Goal: Information Seeking & Learning: Learn about a topic

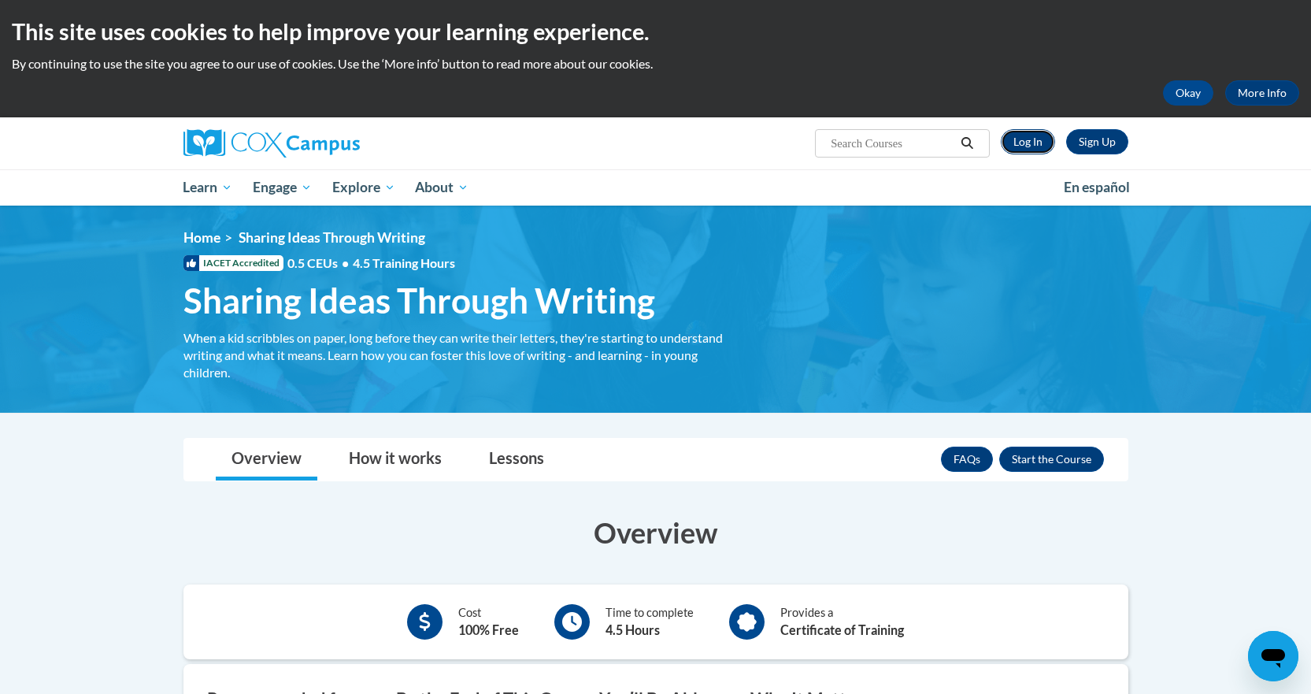
click at [1034, 145] on link "Log In" at bounding box center [1028, 141] width 54 height 25
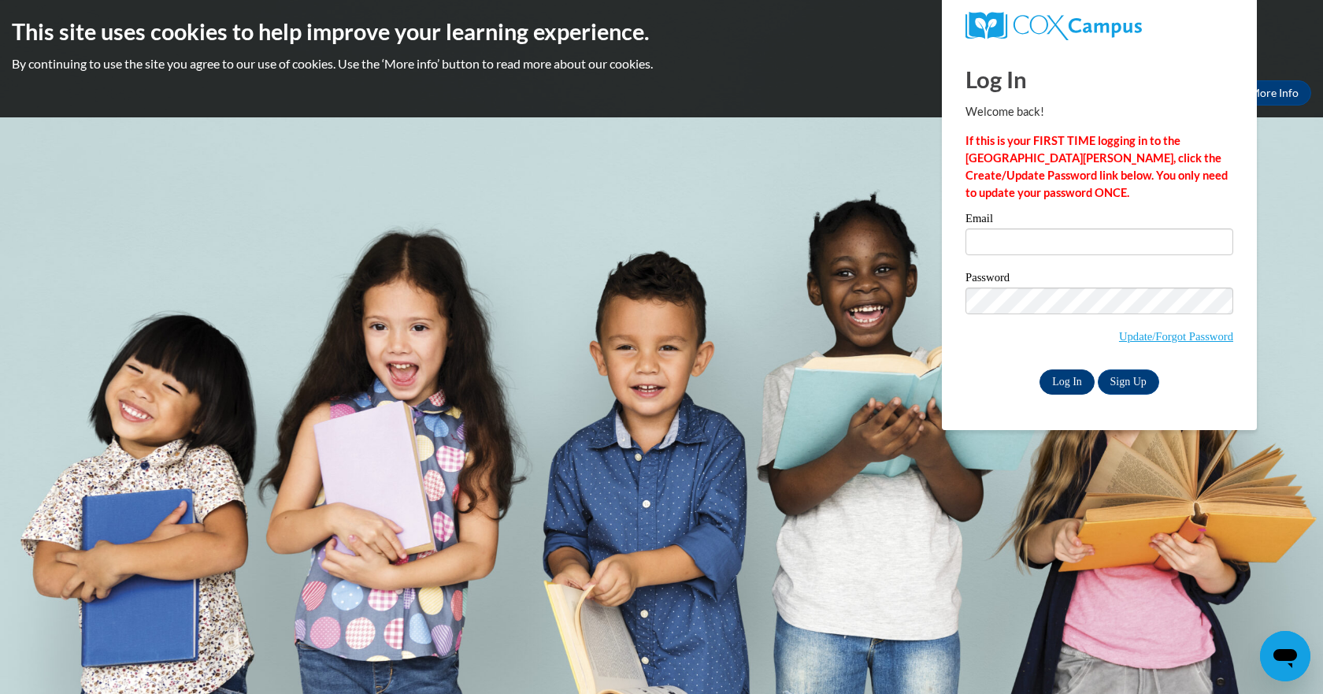
type input "senn246@gmail.com"
click at [1066, 372] on input "Log In" at bounding box center [1067, 381] width 55 height 25
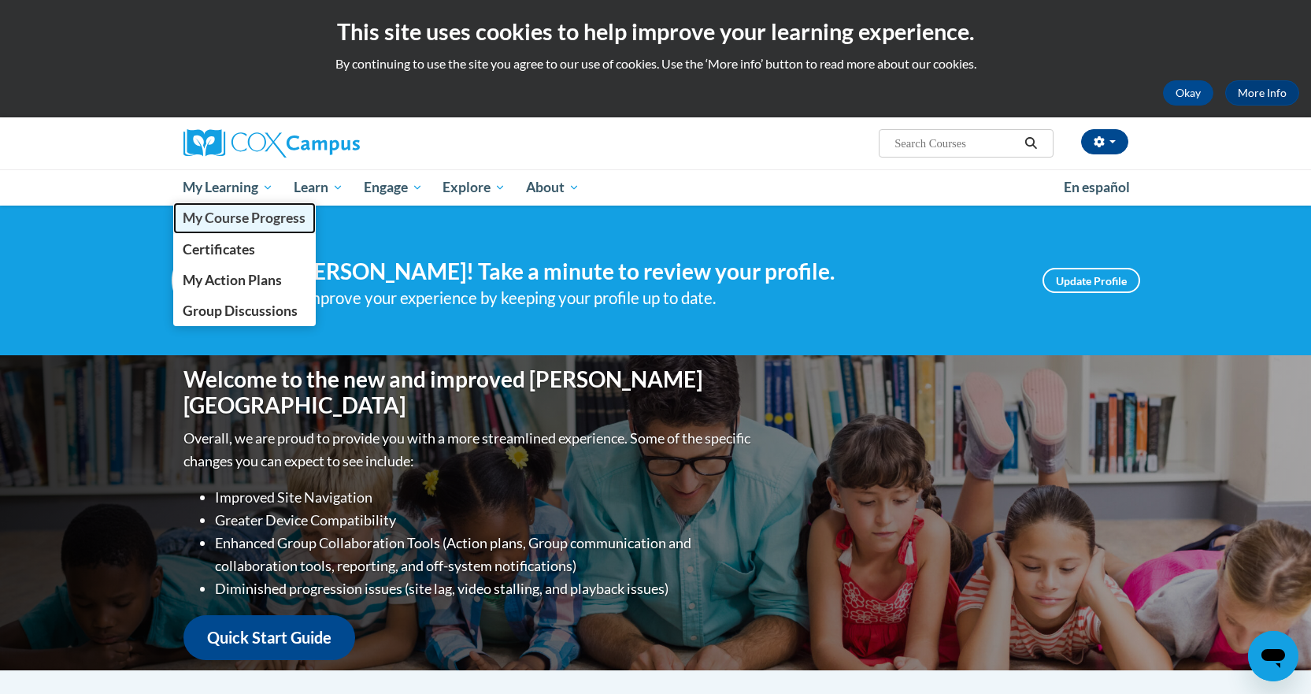
click at [242, 221] on span "My Course Progress" at bounding box center [244, 218] width 123 height 17
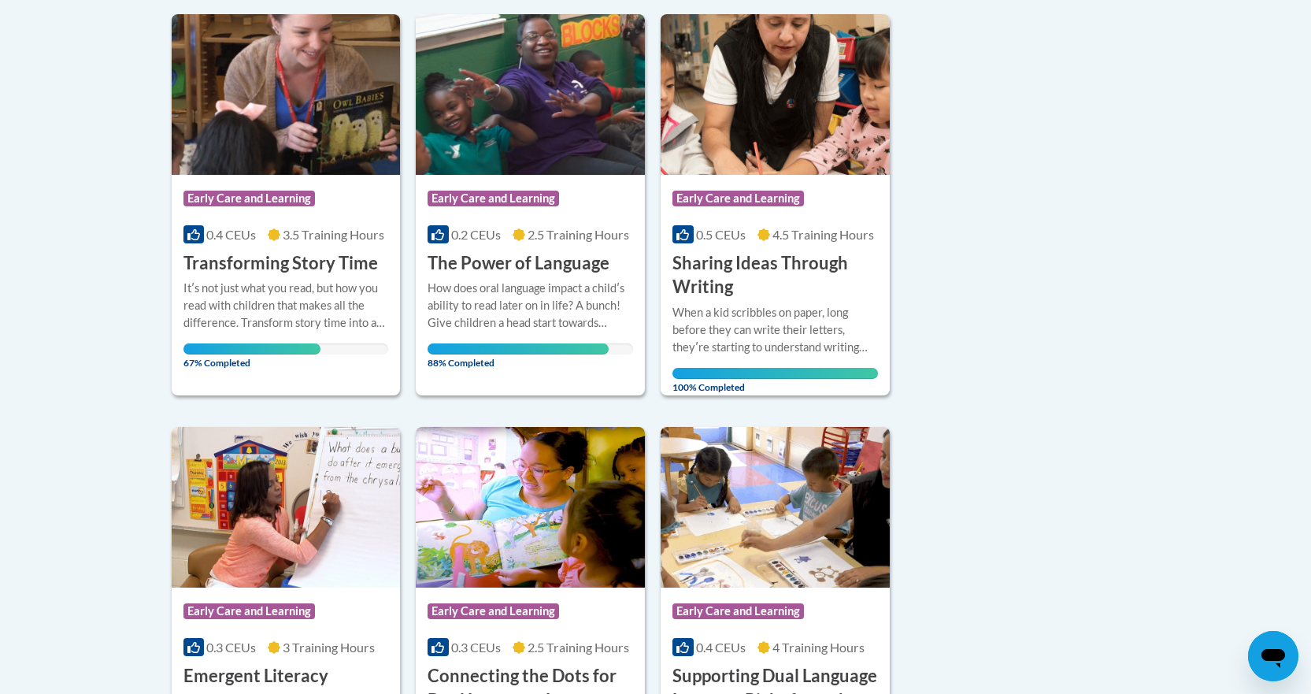
scroll to position [1103, 0]
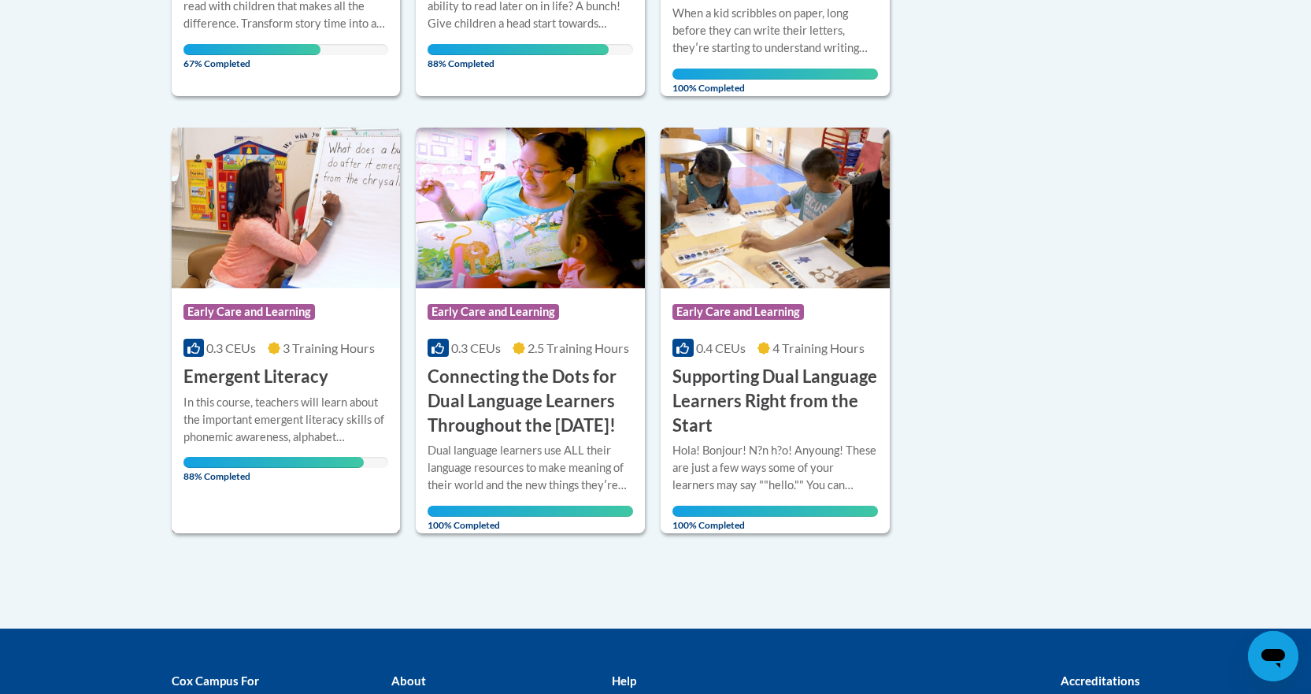
click at [253, 304] on span "Early Care and Learning" at bounding box center [250, 312] width 132 height 16
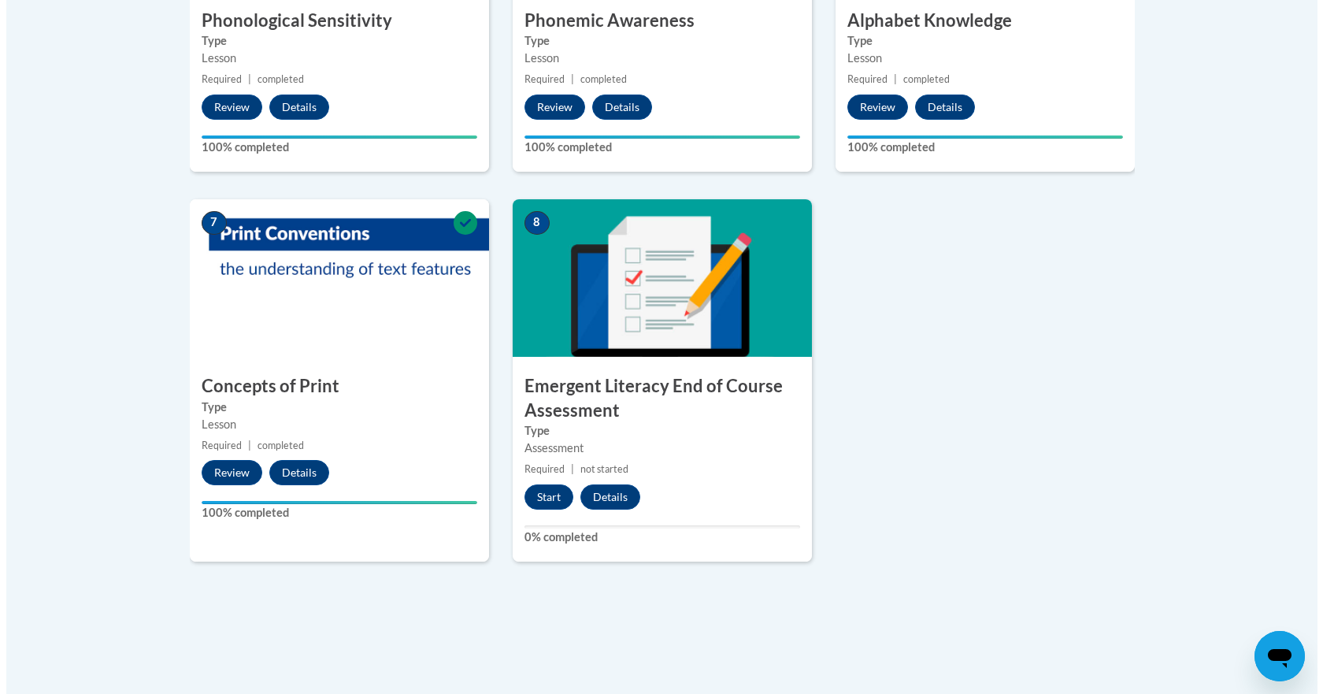
scroll to position [1103, 0]
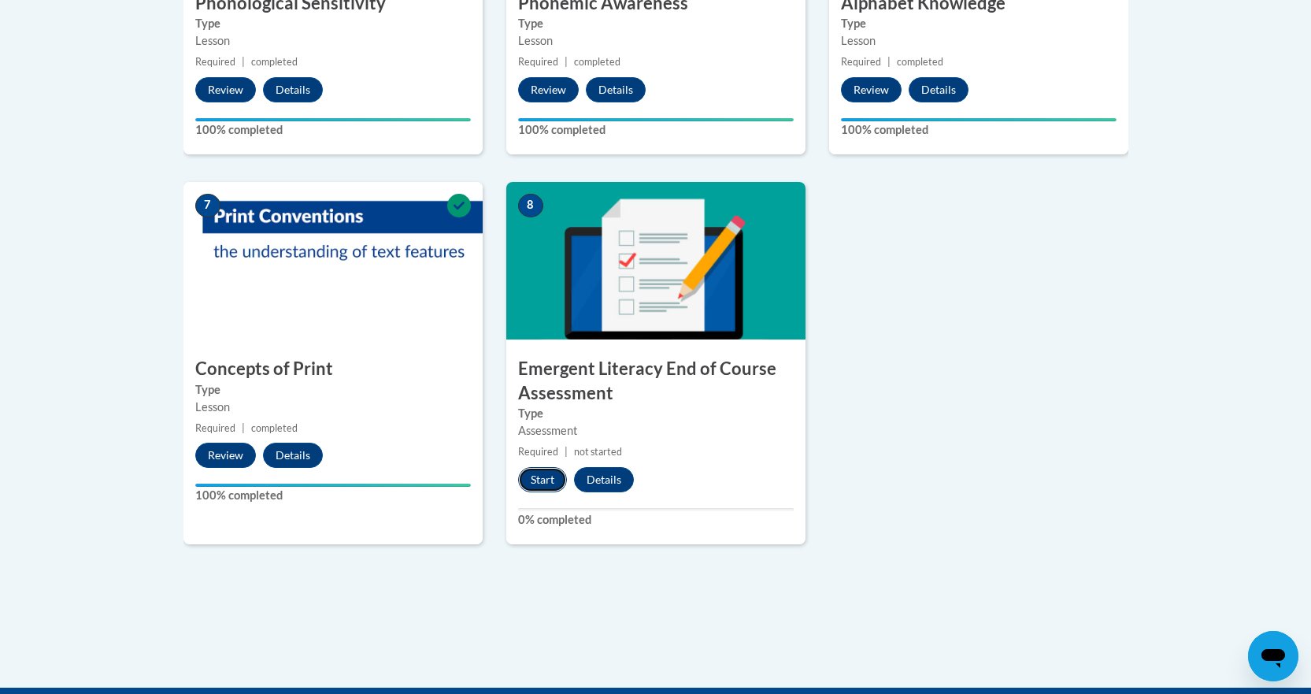
click at [547, 482] on button "Start" at bounding box center [542, 479] width 49 height 25
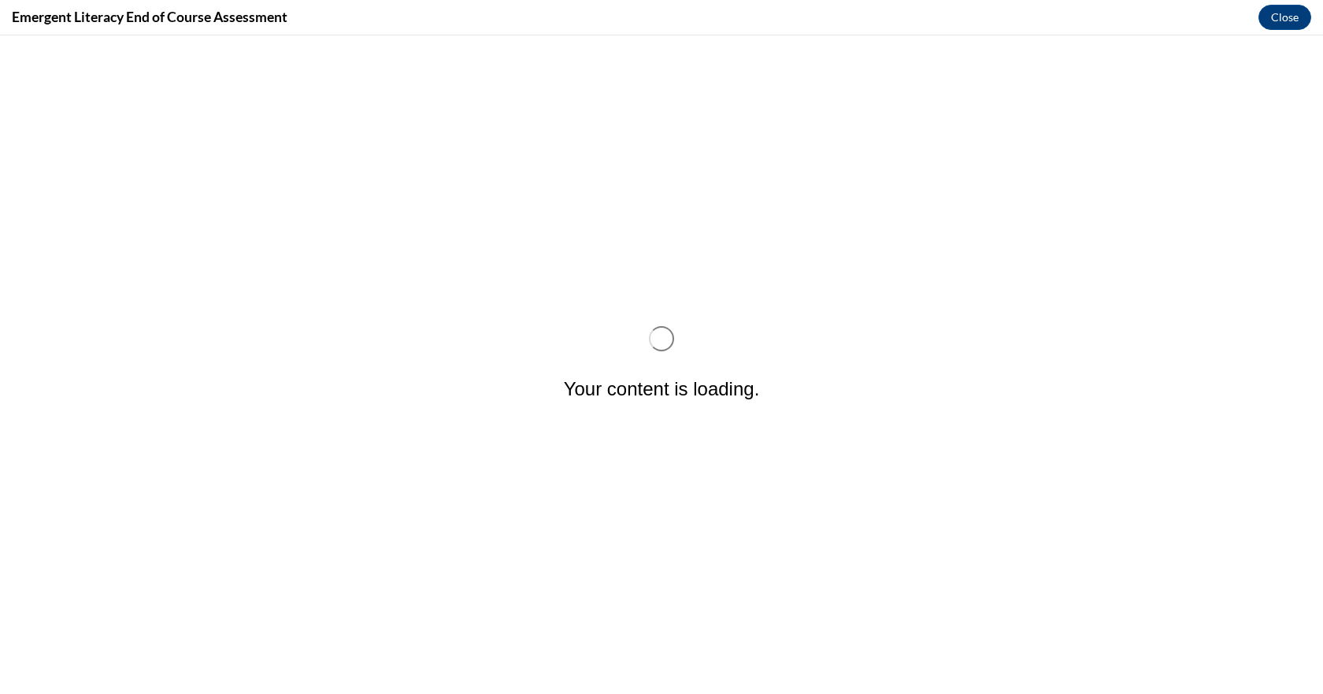
scroll to position [0, 0]
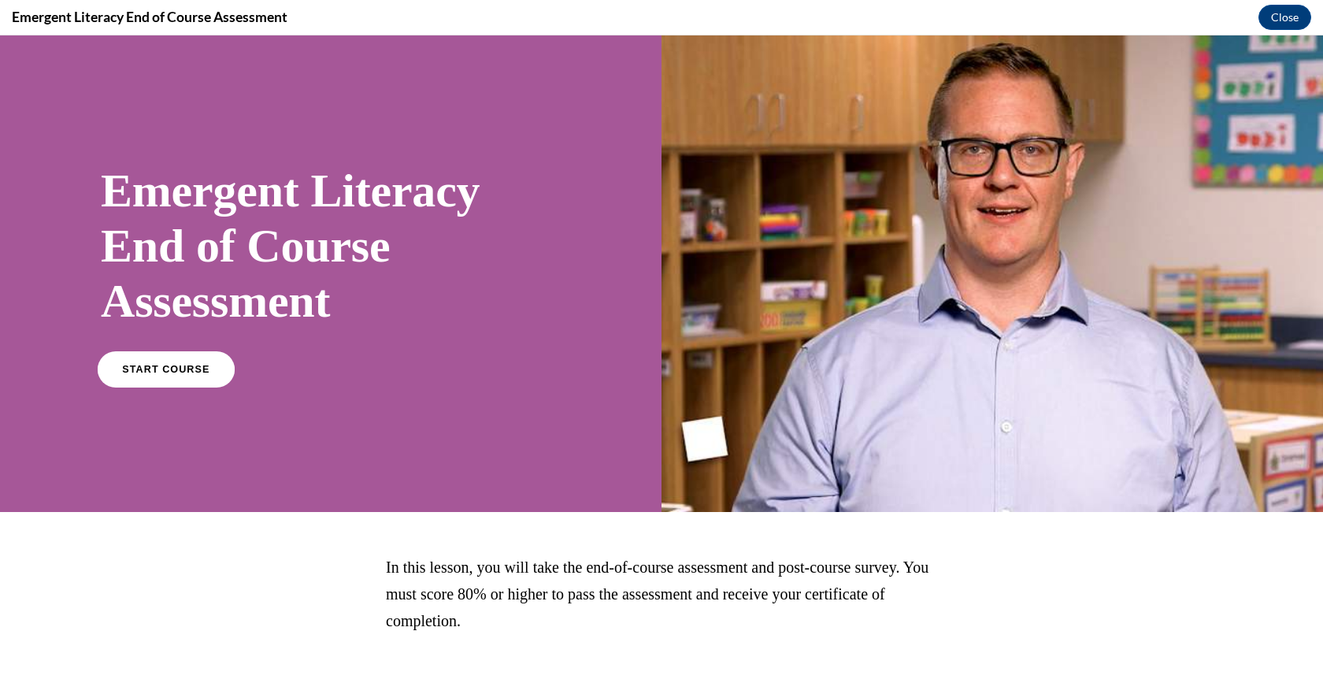
click at [190, 371] on span "START COURSE" at bounding box center [165, 370] width 87 height 12
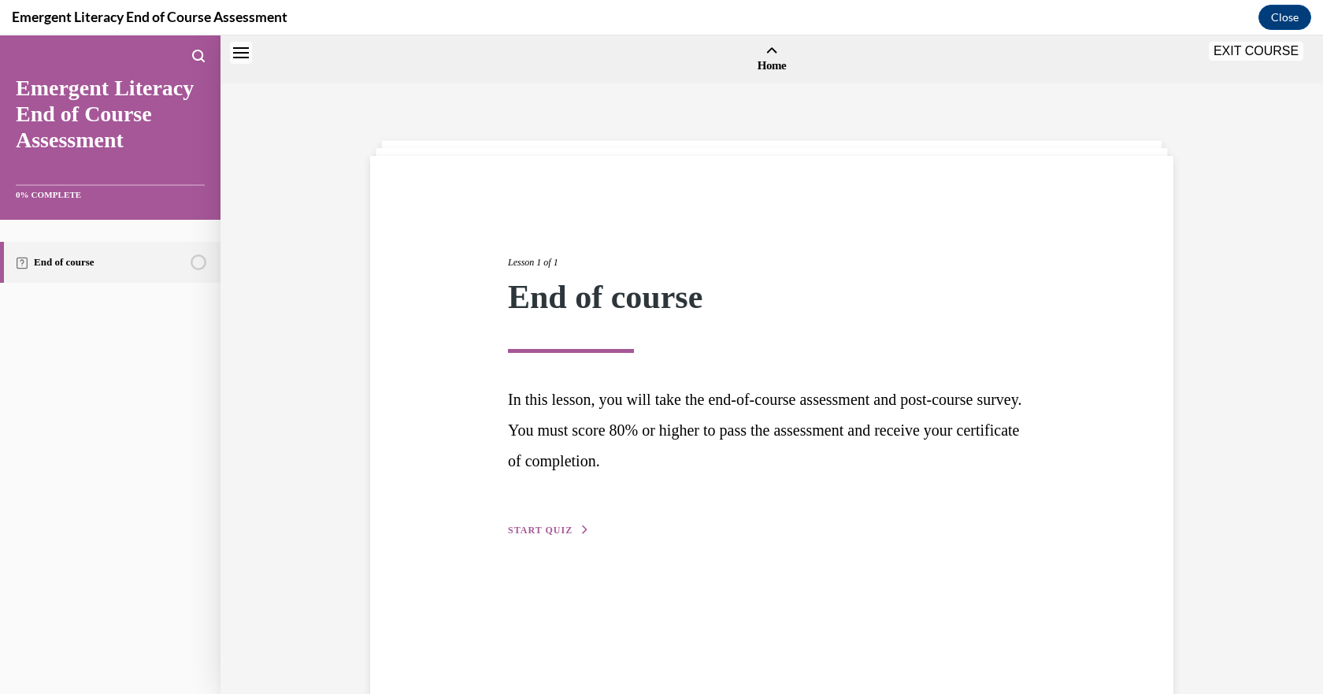
scroll to position [49, 0]
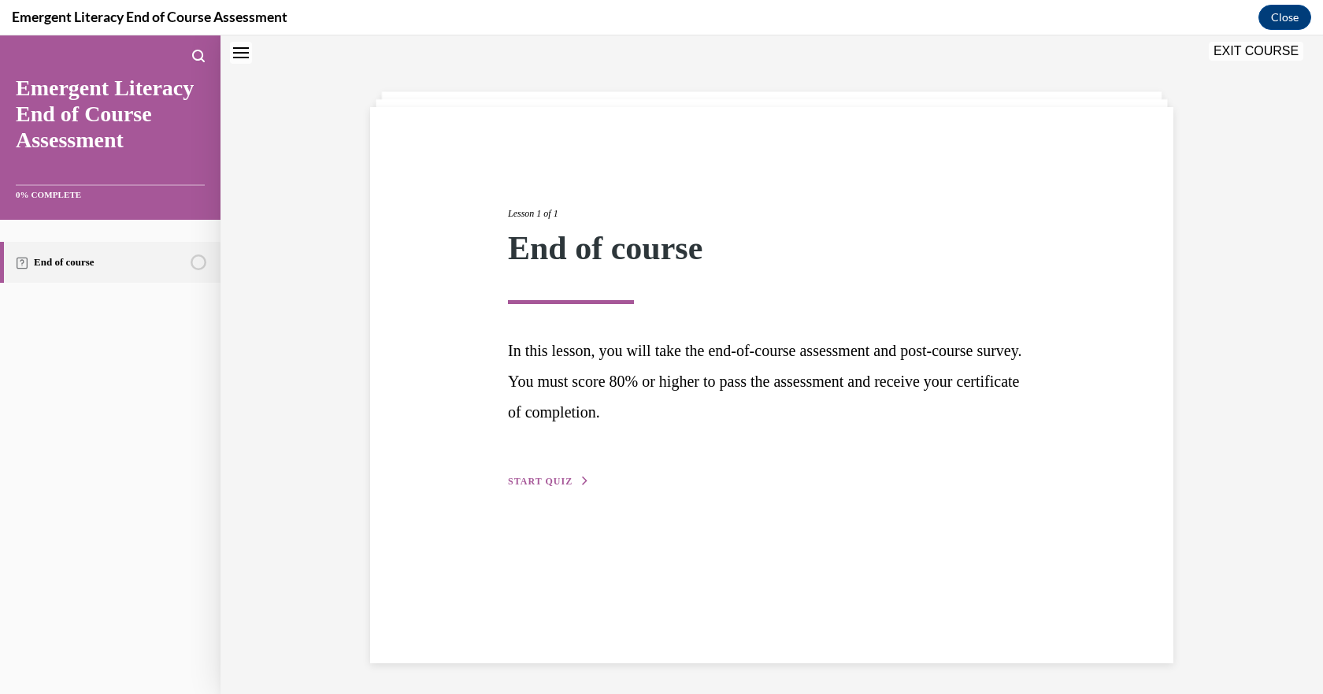
click at [541, 477] on span "START QUIZ" at bounding box center [540, 481] width 65 height 11
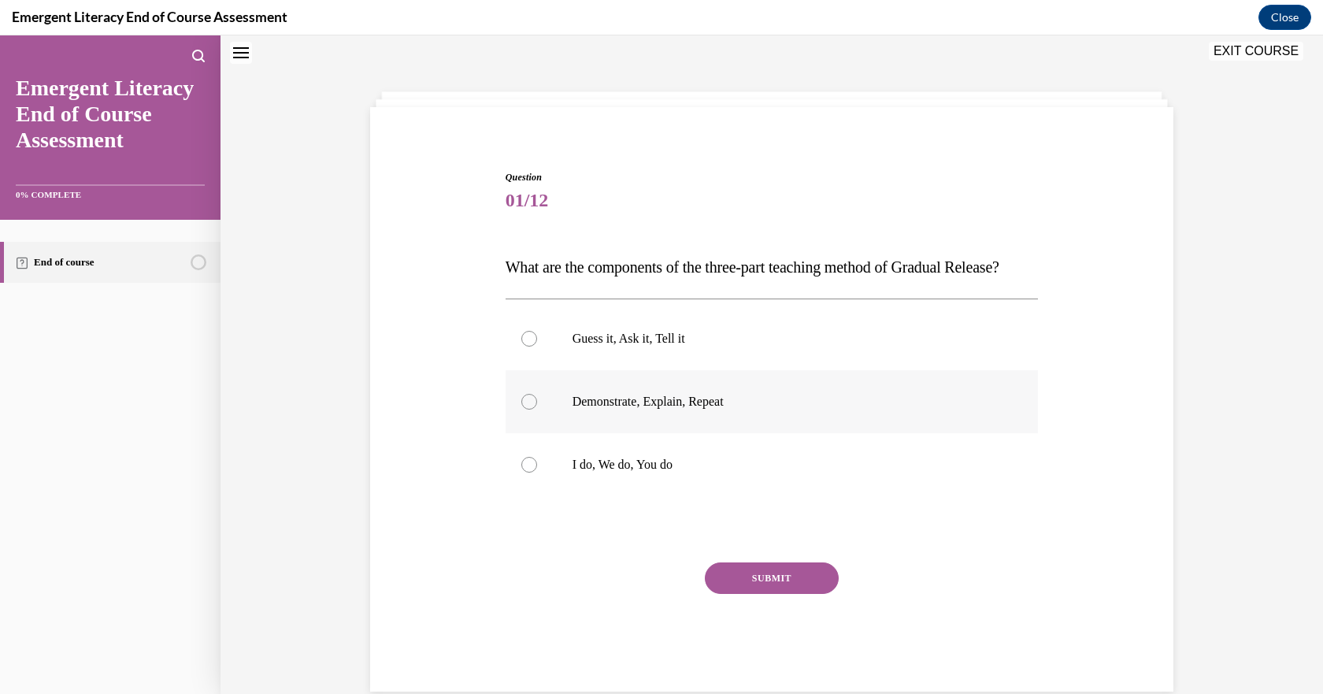
click at [525, 410] on div at bounding box center [529, 402] width 16 height 16
click at [525, 410] on input "Demonstrate, Explain, Repeat" at bounding box center [529, 402] width 16 height 16
radio input "true"
click at [800, 594] on button "SUBMIT" at bounding box center [772, 578] width 134 height 32
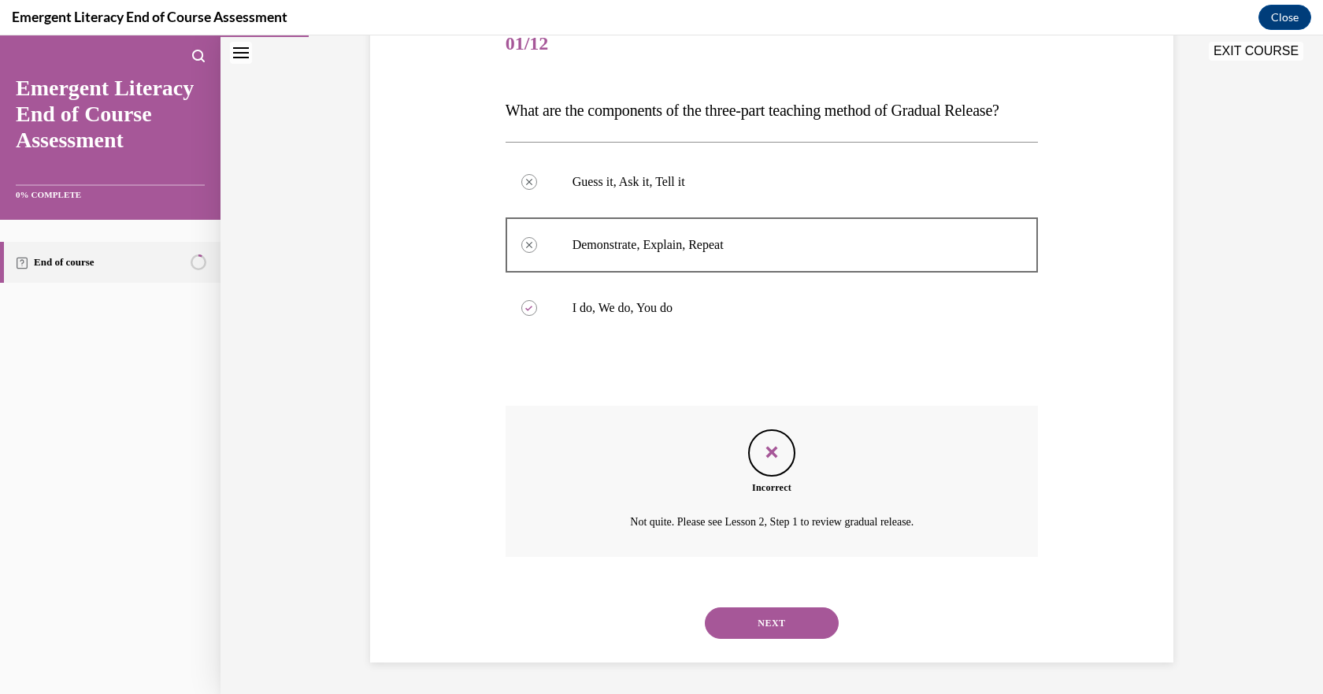
scroll to position [237, 0]
click at [786, 610] on button "NEXT" at bounding box center [772, 623] width 134 height 32
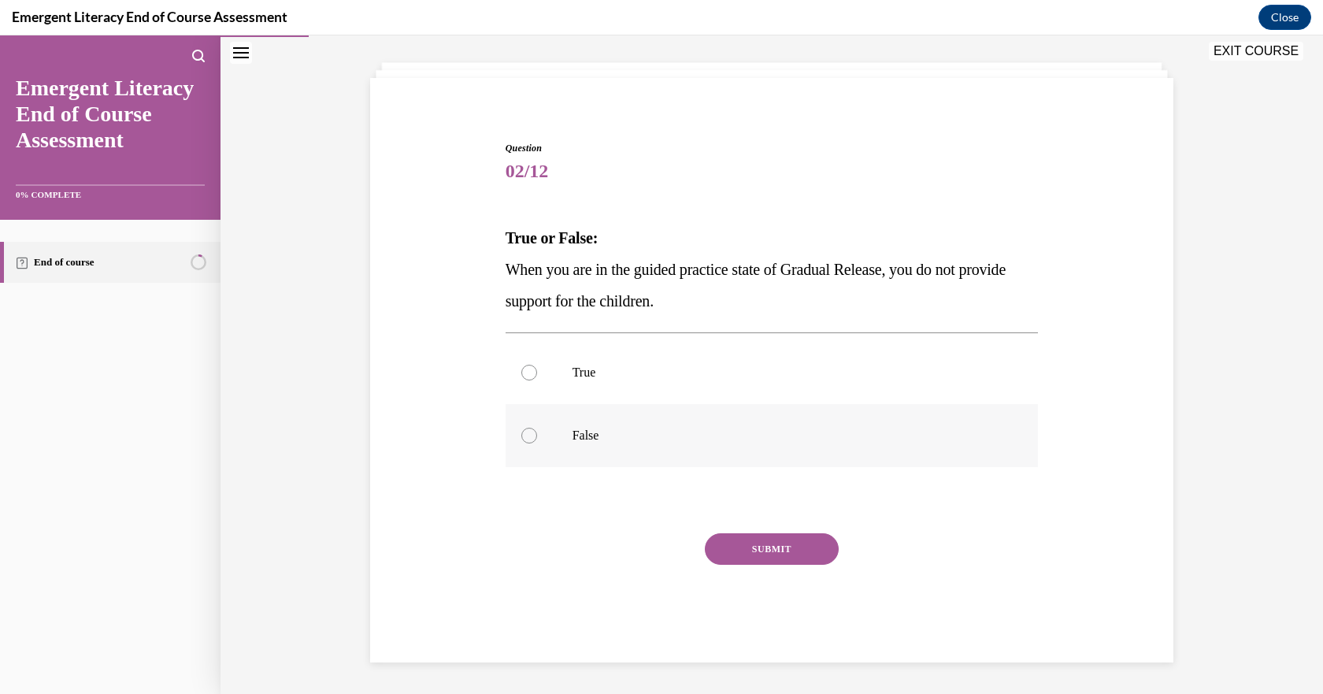
click at [515, 447] on label "False" at bounding box center [772, 435] width 533 height 63
click at [521, 443] on input "False" at bounding box center [529, 436] width 16 height 16
radio input "true"
click at [731, 558] on button "SUBMIT" at bounding box center [772, 549] width 134 height 32
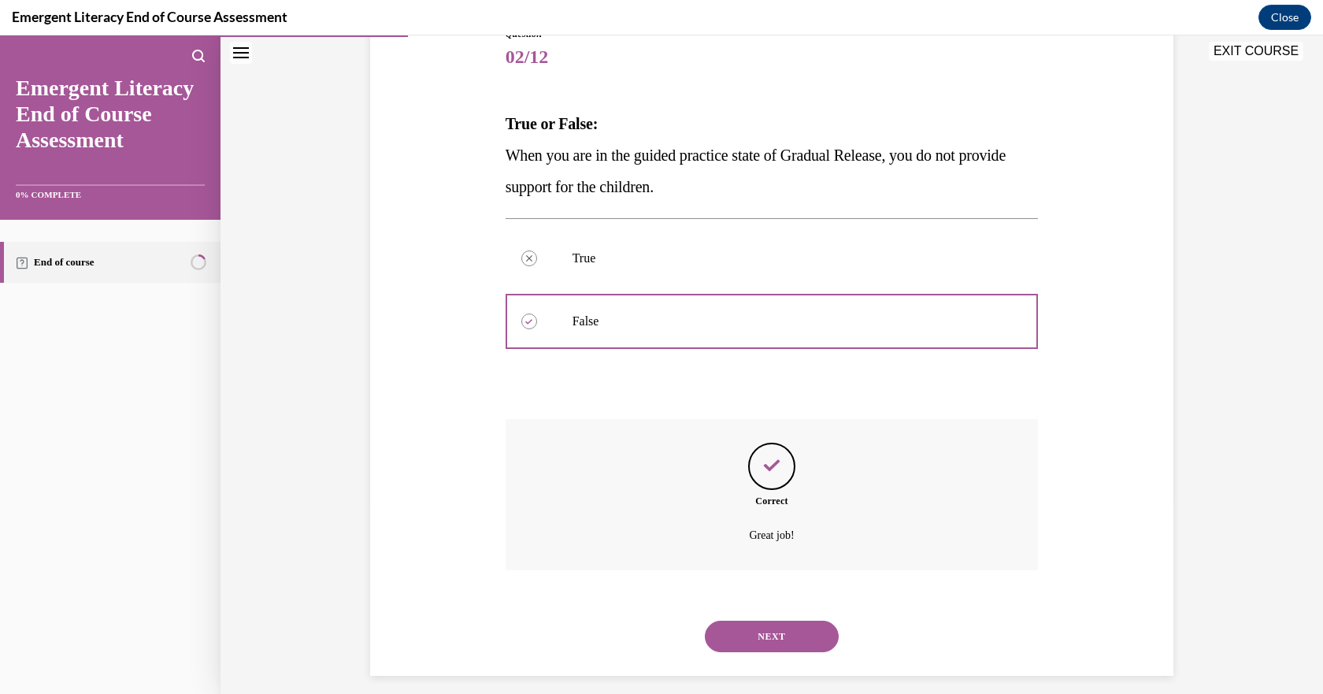
scroll to position [206, 0]
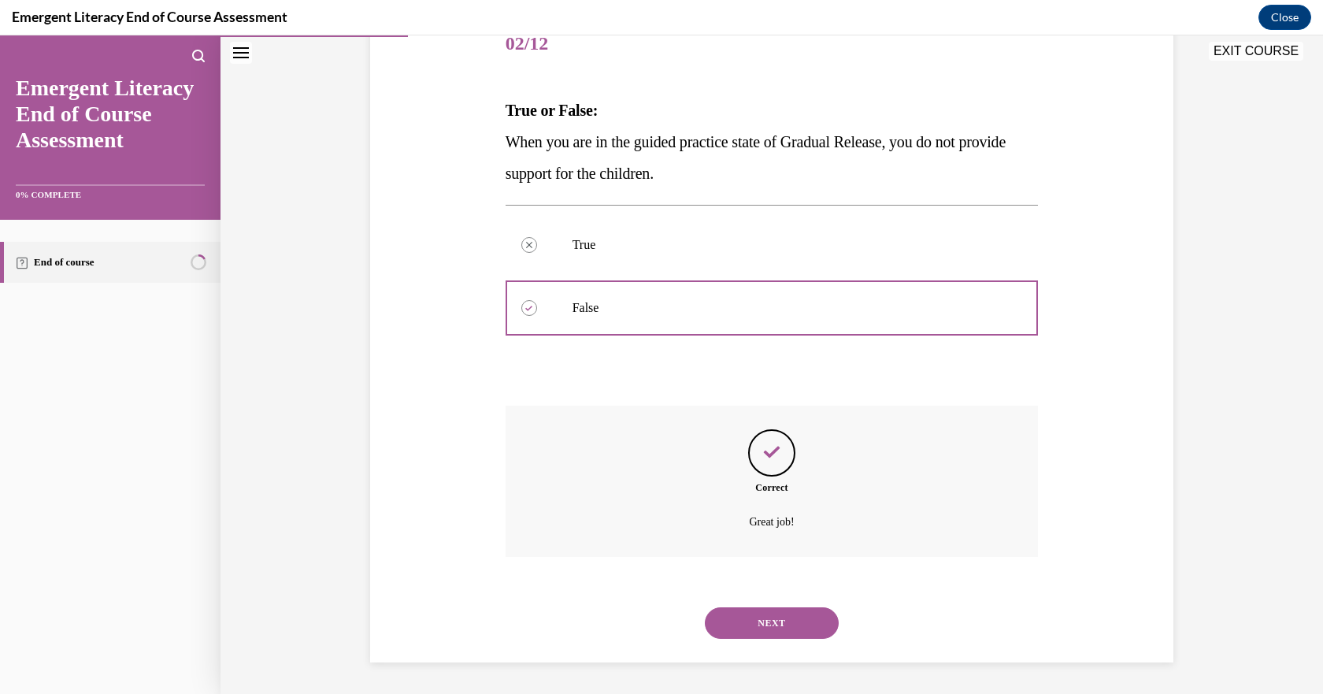
click at [785, 629] on button "NEXT" at bounding box center [772, 623] width 134 height 32
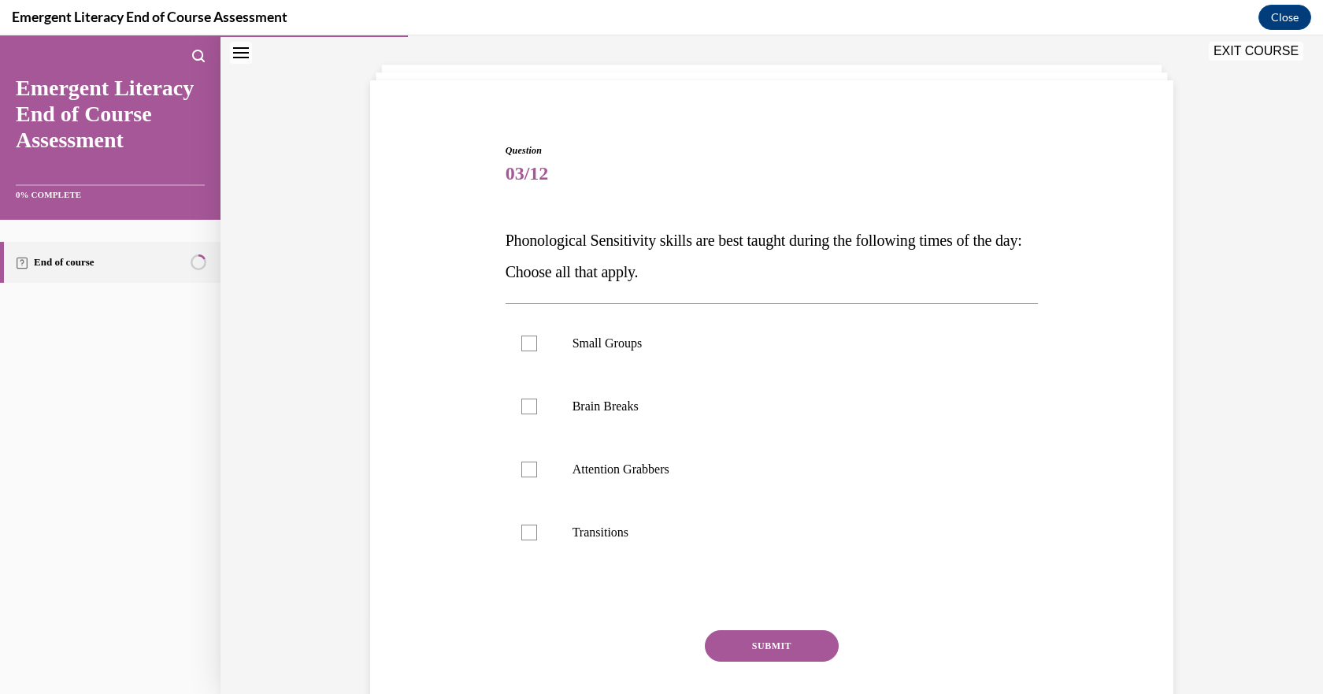
scroll to position [78, 0]
click at [521, 345] on div at bounding box center [529, 341] width 16 height 16
click at [521, 345] on input "Small Groups" at bounding box center [529, 341] width 16 height 16
checkbox input "true"
click at [521, 468] on div at bounding box center [529, 467] width 16 height 16
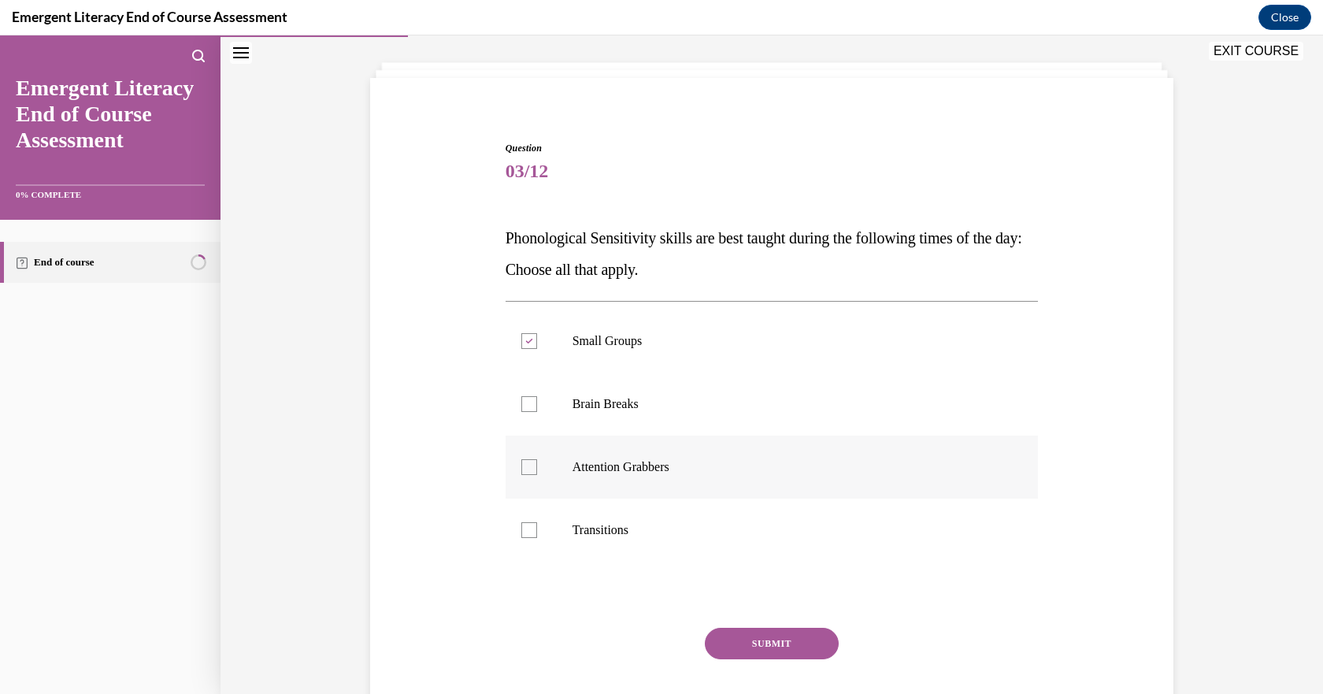
click at [521, 468] on input "Attention Grabbers" at bounding box center [529, 467] width 16 height 16
checkbox input "true"
click at [755, 643] on button "SUBMIT" at bounding box center [772, 644] width 134 height 32
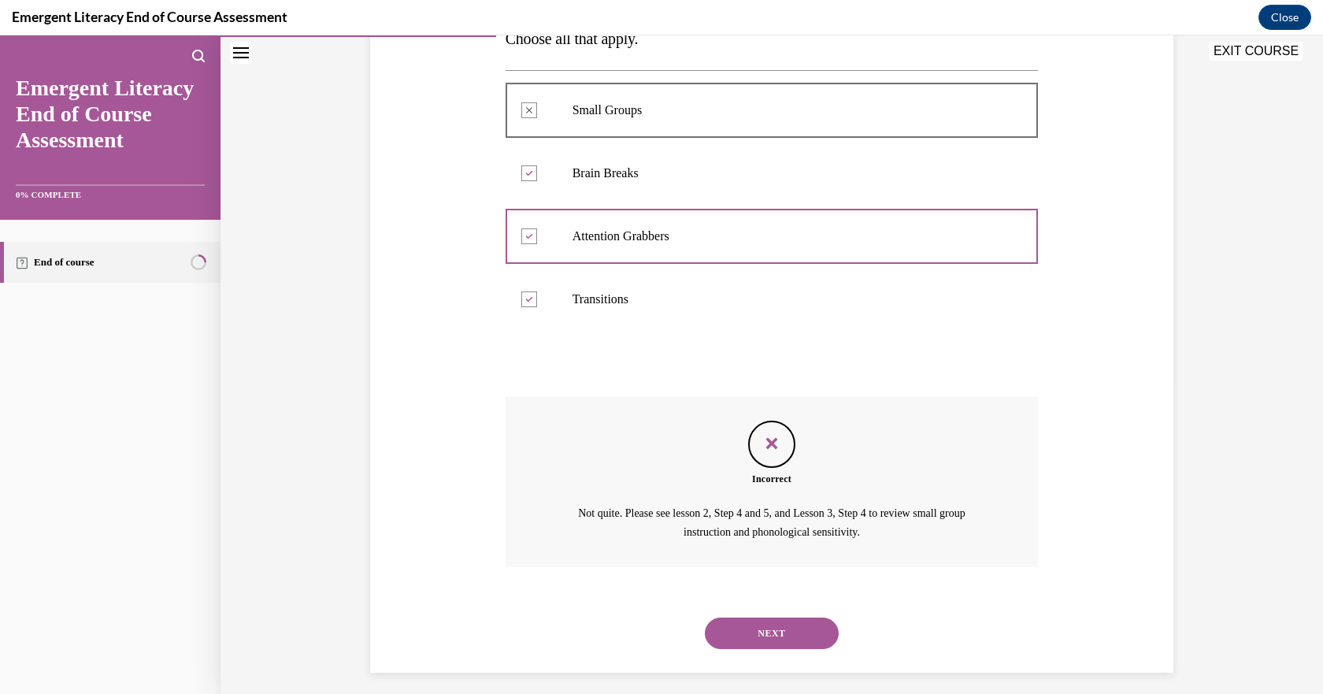
scroll to position [319, 0]
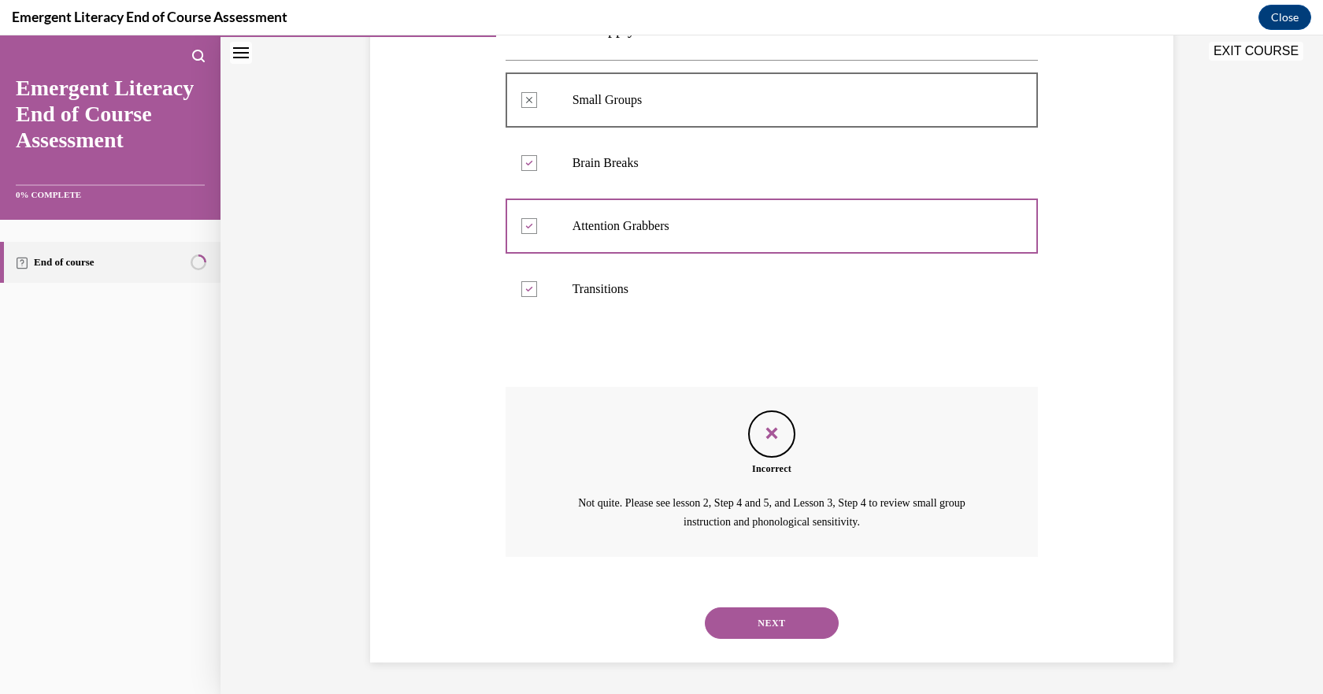
click at [787, 621] on button "NEXT" at bounding box center [772, 623] width 134 height 32
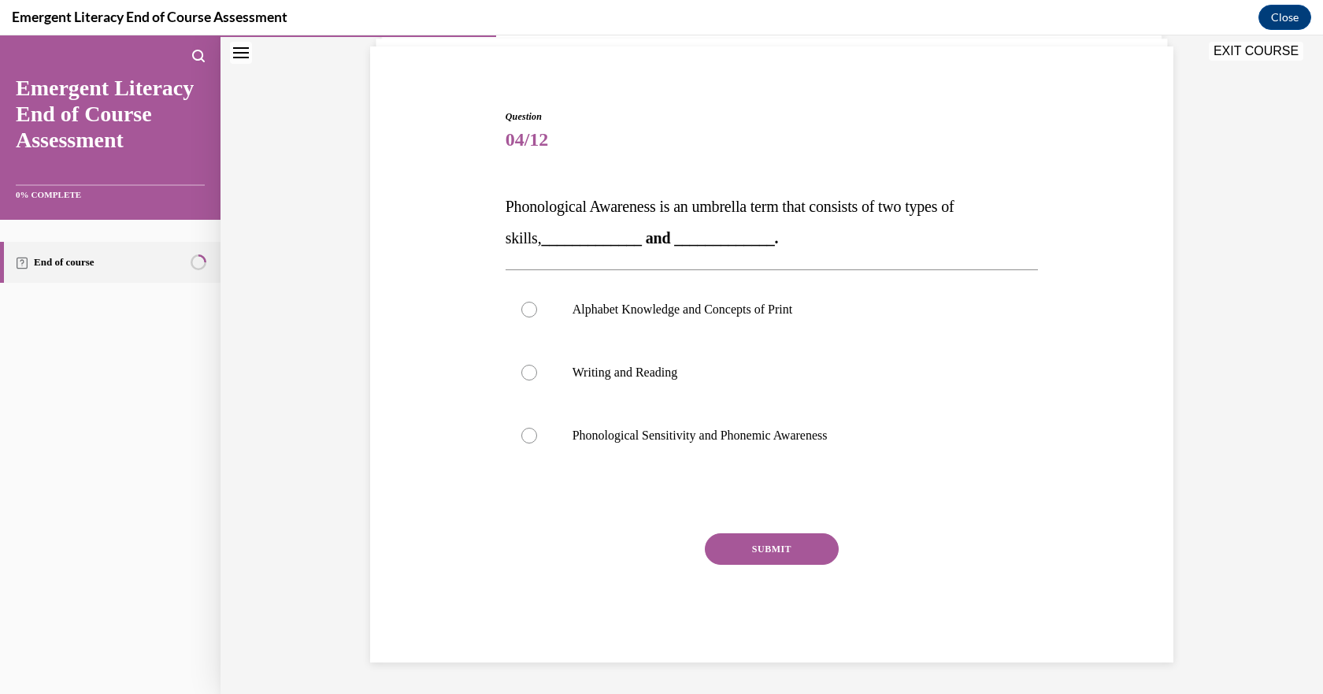
scroll to position [109, 0]
click at [506, 428] on label "Phonological Sensitivity and Phonemic Awareness" at bounding box center [772, 435] width 533 height 63
click at [521, 428] on input "Phonological Sensitivity and Phonemic Awareness" at bounding box center [529, 436] width 16 height 16
radio input "true"
click at [792, 560] on button "SUBMIT" at bounding box center [772, 549] width 134 height 32
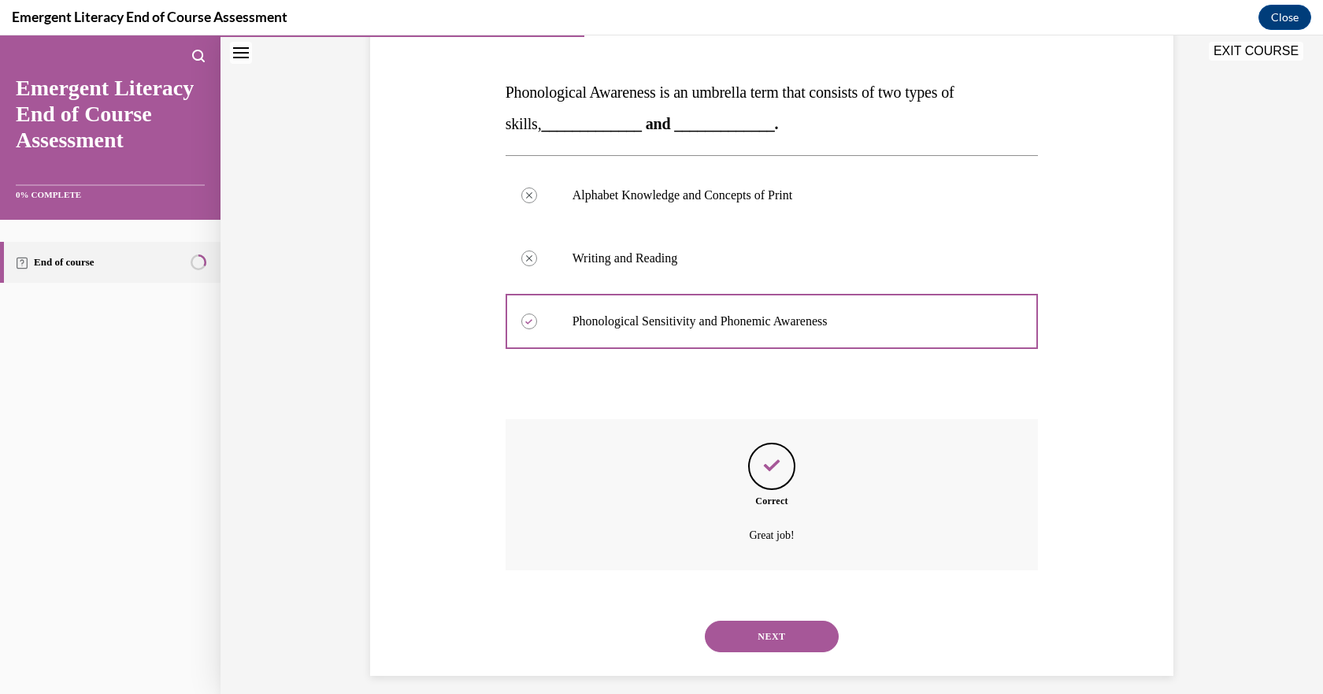
scroll to position [237, 0]
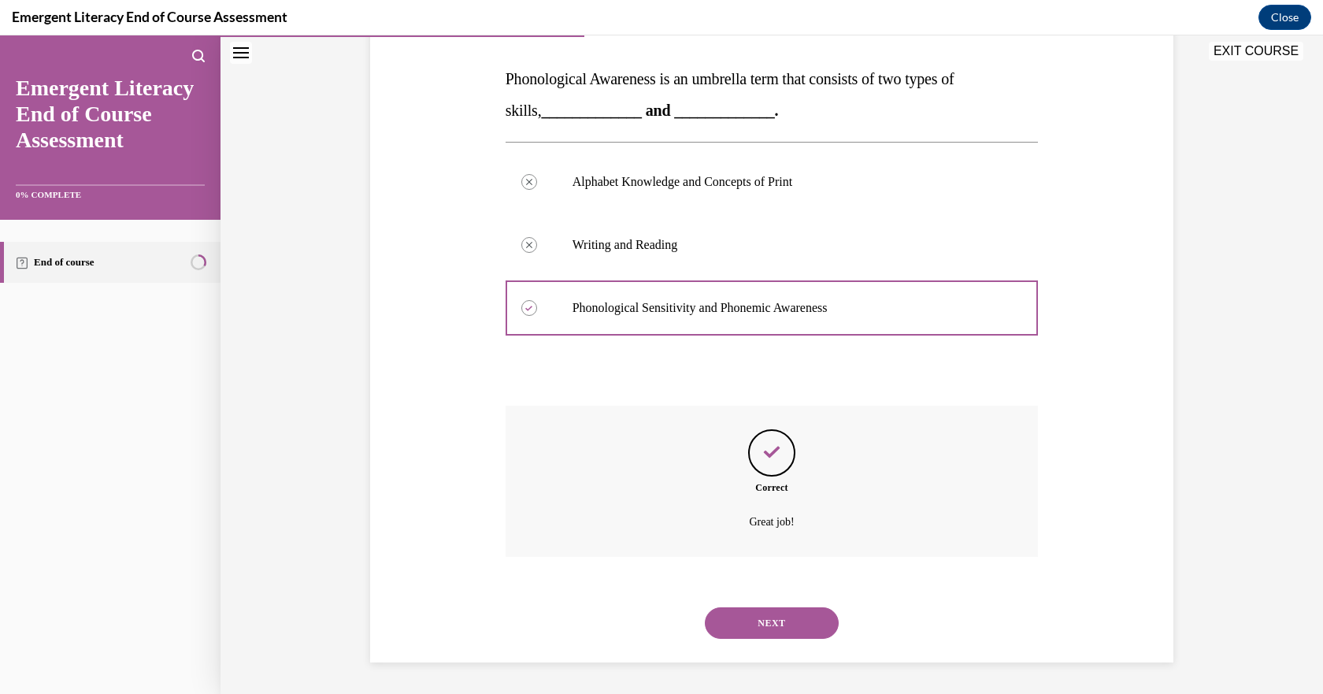
click at [806, 631] on button "NEXT" at bounding box center [772, 623] width 134 height 32
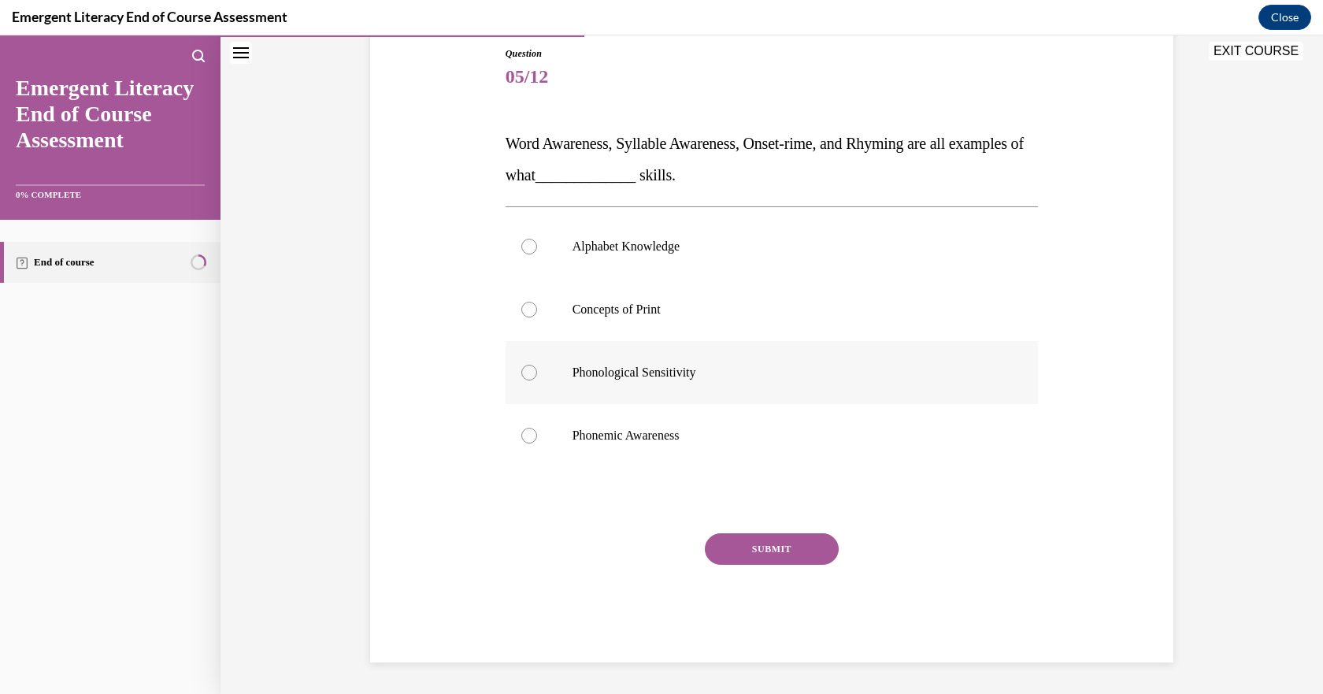
click at [528, 376] on div at bounding box center [529, 373] width 16 height 16
click at [528, 376] on input "Phonological Sensitivity" at bounding box center [529, 373] width 16 height 16
radio input "true"
click at [750, 549] on button "SUBMIT" at bounding box center [772, 549] width 134 height 32
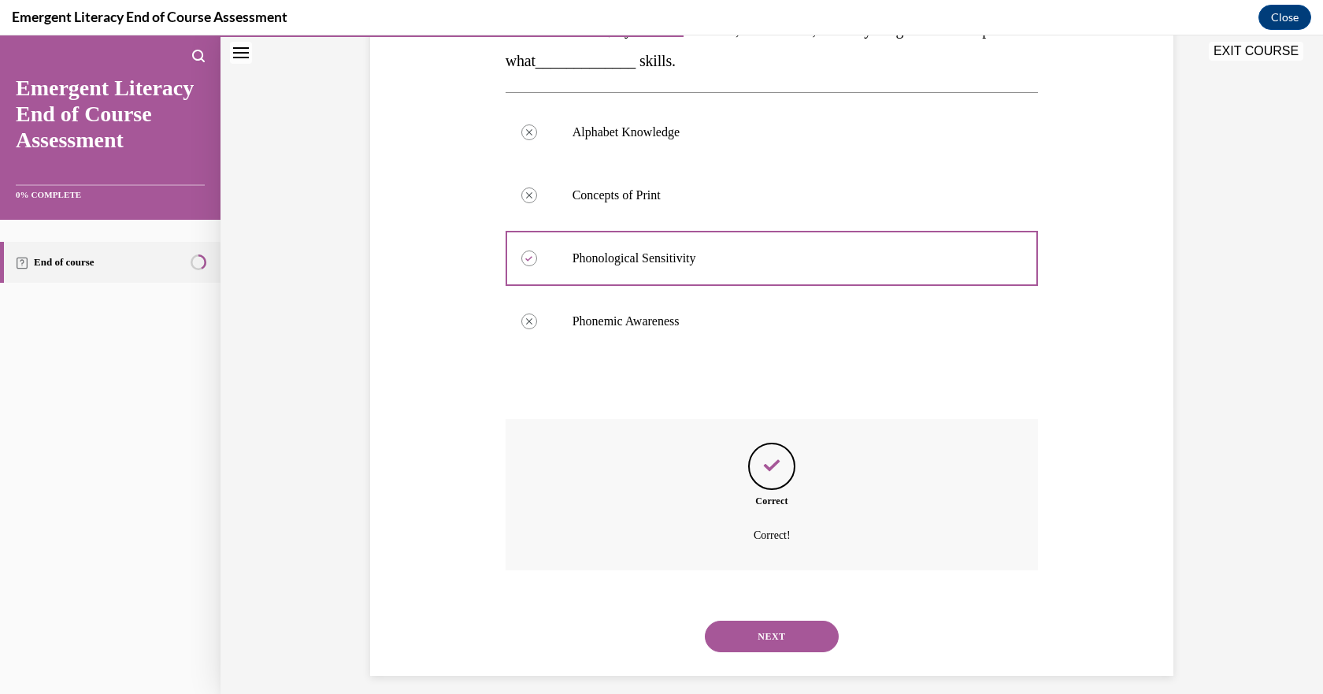
scroll to position [300, 0]
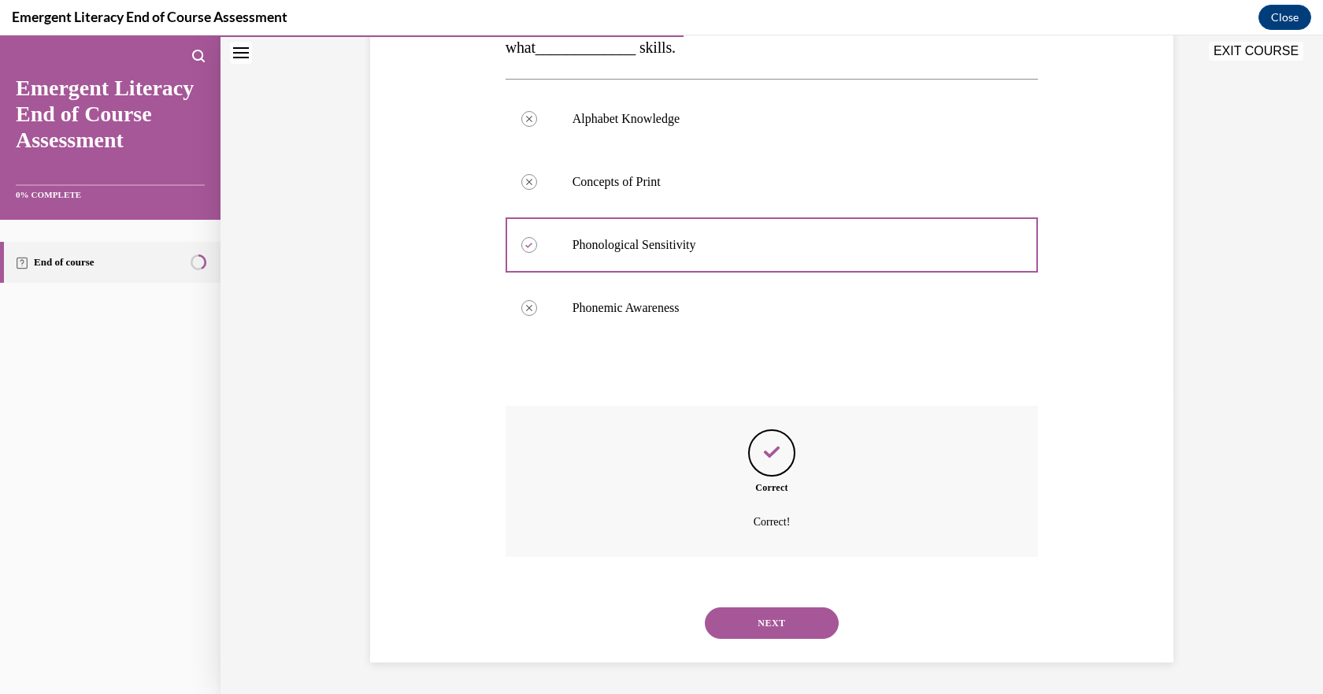
click at [747, 627] on button "NEXT" at bounding box center [772, 623] width 134 height 32
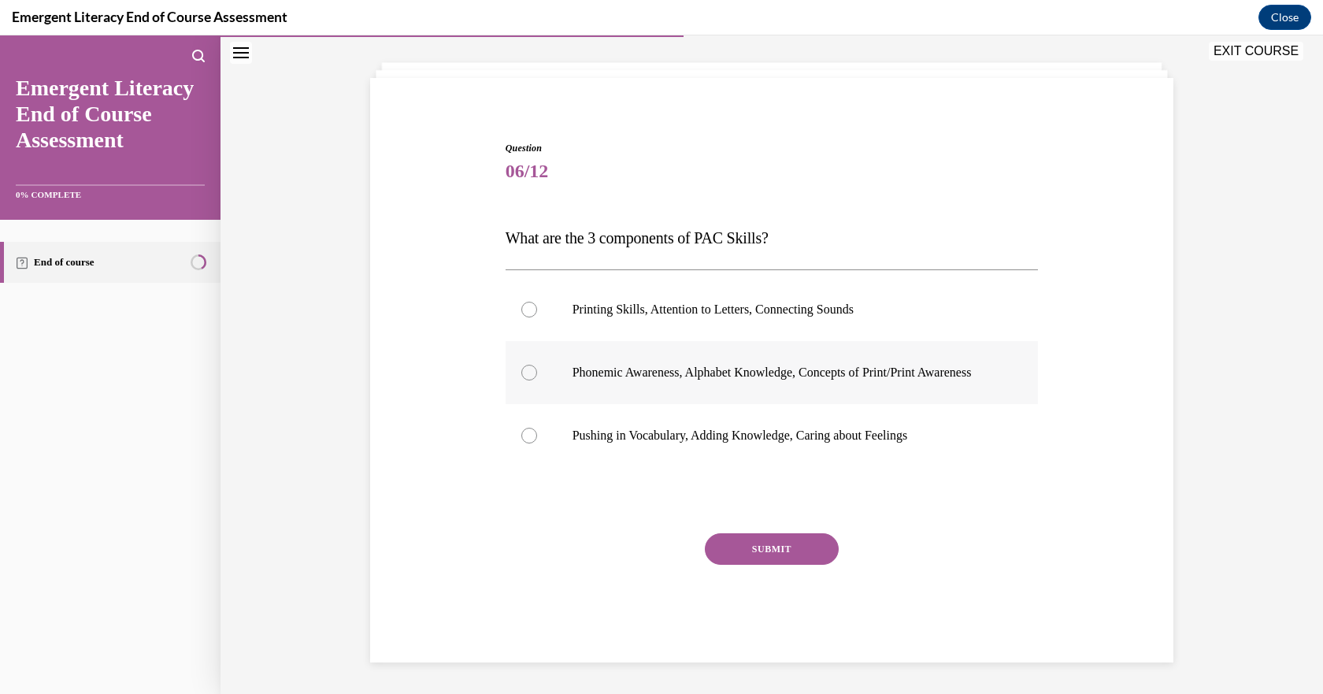
click at [603, 365] on p "Phonemic Awareness, Alphabet Knowledge, Concepts of Print/Print Awareness" at bounding box center [786, 373] width 427 height 16
click at [537, 365] on input "Phonemic Awareness, Alphabet Knowledge, Concepts of Print/Print Awareness" at bounding box center [529, 373] width 16 height 16
radio input "true"
click at [778, 538] on button "SUBMIT" at bounding box center [772, 549] width 134 height 32
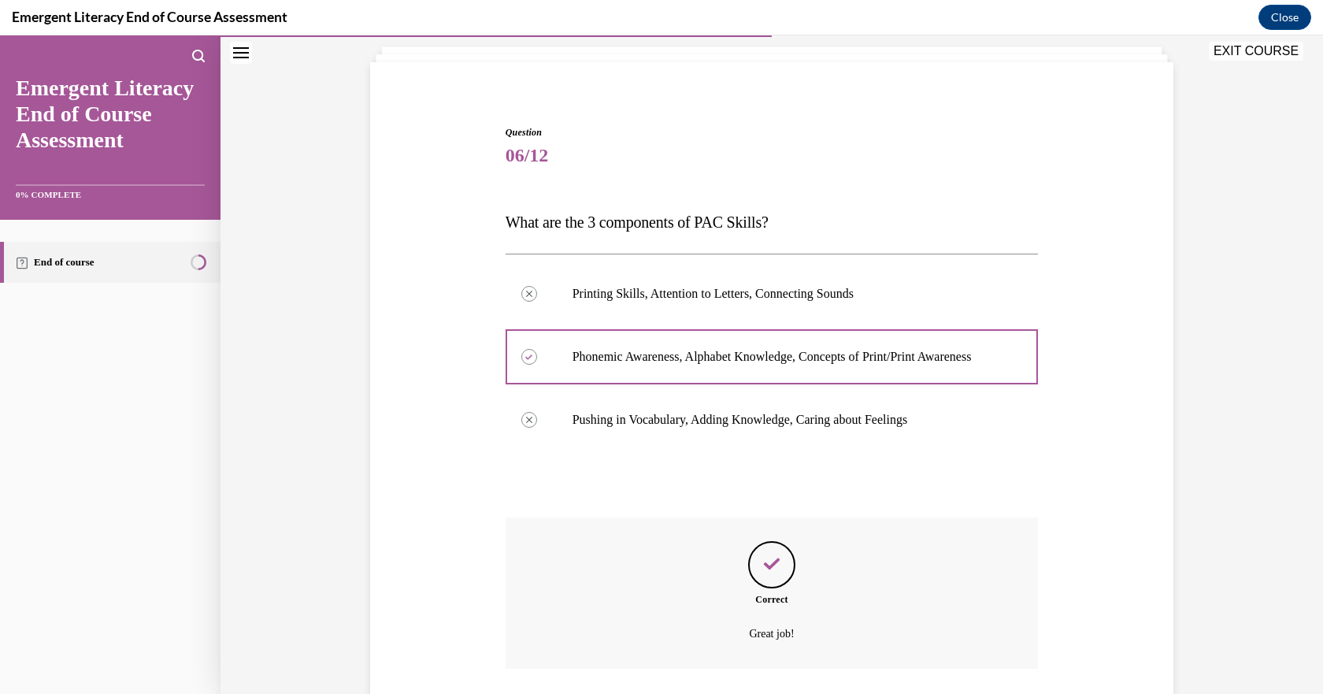
scroll to position [221, 0]
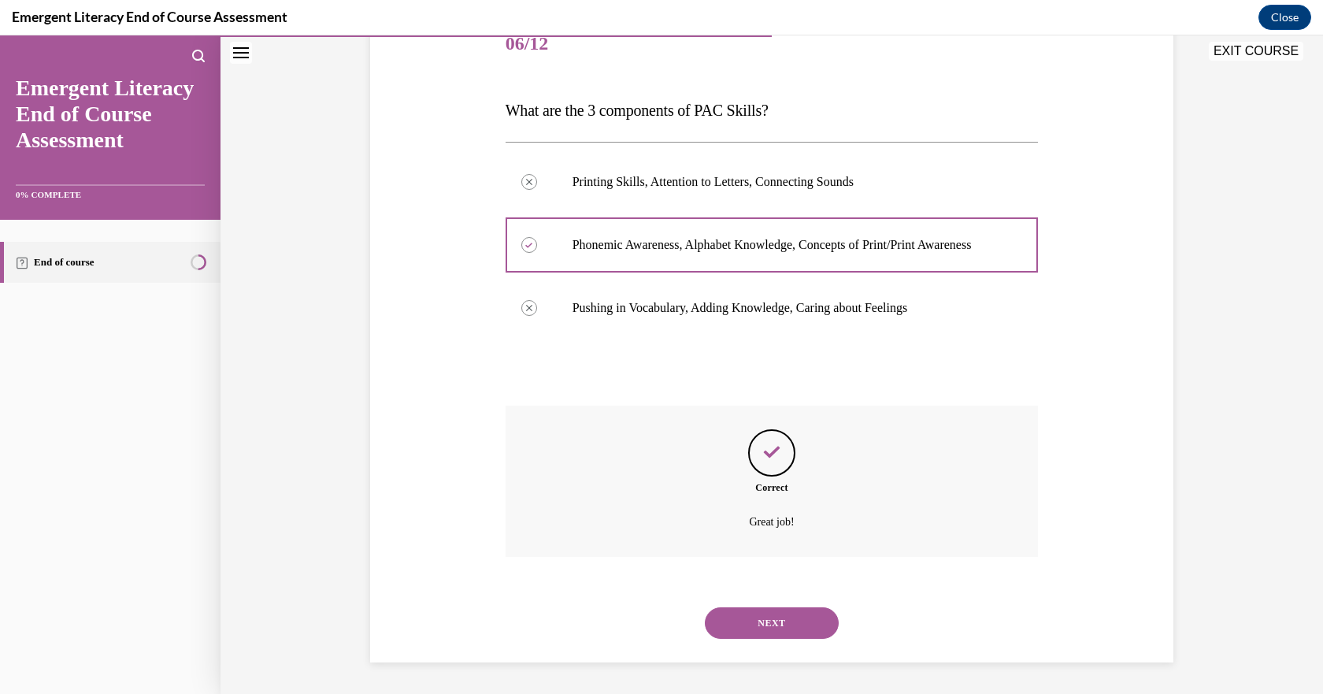
click at [778, 615] on button "NEXT" at bounding box center [772, 623] width 134 height 32
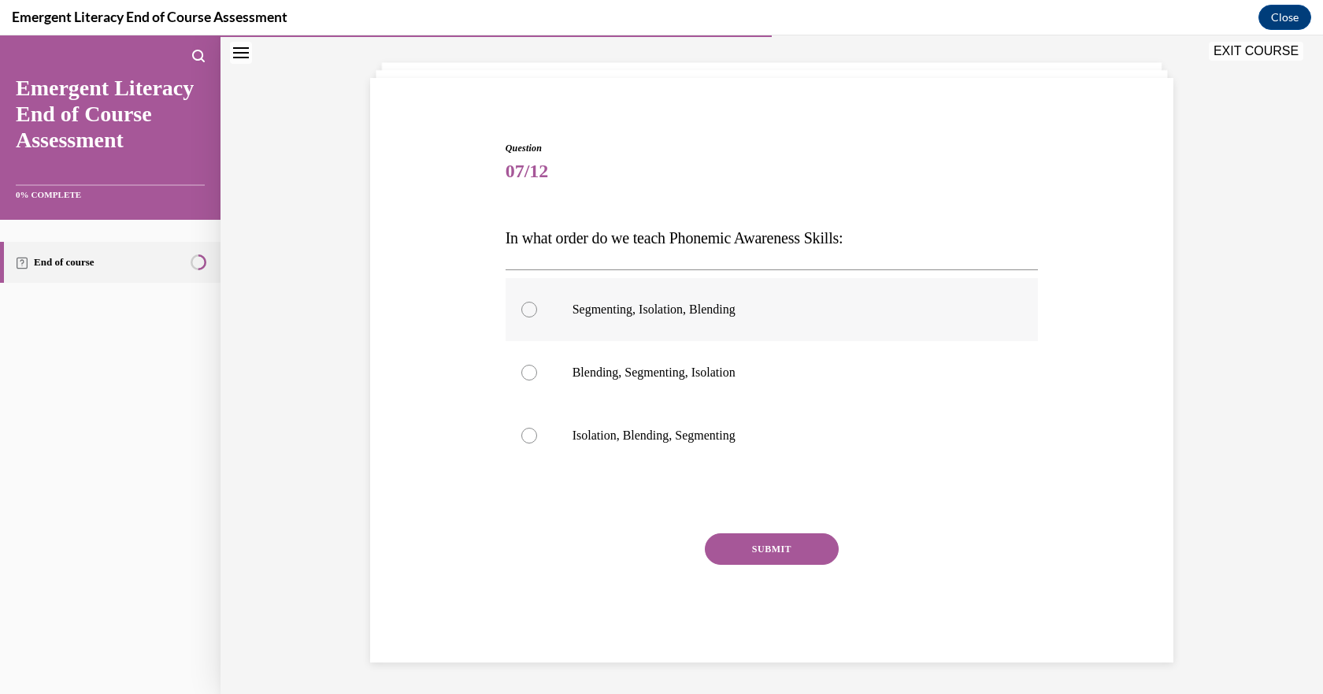
click at [615, 317] on p "Segmenting, Isolation, Blending" at bounding box center [786, 310] width 427 height 16
click at [537, 317] on input "Segmenting, Isolation, Blending" at bounding box center [529, 310] width 16 height 16
radio input "true"
click at [799, 551] on button "SUBMIT" at bounding box center [772, 549] width 134 height 32
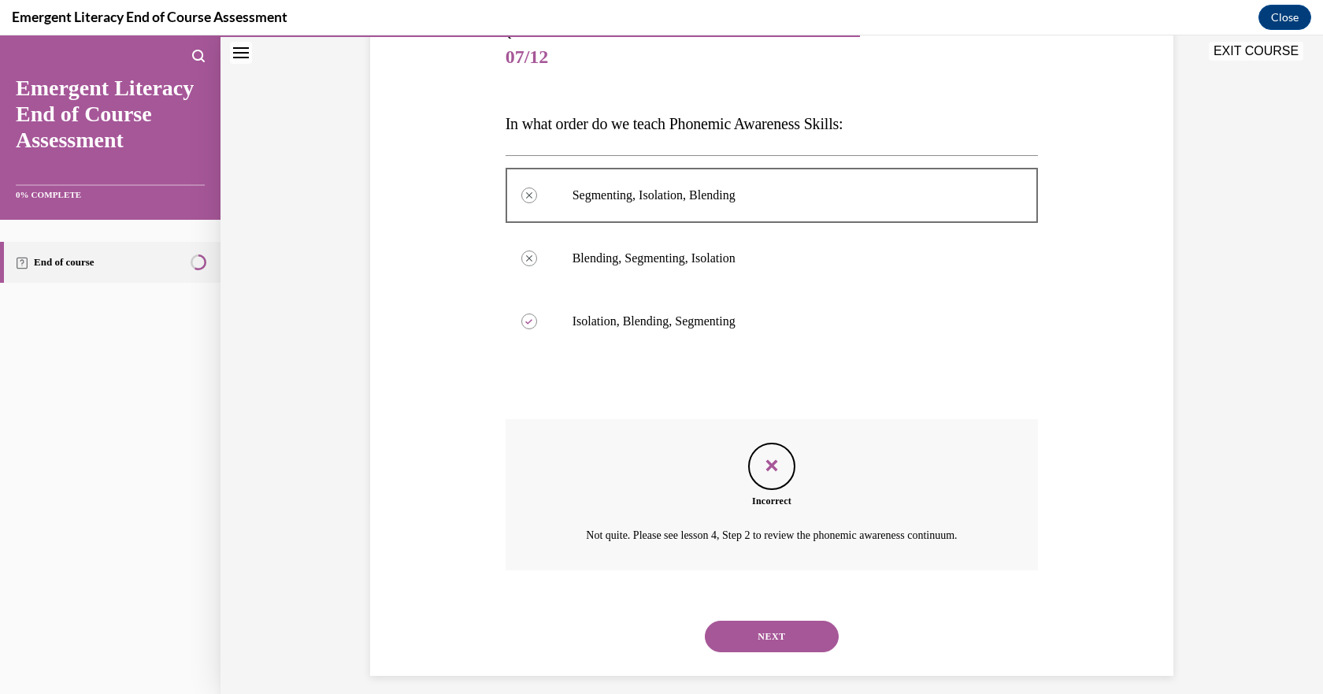
scroll to position [206, 0]
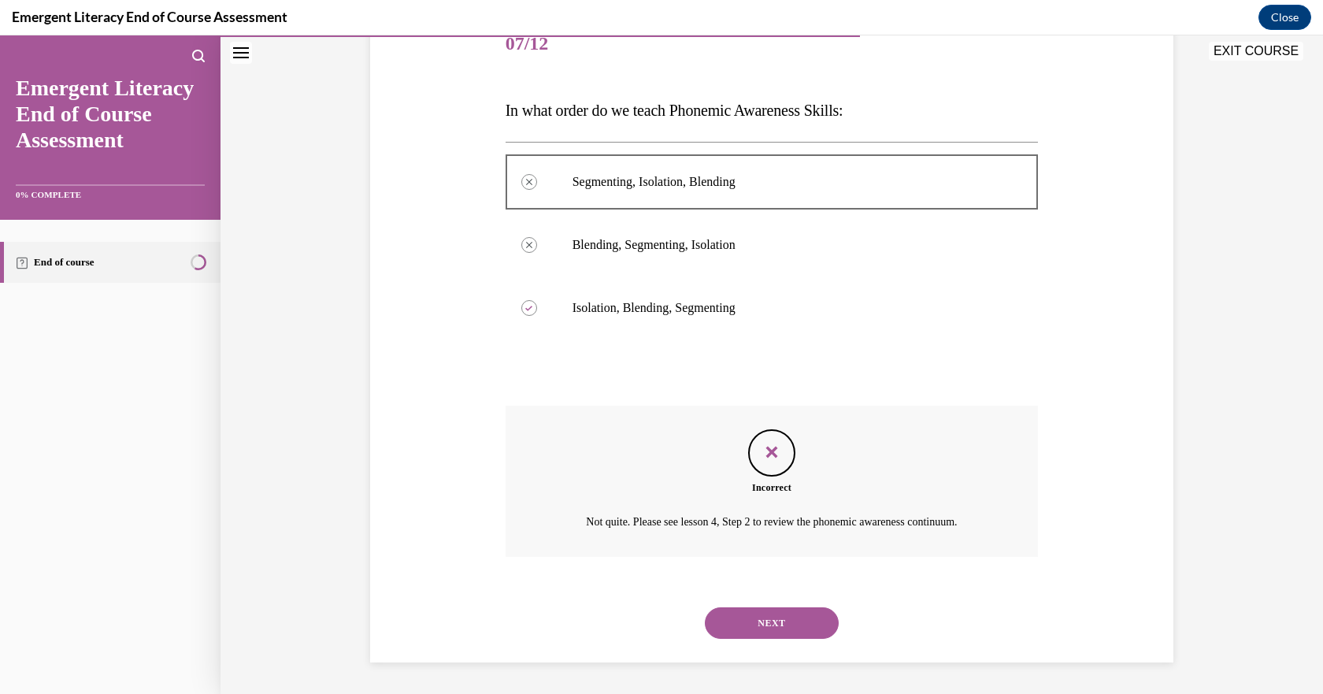
click at [743, 620] on button "NEXT" at bounding box center [772, 623] width 134 height 32
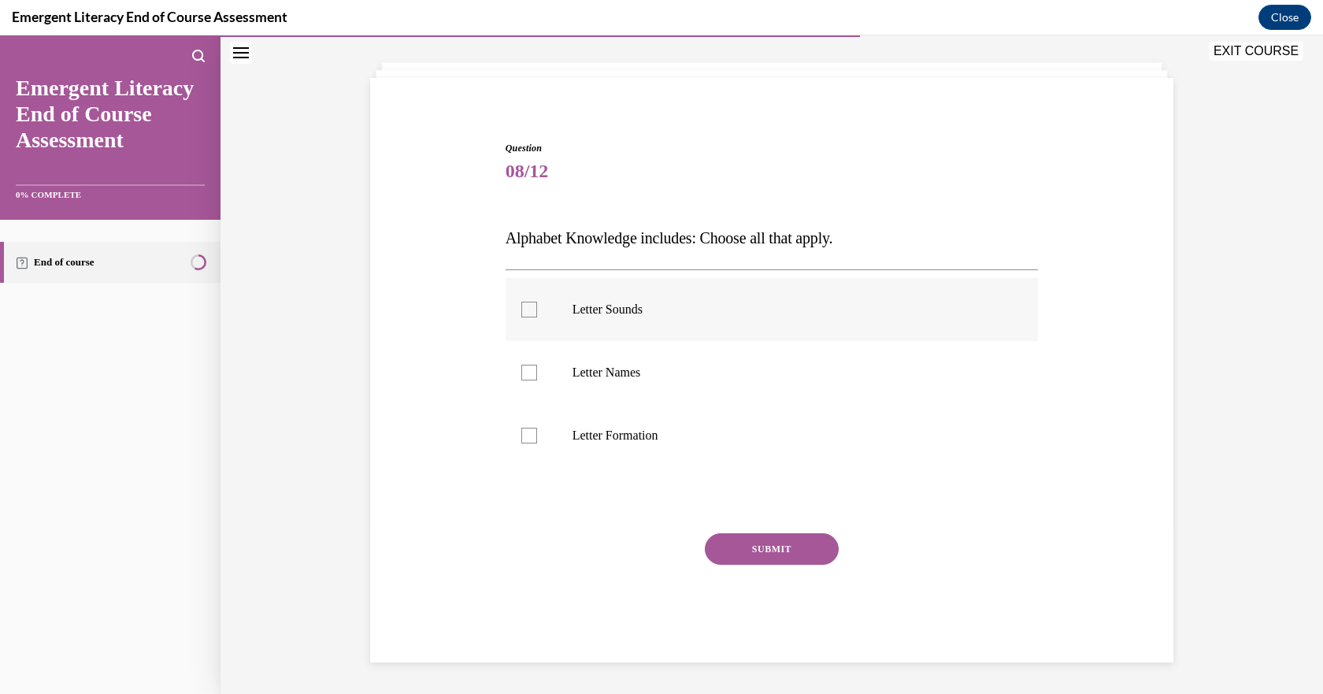
click at [513, 319] on label "Letter Sounds" at bounding box center [772, 309] width 533 height 63
click at [521, 317] on input "Letter Sounds" at bounding box center [529, 310] width 16 height 16
checkbox input "true"
click at [521, 371] on div at bounding box center [529, 373] width 16 height 16
click at [521, 371] on input "Letter Names" at bounding box center [529, 373] width 16 height 16
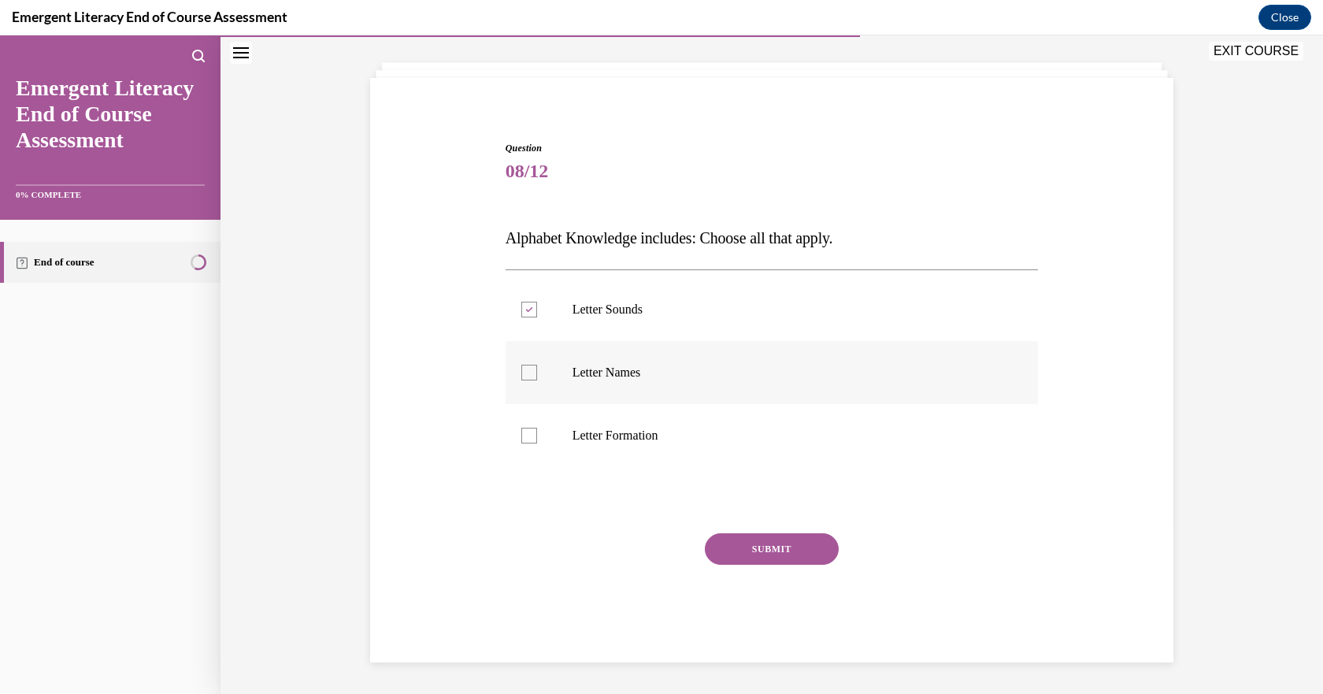
checkbox input "true"
click at [522, 433] on div at bounding box center [529, 436] width 16 height 16
click at [522, 433] on input "Letter Formation" at bounding box center [529, 436] width 16 height 16
checkbox input "true"
click at [775, 557] on button "SUBMIT" at bounding box center [772, 549] width 134 height 32
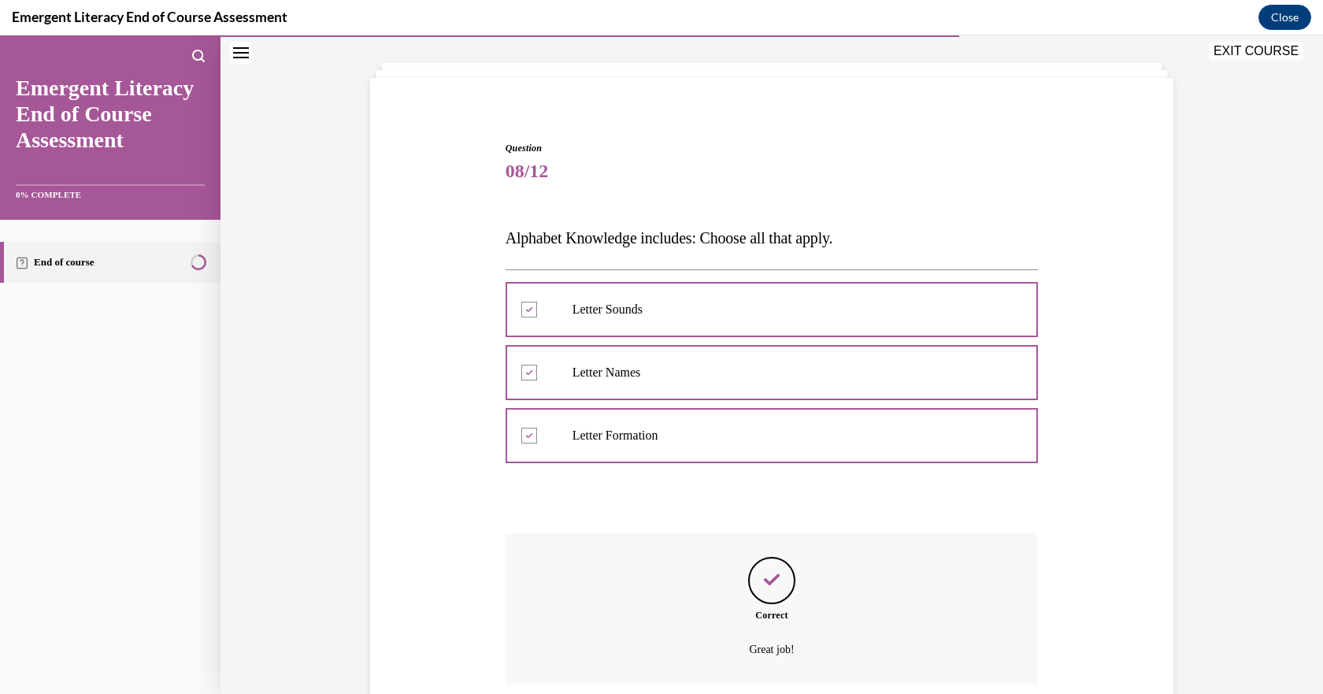
scroll to position [206, 0]
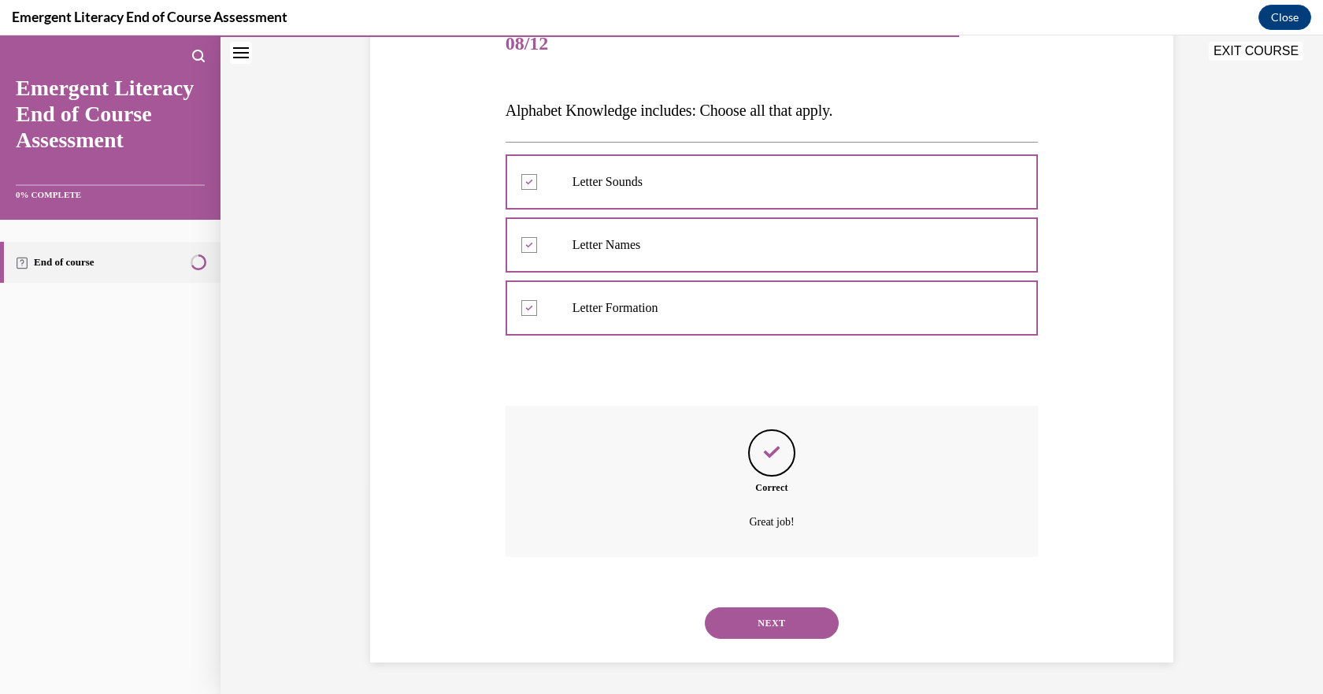
click at [790, 631] on button "NEXT" at bounding box center [772, 623] width 134 height 32
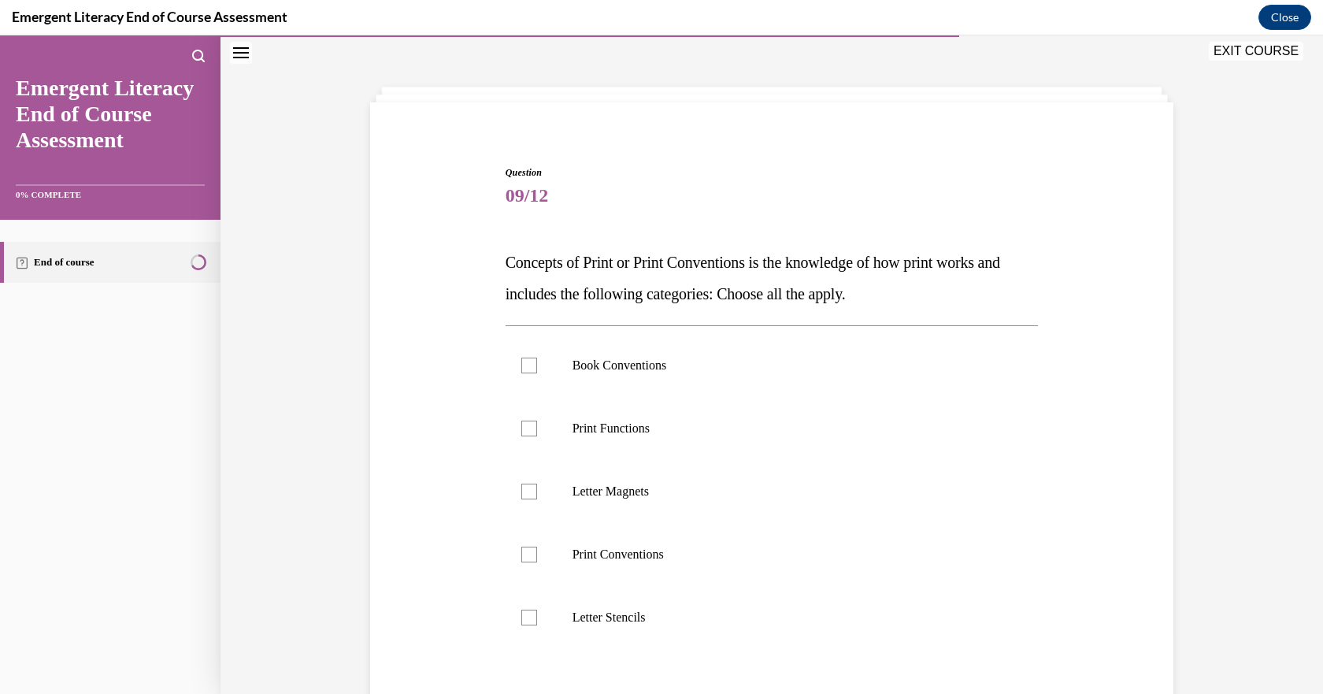
scroll to position [82, 0]
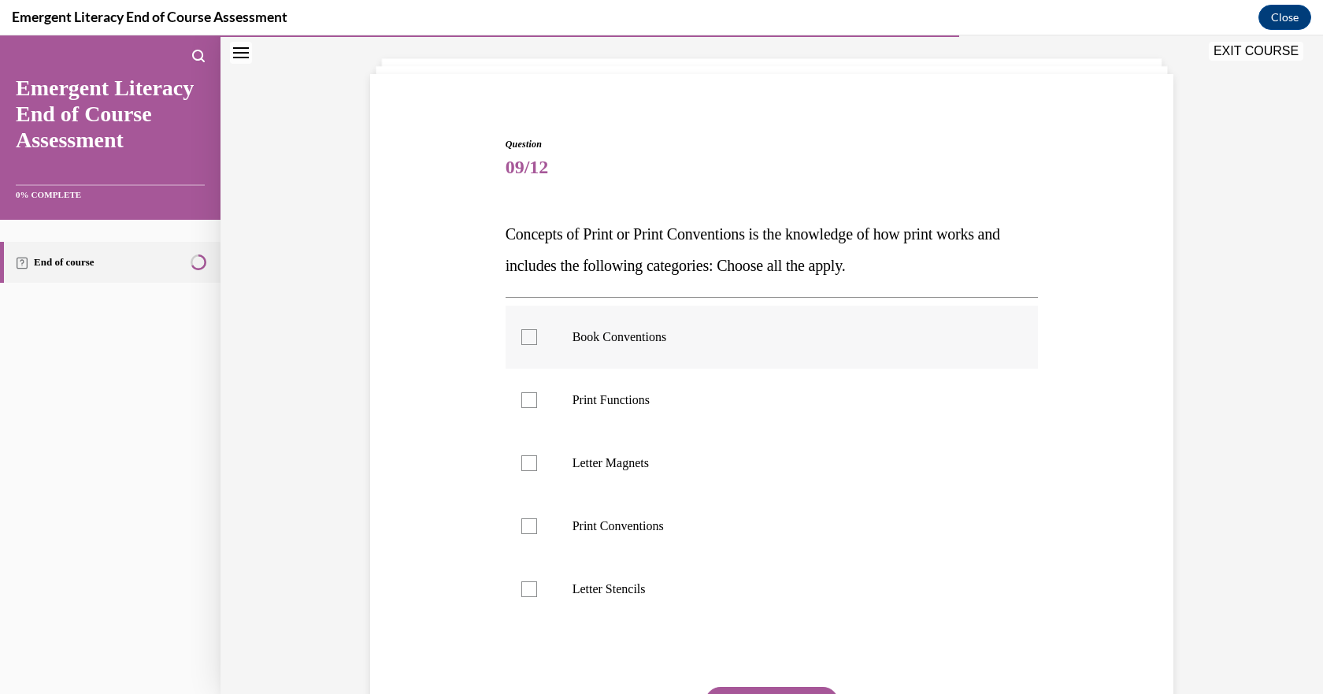
click at [511, 339] on label "Book Conventions" at bounding box center [772, 337] width 533 height 63
click at [521, 339] on input "Book Conventions" at bounding box center [529, 337] width 16 height 16
checkbox input "true"
click at [515, 418] on label "Print Functions" at bounding box center [772, 400] width 533 height 63
click at [521, 408] on input "Print Functions" at bounding box center [529, 400] width 16 height 16
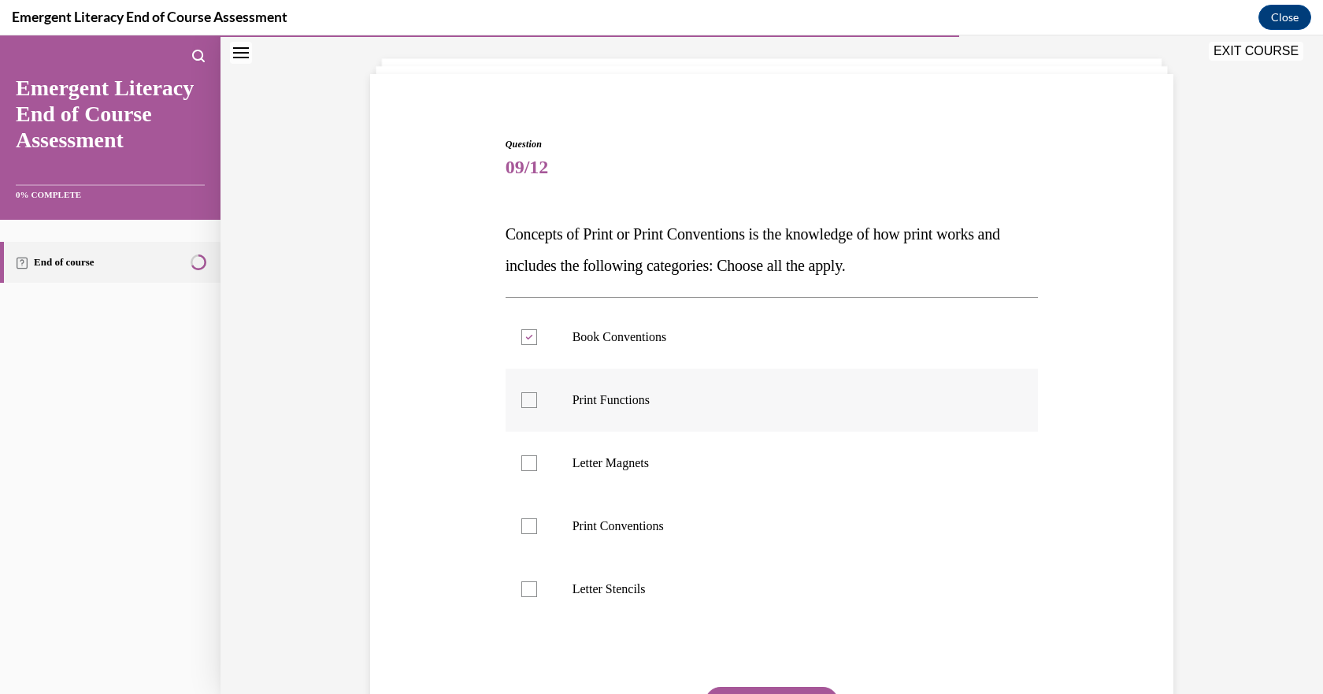
checkbox input "true"
click at [521, 525] on div at bounding box center [529, 526] width 16 height 16
click at [521, 525] on input "Print Conventions" at bounding box center [529, 526] width 16 height 16
checkbox input "true"
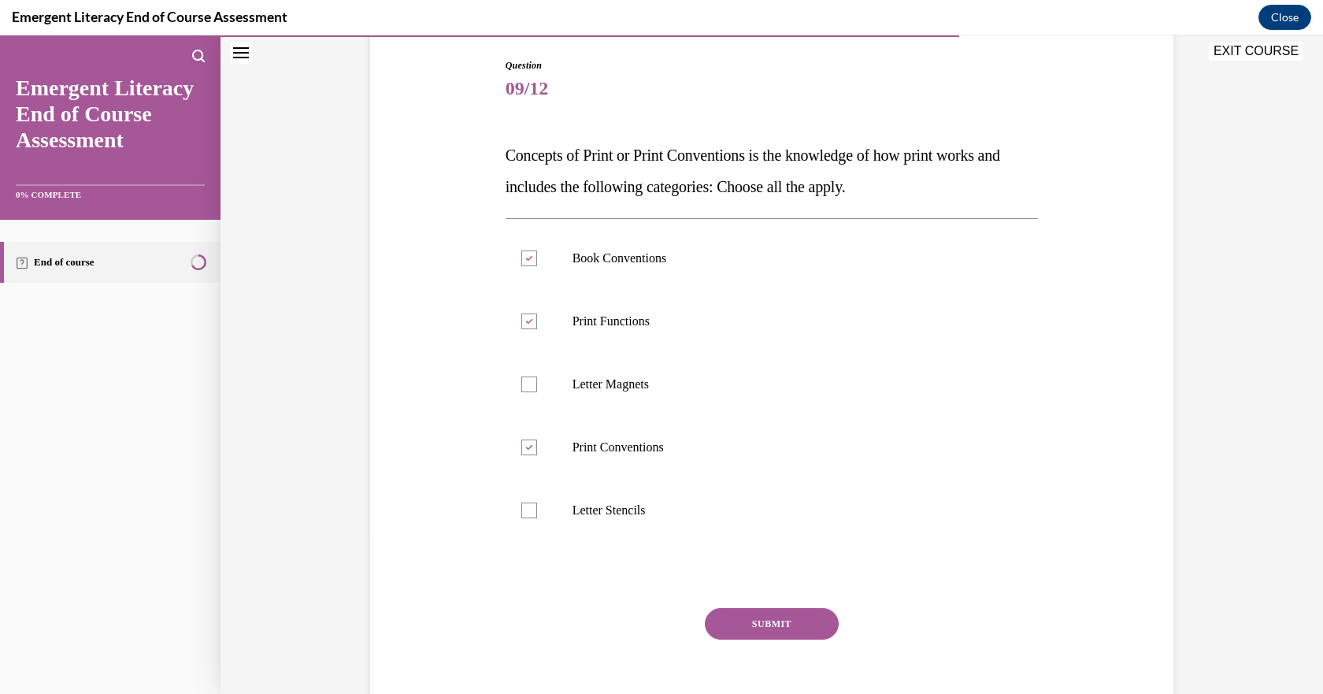
click at [787, 625] on button "SUBMIT" at bounding box center [772, 624] width 134 height 32
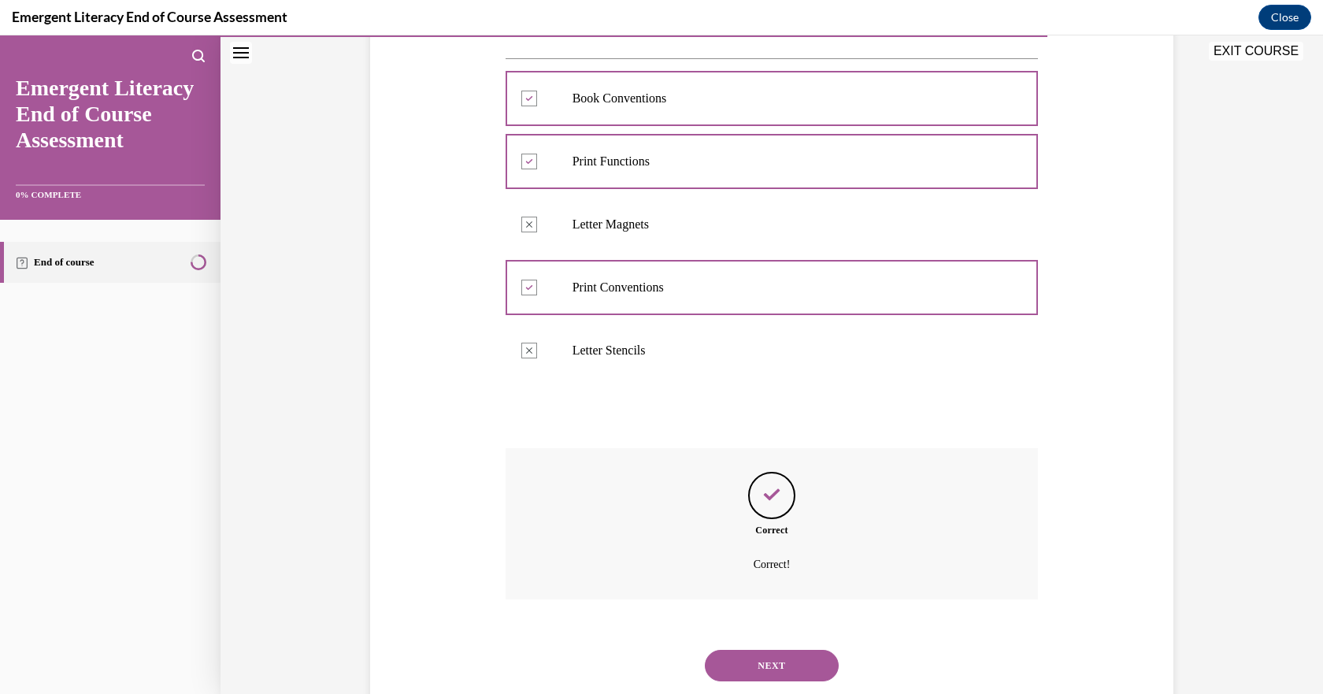
scroll to position [284, 0]
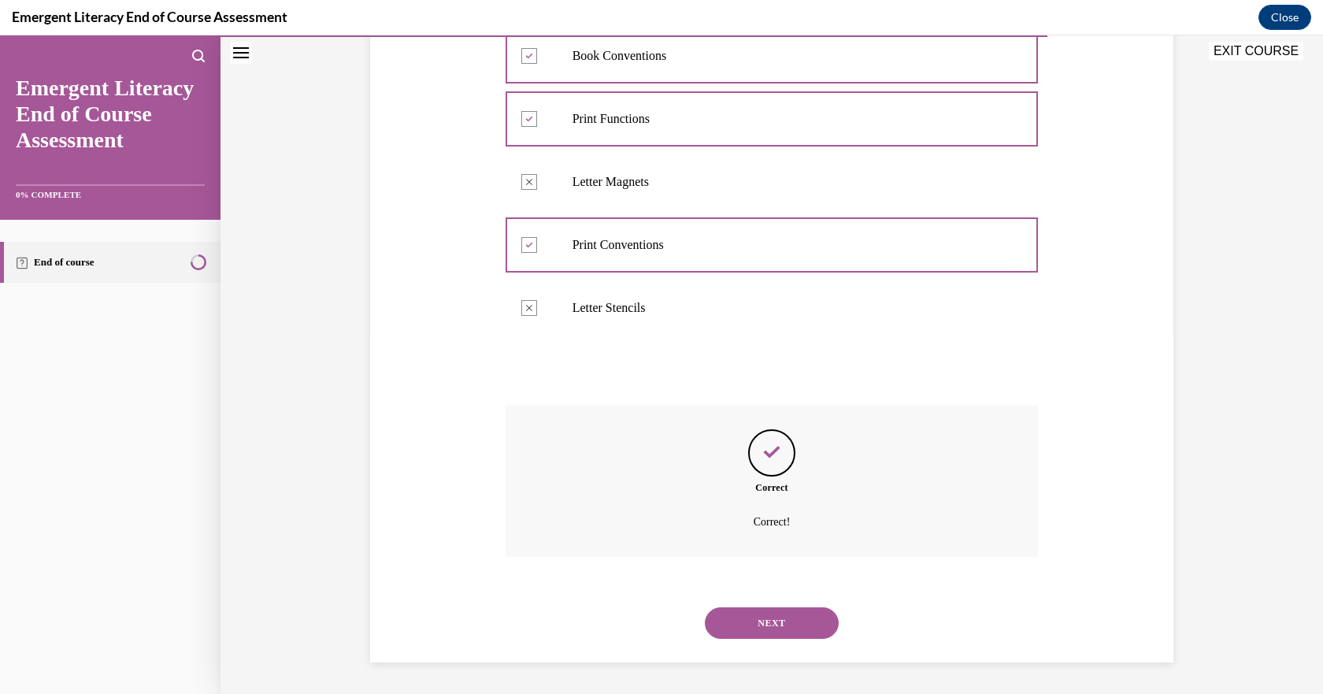
click at [800, 626] on button "NEXT" at bounding box center [772, 623] width 134 height 32
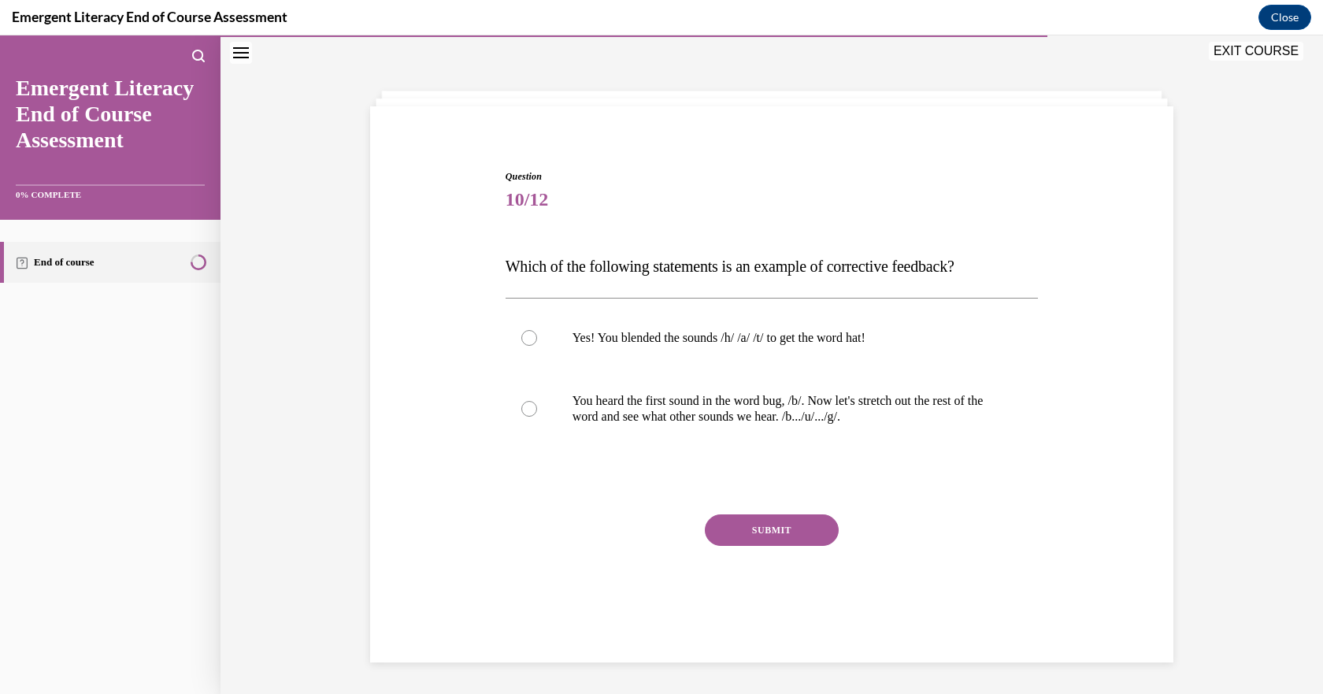
scroll to position [50, 0]
click at [595, 407] on p "You heard the first sound in the word bug, /b/. Now let's stretch out the rest …" at bounding box center [786, 409] width 427 height 32
click at [537, 407] on input "You heard the first sound in the word bug, /b/. Now let's stretch out the rest …" at bounding box center [529, 409] width 16 height 16
radio input "true"
click at [773, 527] on button "SUBMIT" at bounding box center [772, 530] width 134 height 32
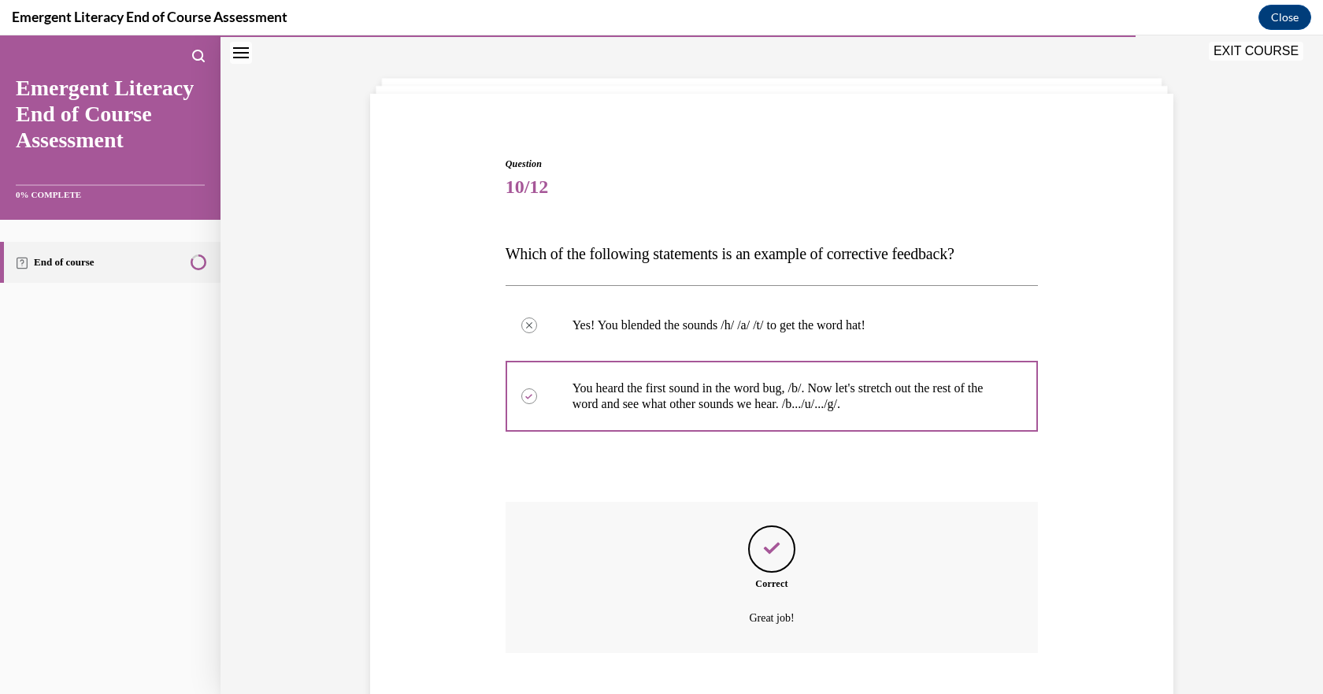
scroll to position [158, 0]
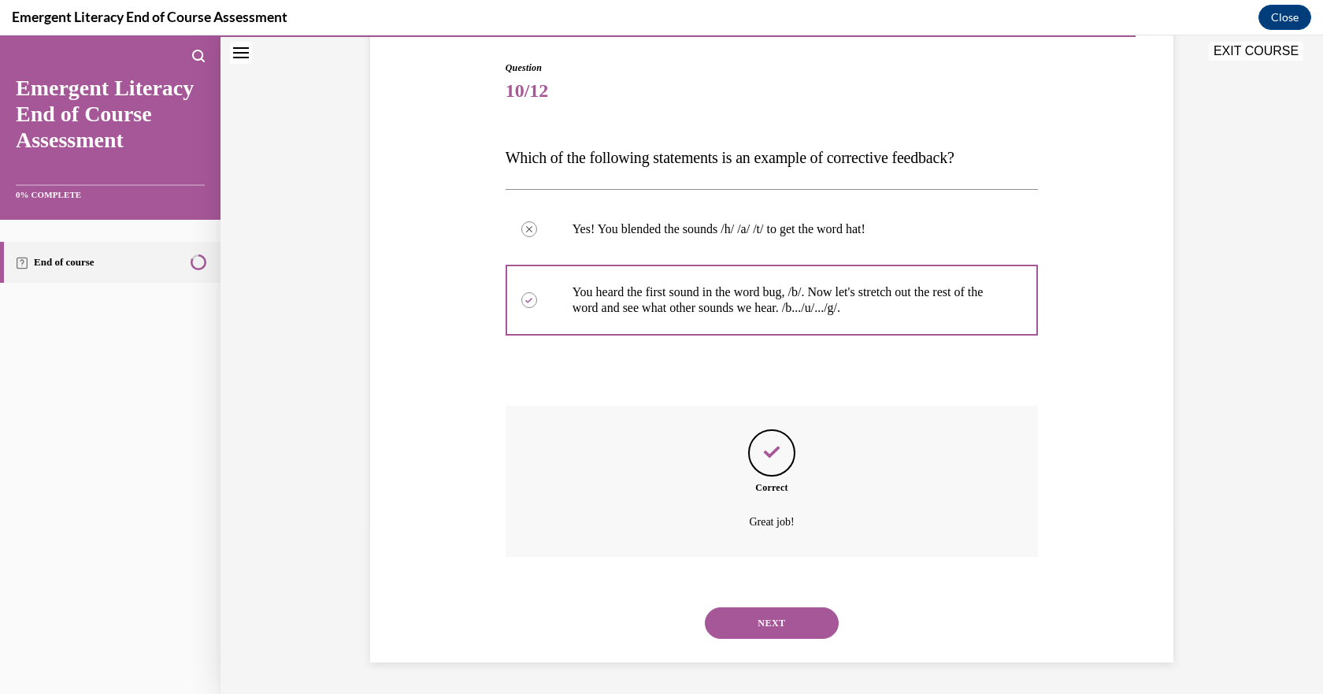
click at [744, 611] on button "NEXT" at bounding box center [772, 623] width 134 height 32
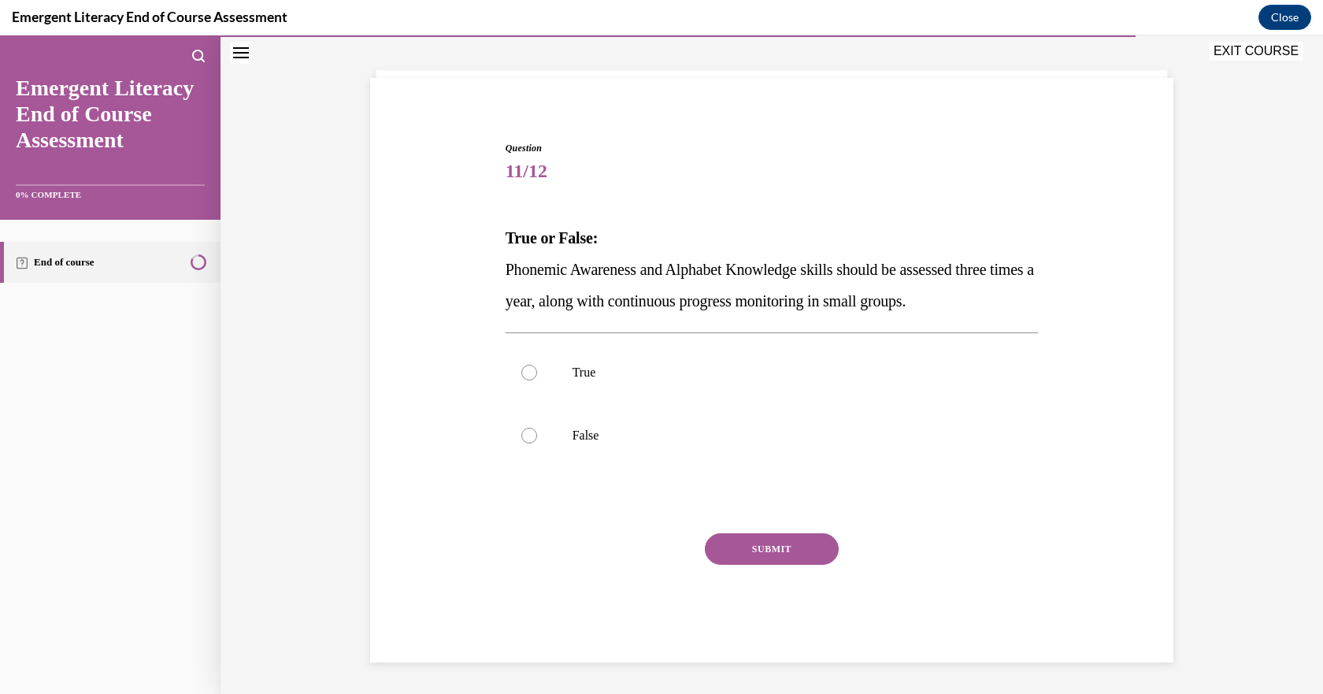
scroll to position [78, 0]
click at [520, 362] on label "True" at bounding box center [772, 372] width 533 height 63
click at [521, 365] on input "True" at bounding box center [529, 373] width 16 height 16
radio input "true"
click at [762, 544] on button "SUBMIT" at bounding box center [772, 549] width 134 height 32
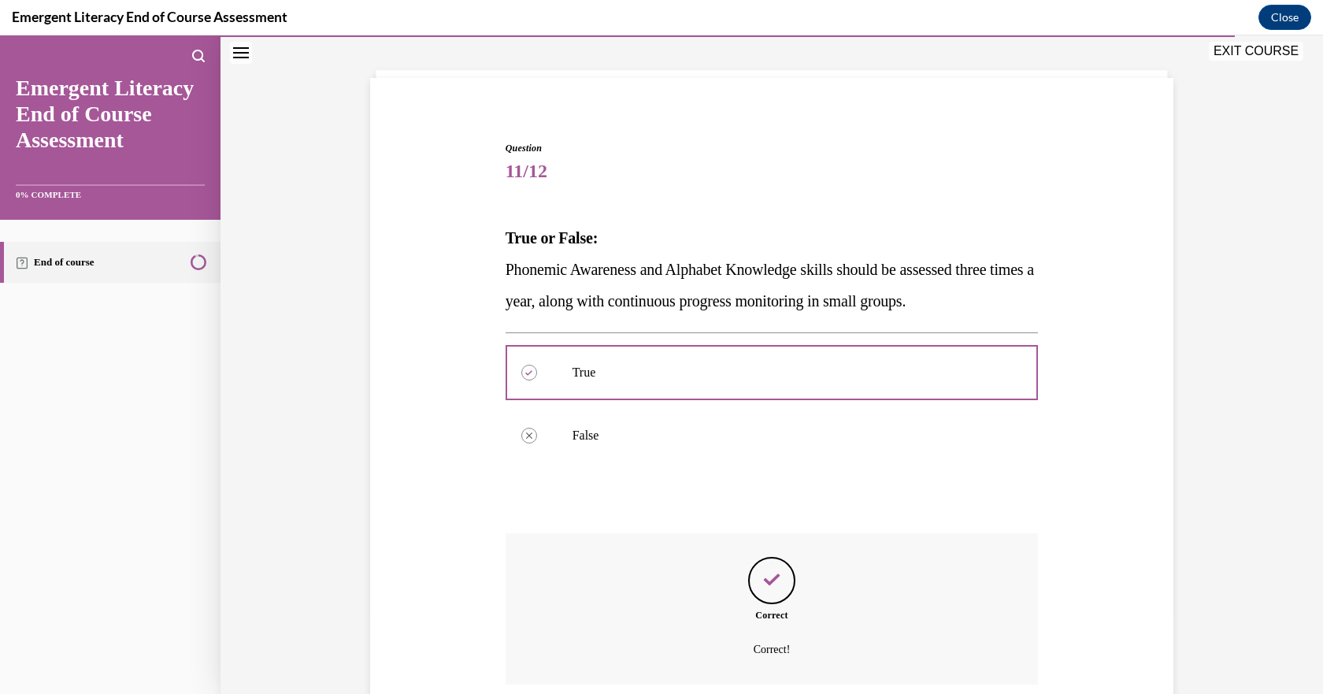
scroll to position [206, 0]
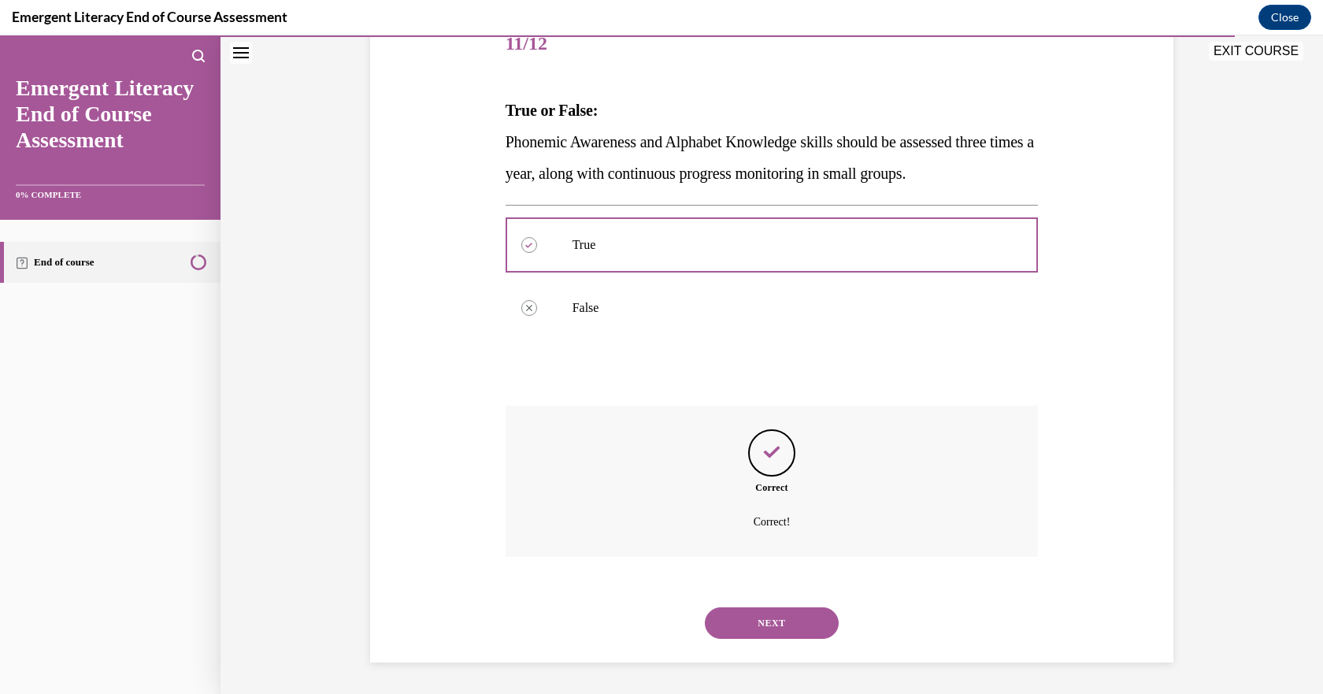
click at [762, 623] on button "NEXT" at bounding box center [772, 623] width 134 height 32
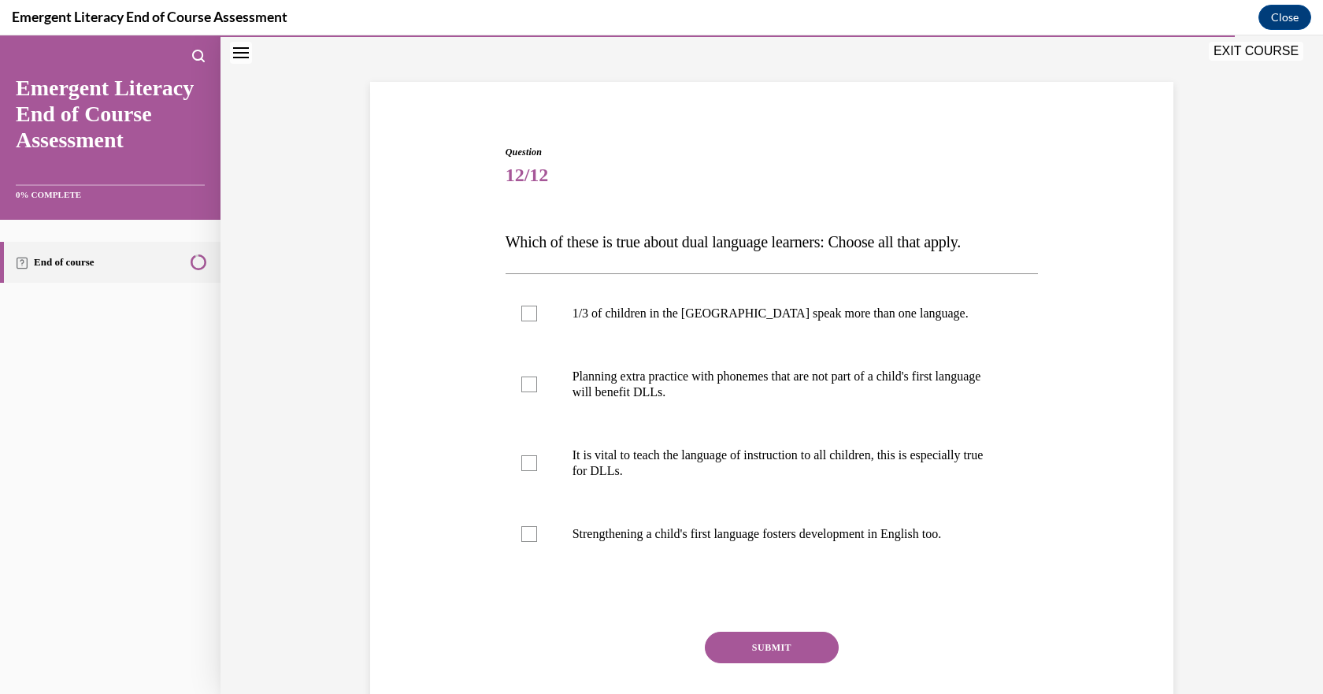
scroll to position [78, 0]
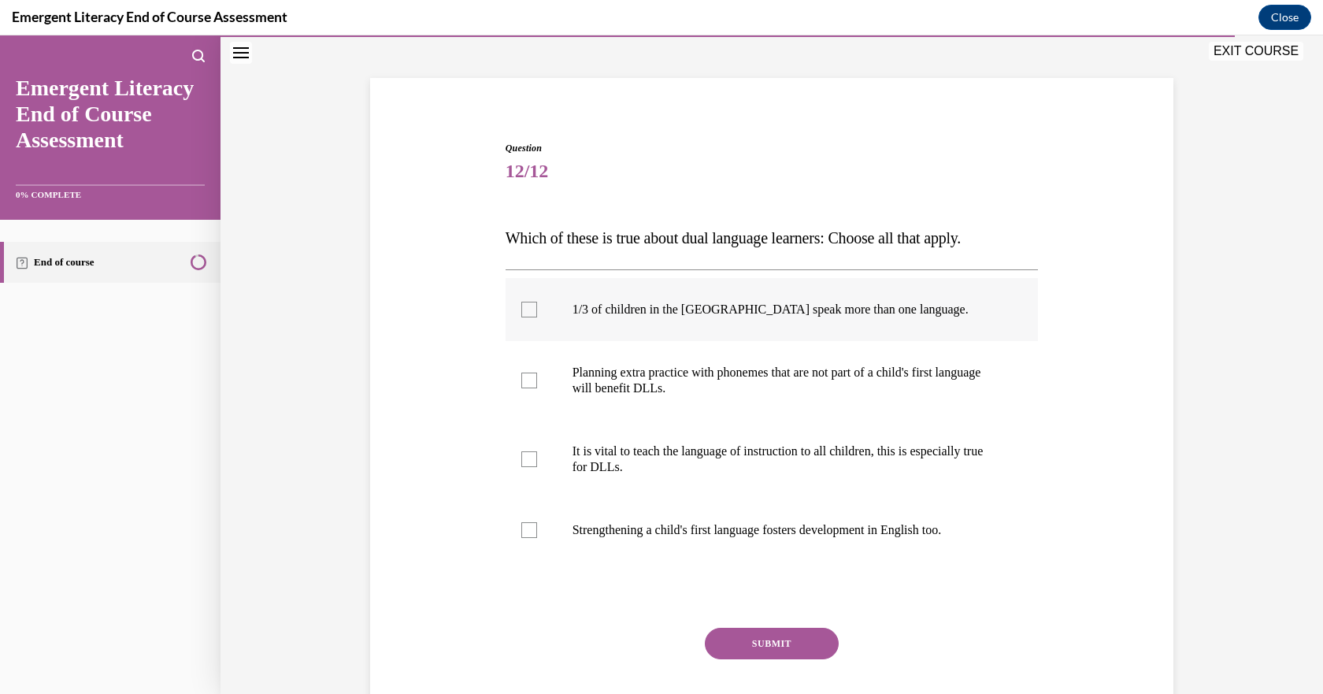
click at [543, 318] on label "1/3 of children in the US speak more than one language." at bounding box center [772, 309] width 533 height 63
click at [537, 317] on input "1/3 of children in the US speak more than one language." at bounding box center [529, 310] width 16 height 16
checkbox input "true"
click at [529, 535] on div at bounding box center [529, 530] width 16 height 16
click at [529, 535] on input "Strengthening a child's first language fosters development in English too." at bounding box center [529, 530] width 16 height 16
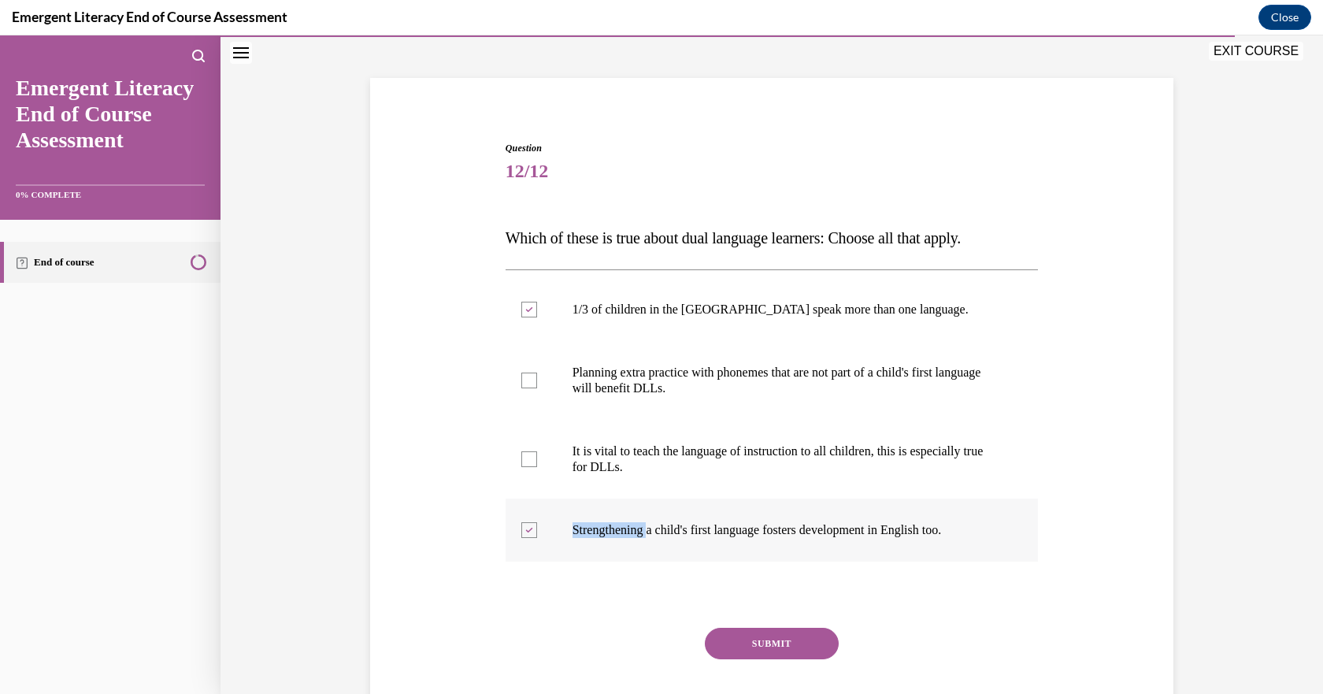
click at [530, 533] on div at bounding box center [529, 530] width 16 height 16
click at [530, 533] on input "Strengthening a child's first language fosters development in English too." at bounding box center [529, 530] width 16 height 16
checkbox input "false"
click at [530, 376] on div at bounding box center [529, 381] width 16 height 16
click at [530, 376] on input "Planning extra practice with phonemes that are not part of a child's first lang…" at bounding box center [529, 381] width 16 height 16
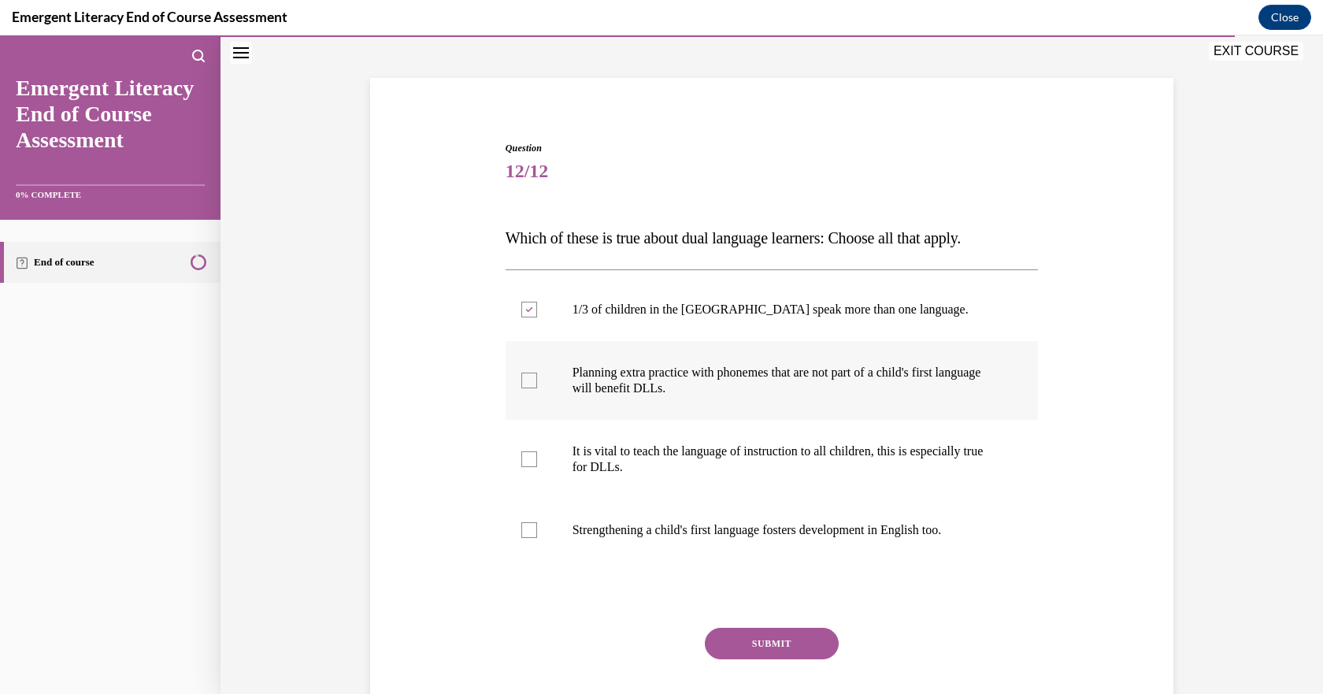
checkbox input "true"
click at [747, 636] on button "SUBMIT" at bounding box center [772, 644] width 134 height 32
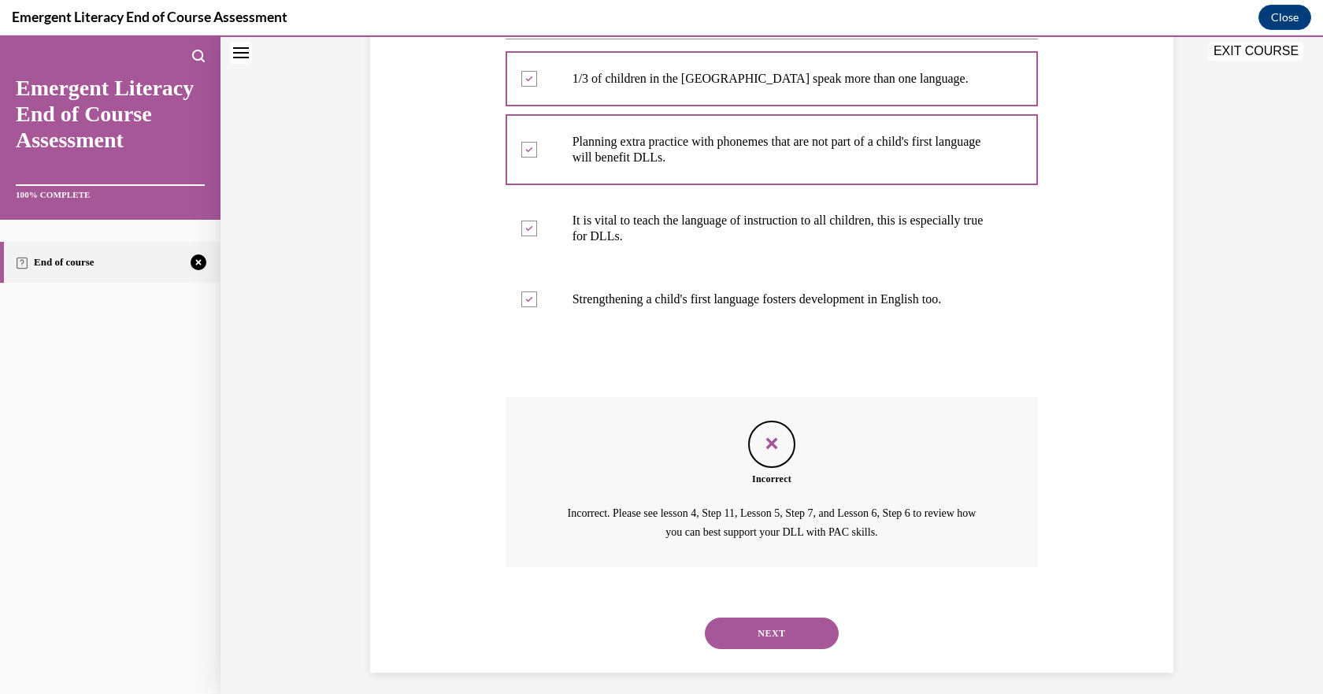
scroll to position [319, 0]
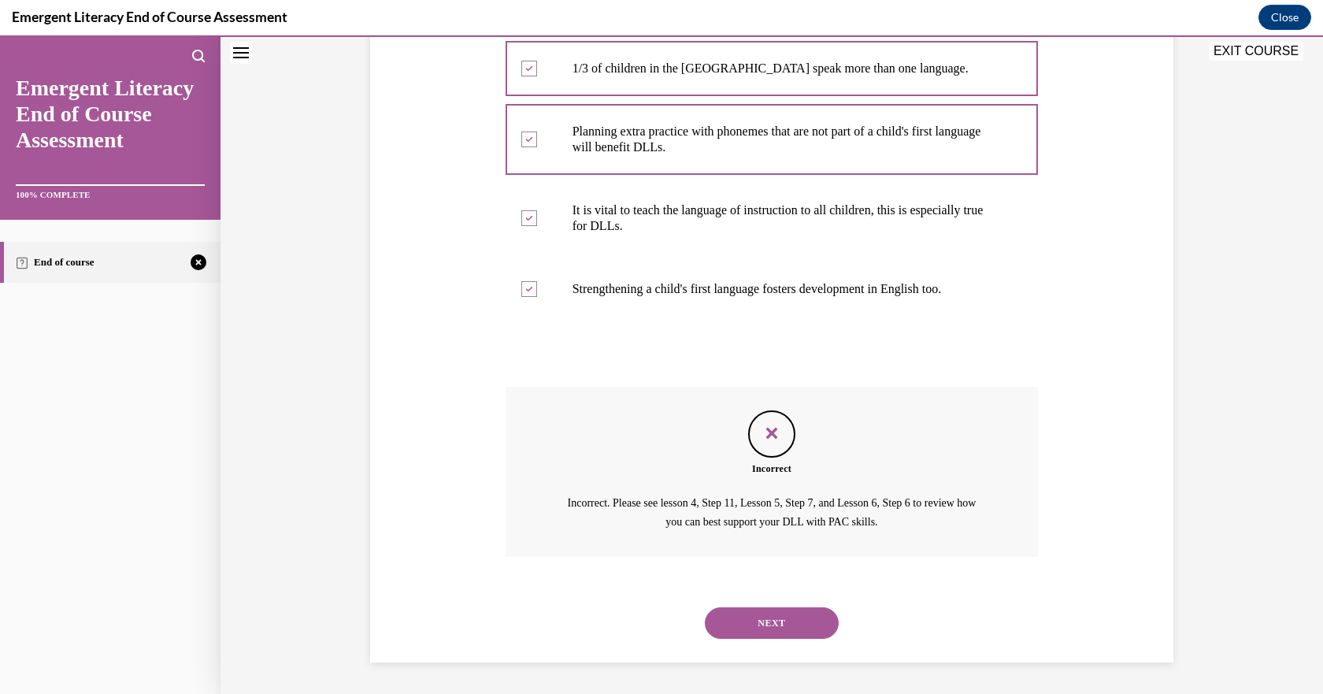
click at [788, 624] on button "NEXT" at bounding box center [772, 623] width 134 height 32
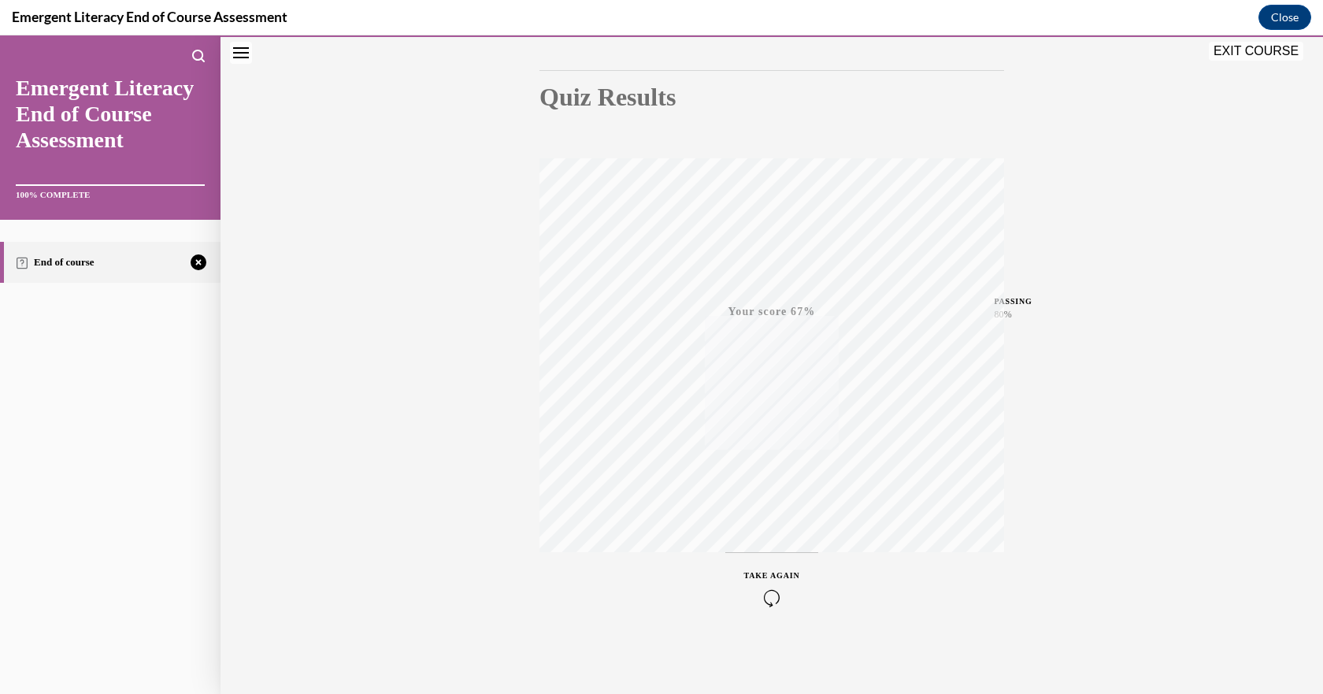
click at [762, 595] on icon "button" at bounding box center [772, 597] width 56 height 17
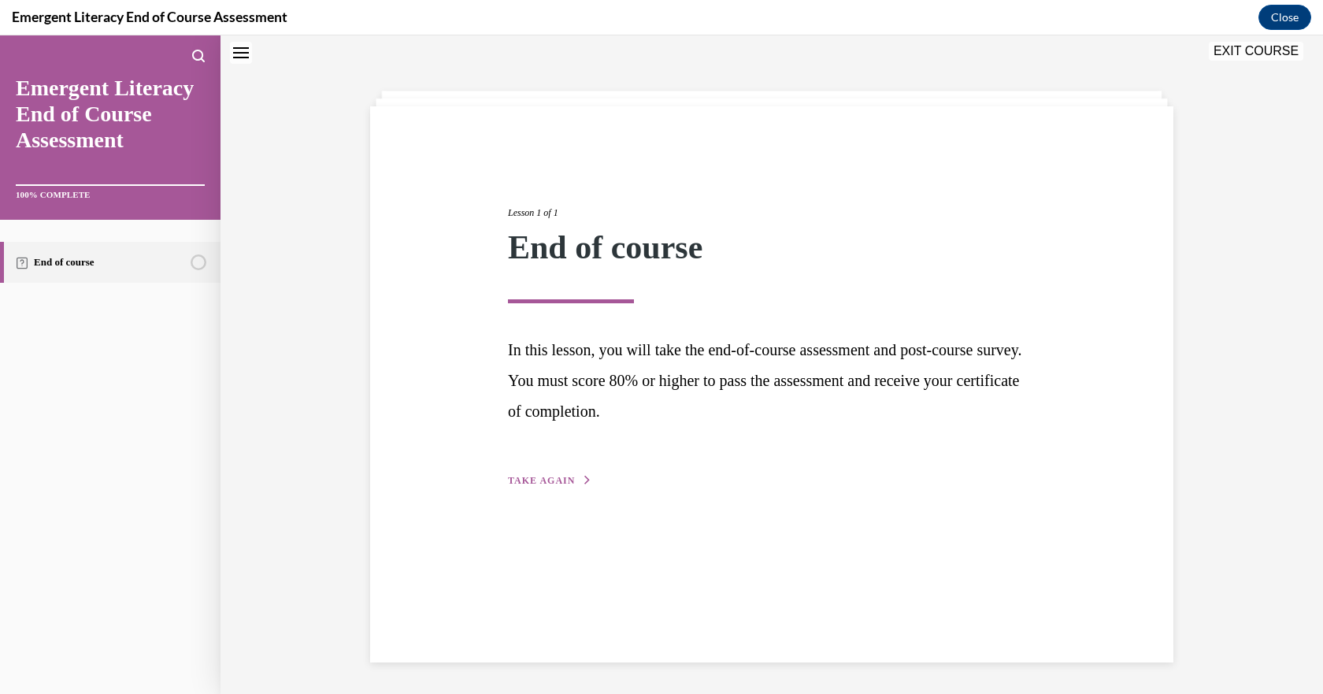
scroll to position [50, 0]
click at [544, 485] on span "TAKE AGAIN" at bounding box center [541, 480] width 67 height 11
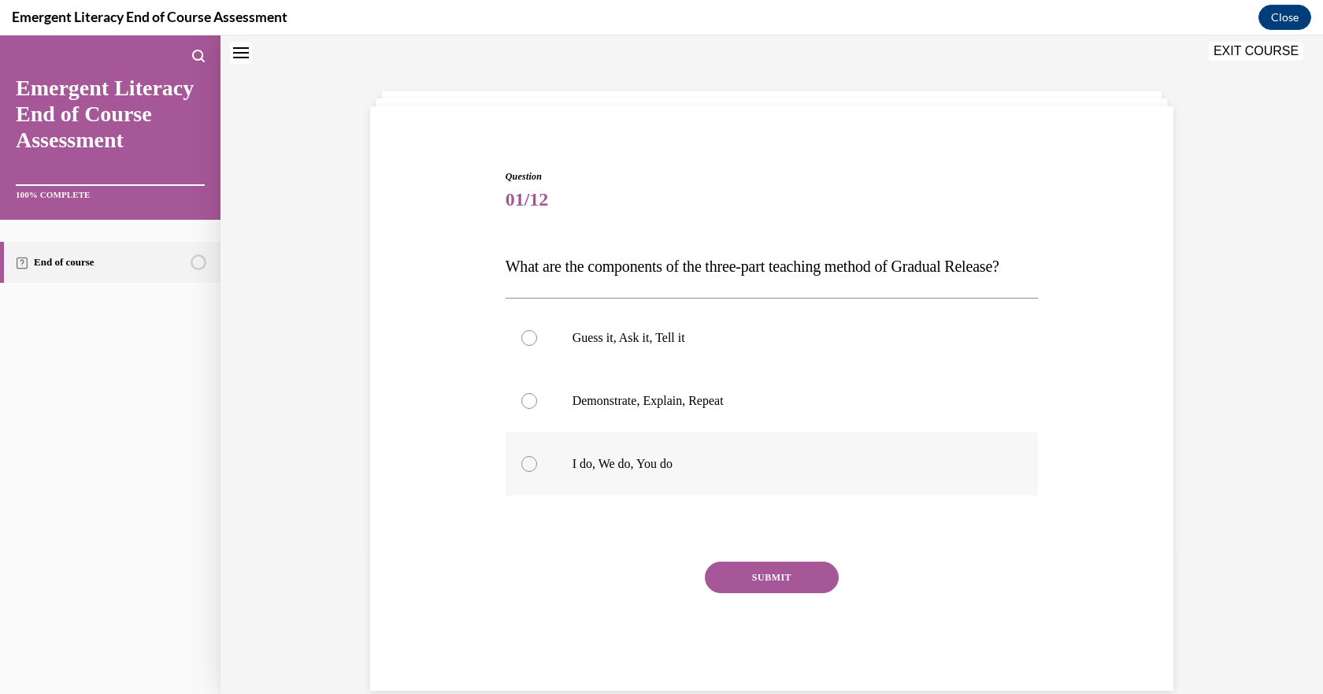
click at [538, 492] on label "I do, We do, You do" at bounding box center [772, 463] width 533 height 63
click at [537, 472] on input "I do, We do, You do" at bounding box center [529, 464] width 16 height 16
radio input "true"
click at [791, 593] on button "SUBMIT" at bounding box center [772, 578] width 134 height 32
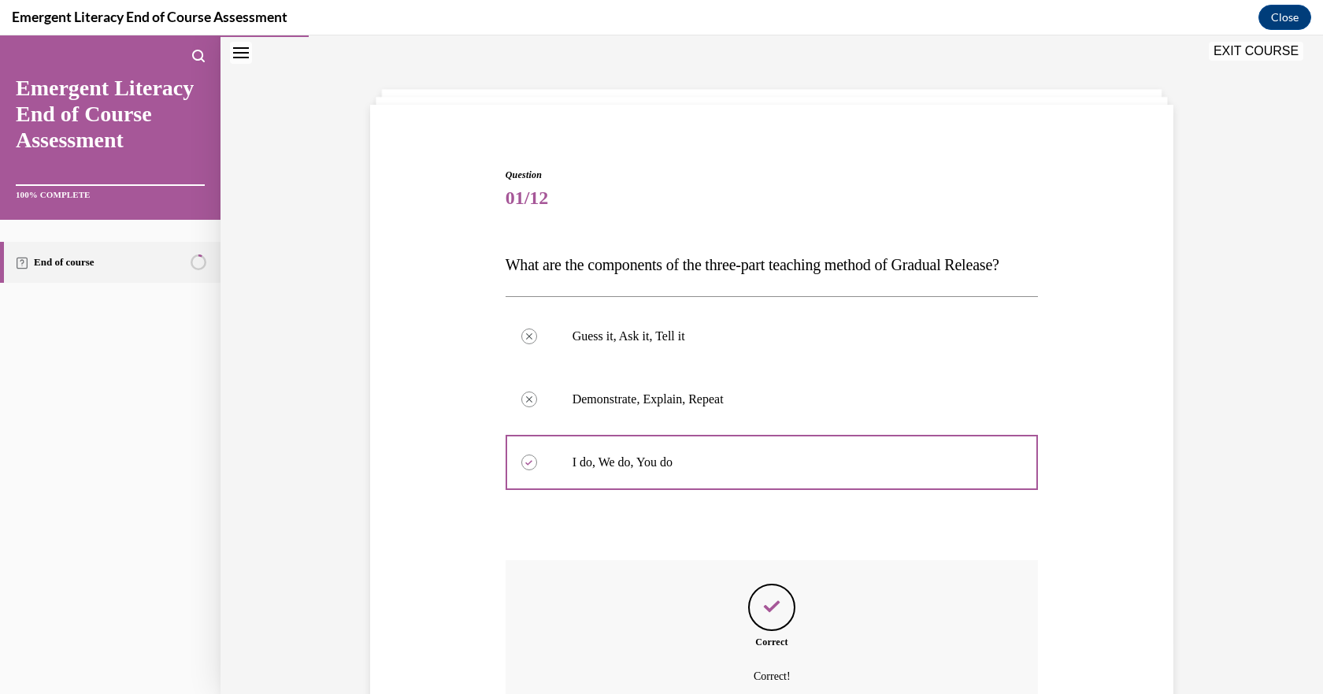
scroll to position [237, 0]
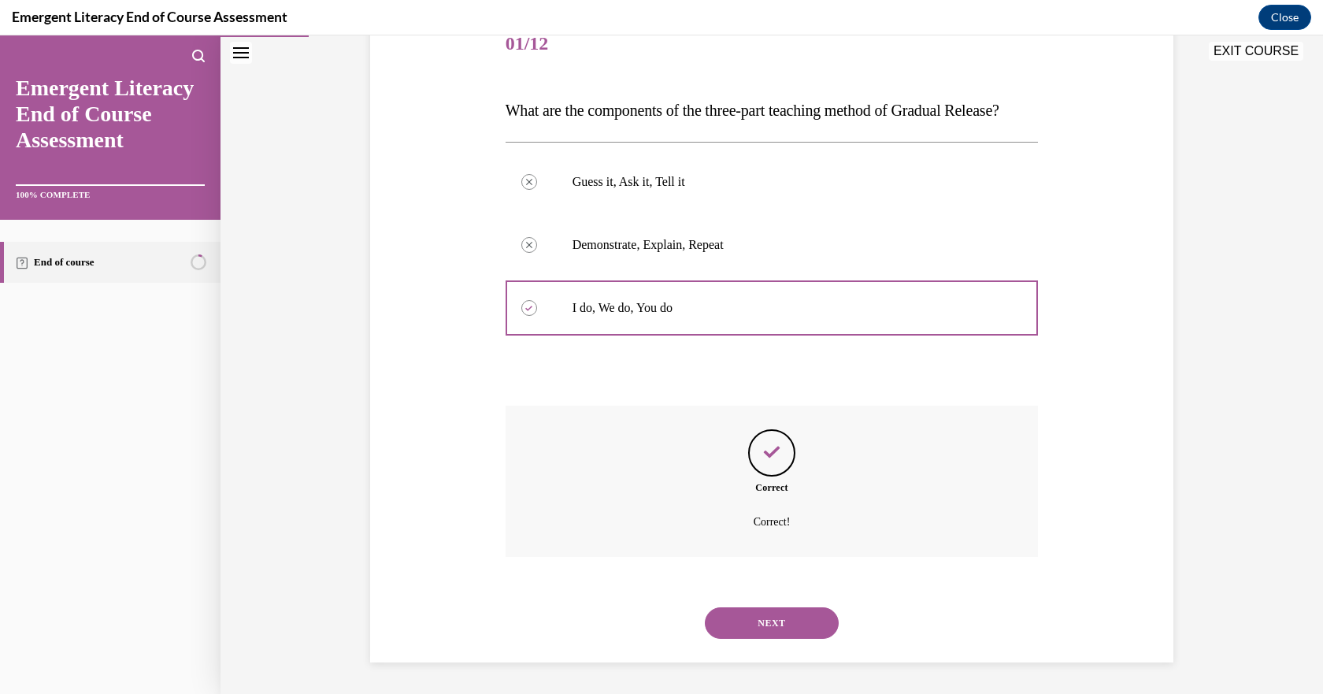
click at [775, 617] on button "NEXT" at bounding box center [772, 623] width 134 height 32
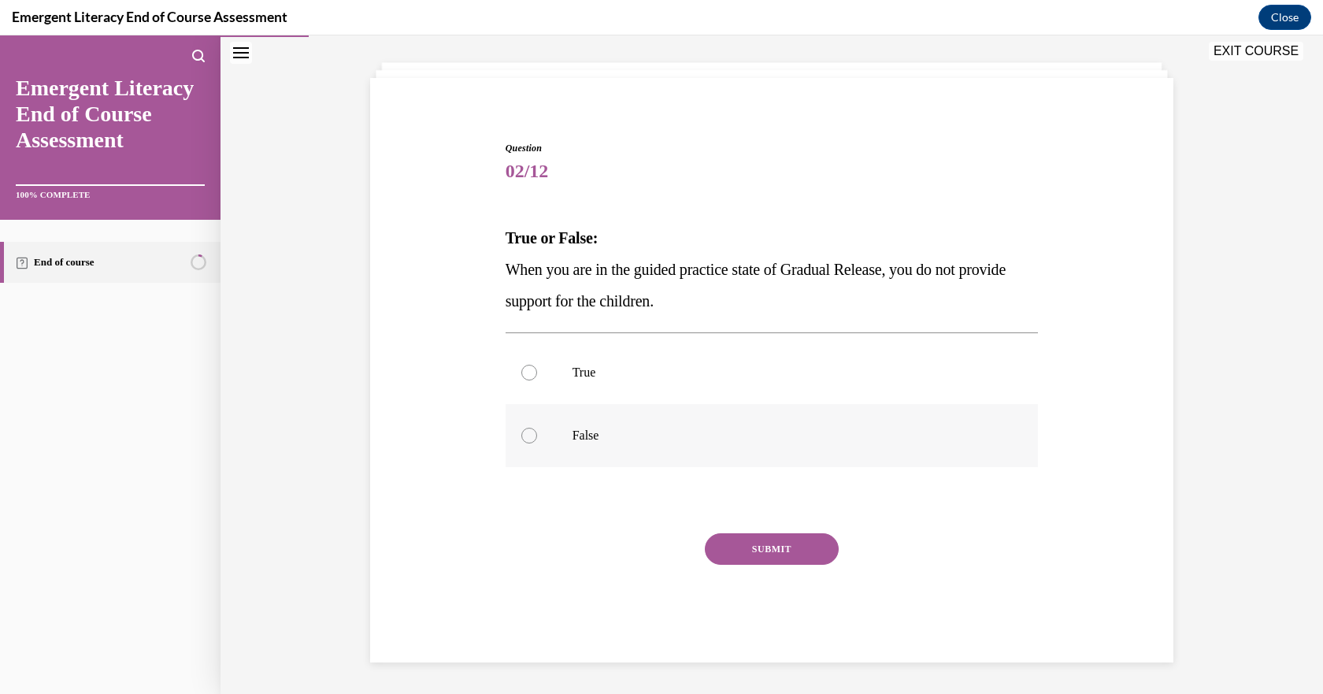
click at [559, 443] on label "False" at bounding box center [772, 435] width 533 height 63
click at [537, 443] on input "False" at bounding box center [529, 436] width 16 height 16
radio input "true"
click at [787, 550] on button "SUBMIT" at bounding box center [772, 549] width 134 height 32
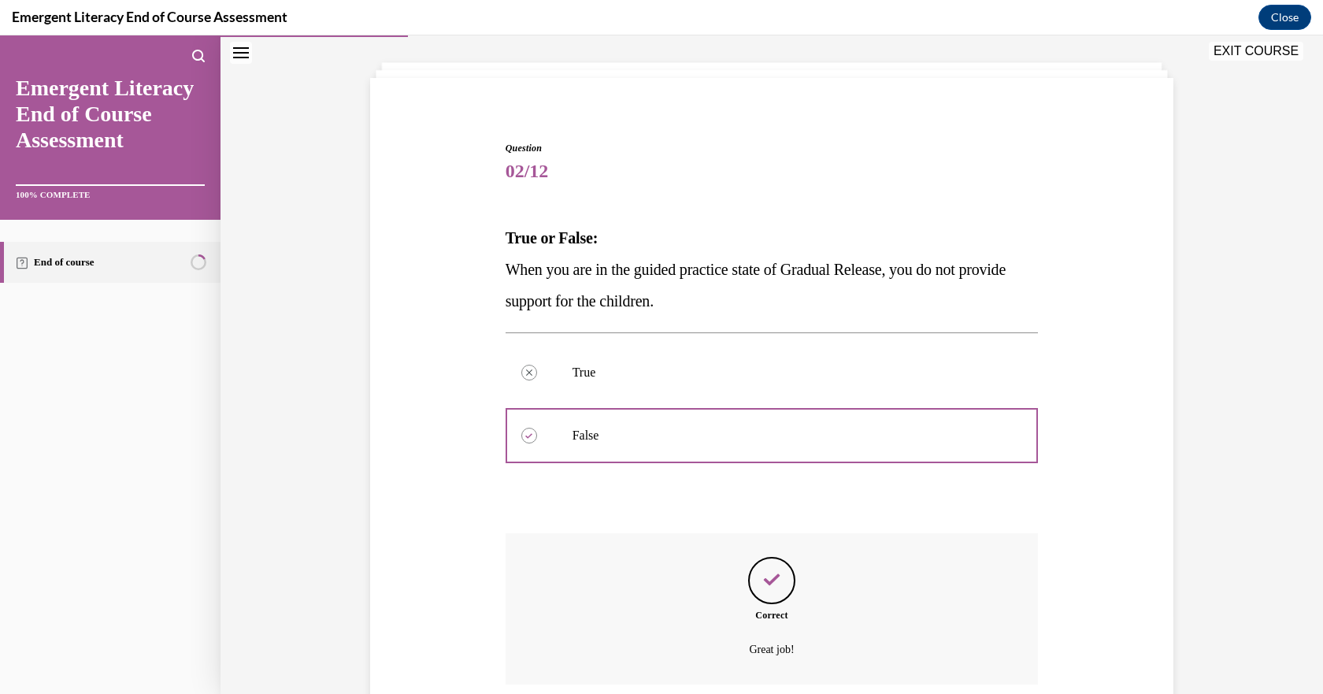
scroll to position [206, 0]
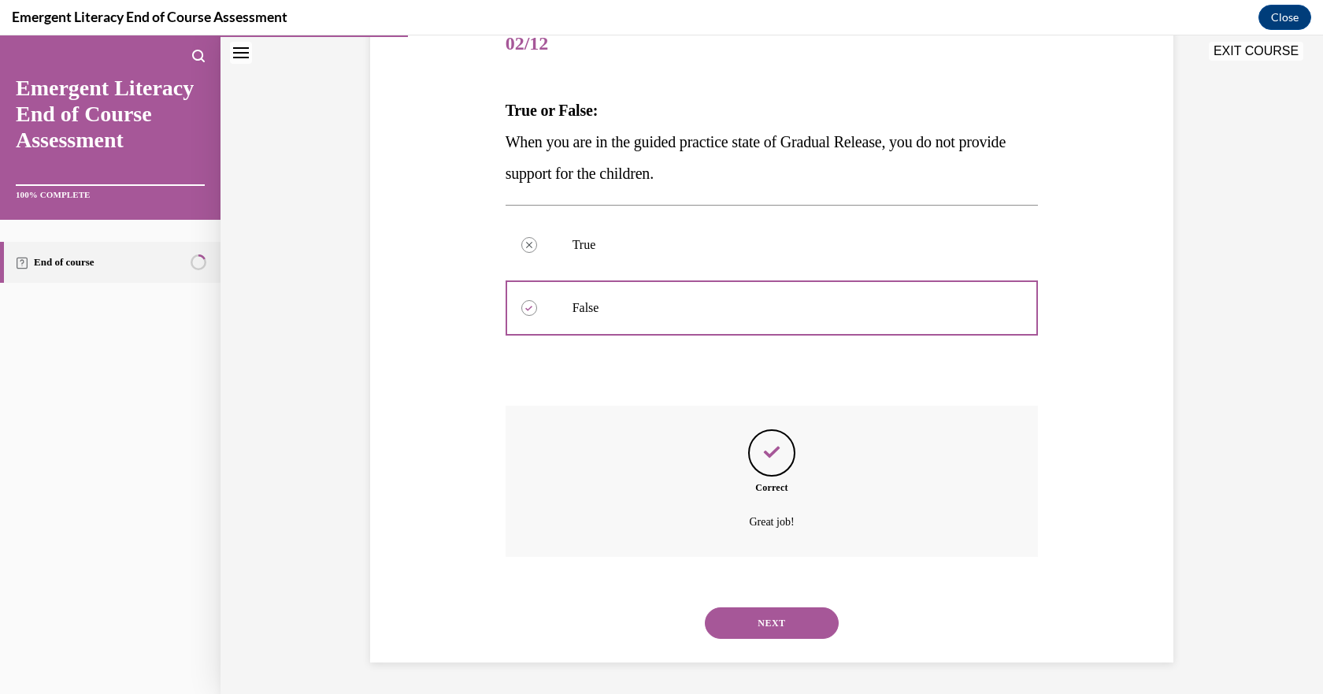
click at [781, 618] on button "NEXT" at bounding box center [772, 623] width 134 height 32
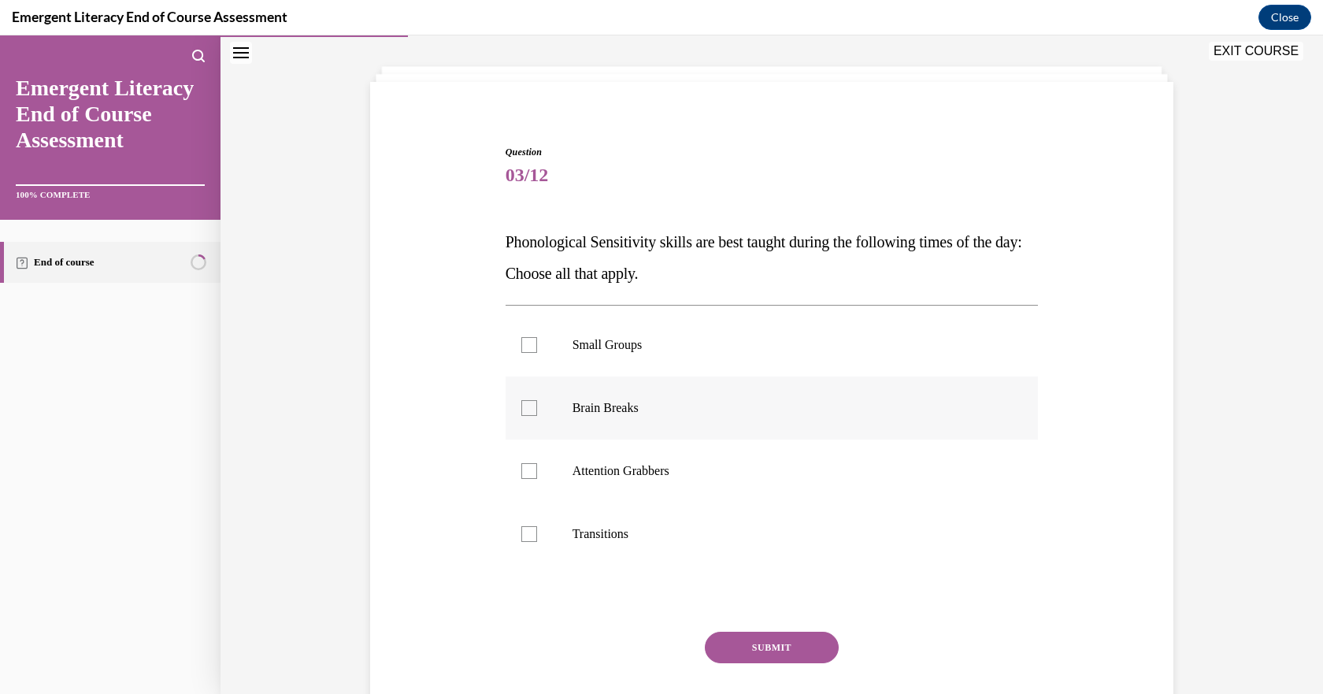
scroll to position [78, 0]
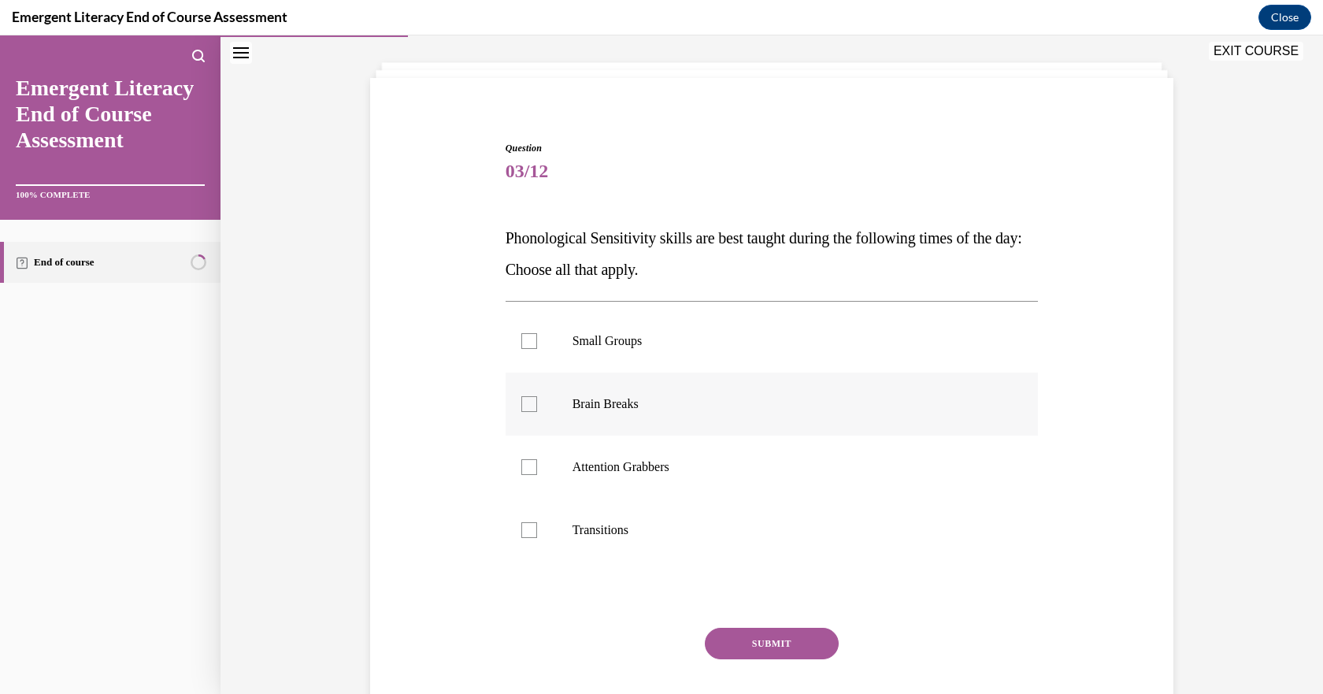
click at [521, 402] on div at bounding box center [529, 404] width 16 height 16
click at [521, 402] on input "Brain Breaks" at bounding box center [529, 404] width 16 height 16
checkbox input "true"
click at [525, 462] on div at bounding box center [529, 467] width 16 height 16
click at [525, 462] on input "Attention Grabbers" at bounding box center [529, 467] width 16 height 16
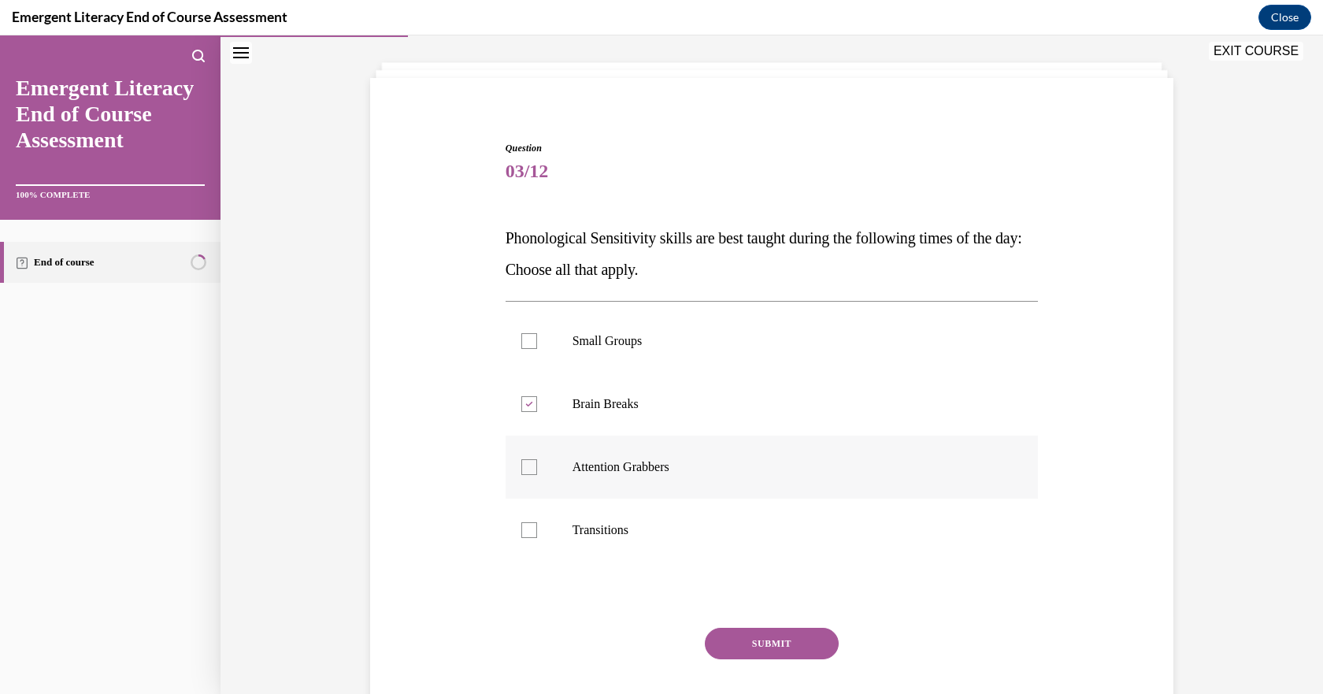
checkbox input "true"
click at [526, 528] on div at bounding box center [529, 530] width 16 height 16
click at [526, 528] on input "Transitions" at bounding box center [529, 530] width 16 height 16
checkbox input "true"
click at [795, 640] on button "SUBMIT" at bounding box center [772, 644] width 134 height 32
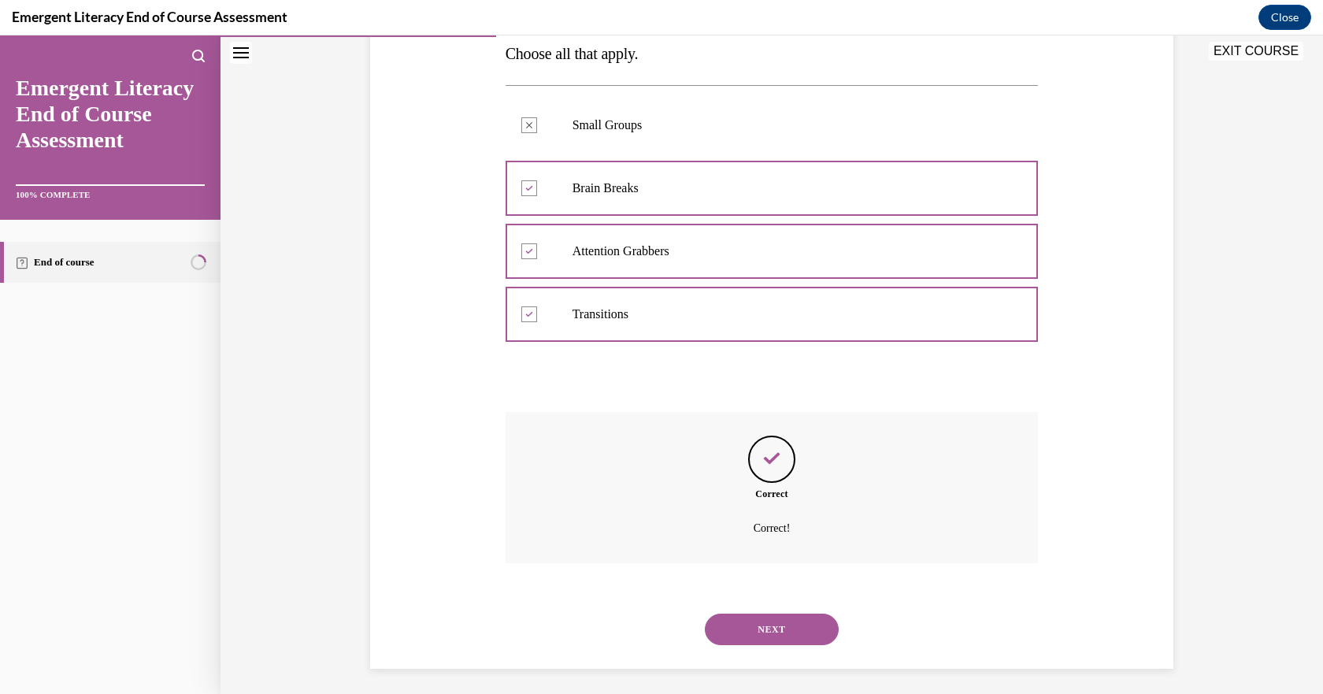
scroll to position [300, 0]
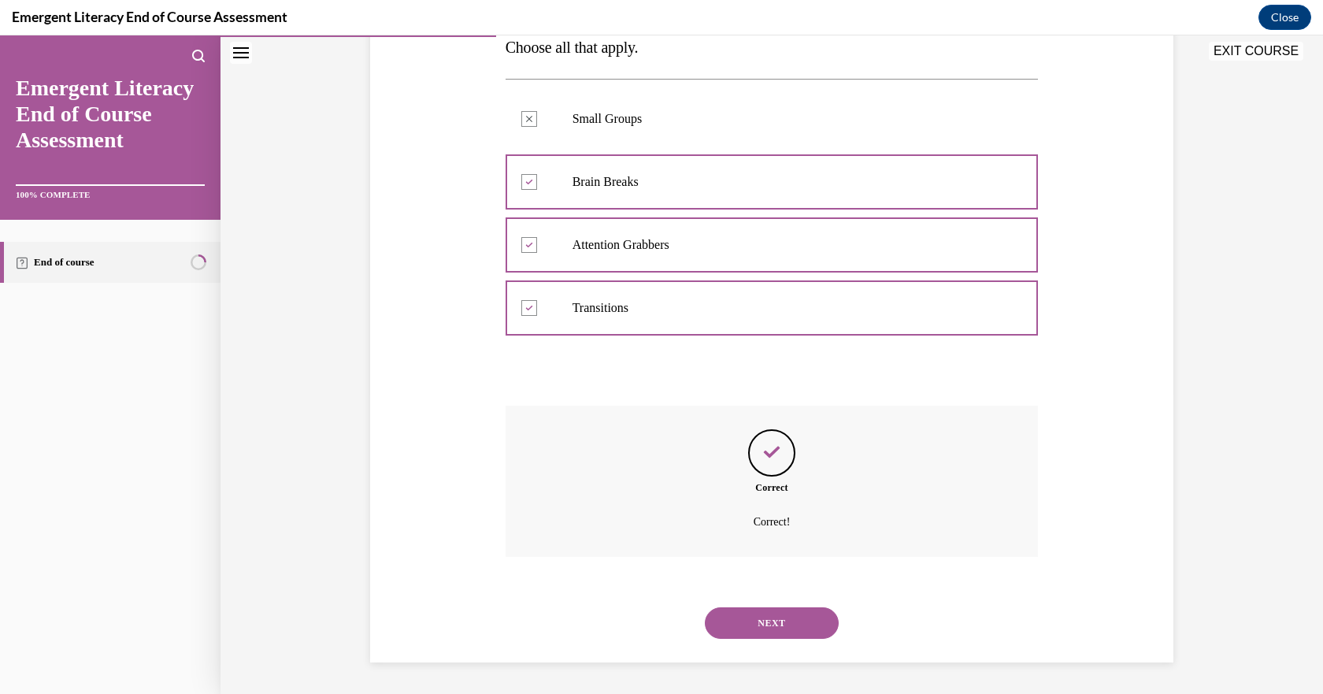
click at [781, 625] on button "NEXT" at bounding box center [772, 623] width 134 height 32
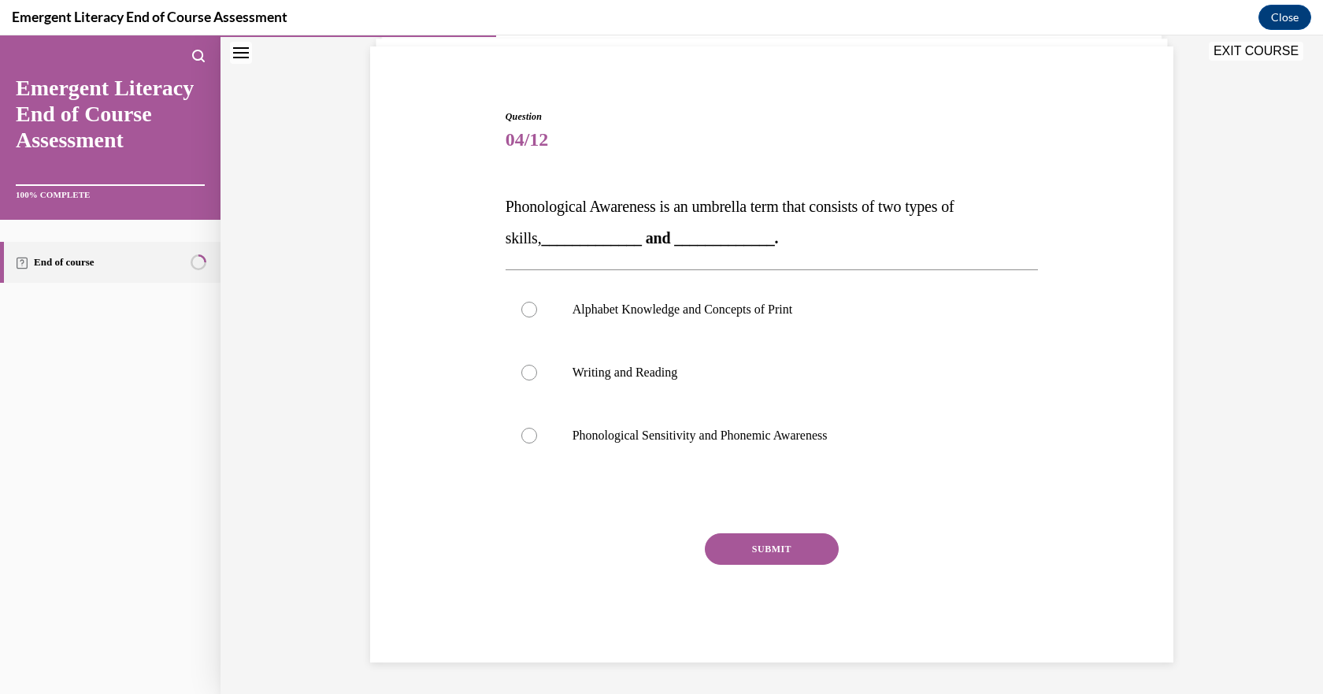
scroll to position [109, 0]
click at [574, 435] on p "Phonological Sensitivity and Phonemic Awareness" at bounding box center [786, 436] width 427 height 16
click at [537, 435] on input "Phonological Sensitivity and Phonemic Awareness" at bounding box center [529, 436] width 16 height 16
radio input "true"
click at [742, 543] on button "SUBMIT" at bounding box center [772, 549] width 134 height 32
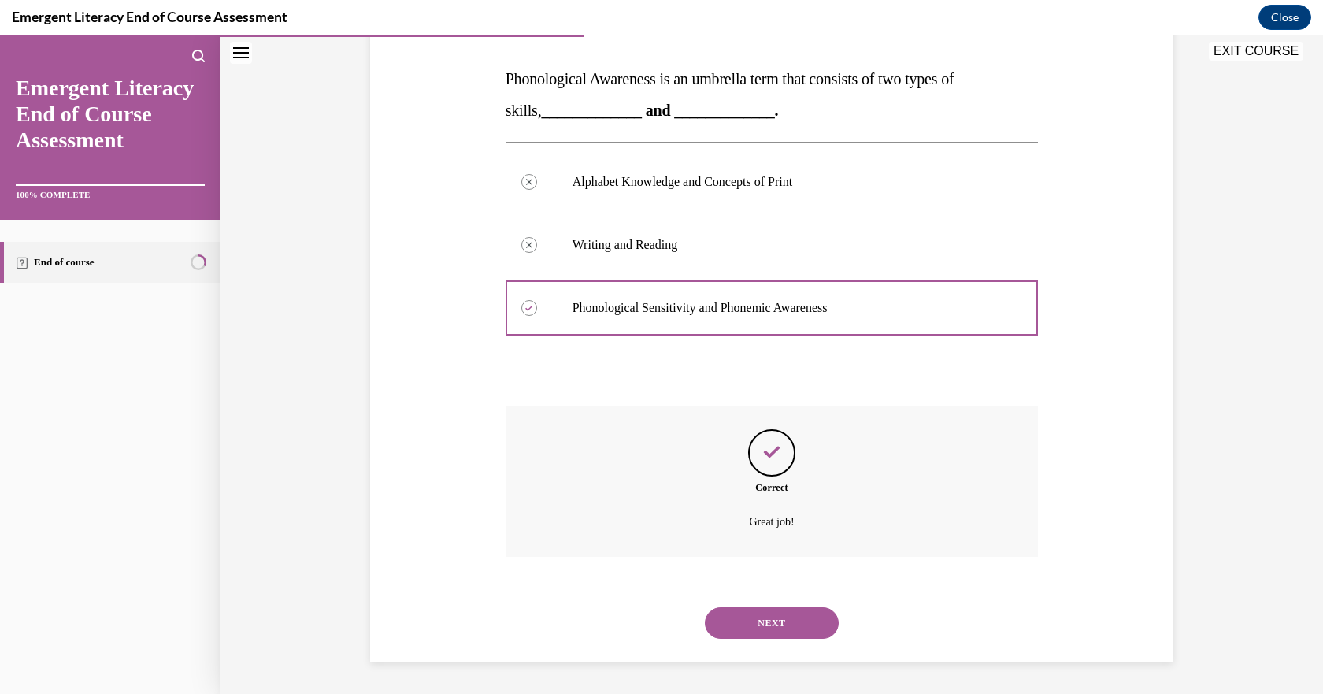
click at [766, 624] on button "NEXT" at bounding box center [772, 623] width 134 height 32
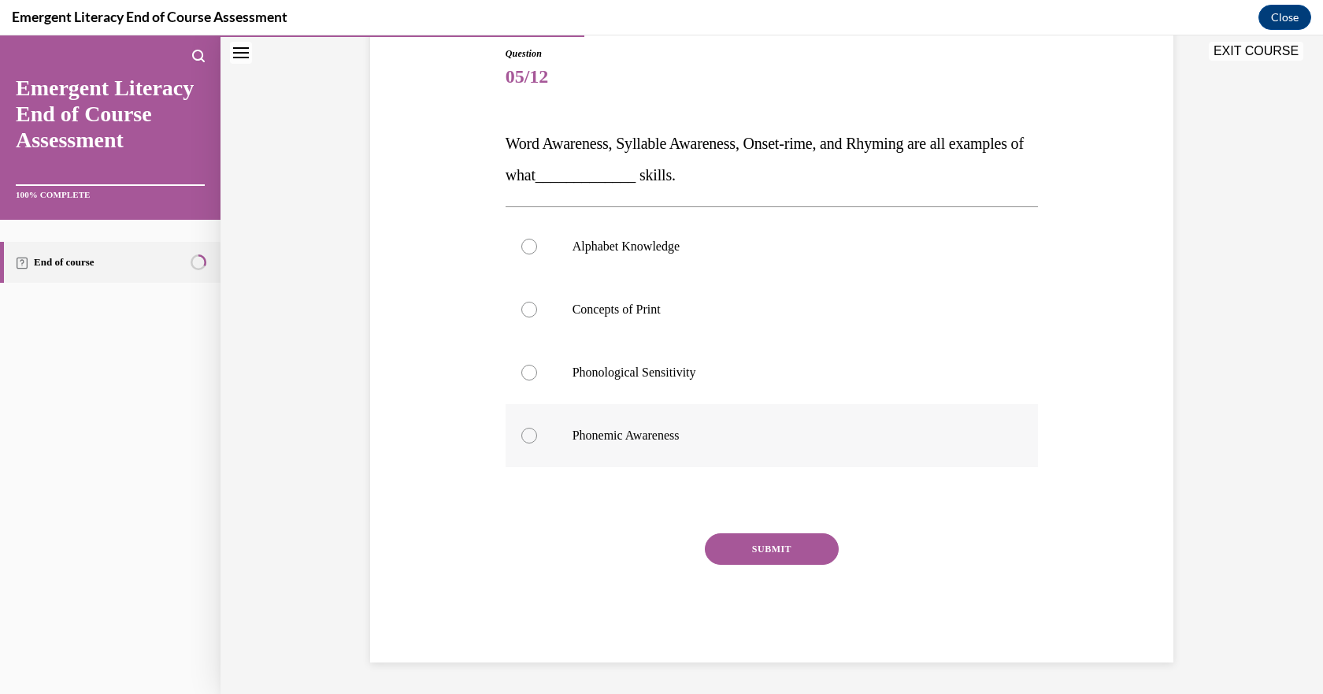
drag, startPoint x: 539, startPoint y: 436, endPoint x: 580, endPoint y: 463, distance: 48.9
click at [539, 435] on label "Phonemic Awareness" at bounding box center [772, 435] width 533 height 63
click at [537, 435] on input "Phonemic Awareness" at bounding box center [529, 436] width 16 height 16
radio input "true"
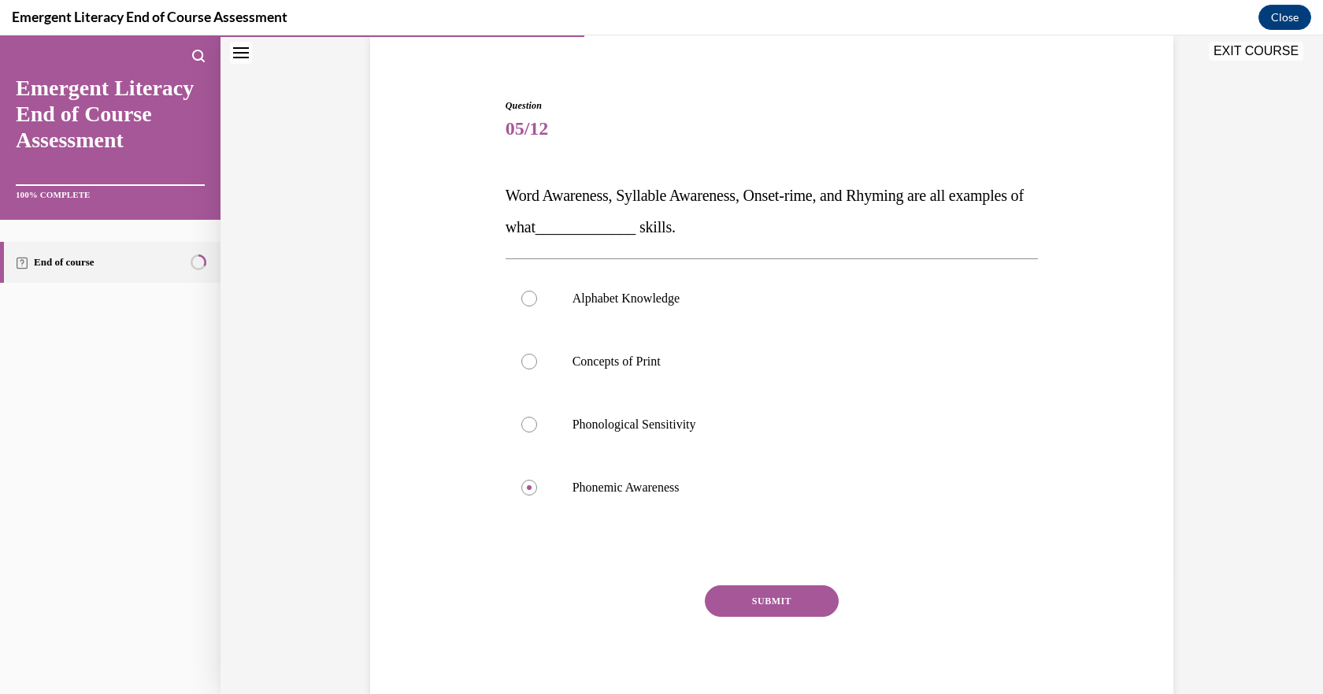
click at [756, 606] on button "SUBMIT" at bounding box center [772, 601] width 134 height 32
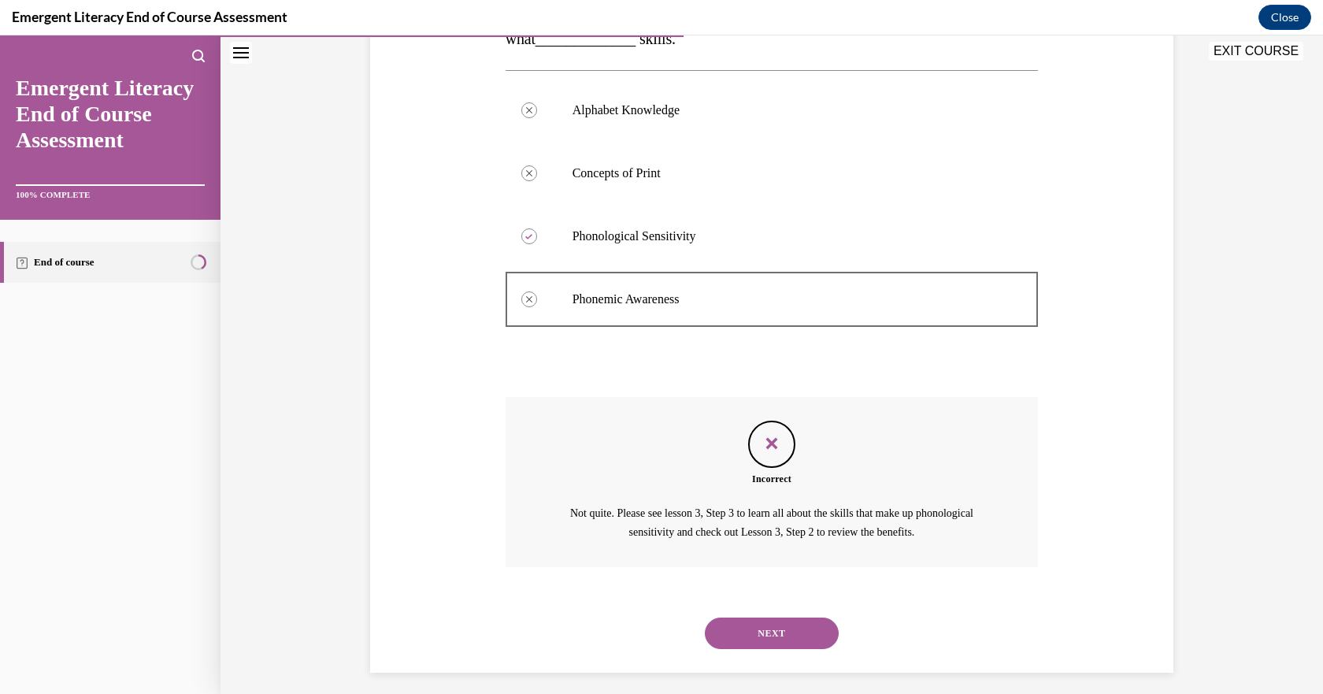
scroll to position [319, 0]
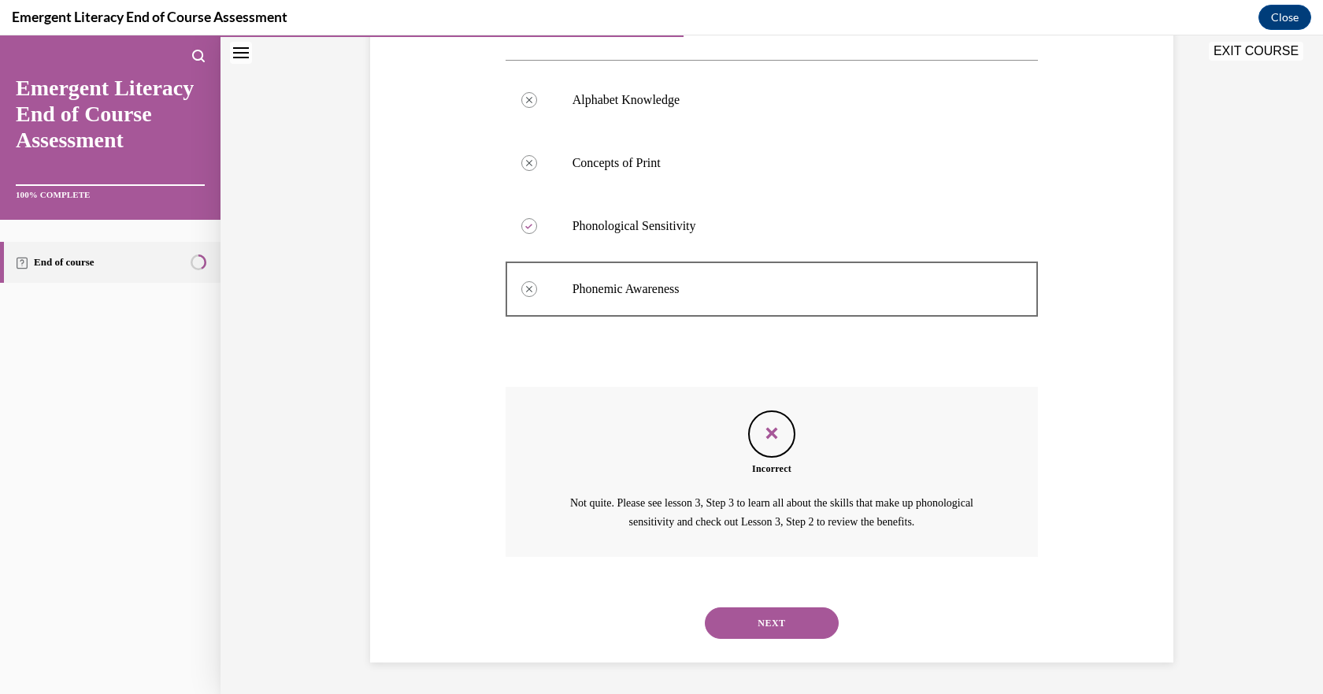
click at [786, 632] on button "NEXT" at bounding box center [772, 623] width 134 height 32
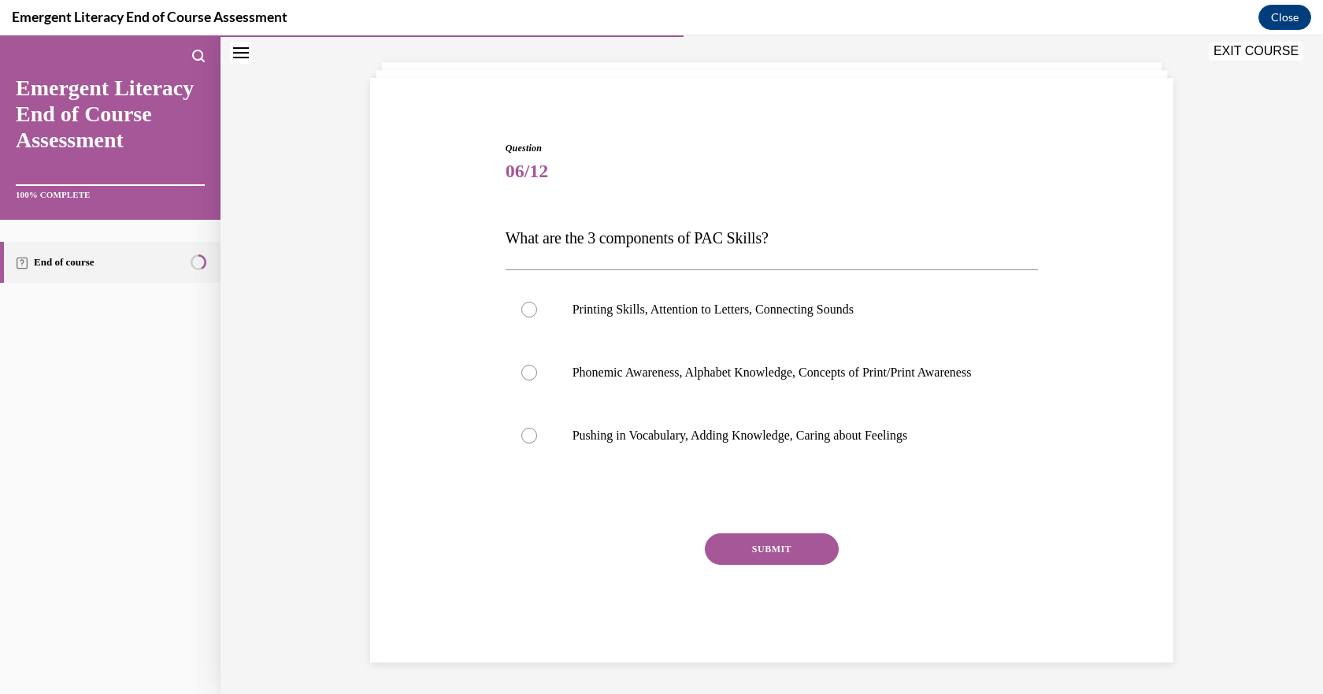
scroll to position [94, 0]
click at [527, 365] on div at bounding box center [529, 373] width 16 height 16
click at [527, 365] on input "Phonemic Awareness, Alphabet Knowledge, Concepts of Print/Print Awareness" at bounding box center [529, 373] width 16 height 16
radio input "true"
click at [755, 557] on button "SUBMIT" at bounding box center [772, 549] width 134 height 32
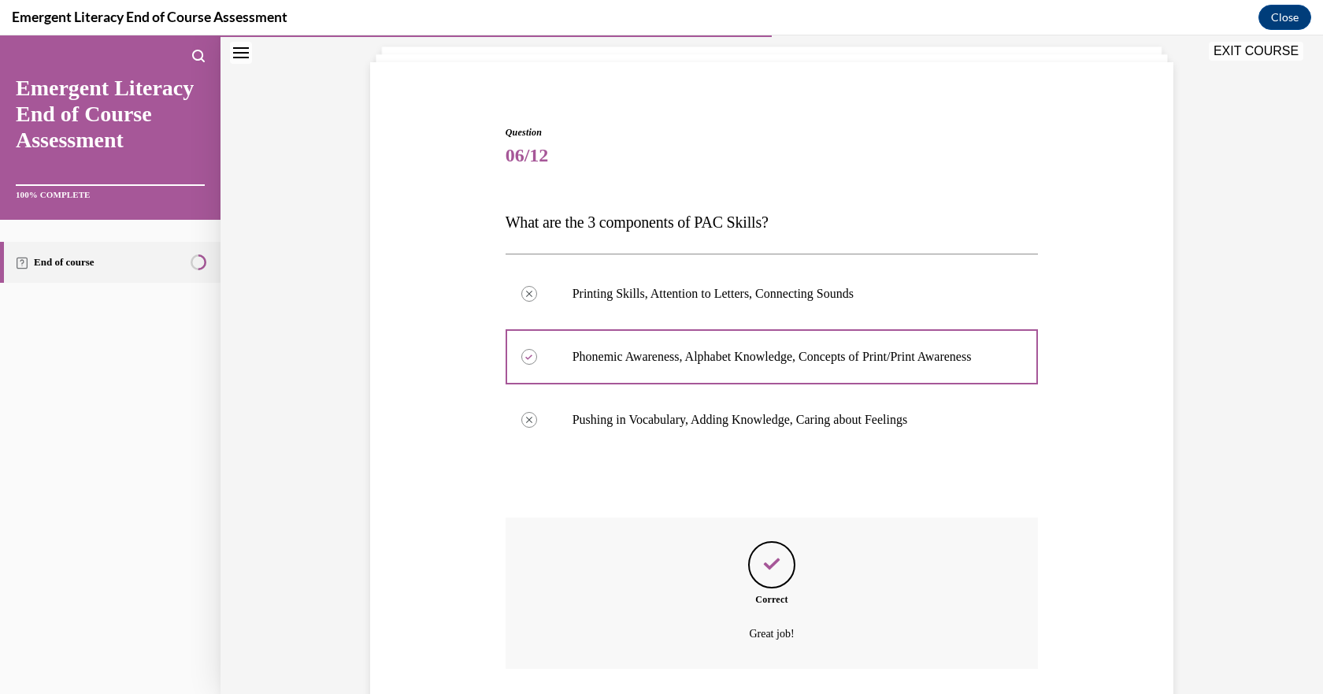
scroll to position [221, 0]
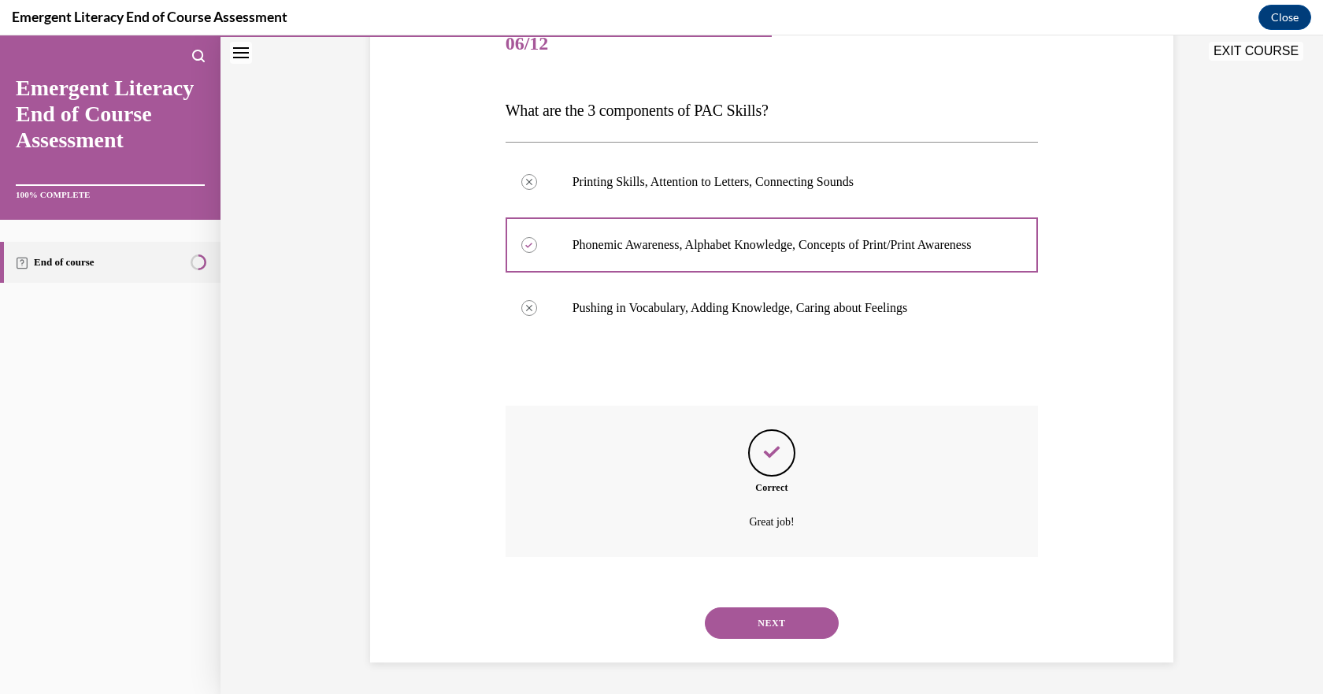
click at [769, 605] on div "NEXT" at bounding box center [772, 623] width 533 height 63
click at [770, 620] on button "NEXT" at bounding box center [772, 623] width 134 height 32
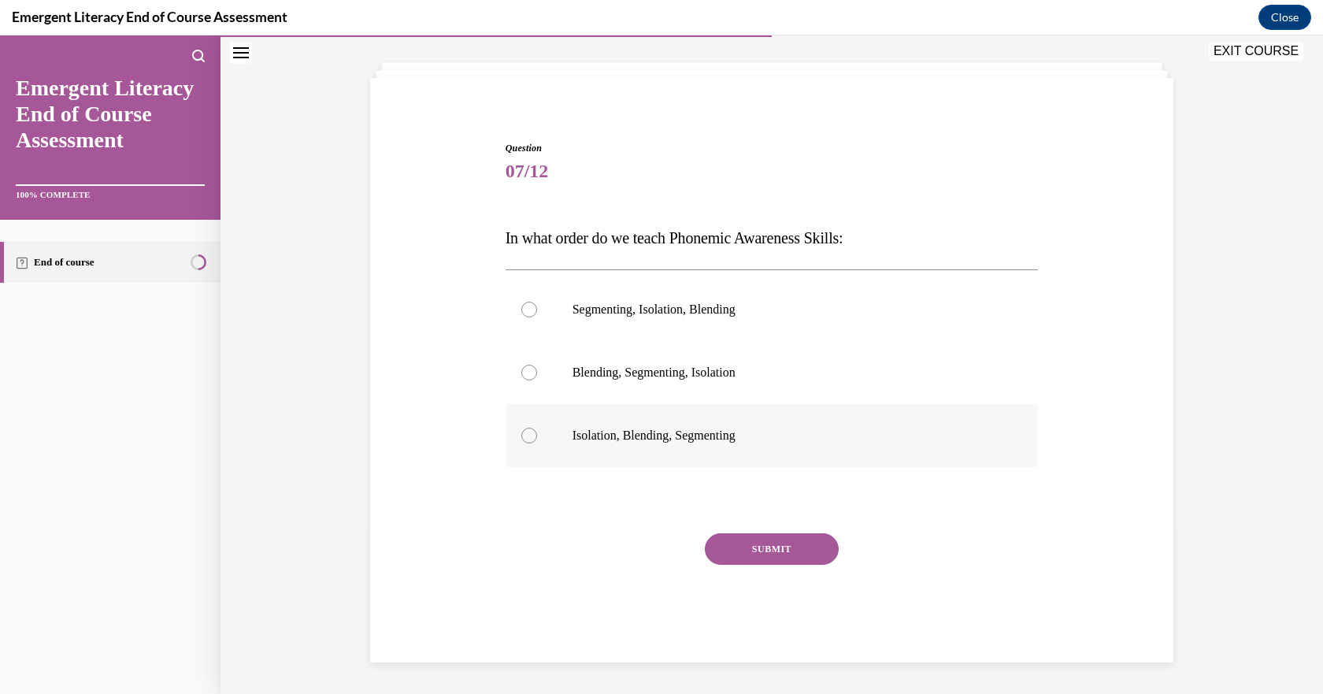
click at [523, 432] on div at bounding box center [529, 436] width 16 height 16
click at [523, 432] on input "Isolation, Blending, Segmenting" at bounding box center [529, 436] width 16 height 16
radio input "true"
click at [745, 541] on button "SUBMIT" at bounding box center [772, 549] width 134 height 32
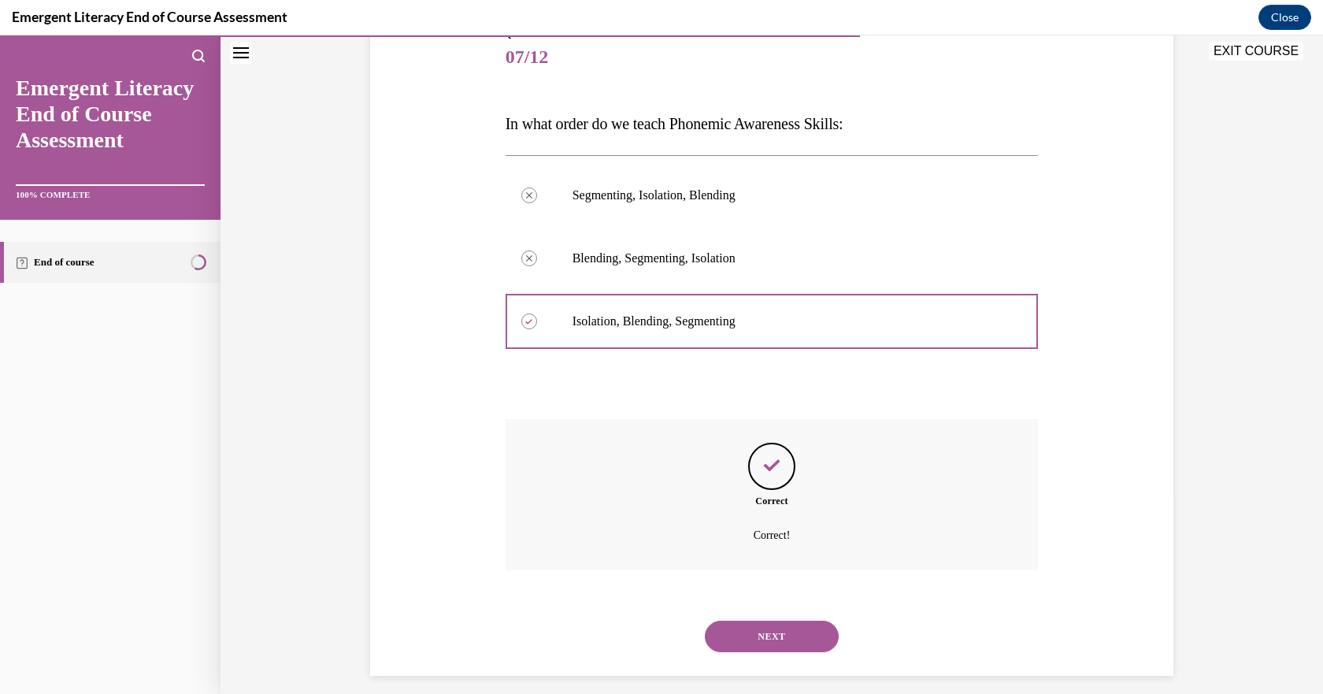
scroll to position [206, 0]
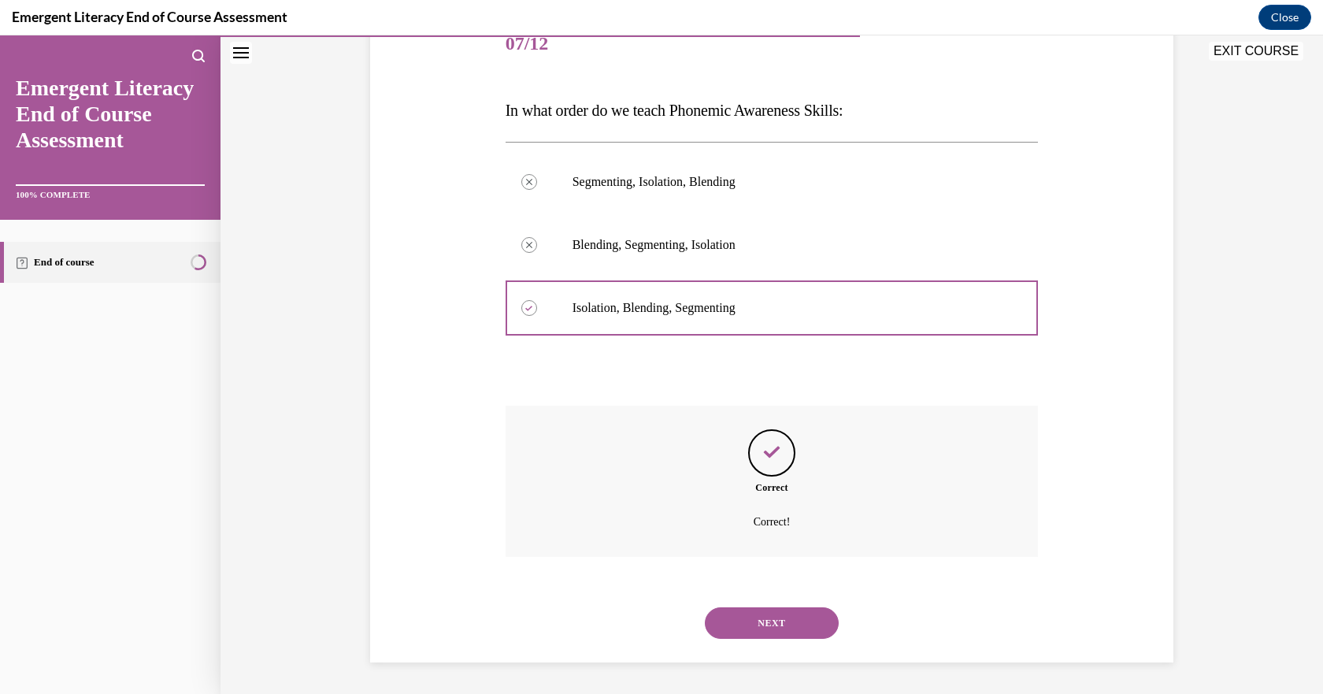
click at [755, 625] on button "NEXT" at bounding box center [772, 623] width 134 height 32
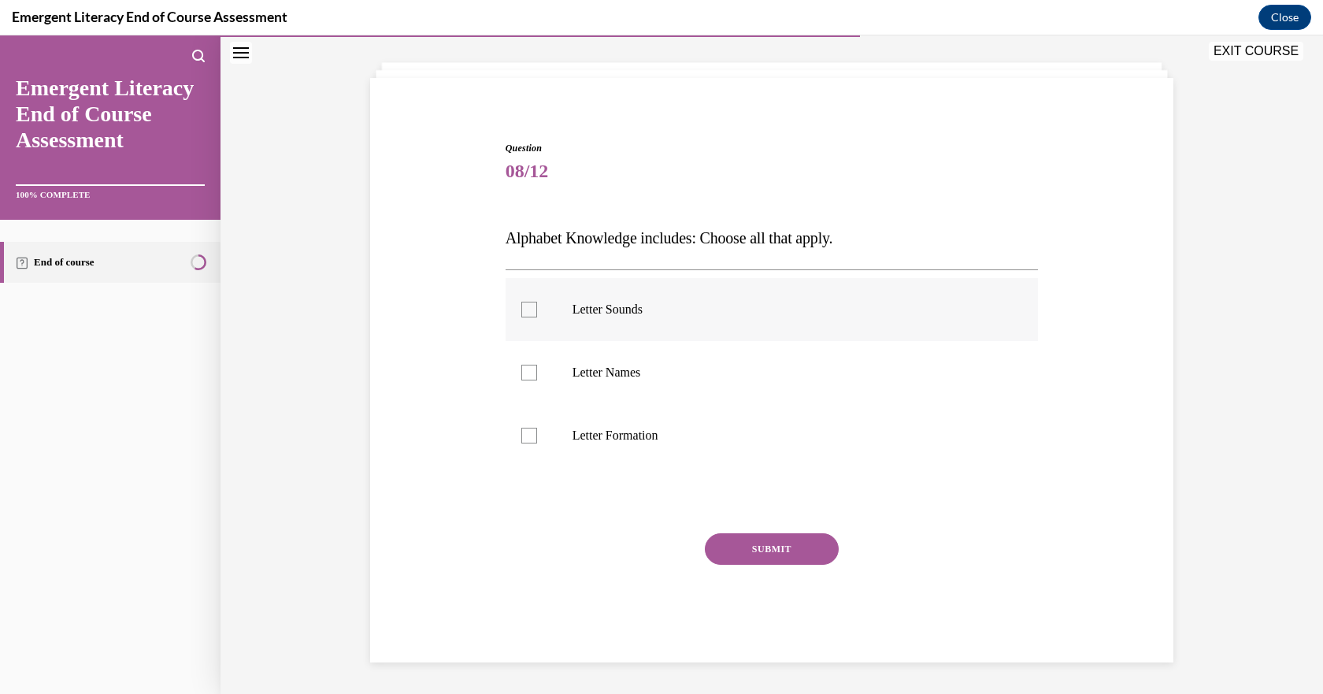
drag, startPoint x: 521, startPoint y: 305, endPoint x: 522, endPoint y: 313, distance: 8.8
click at [521, 305] on div at bounding box center [529, 310] width 16 height 16
click at [521, 305] on input "Letter Sounds" at bounding box center [529, 310] width 16 height 16
checkbox input "true"
click at [521, 373] on div at bounding box center [529, 373] width 16 height 16
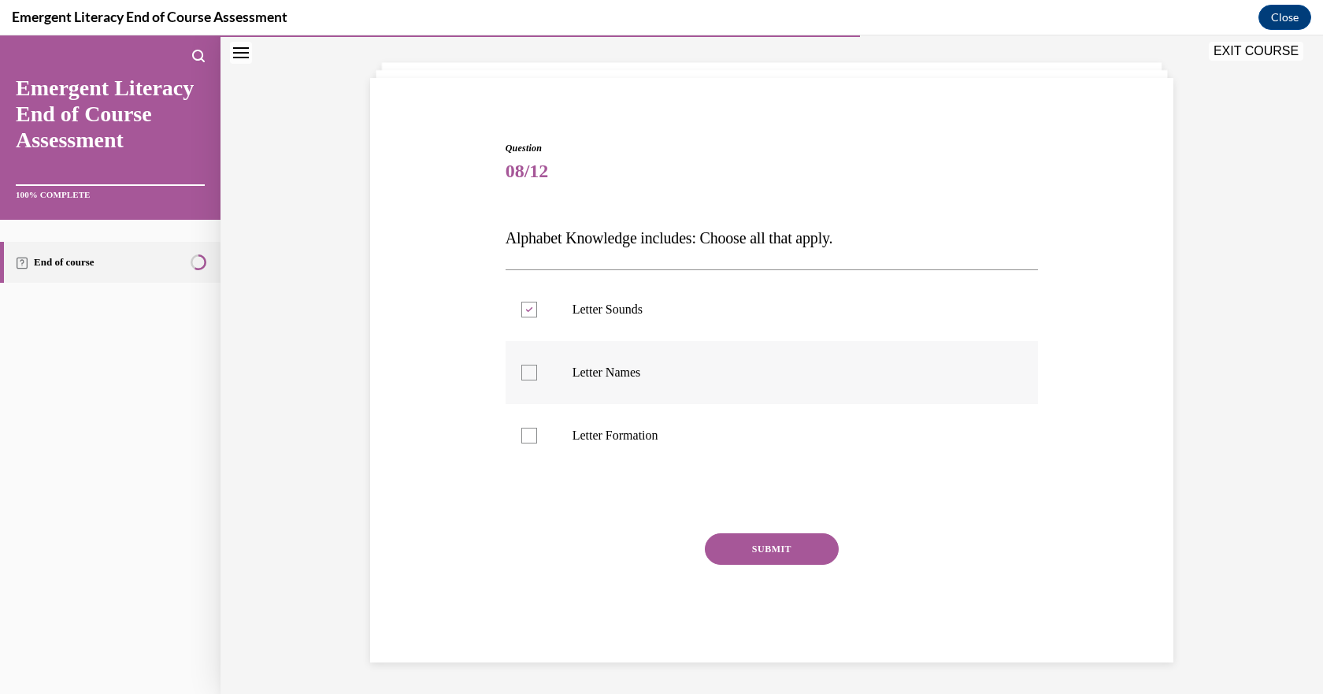
click at [521, 373] on input "Letter Names" at bounding box center [529, 373] width 16 height 16
checkbox input "true"
click at [524, 428] on div at bounding box center [529, 436] width 16 height 16
click at [524, 428] on input "Letter Formation" at bounding box center [529, 436] width 16 height 16
checkbox input "true"
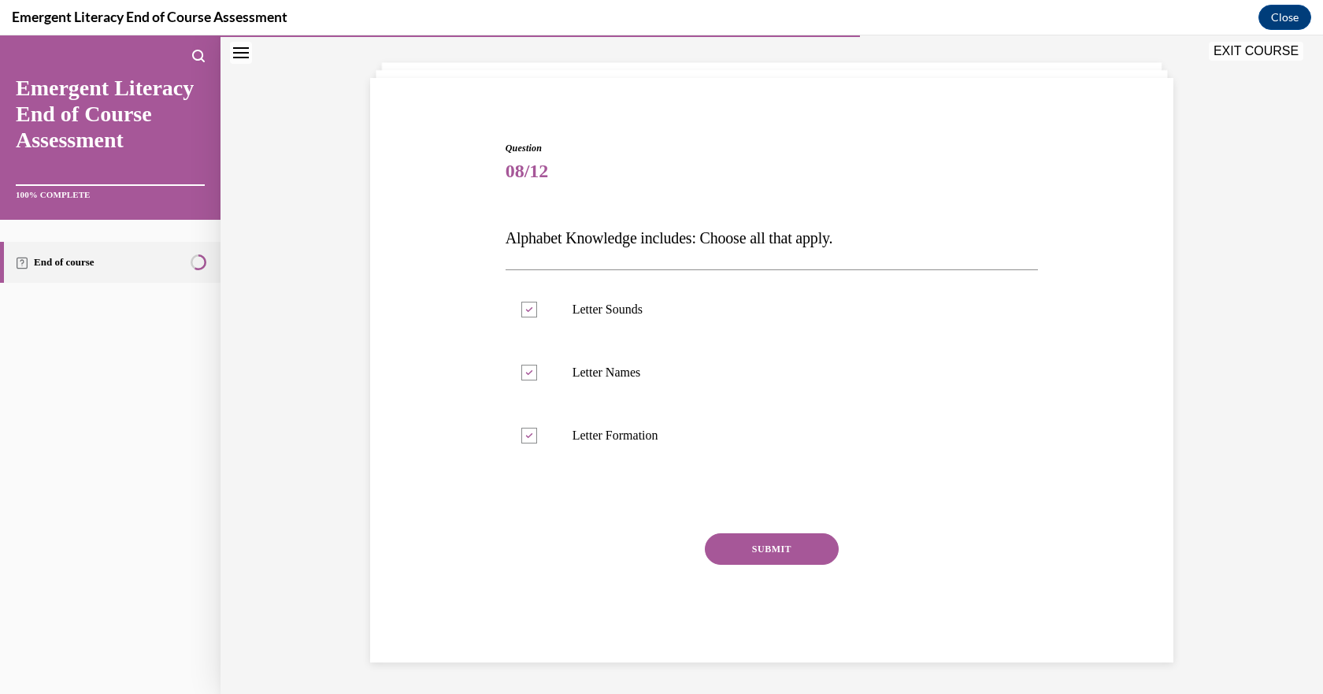
click at [777, 550] on button "SUBMIT" at bounding box center [772, 549] width 134 height 32
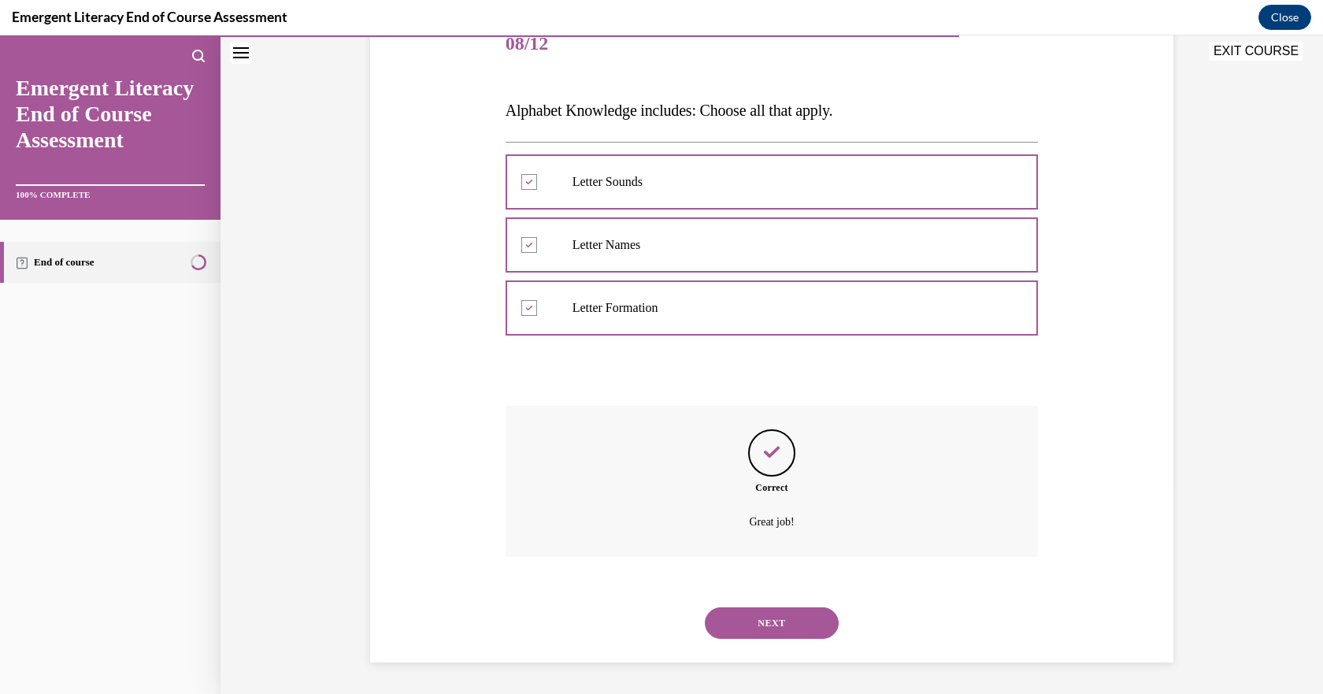
click at [763, 624] on button "NEXT" at bounding box center [772, 623] width 134 height 32
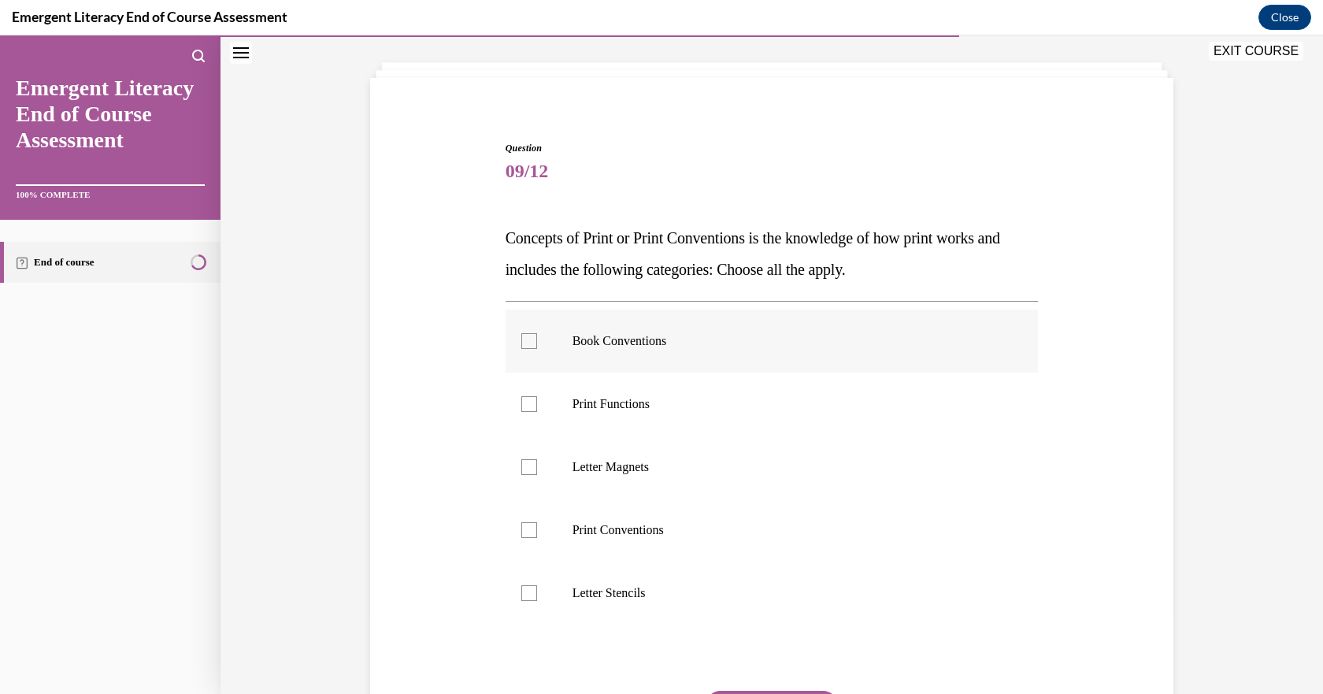
scroll to position [82, 0]
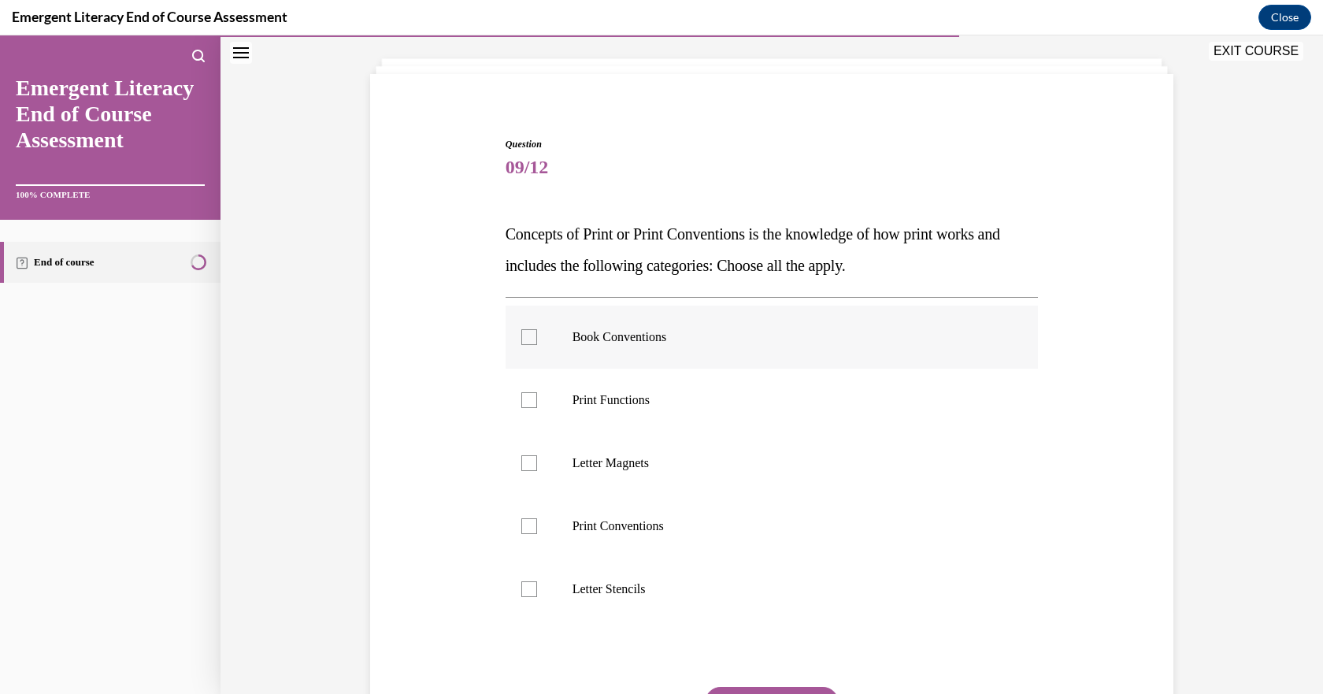
click at [521, 342] on div at bounding box center [529, 337] width 16 height 16
click at [521, 342] on input "Book Conventions" at bounding box center [529, 337] width 16 height 16
checkbox input "true"
click at [525, 394] on div at bounding box center [529, 400] width 16 height 16
click at [525, 394] on input "Print Functions" at bounding box center [529, 400] width 16 height 16
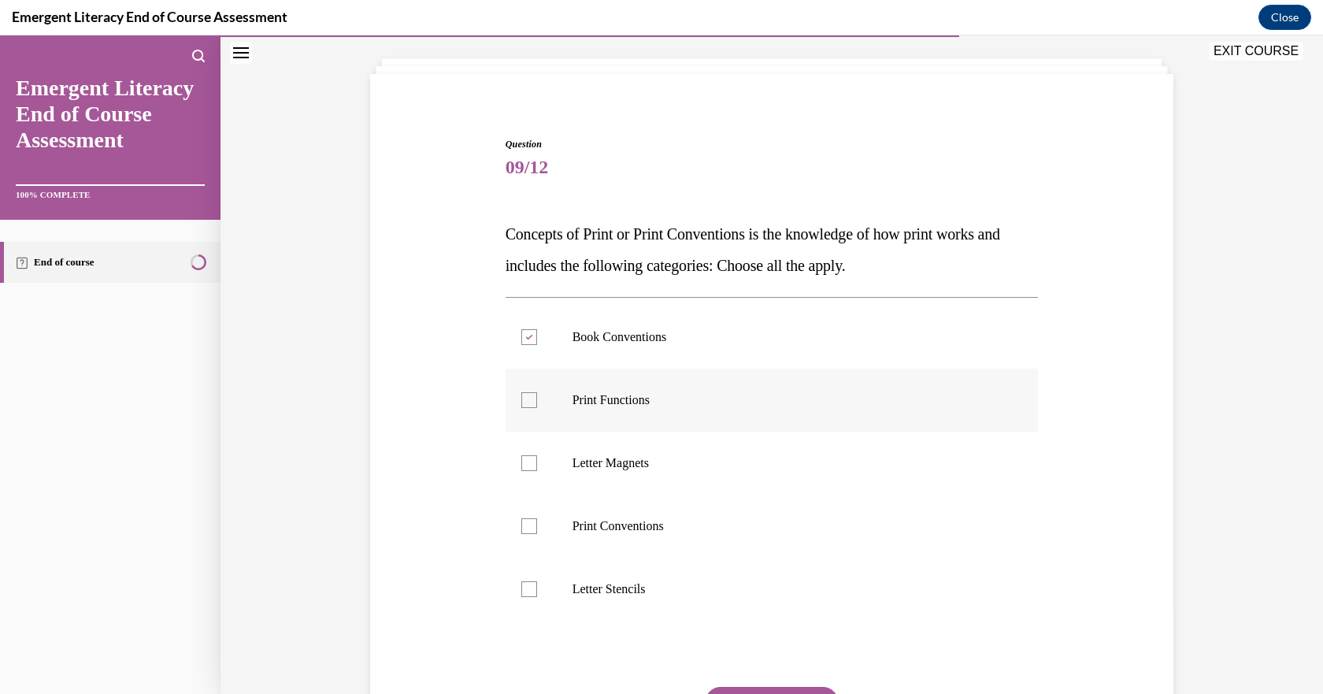
checkbox input "true"
click at [527, 522] on div at bounding box center [529, 526] width 16 height 16
click at [527, 522] on input "Print Conventions" at bounding box center [529, 526] width 16 height 16
checkbox input "true"
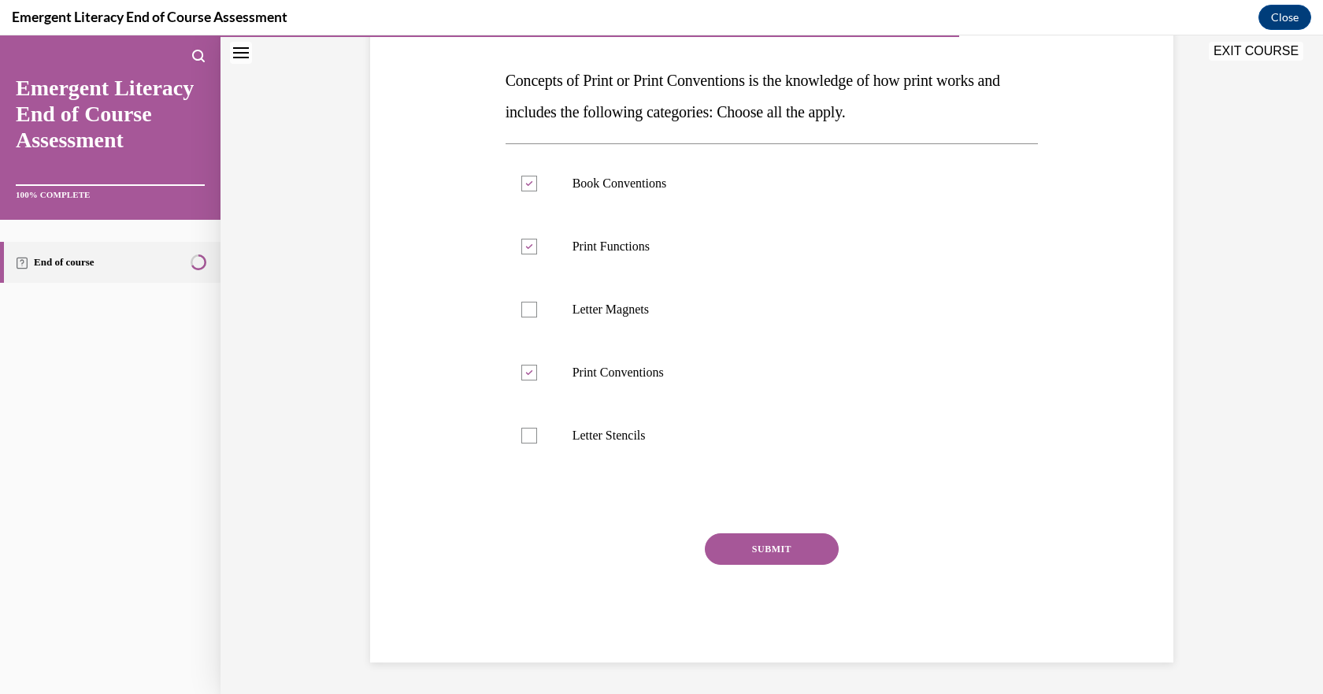
click at [784, 547] on button "SUBMIT" at bounding box center [772, 549] width 134 height 32
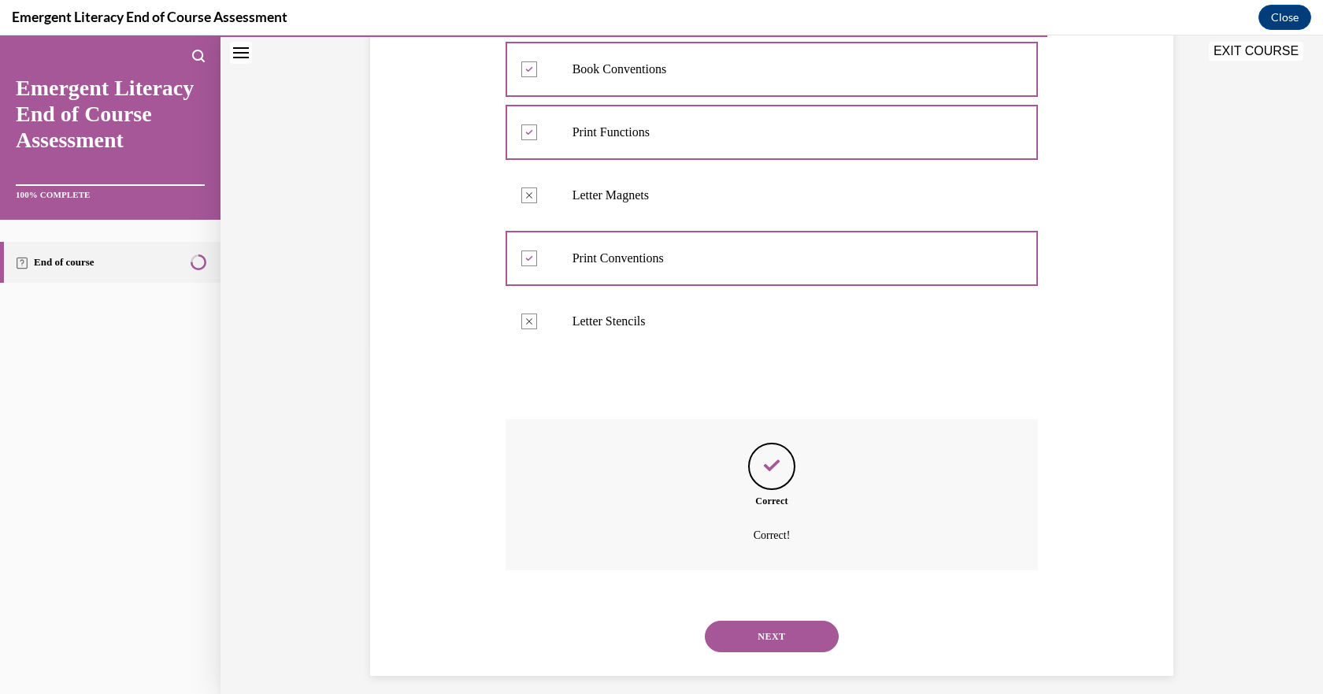
scroll to position [363, 0]
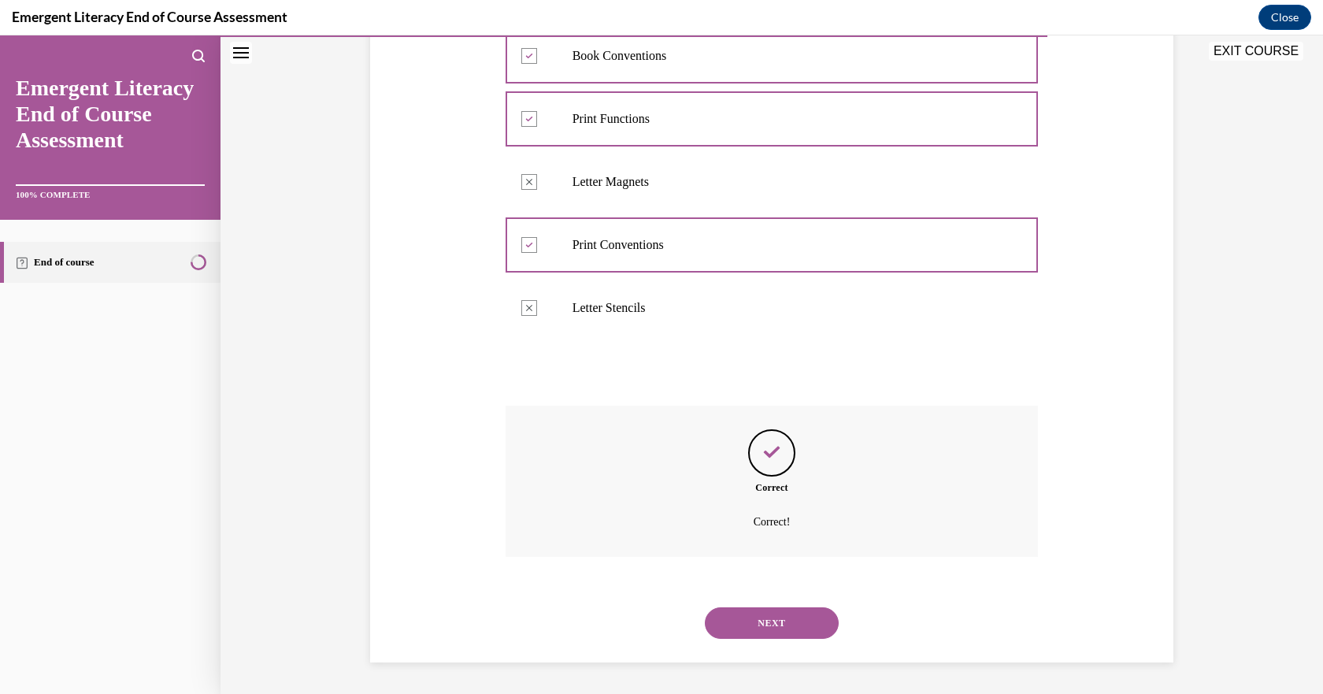
click at [784, 626] on button "NEXT" at bounding box center [772, 623] width 134 height 32
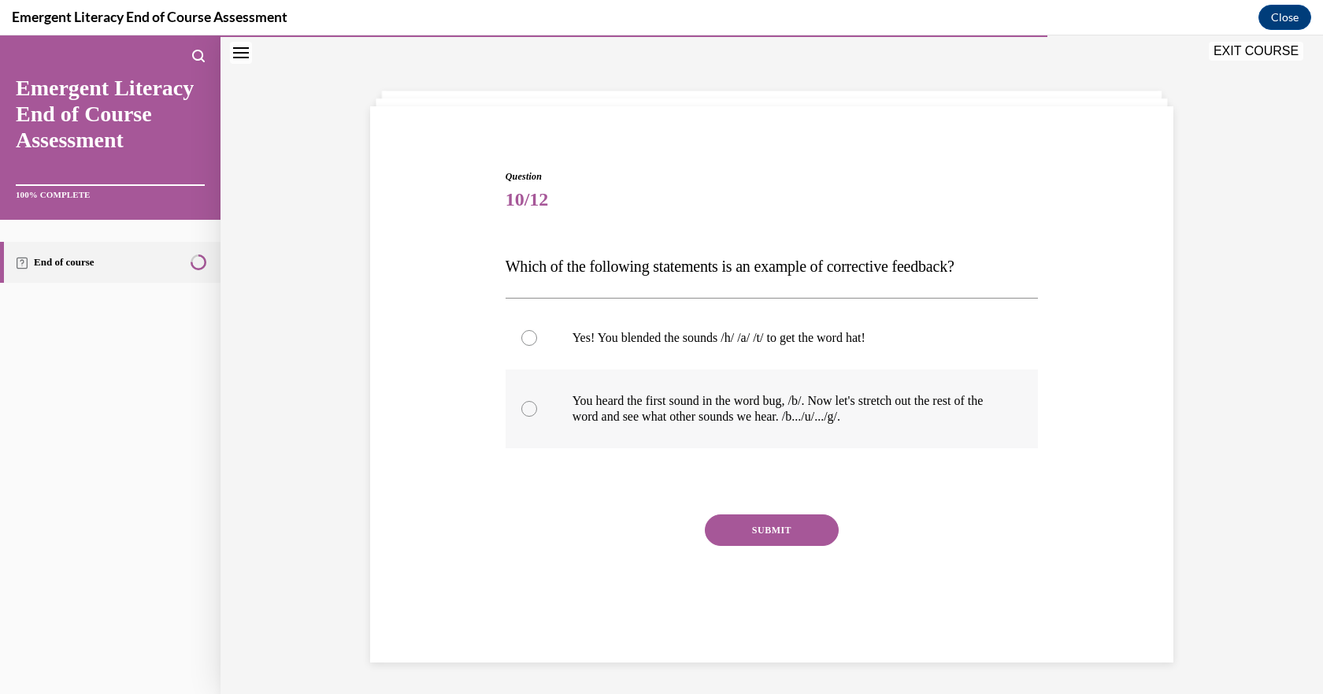
click at [529, 406] on div at bounding box center [529, 409] width 16 height 16
click at [529, 406] on input "You heard the first sound in the word bug, /b/. Now let's stretch out the rest …" at bounding box center [529, 409] width 16 height 16
radio input "true"
click at [761, 547] on div "SUBMIT" at bounding box center [772, 553] width 533 height 79
click at [745, 536] on button "SUBMIT" at bounding box center [772, 530] width 134 height 32
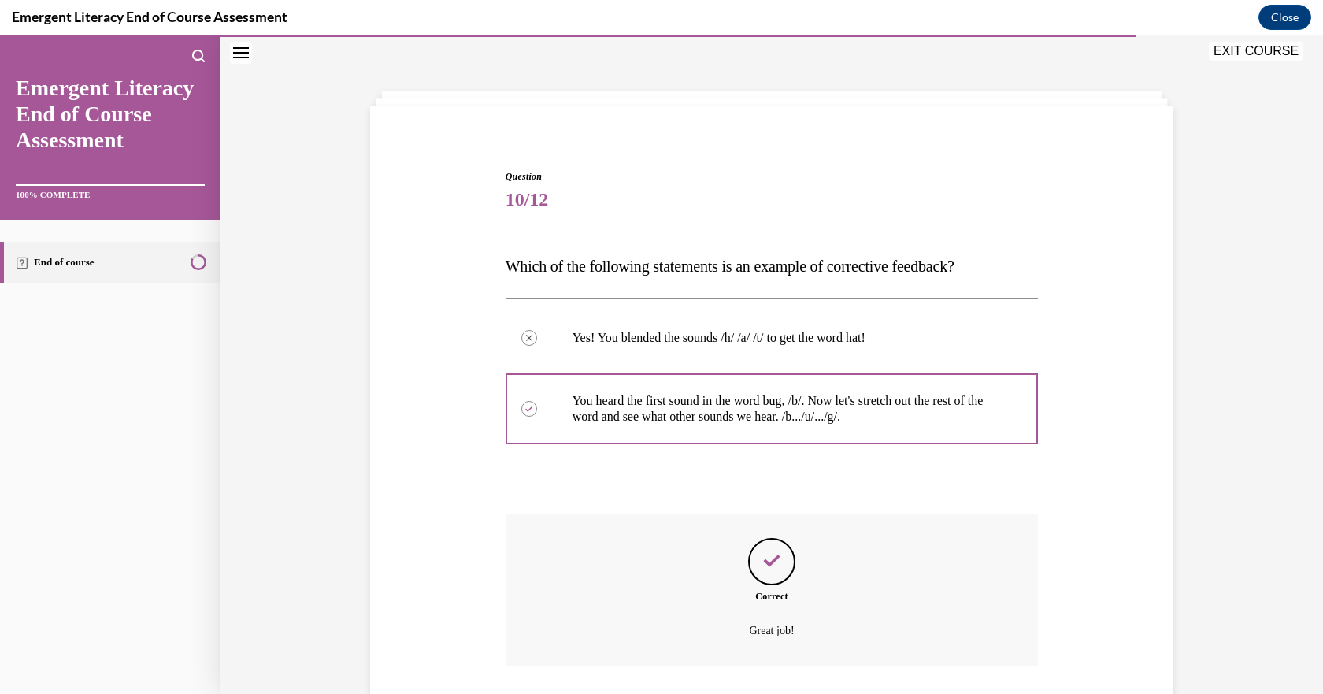
scroll to position [158, 0]
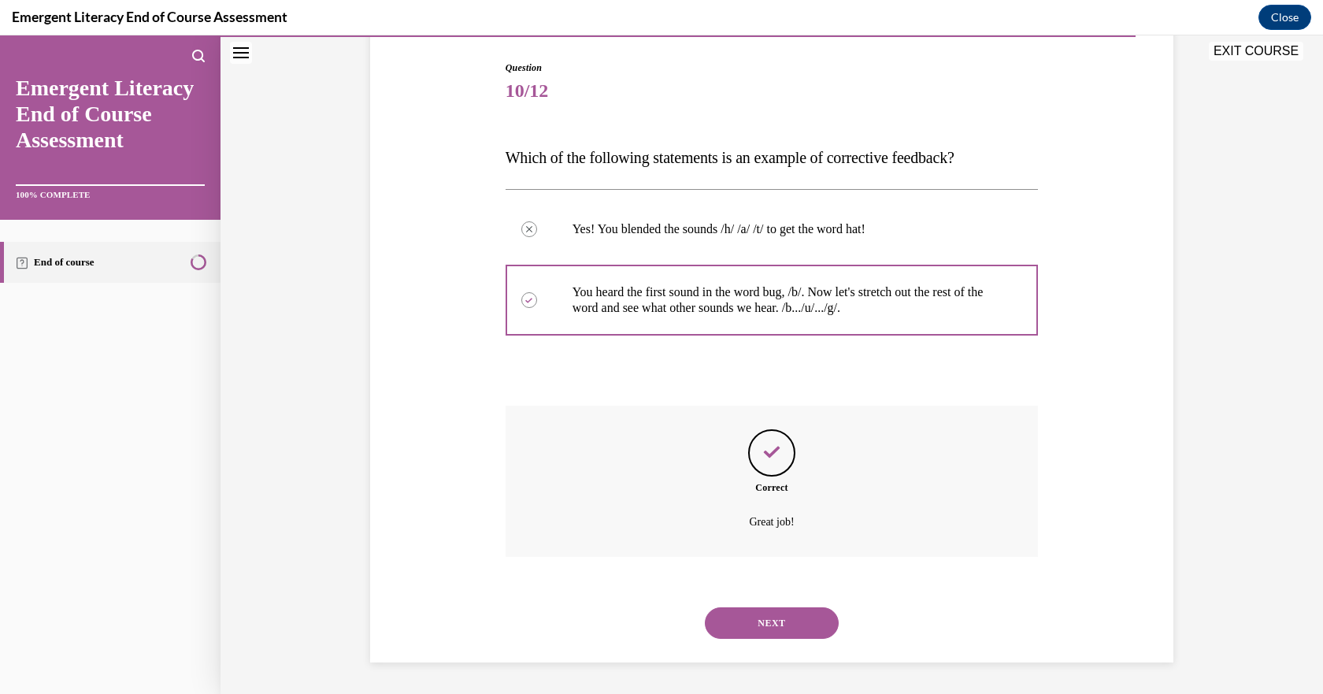
click at [770, 620] on button "NEXT" at bounding box center [772, 623] width 134 height 32
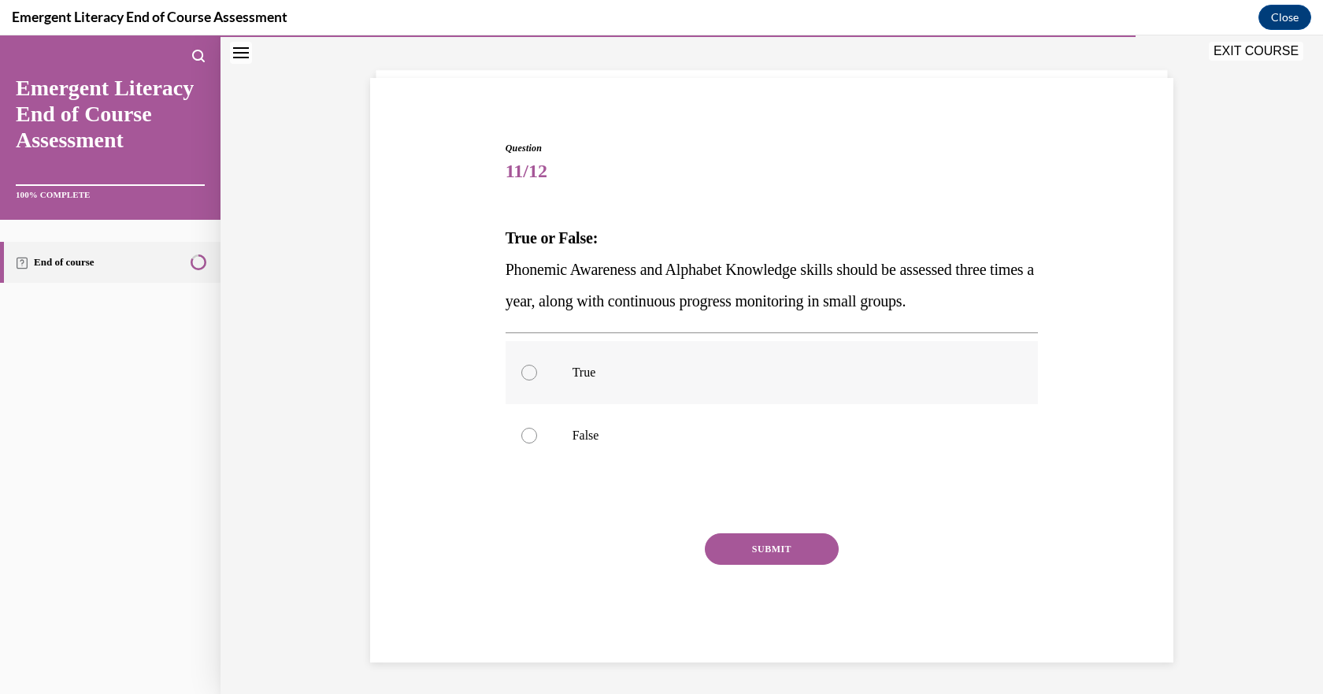
click at [521, 374] on div at bounding box center [529, 373] width 16 height 16
click at [521, 374] on input "True" at bounding box center [529, 373] width 16 height 16
radio input "true"
click at [759, 553] on button "SUBMIT" at bounding box center [772, 549] width 134 height 32
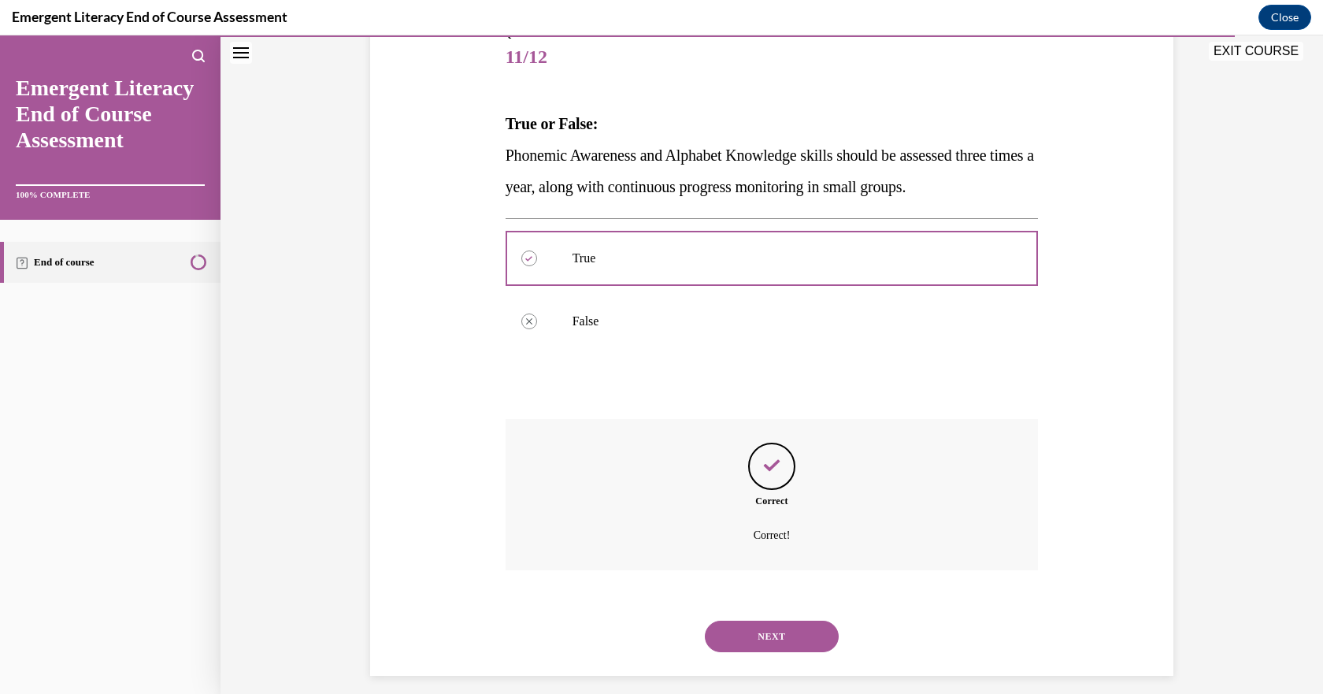
scroll to position [206, 0]
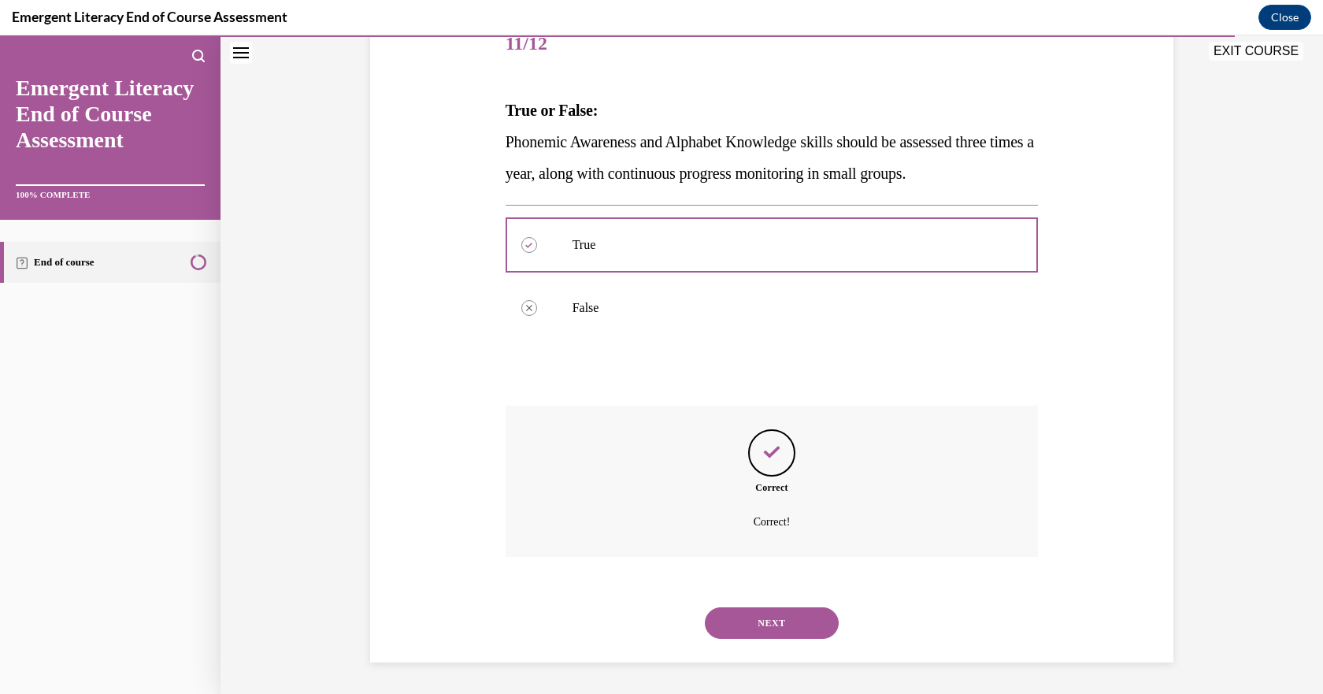
click at [767, 629] on button "NEXT" at bounding box center [772, 623] width 134 height 32
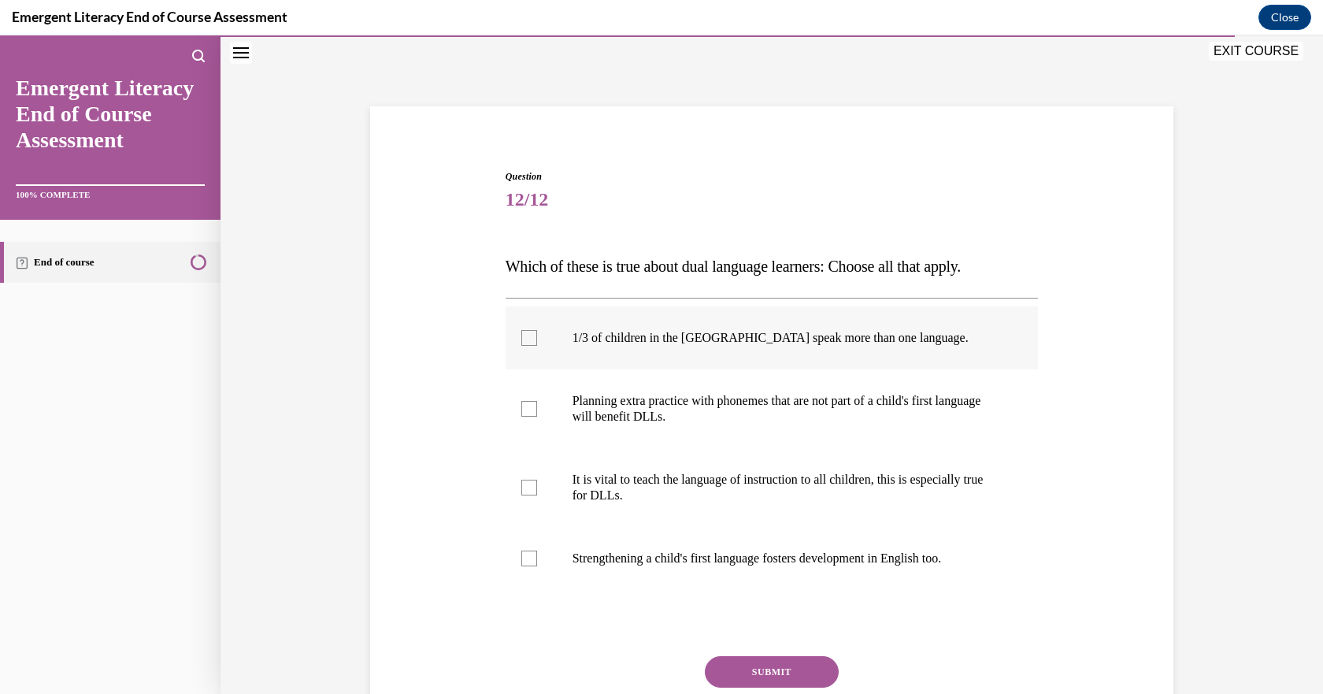
scroll to position [78, 0]
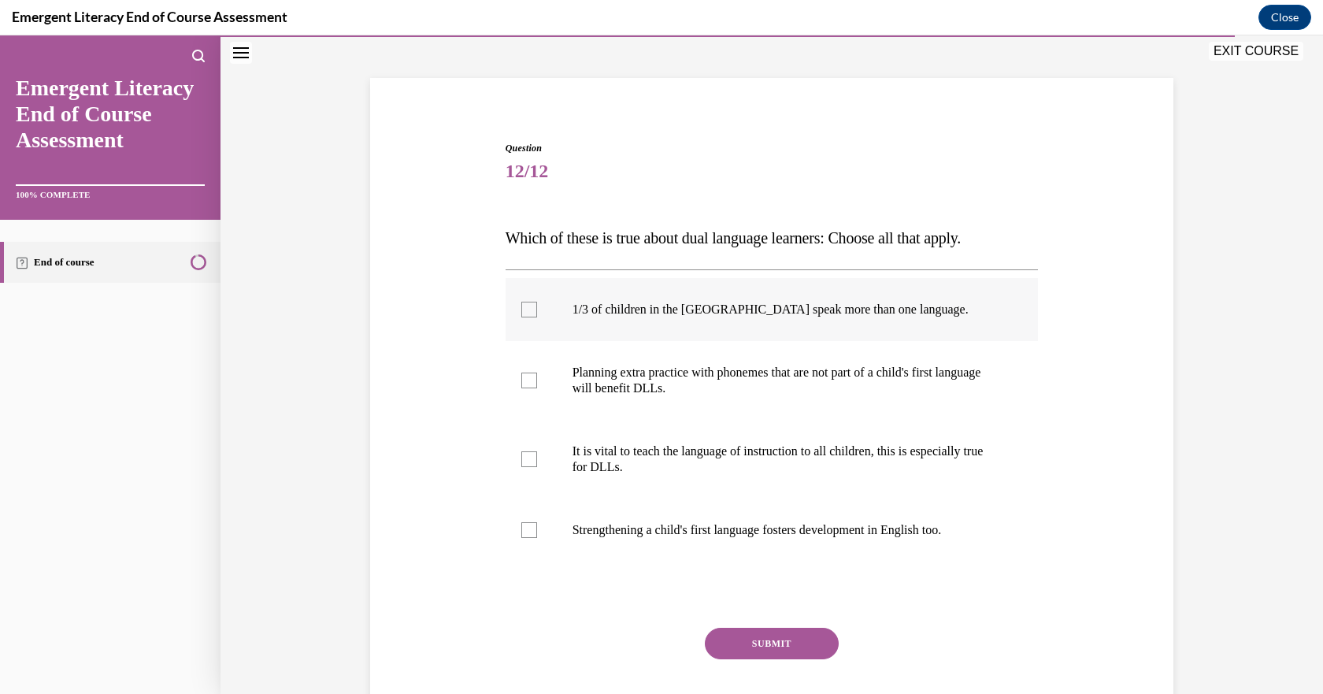
click at [523, 340] on label "1/3 of children in the US speak more than one language." at bounding box center [772, 309] width 533 height 63
click at [523, 317] on input "1/3 of children in the US speak more than one language." at bounding box center [529, 310] width 16 height 16
checkbox input "true"
click at [529, 369] on label "Planning extra practice with phonemes that are not part of a child's first lang…" at bounding box center [772, 380] width 533 height 79
click at [529, 373] on input "Planning extra practice with phonemes that are not part of a child's first lang…" at bounding box center [529, 381] width 16 height 16
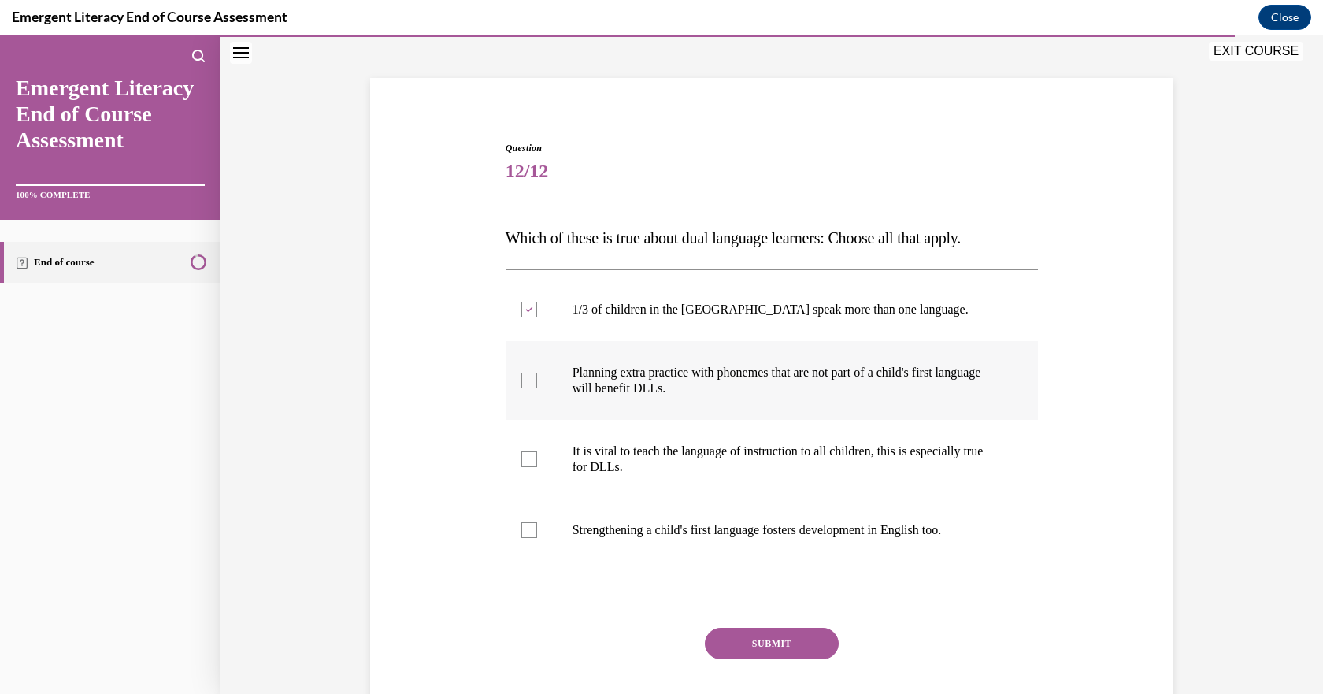
checkbox input "true"
click at [528, 440] on label "It is vital to teach the language of instruction to all children, this is espec…" at bounding box center [772, 459] width 533 height 79
click at [528, 451] on input "It is vital to teach the language of instruction to all children, this is espec…" at bounding box center [529, 459] width 16 height 16
checkbox input "true"
click at [532, 528] on label "Strengthening a child's first language fosters development in English too." at bounding box center [772, 530] width 533 height 63
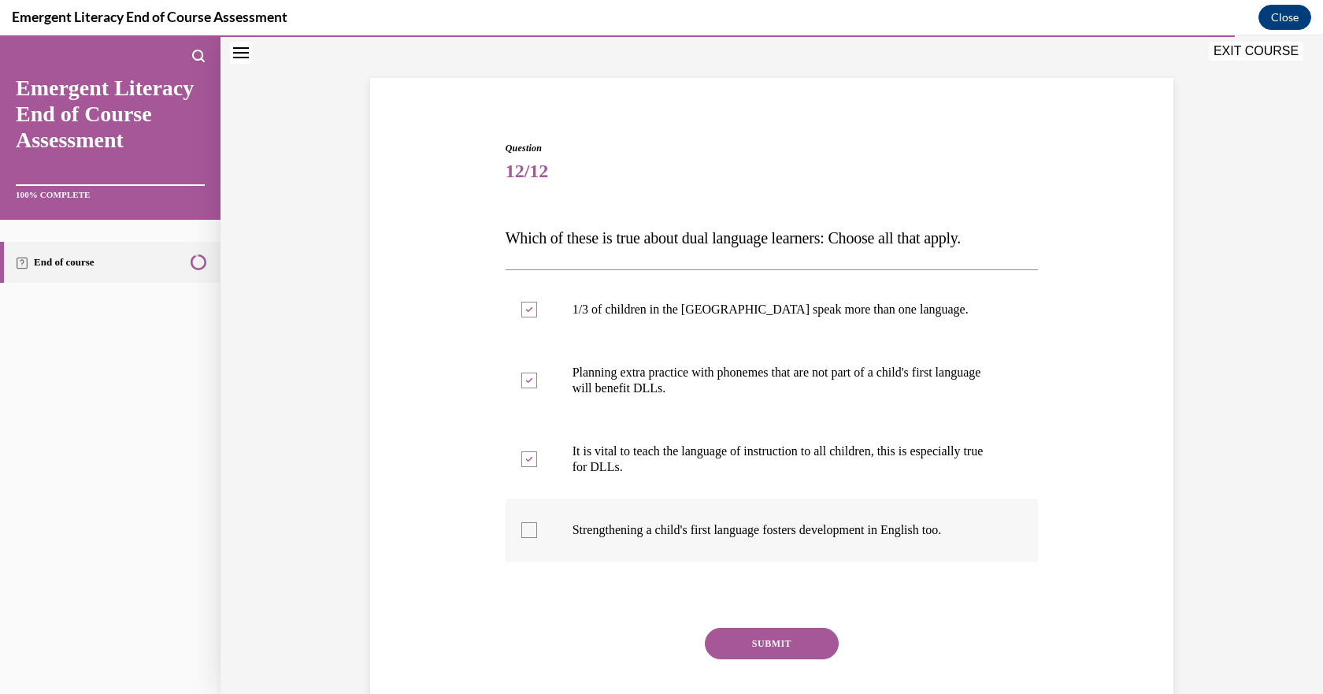
click at [532, 528] on input "Strengthening a child's first language fosters development in English too." at bounding box center [529, 530] width 16 height 16
checkbox input "true"
click at [759, 637] on button "SUBMIT" at bounding box center [772, 644] width 134 height 32
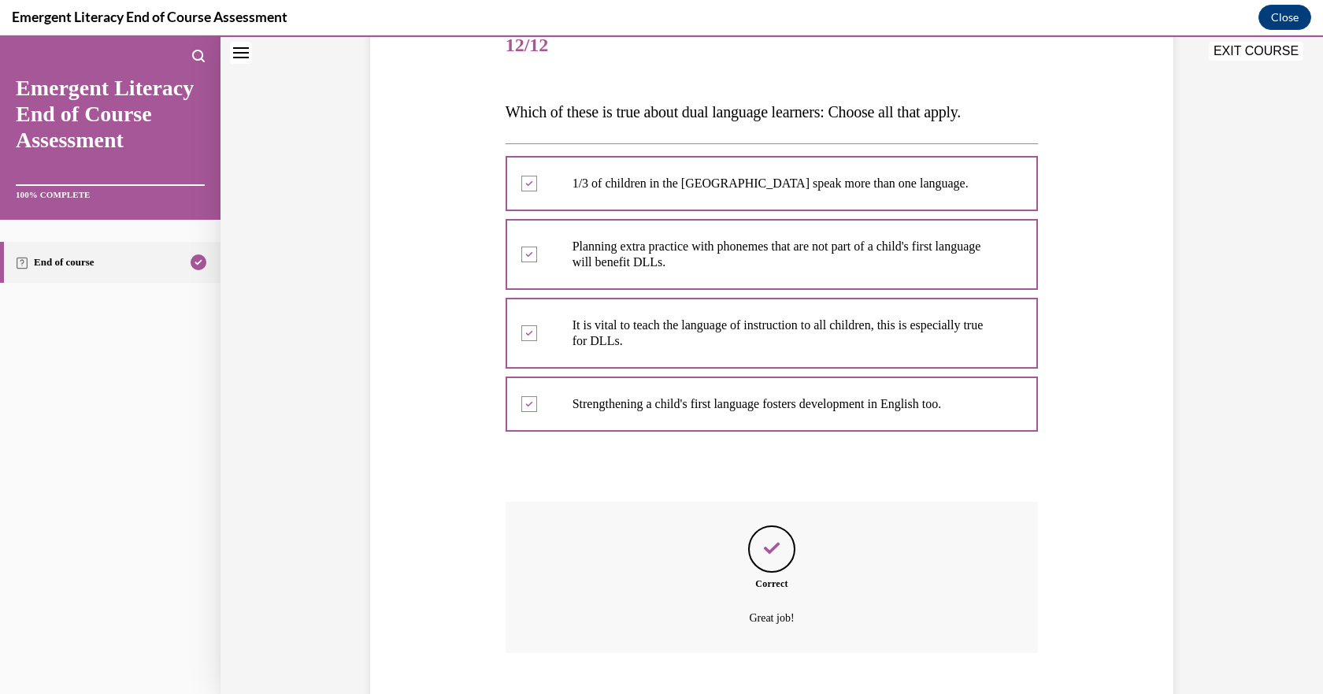
scroll to position [300, 0]
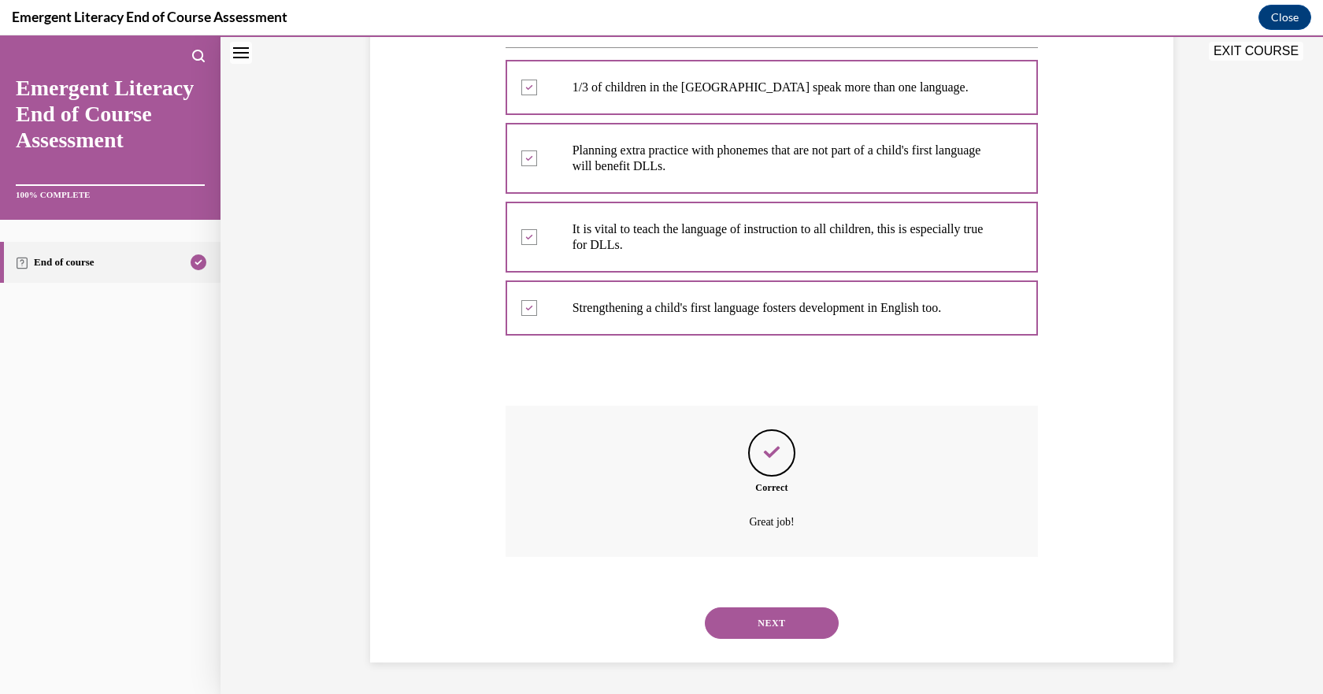
click at [796, 610] on button "NEXT" at bounding box center [772, 623] width 134 height 32
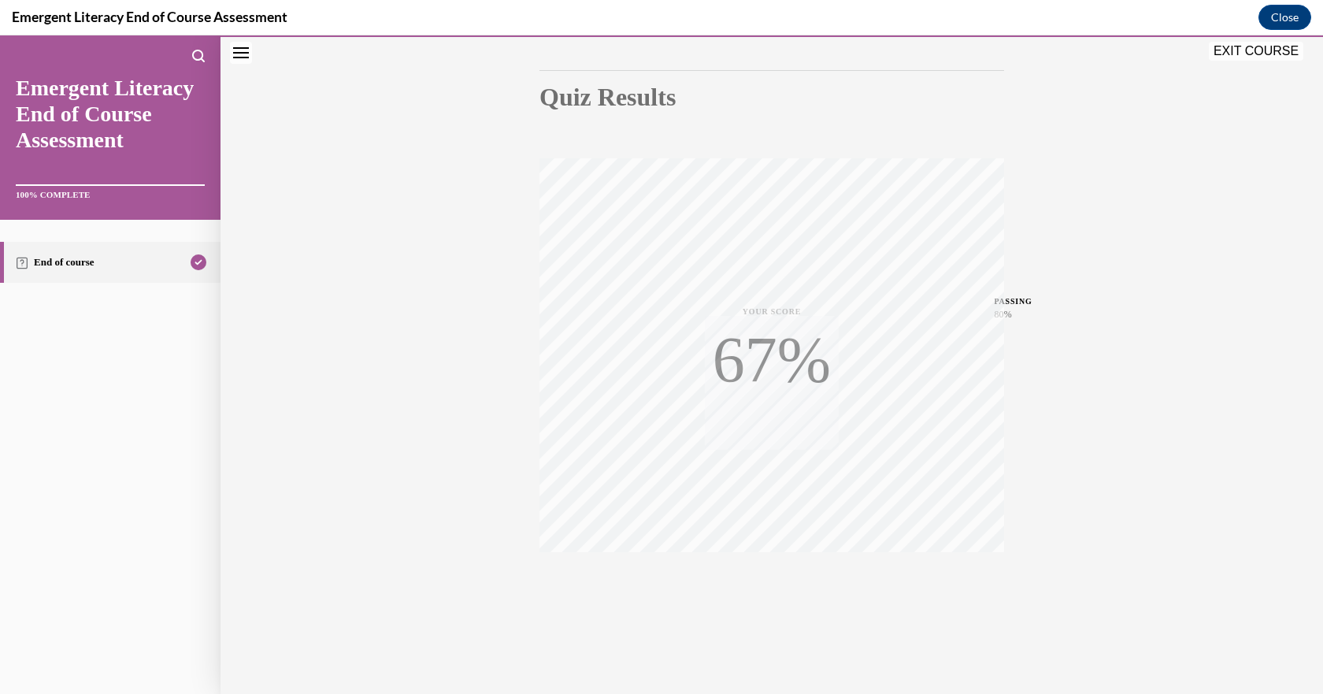
scroll to position [149, 0]
click at [1161, 161] on div "Quiz Results PASSING 80% Your score 92% Passed PASSING 80% Your score Your scor…" at bounding box center [772, 315] width 1103 height 758
click at [1246, 57] on button "EXIT COURSE" at bounding box center [1256, 51] width 95 height 19
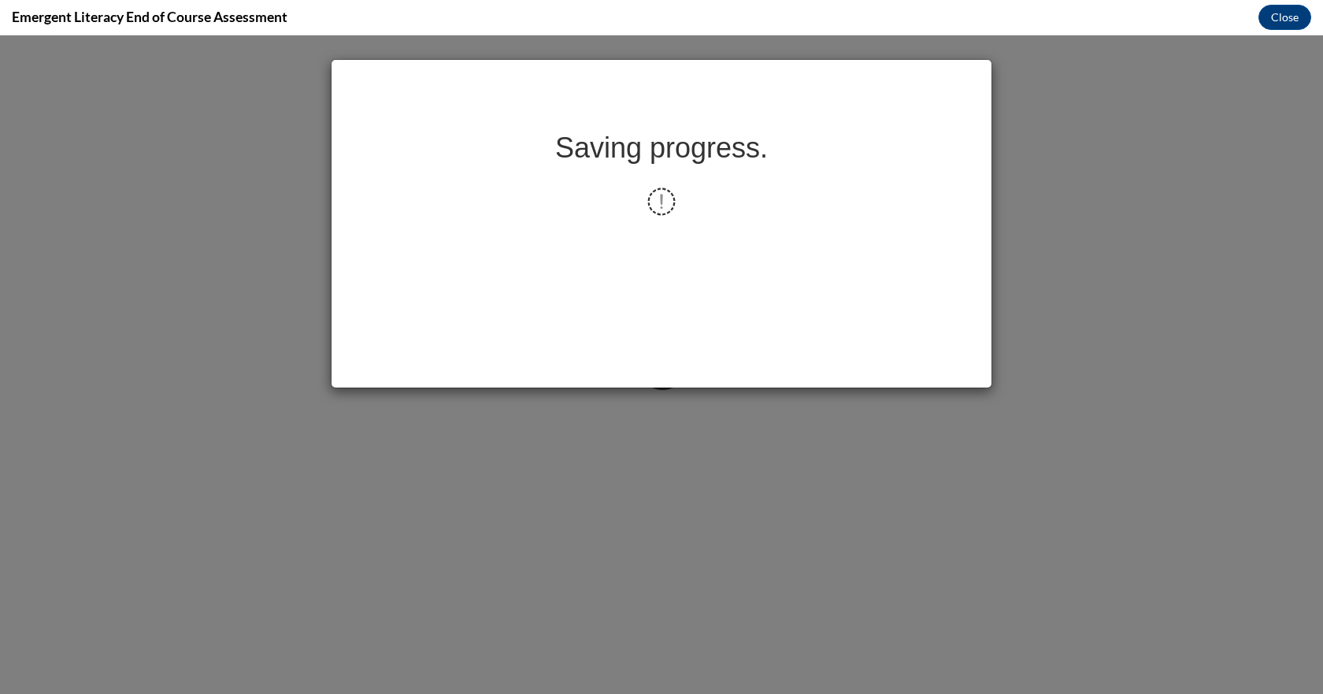
scroll to position [0, 0]
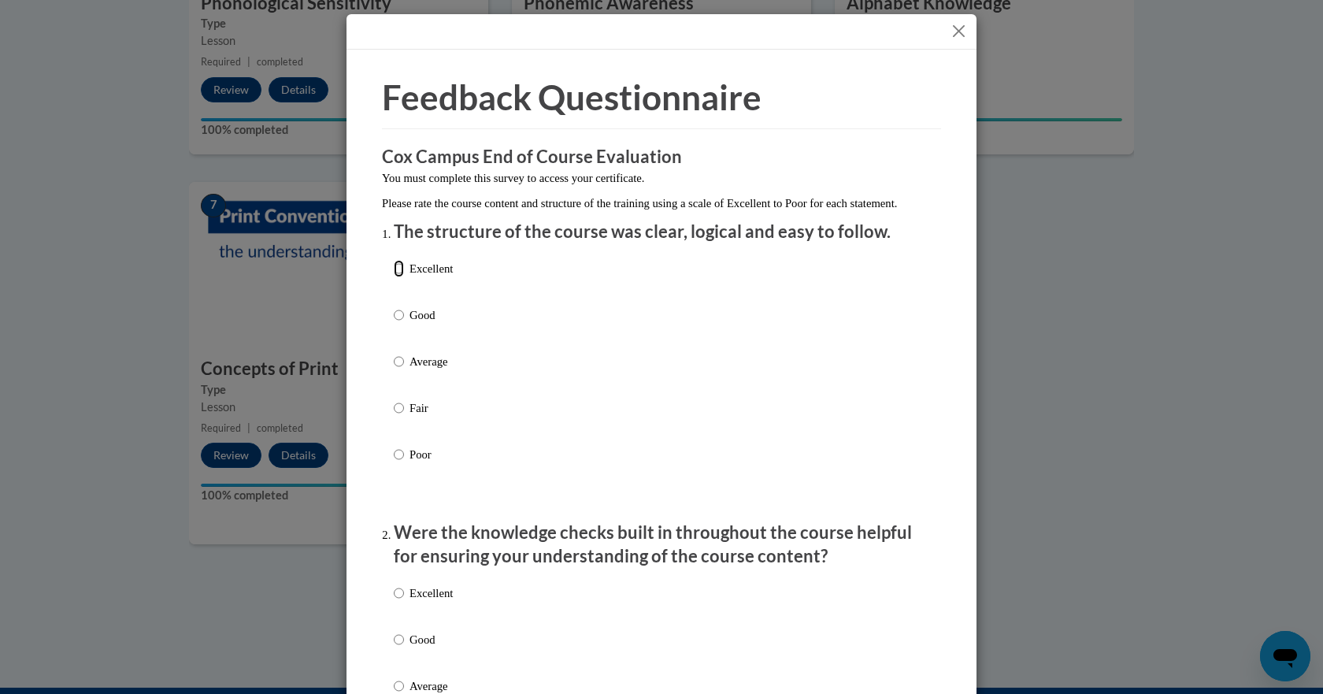
click at [394, 277] on input "Excellent" at bounding box center [399, 268] width 10 height 17
radio input "true"
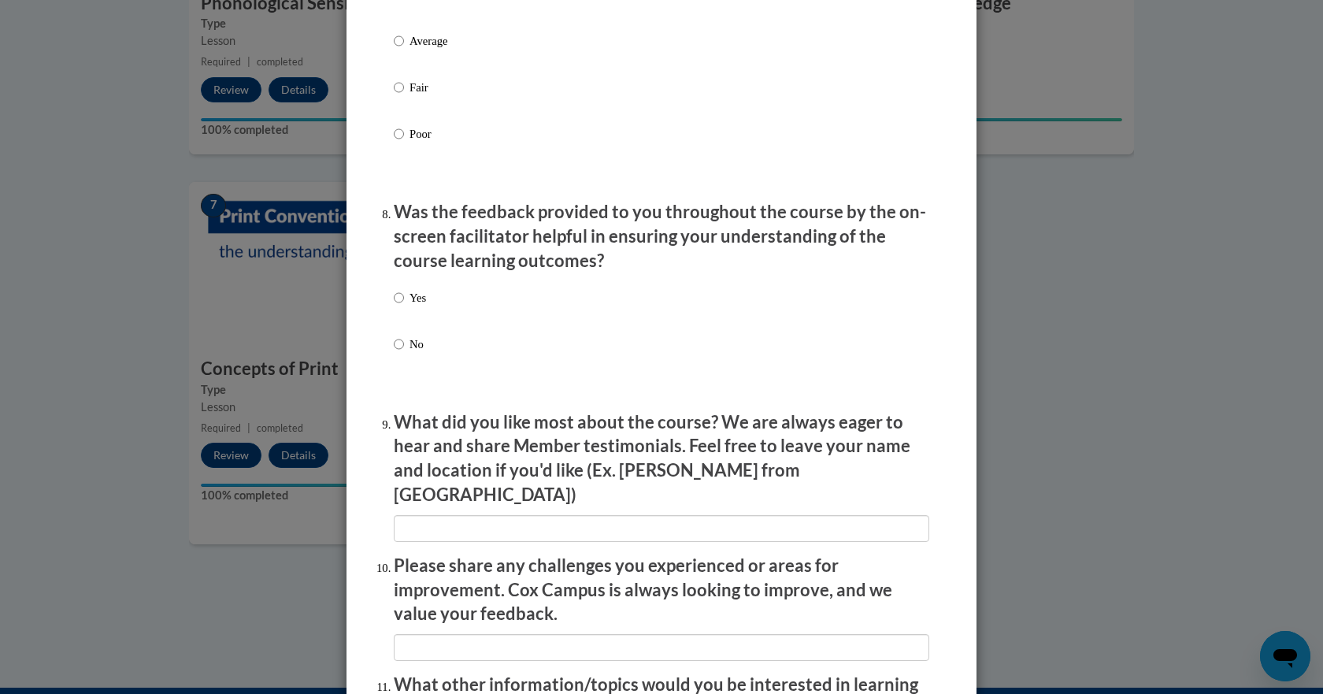
scroll to position [2579, 0]
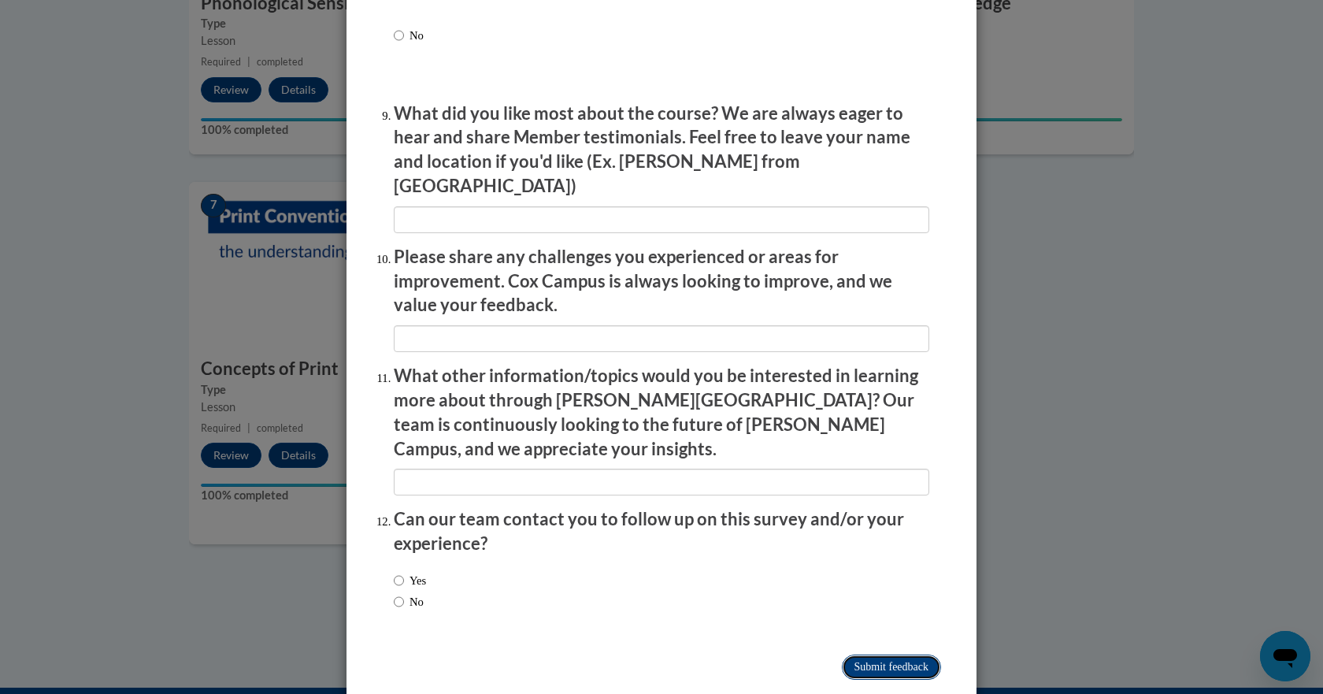
click at [871, 655] on input "Submit feedback" at bounding box center [891, 667] width 99 height 25
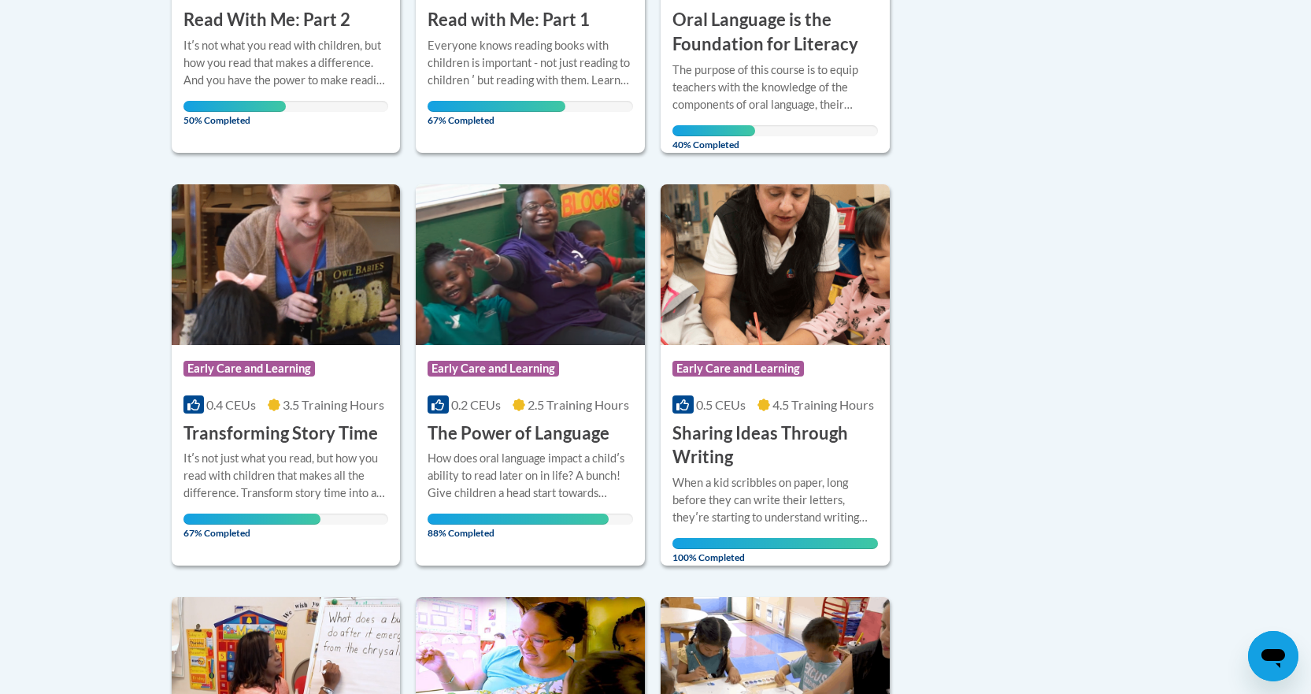
scroll to position [630, 0]
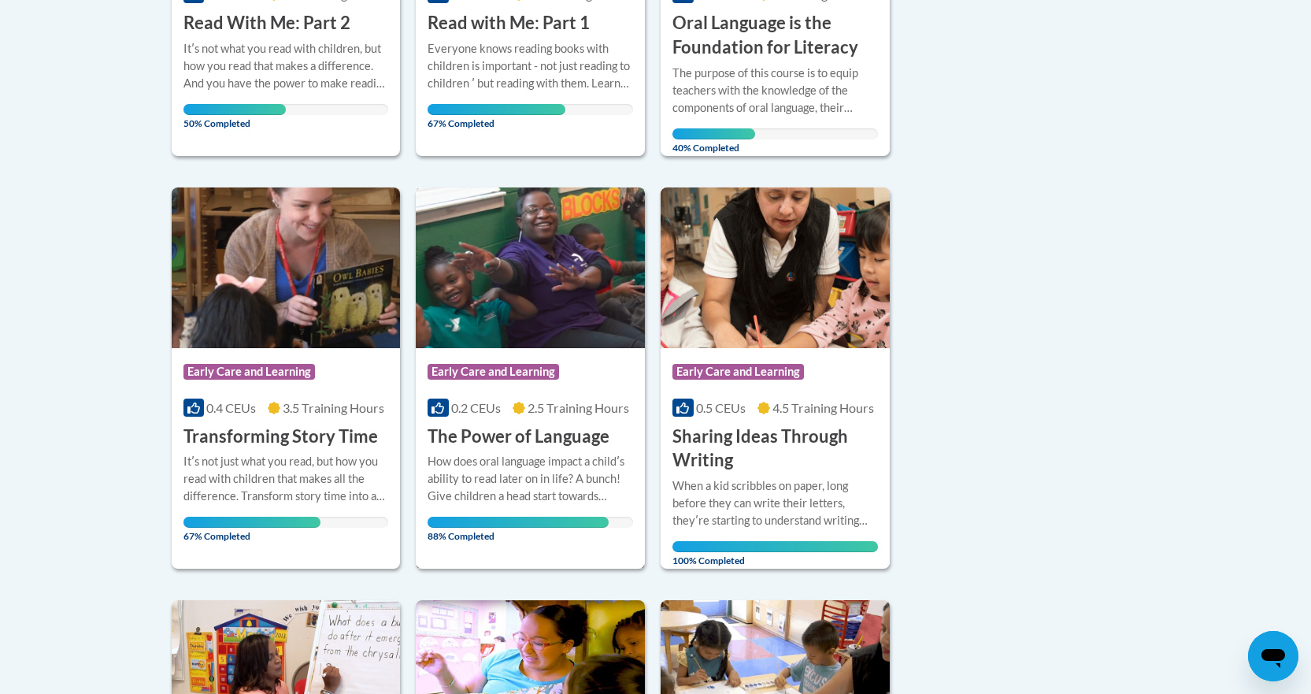
click at [476, 441] on h3 "The Power of Language" at bounding box center [519, 437] width 182 height 24
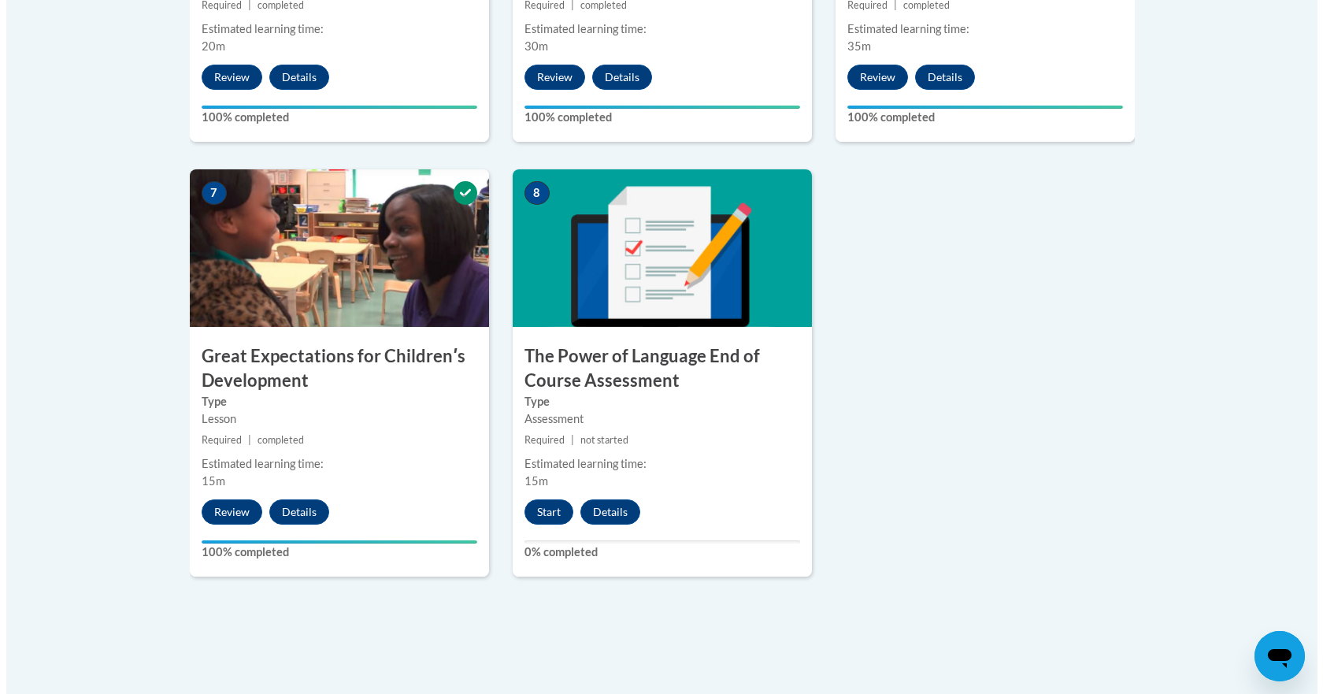
scroll to position [1181, 0]
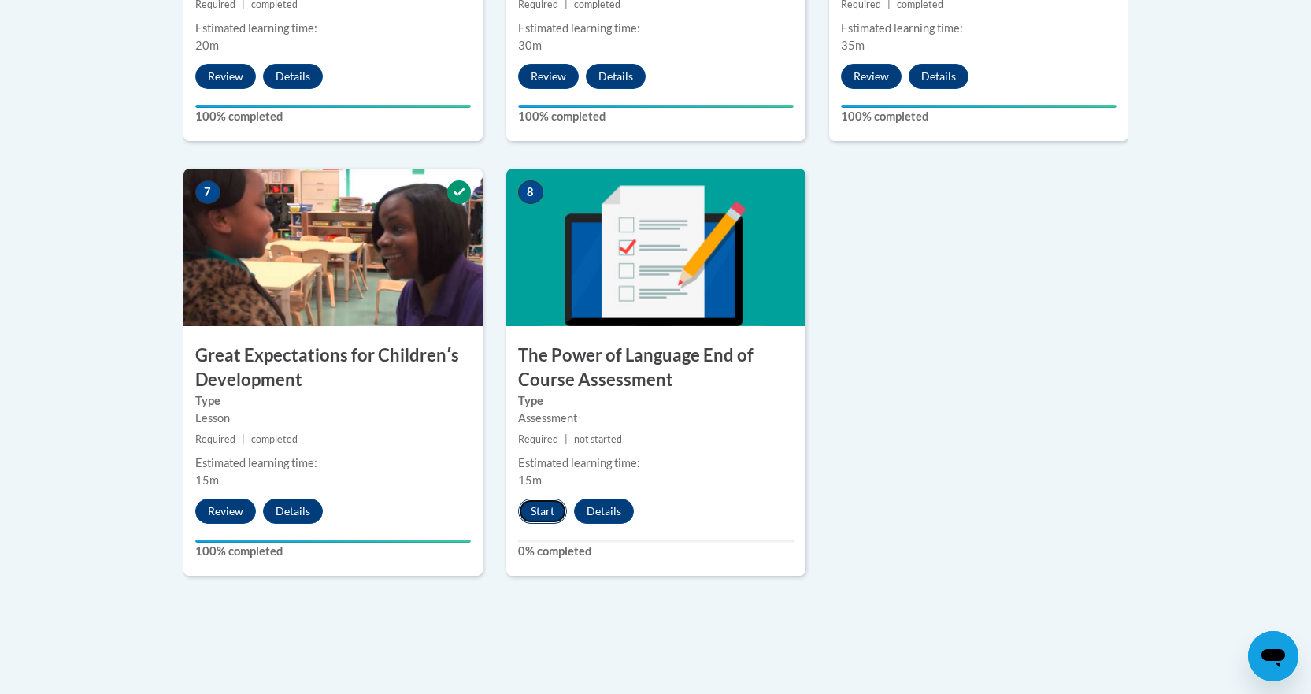
click at [536, 517] on button "Start" at bounding box center [542, 511] width 49 height 25
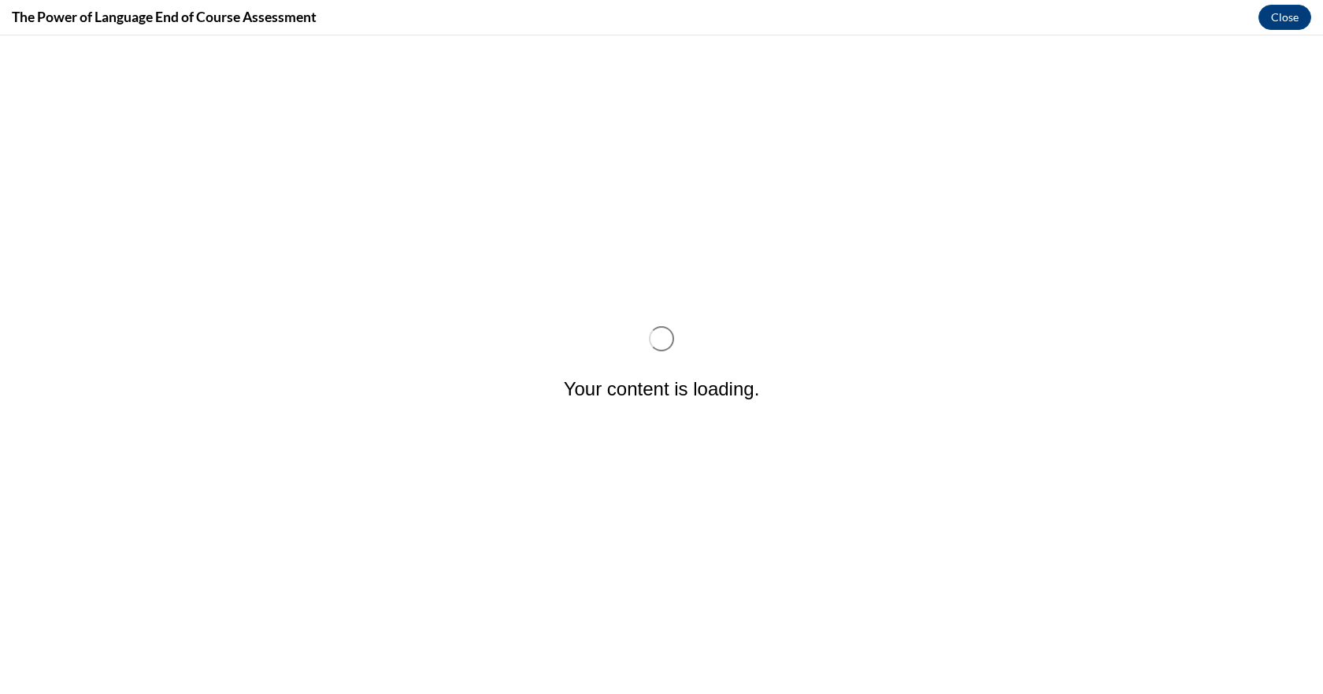
scroll to position [0, 0]
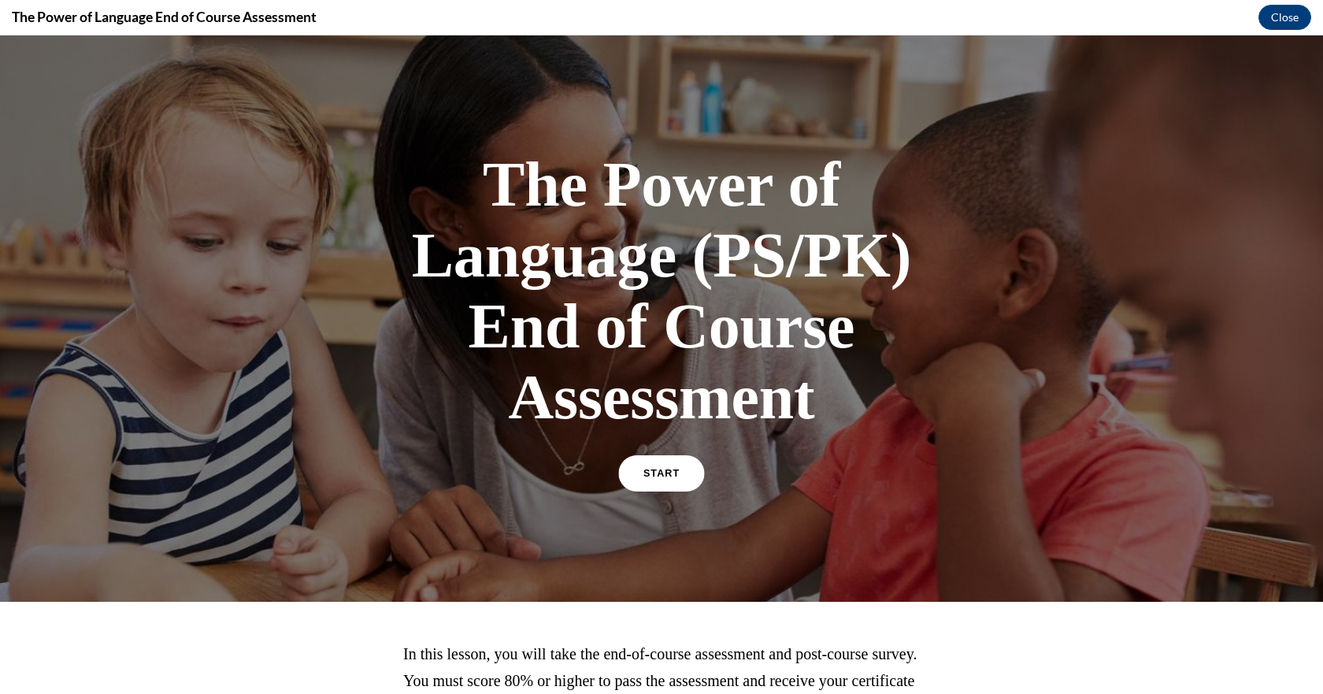
click at [665, 471] on span "START" at bounding box center [661, 474] width 36 height 12
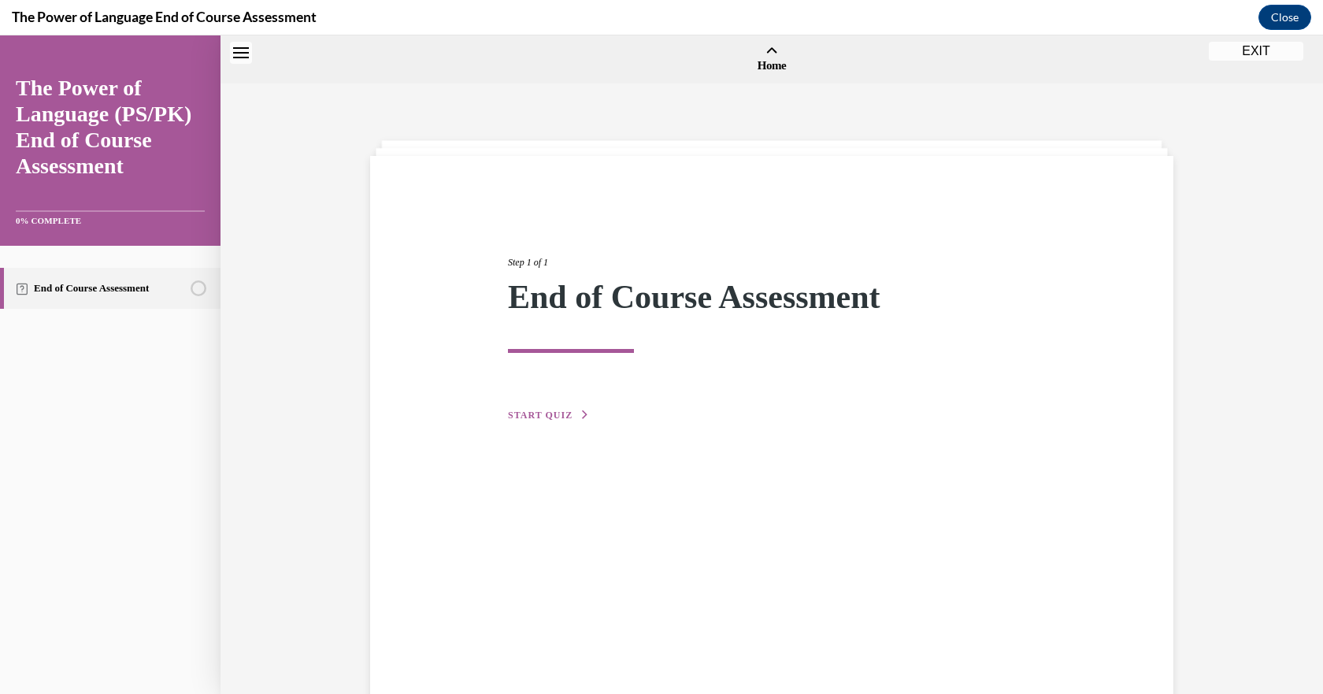
scroll to position [49, 0]
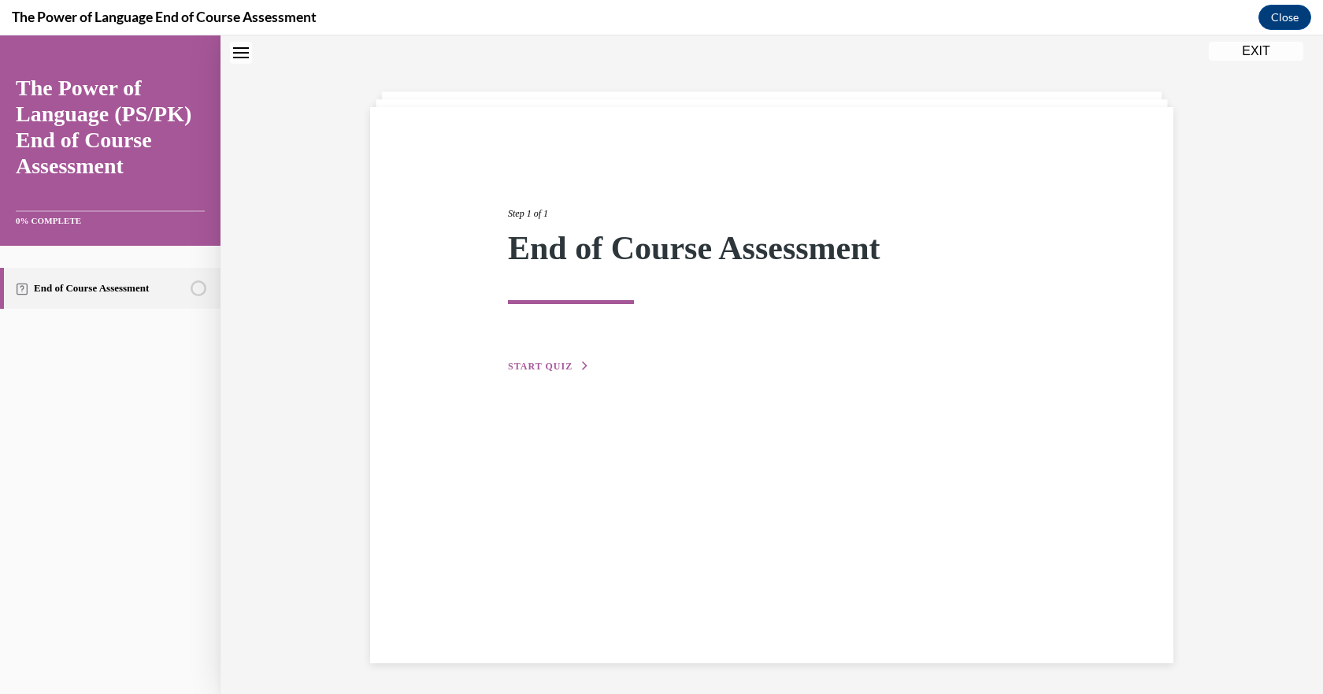
click at [528, 362] on span "START QUIZ" at bounding box center [540, 366] width 65 height 11
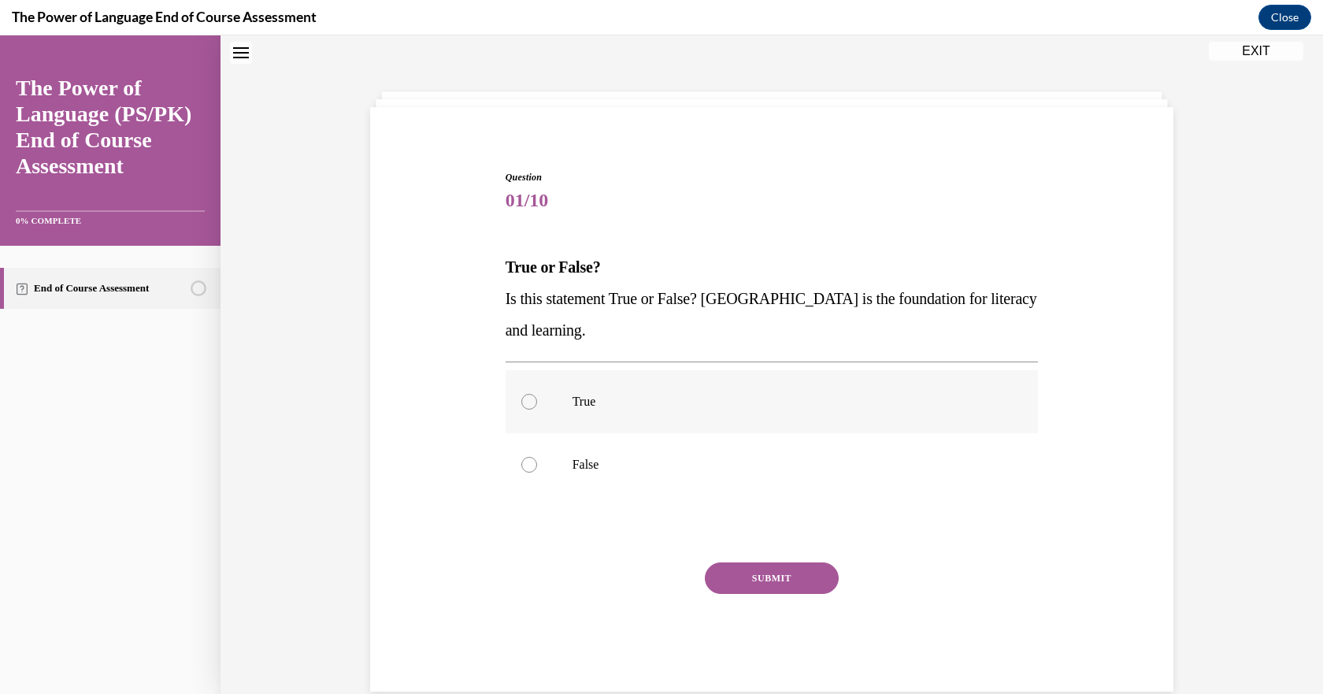
click at [581, 406] on p "True" at bounding box center [786, 402] width 427 height 16
click at [537, 406] on input "True" at bounding box center [529, 402] width 16 height 16
radio input "true"
click at [747, 563] on button "SUBMIT" at bounding box center [772, 578] width 134 height 32
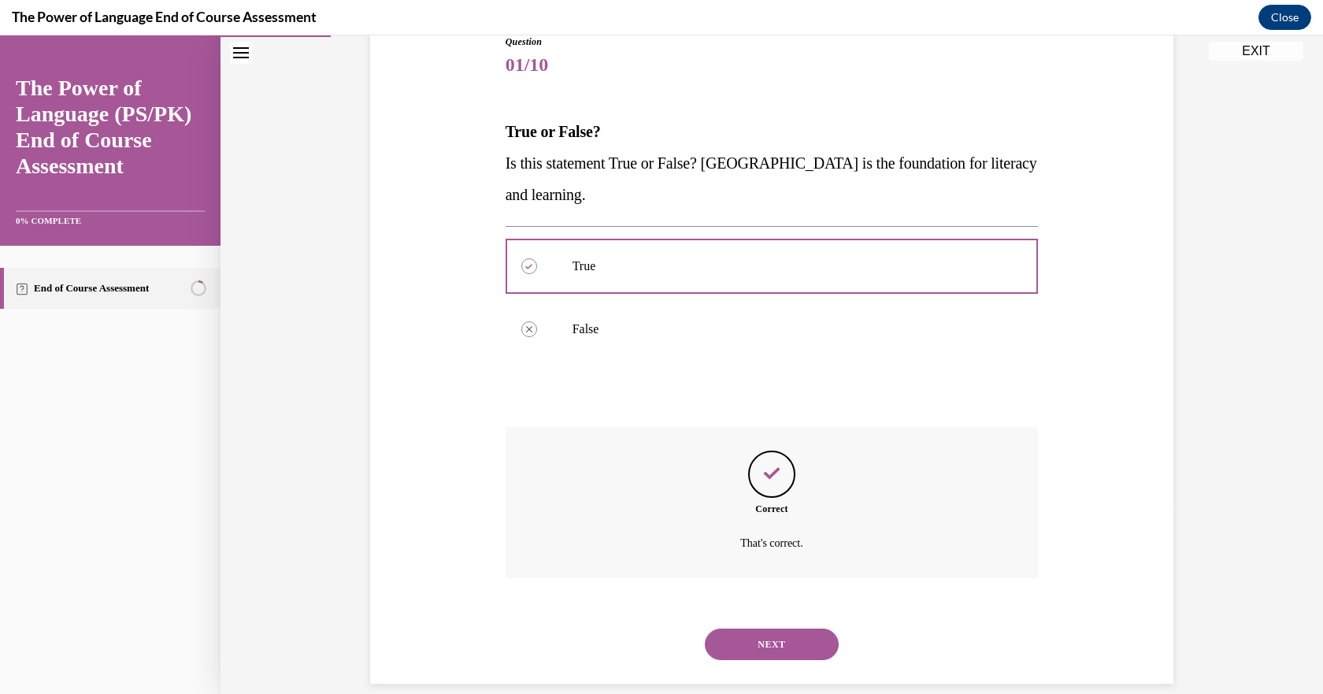
scroll to position [206, 0]
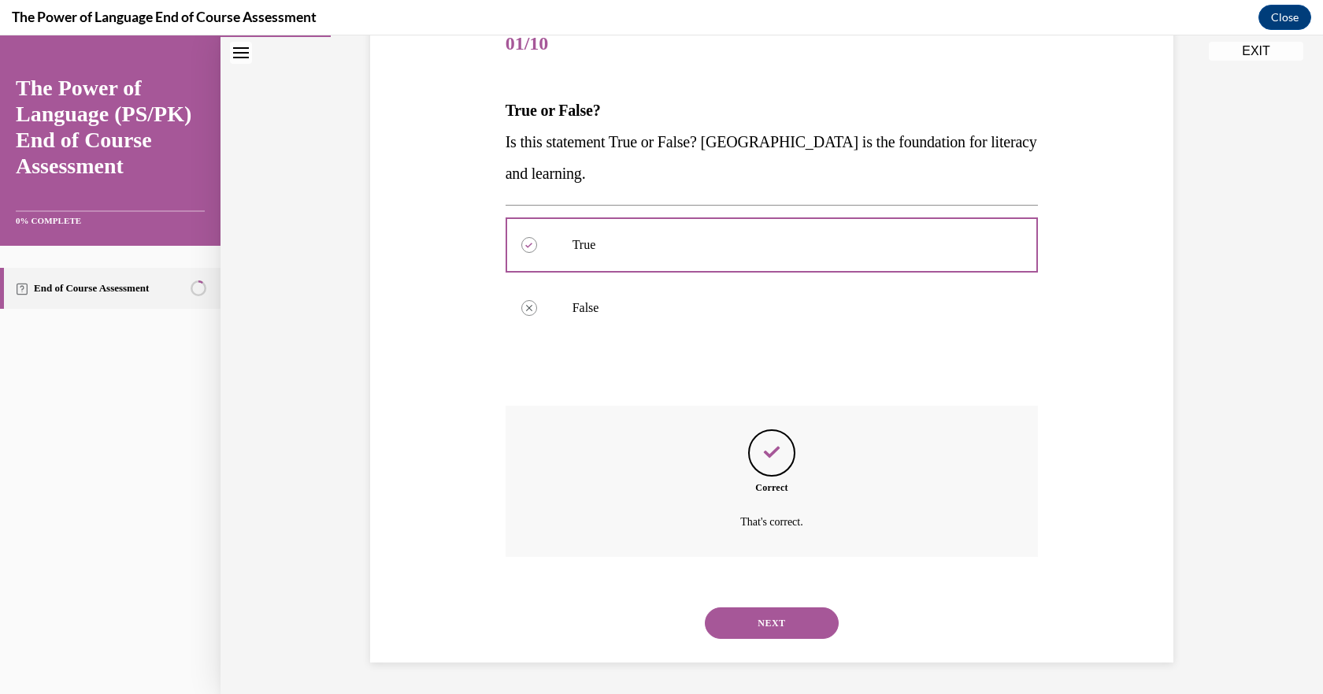
click at [799, 630] on button "NEXT" at bounding box center [772, 623] width 134 height 32
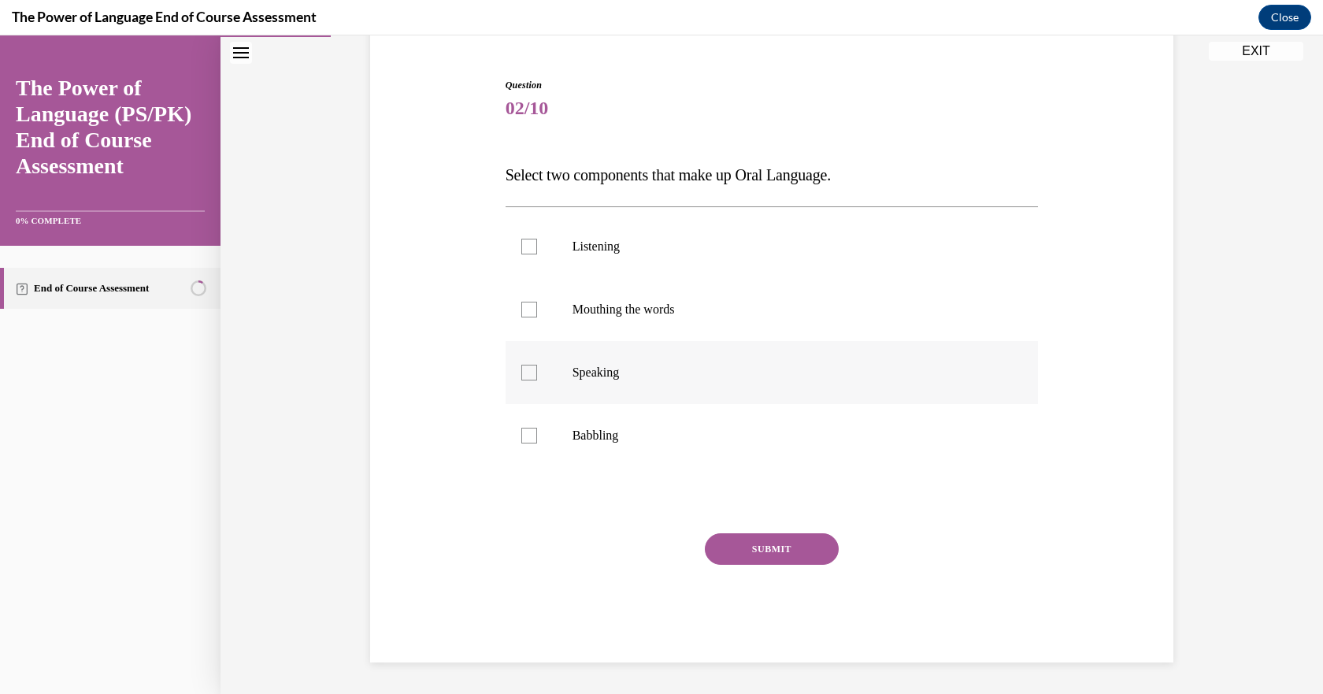
click at [521, 372] on div at bounding box center [529, 373] width 16 height 16
click at [521, 372] on input "Speaking" at bounding box center [529, 373] width 16 height 16
checkbox input "true"
click at [522, 443] on label "Babbling" at bounding box center [772, 435] width 533 height 63
click at [522, 443] on input "Babbling" at bounding box center [529, 436] width 16 height 16
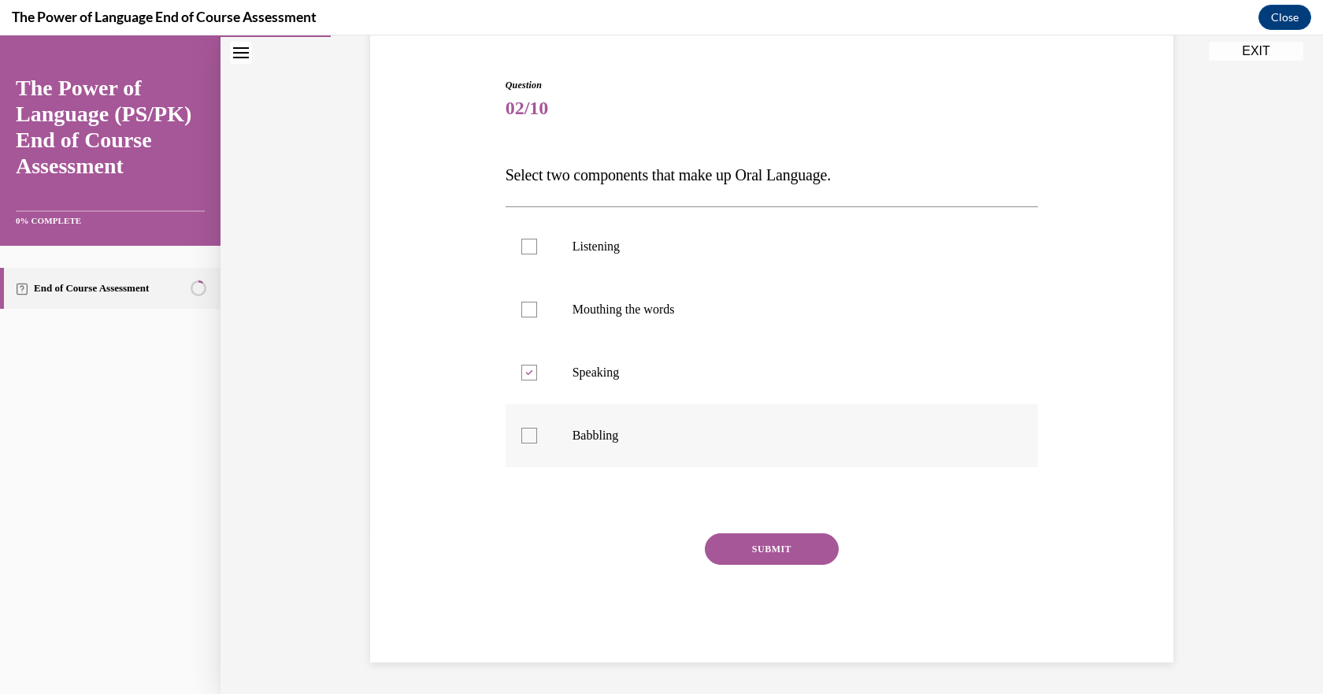
checkbox input "true"
click at [771, 550] on button "SUBMIT" at bounding box center [772, 549] width 134 height 32
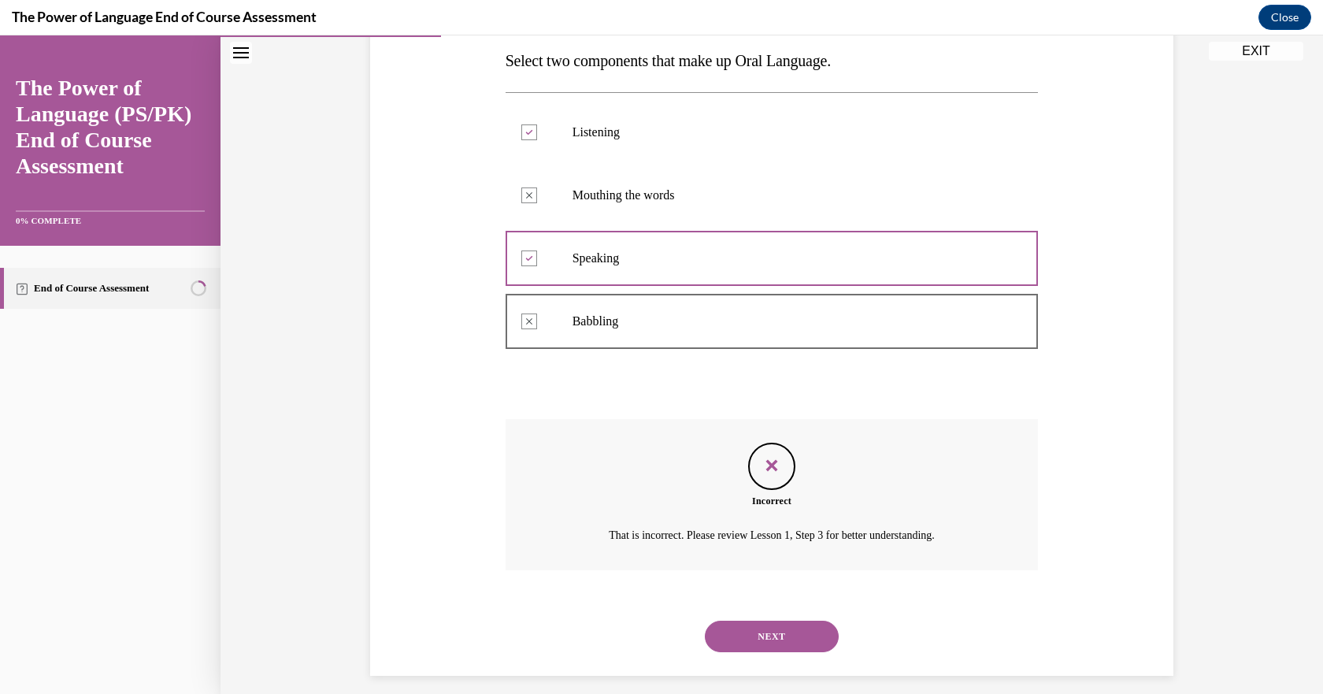
scroll to position [269, 0]
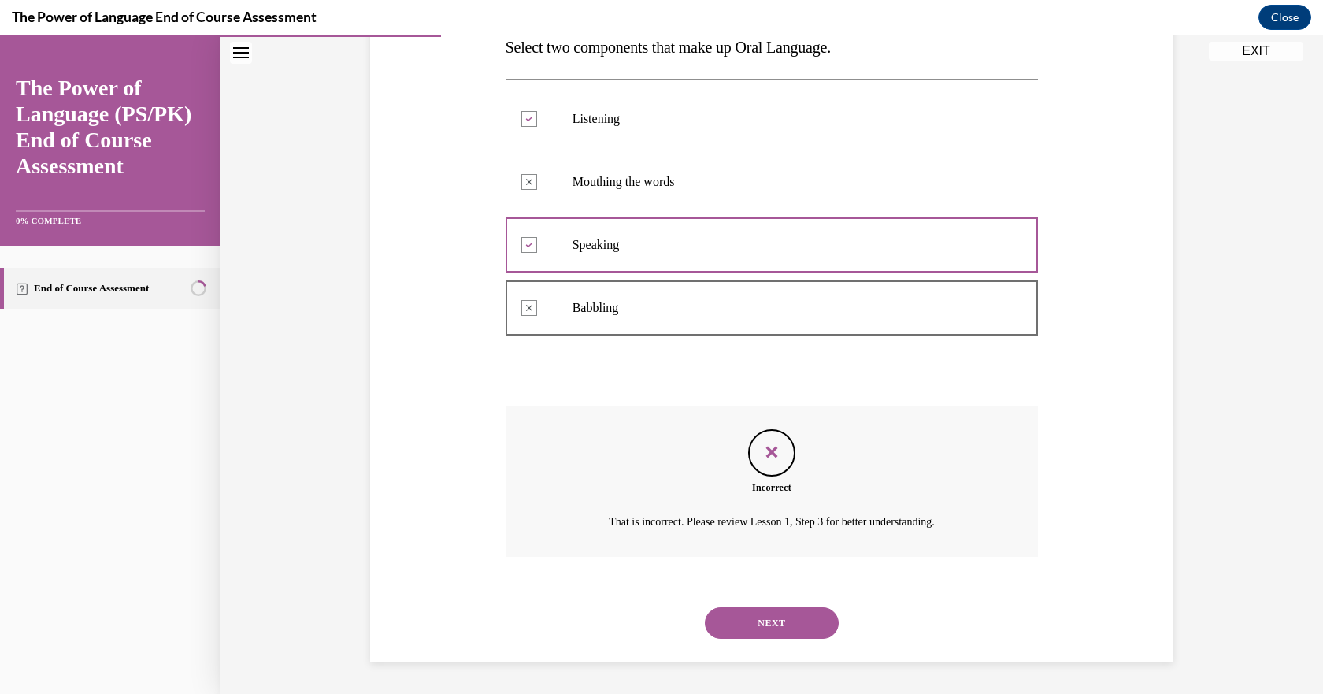
click at [747, 616] on button "NEXT" at bounding box center [772, 623] width 134 height 32
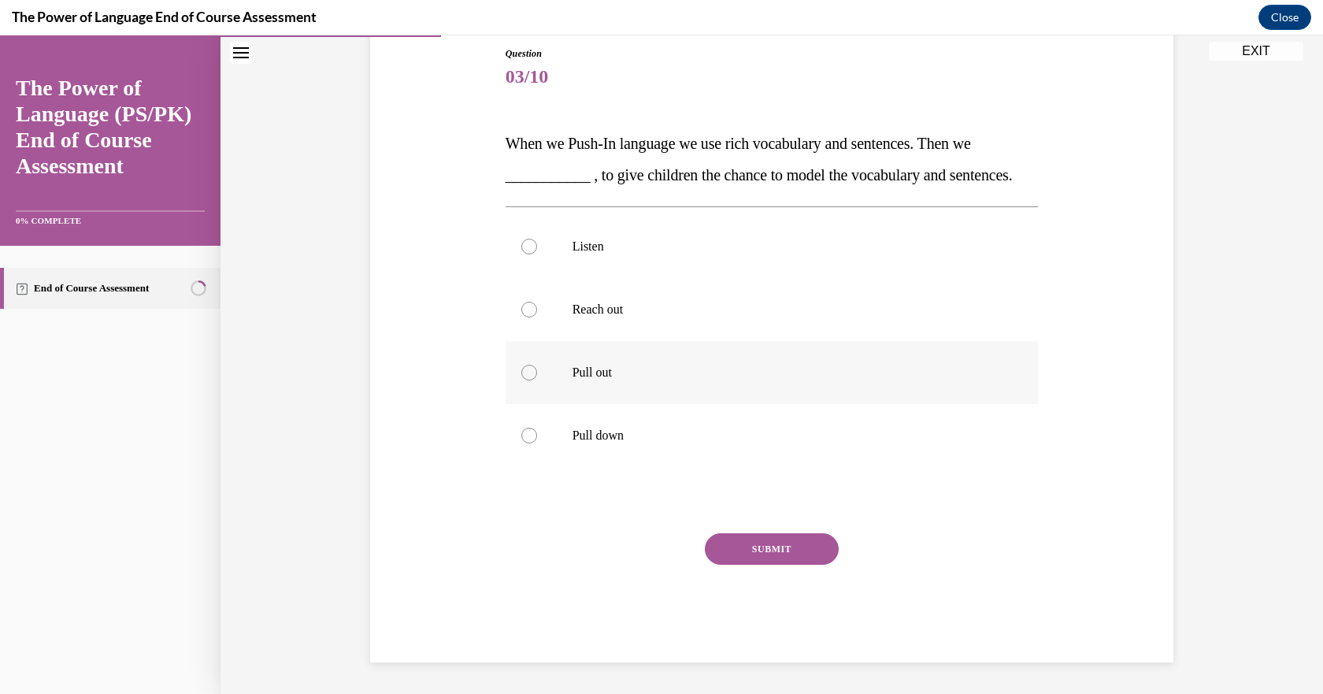
click at [574, 380] on p "Pull out" at bounding box center [786, 373] width 427 height 16
click at [537, 380] on input "Pull out" at bounding box center [529, 373] width 16 height 16
radio input "true"
click at [743, 594] on div "SUBMIT" at bounding box center [772, 572] width 533 height 79
click at [736, 565] on button "SUBMIT" at bounding box center [772, 549] width 134 height 32
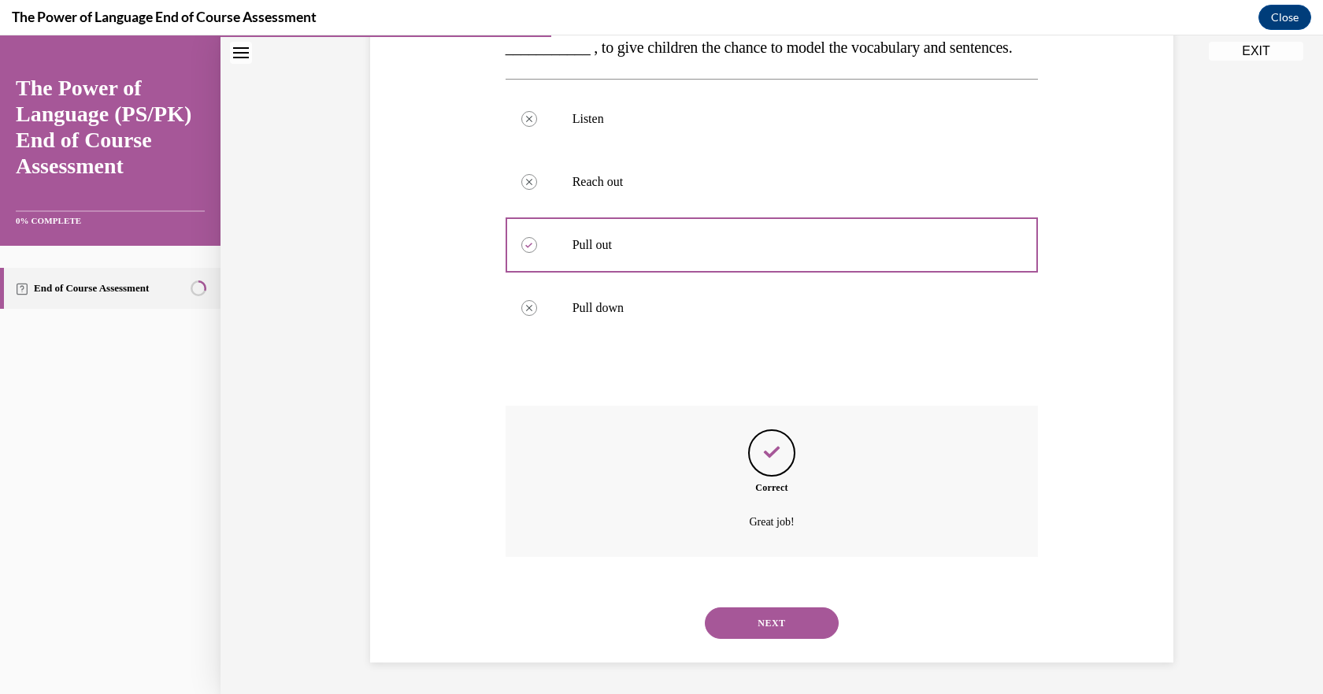
scroll to position [332, 0]
click at [794, 618] on button "NEXT" at bounding box center [772, 623] width 134 height 32
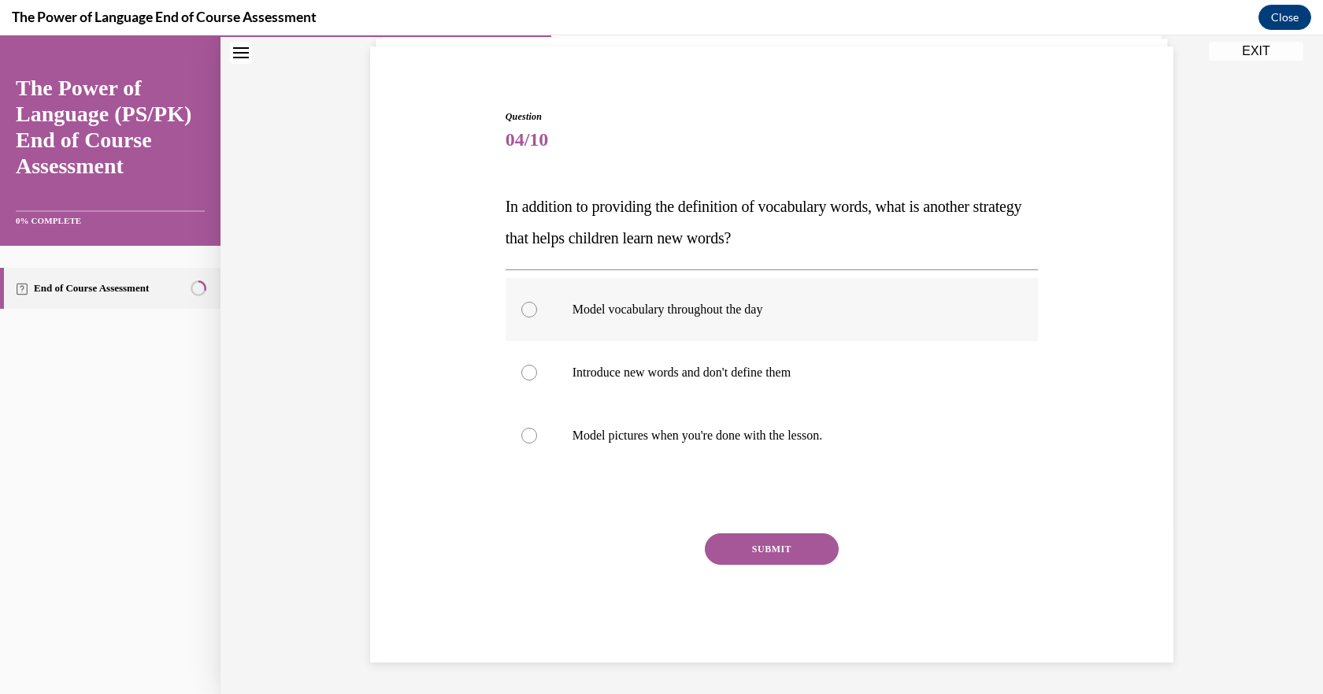
click at [573, 307] on p "Model vocabulary throughout the day" at bounding box center [786, 310] width 427 height 16
click at [537, 307] on input "Model vocabulary throughout the day" at bounding box center [529, 310] width 16 height 16
radio input "true"
click at [759, 547] on button "SUBMIT" at bounding box center [772, 549] width 134 height 32
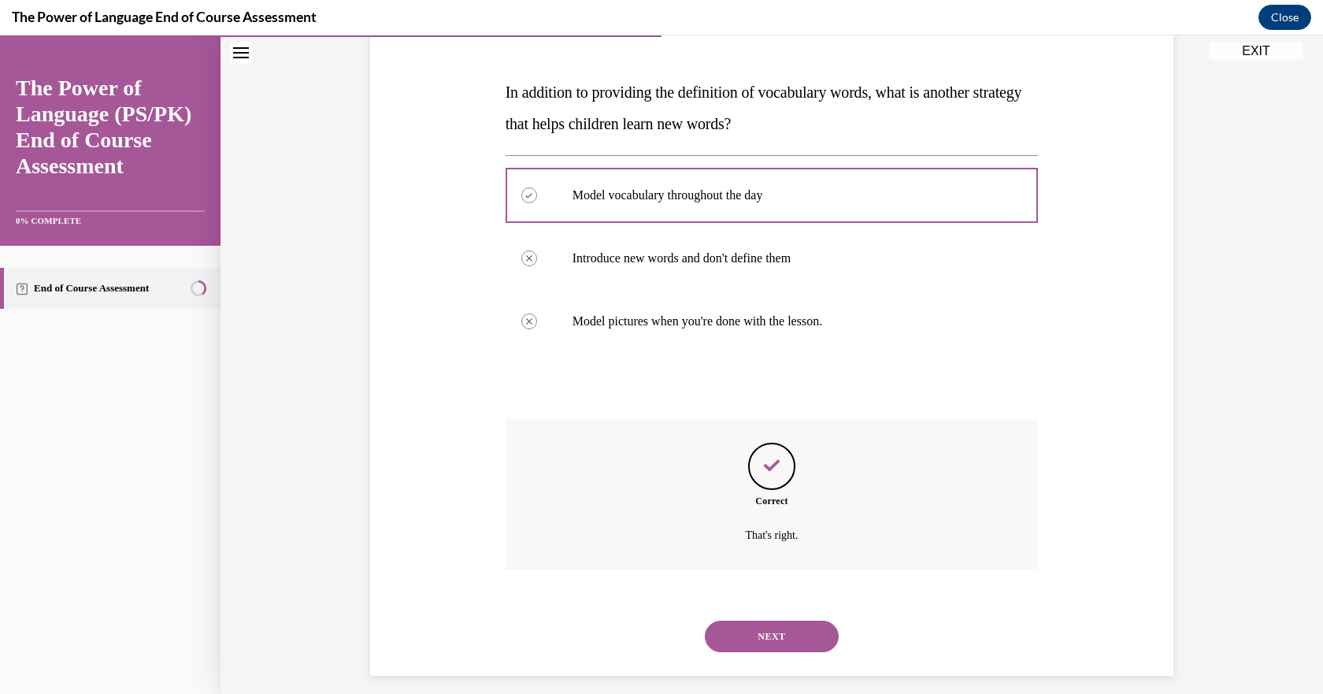
scroll to position [237, 0]
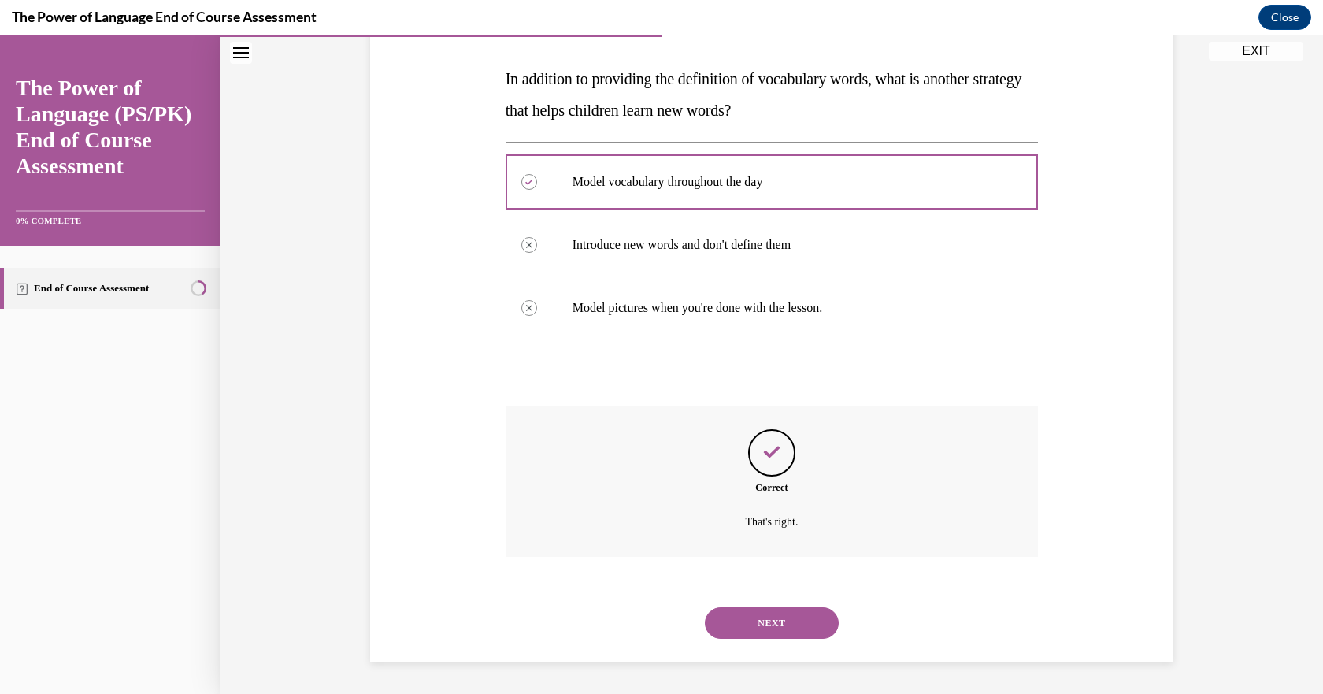
click at [778, 614] on button "NEXT" at bounding box center [772, 623] width 134 height 32
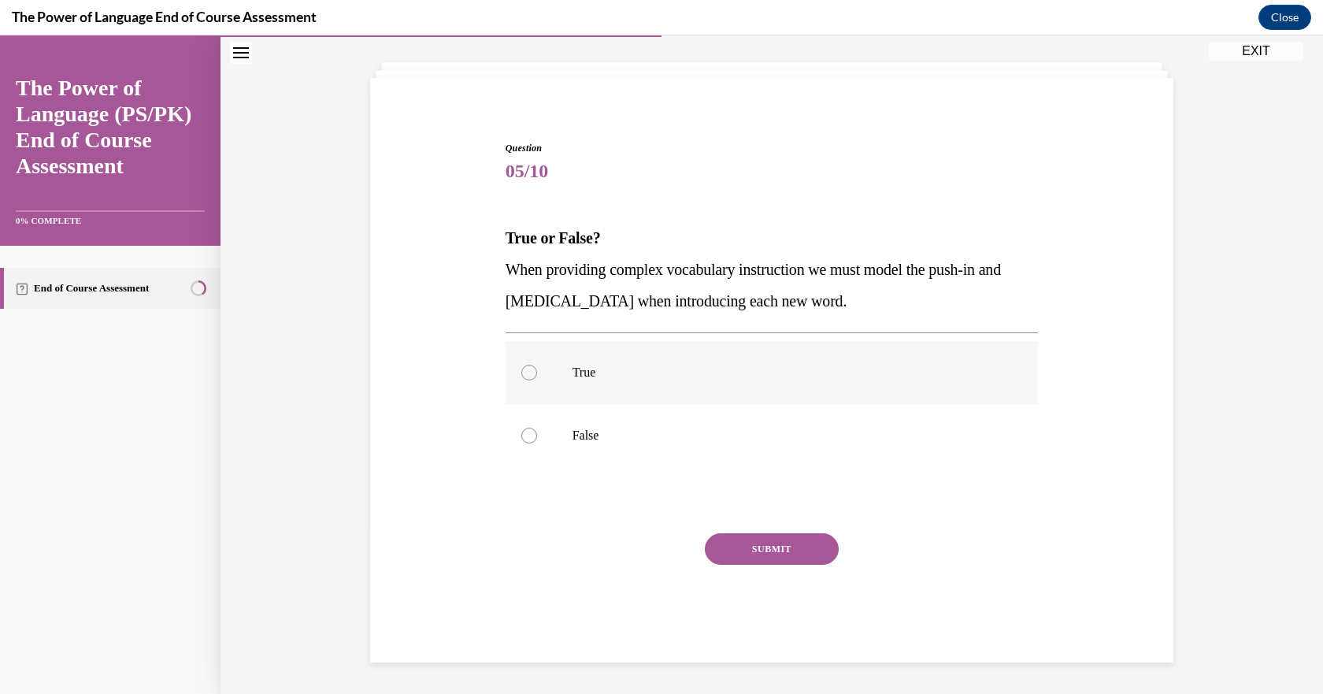
click at [550, 370] on label "True" at bounding box center [772, 372] width 533 height 63
click at [537, 370] on input "True" at bounding box center [529, 373] width 16 height 16
radio input "true"
click at [764, 562] on button "SUBMIT" at bounding box center [772, 549] width 134 height 32
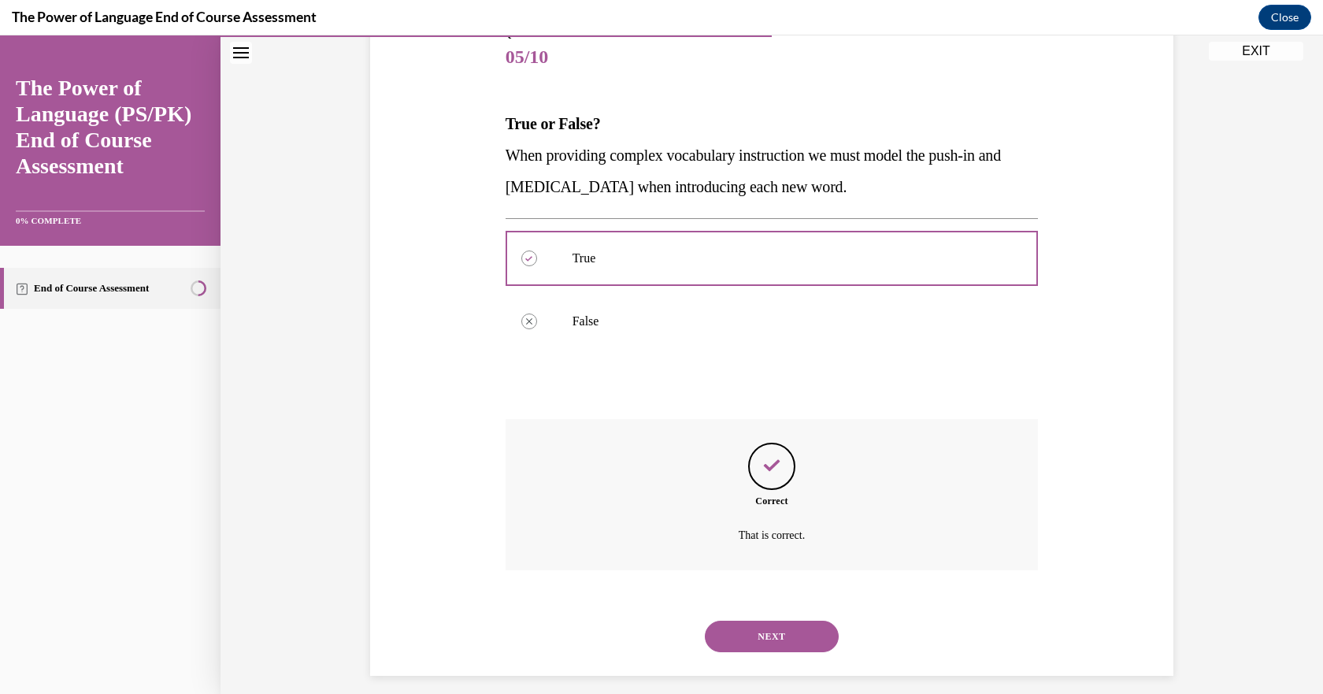
scroll to position [206, 0]
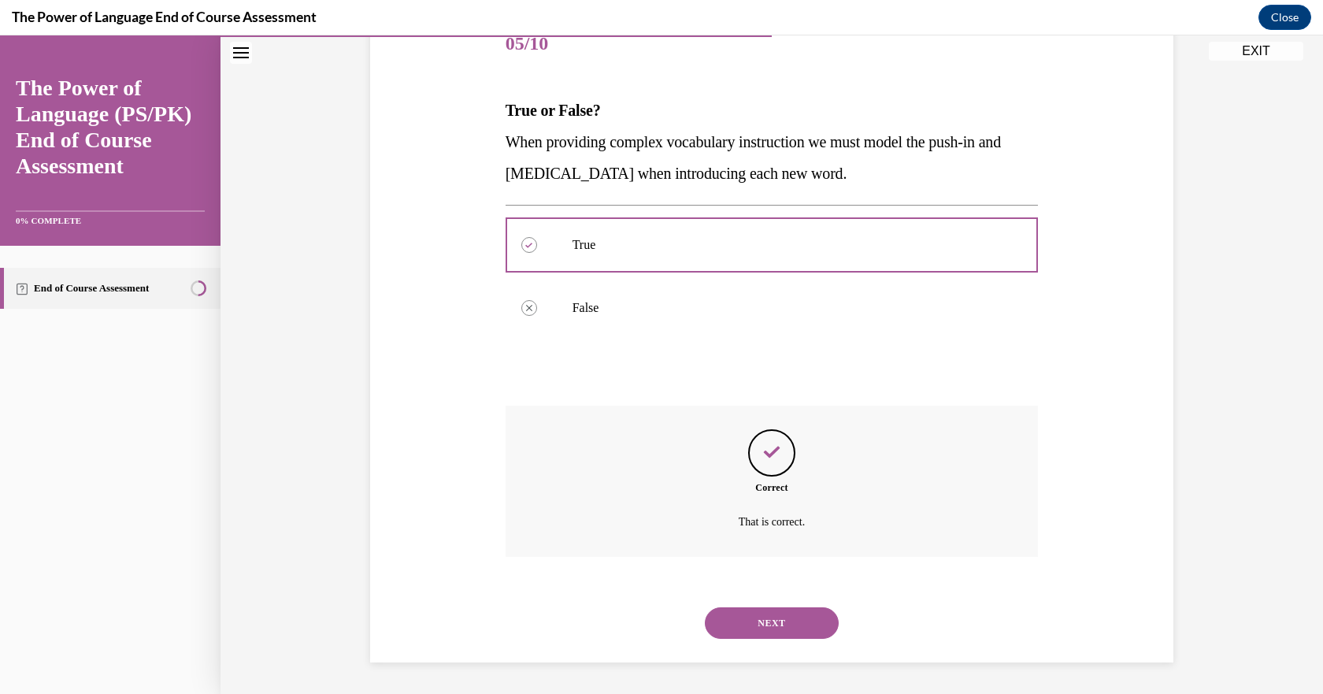
click at [781, 612] on button "NEXT" at bounding box center [772, 623] width 134 height 32
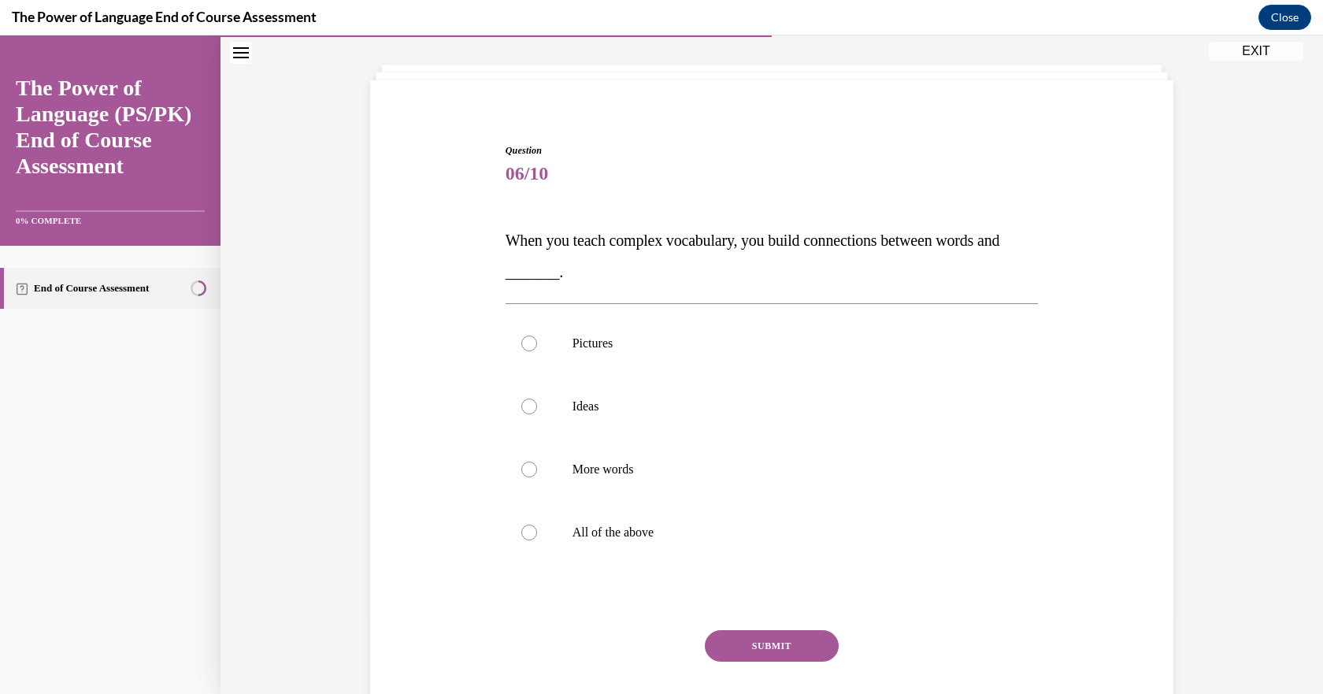
scroll to position [78, 0]
click at [593, 525] on p "All of the above" at bounding box center [786, 530] width 427 height 16
click at [537, 525] on input "All of the above" at bounding box center [529, 530] width 16 height 16
radio input "true"
click at [793, 640] on button "SUBMIT" at bounding box center [772, 644] width 134 height 32
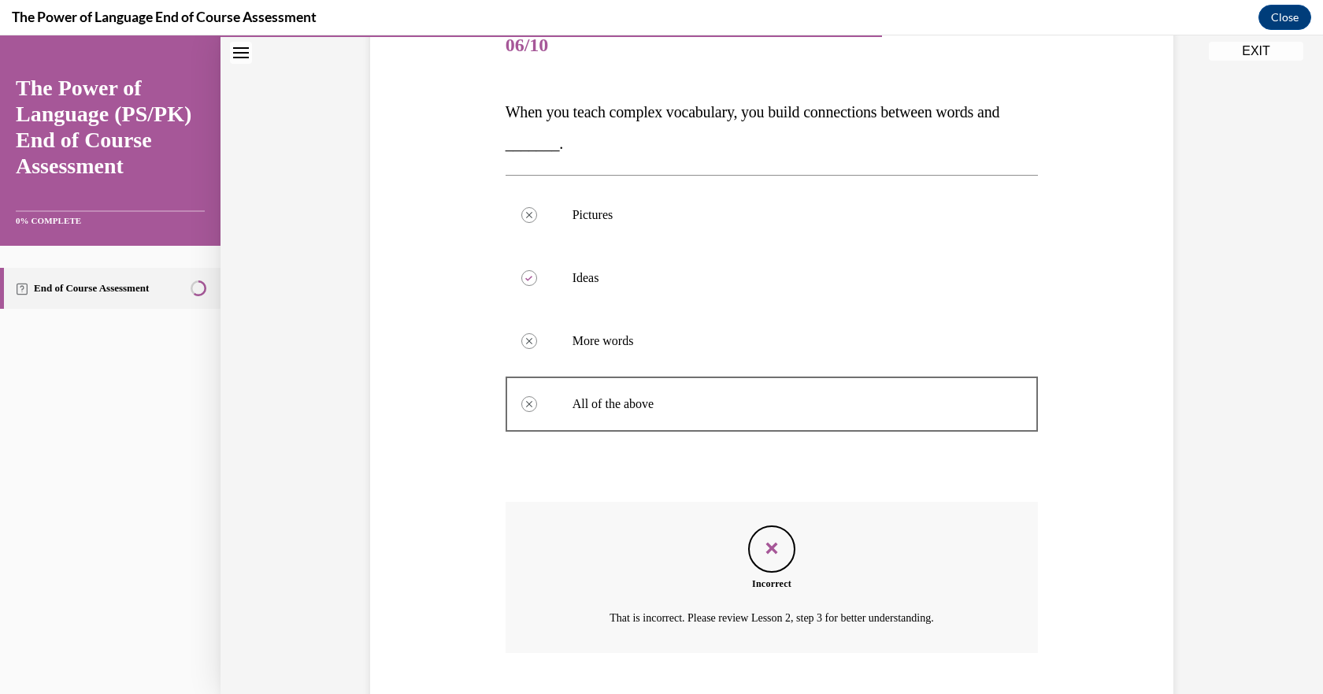
scroll to position [300, 0]
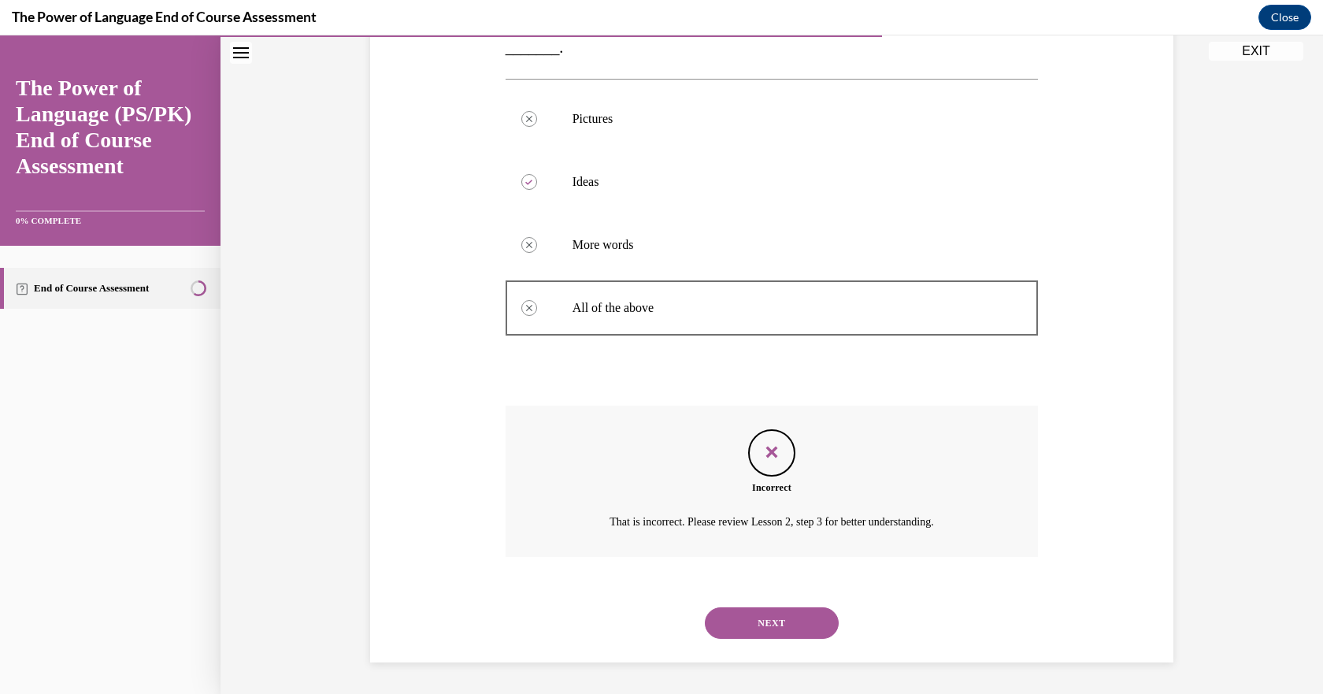
click at [783, 620] on button "NEXT" at bounding box center [772, 623] width 134 height 32
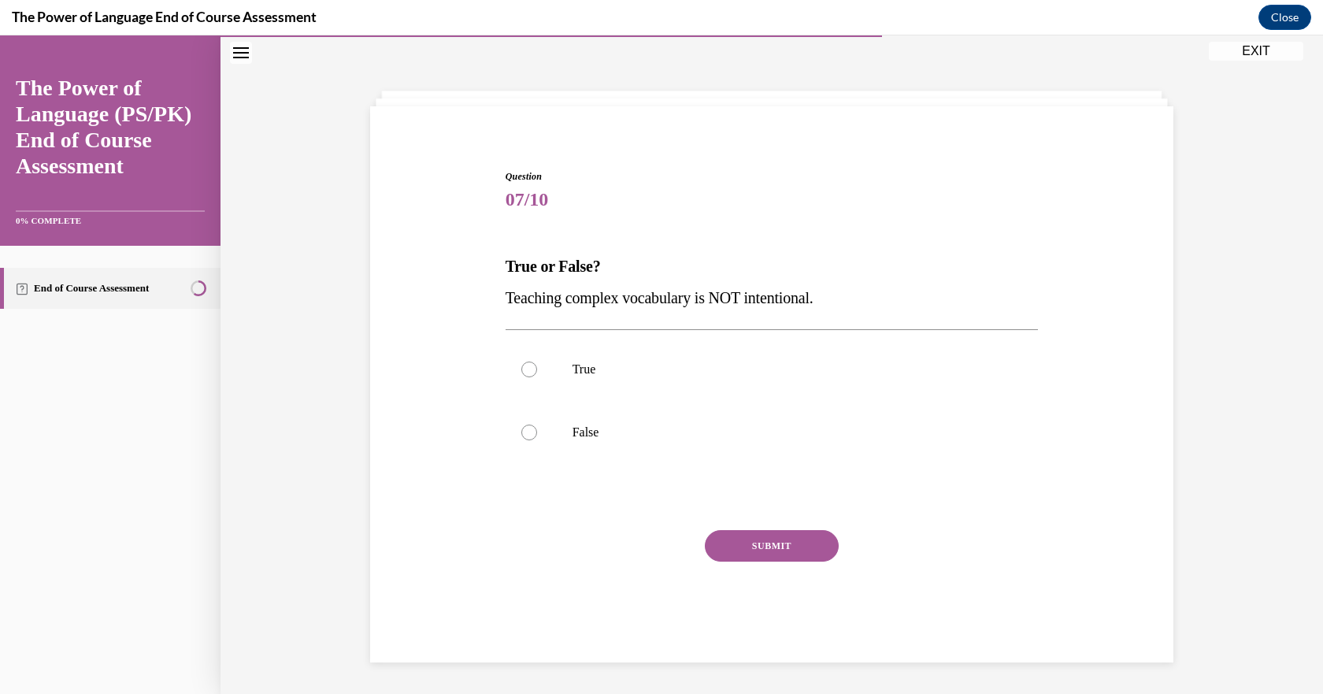
scroll to position [50, 0]
drag, startPoint x: 558, startPoint y: 440, endPoint x: 593, endPoint y: 457, distance: 39.5
click at [558, 440] on label "False" at bounding box center [772, 432] width 533 height 63
click at [537, 440] on input "False" at bounding box center [529, 433] width 16 height 16
radio input "true"
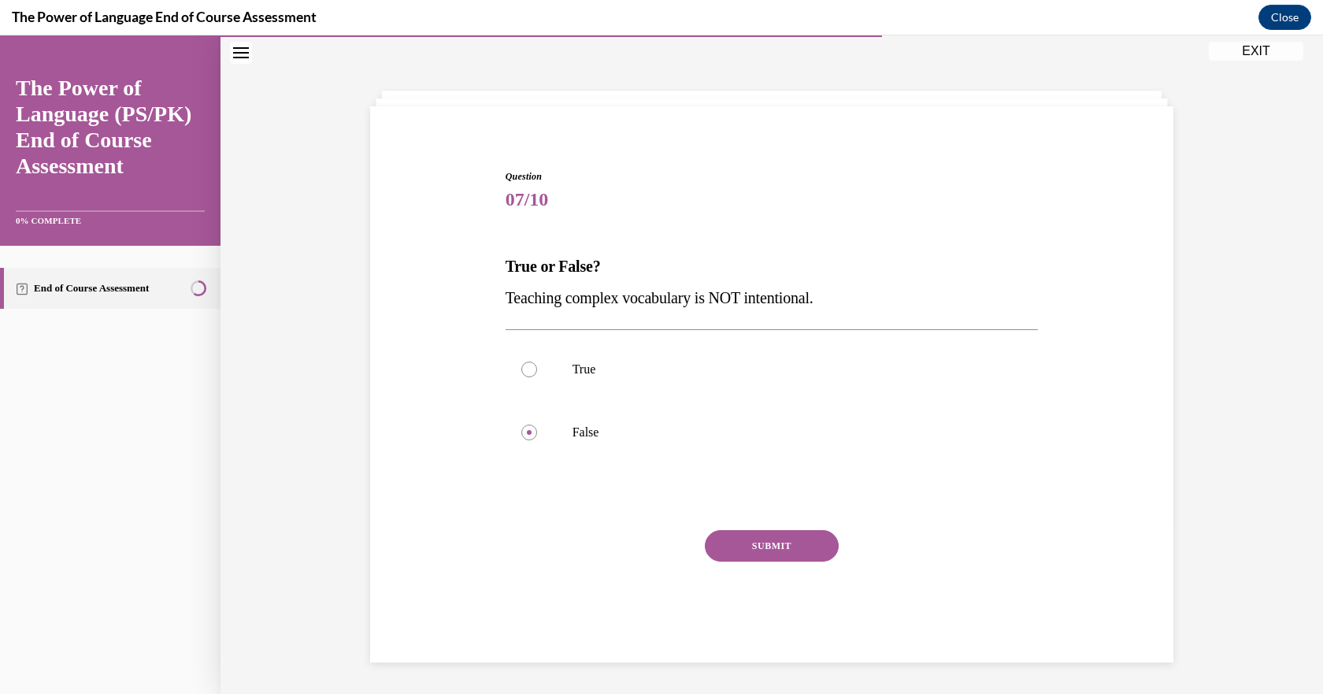
click at [785, 540] on button "SUBMIT" at bounding box center [772, 546] width 134 height 32
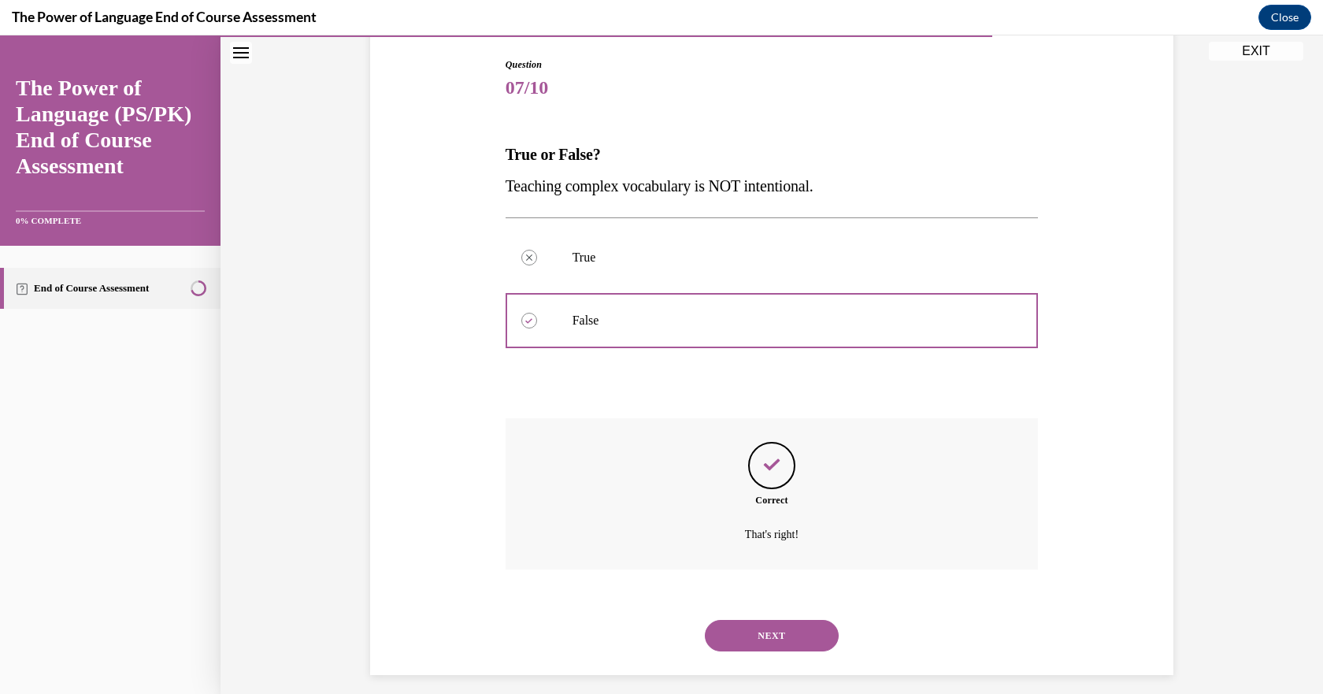
scroll to position [174, 0]
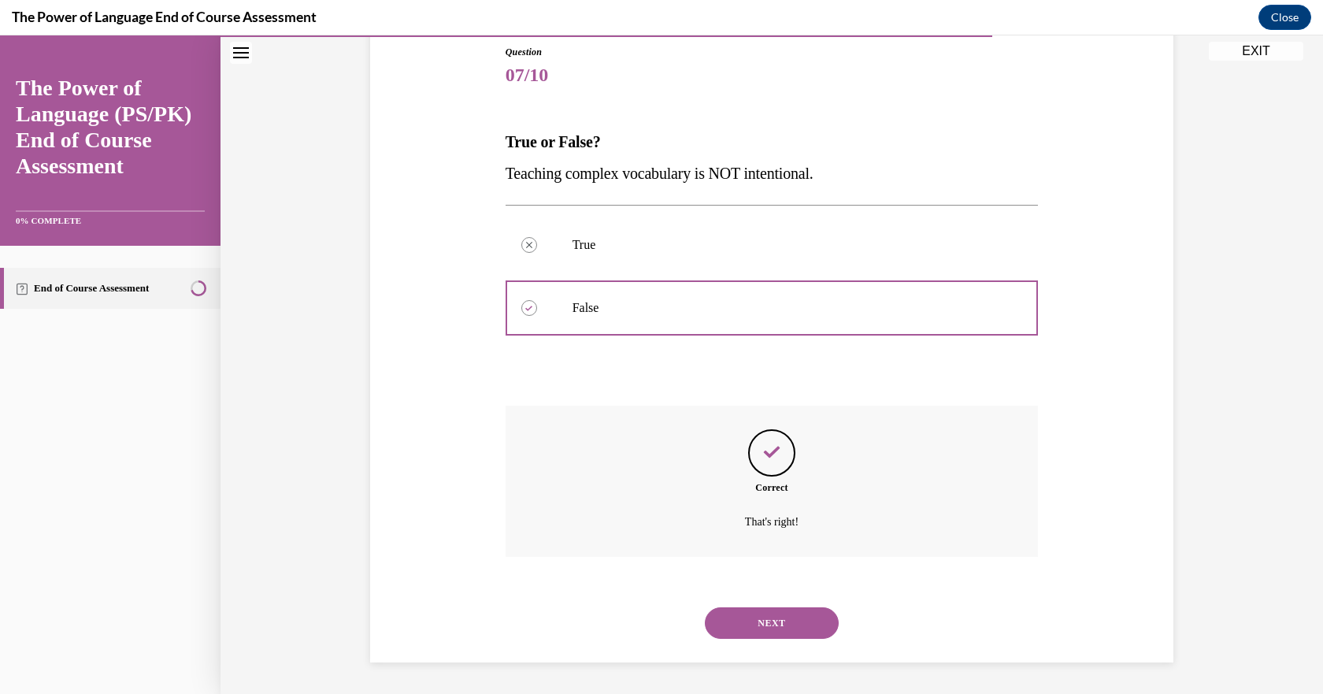
click at [800, 624] on button "NEXT" at bounding box center [772, 623] width 134 height 32
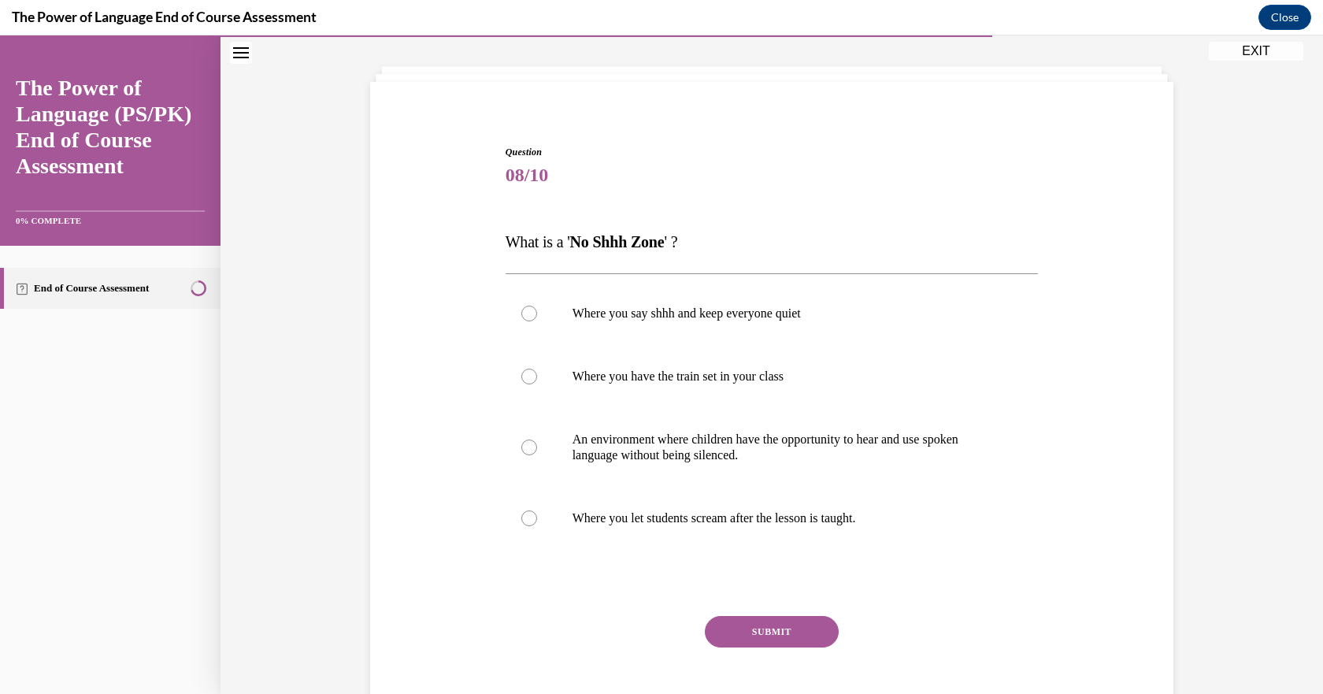
scroll to position [65, 0]
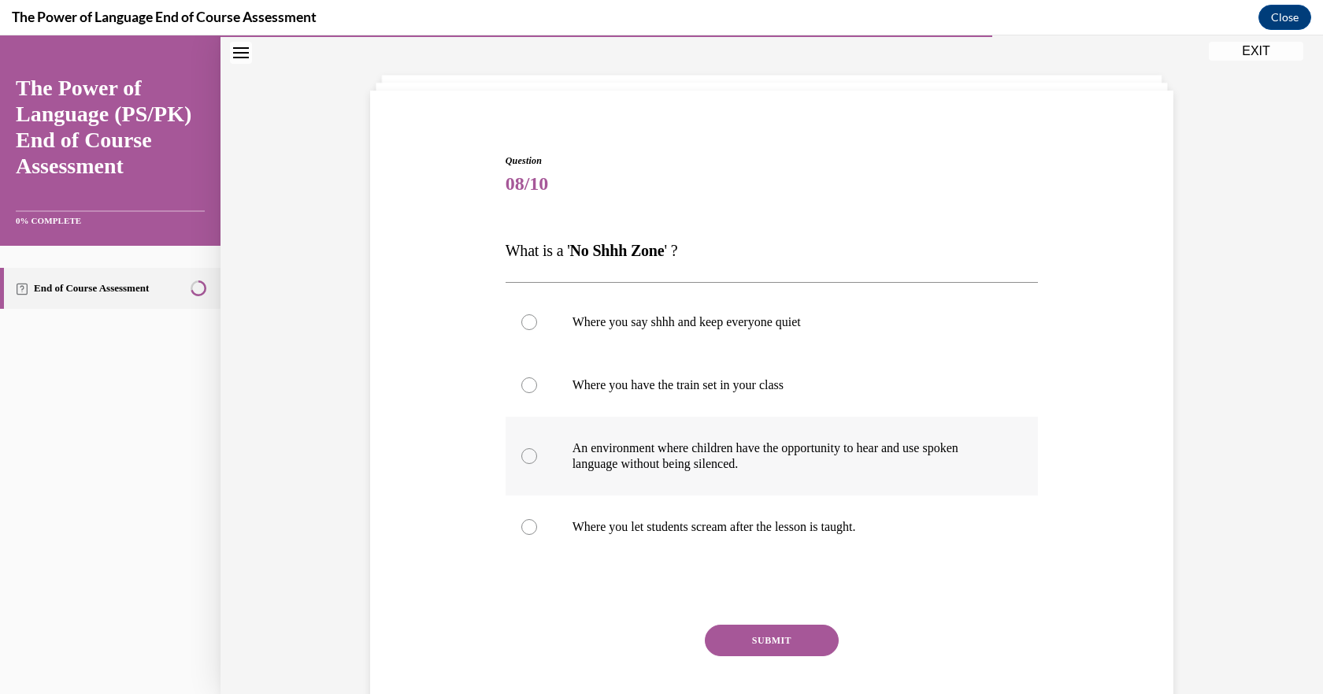
click at [660, 457] on p "An environment where children have the opportunity to hear and use spoken langu…" at bounding box center [786, 456] width 427 height 32
click at [537, 457] on input "An environment where children have the opportunity to hear and use spoken langu…" at bounding box center [529, 456] width 16 height 16
radio input "true"
click at [751, 641] on button "SUBMIT" at bounding box center [772, 641] width 134 height 32
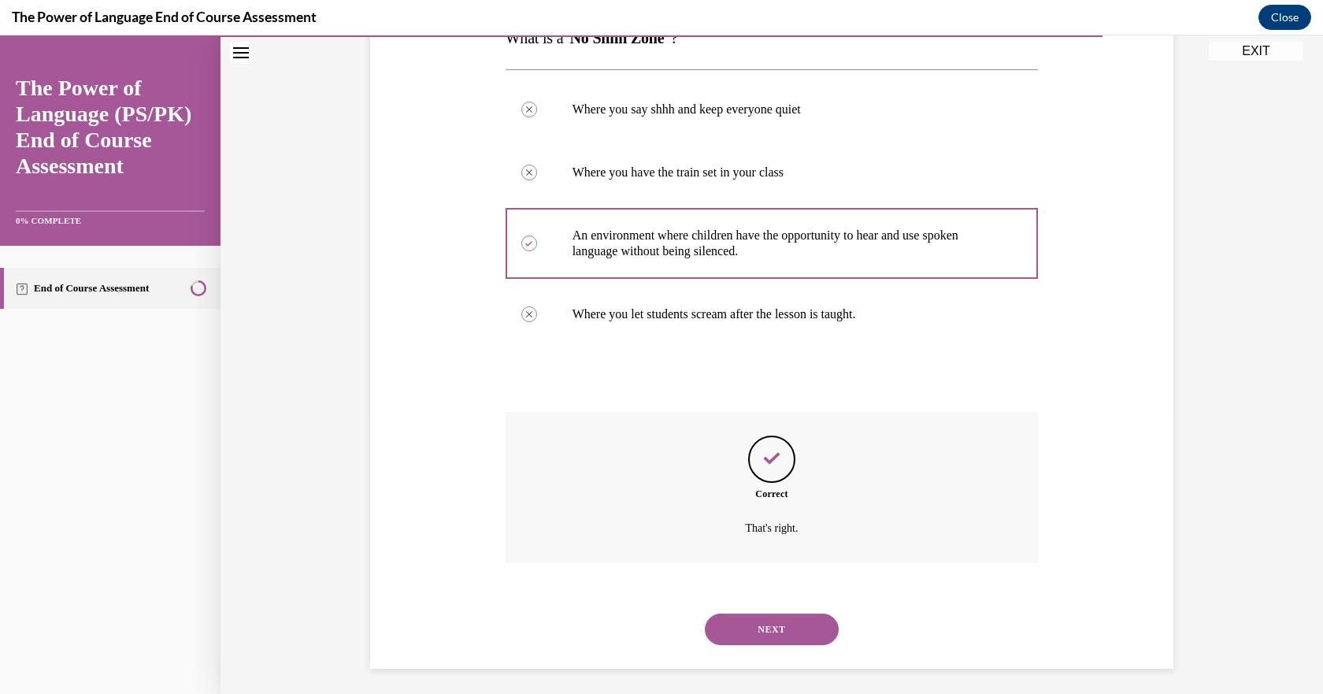
scroll to position [284, 0]
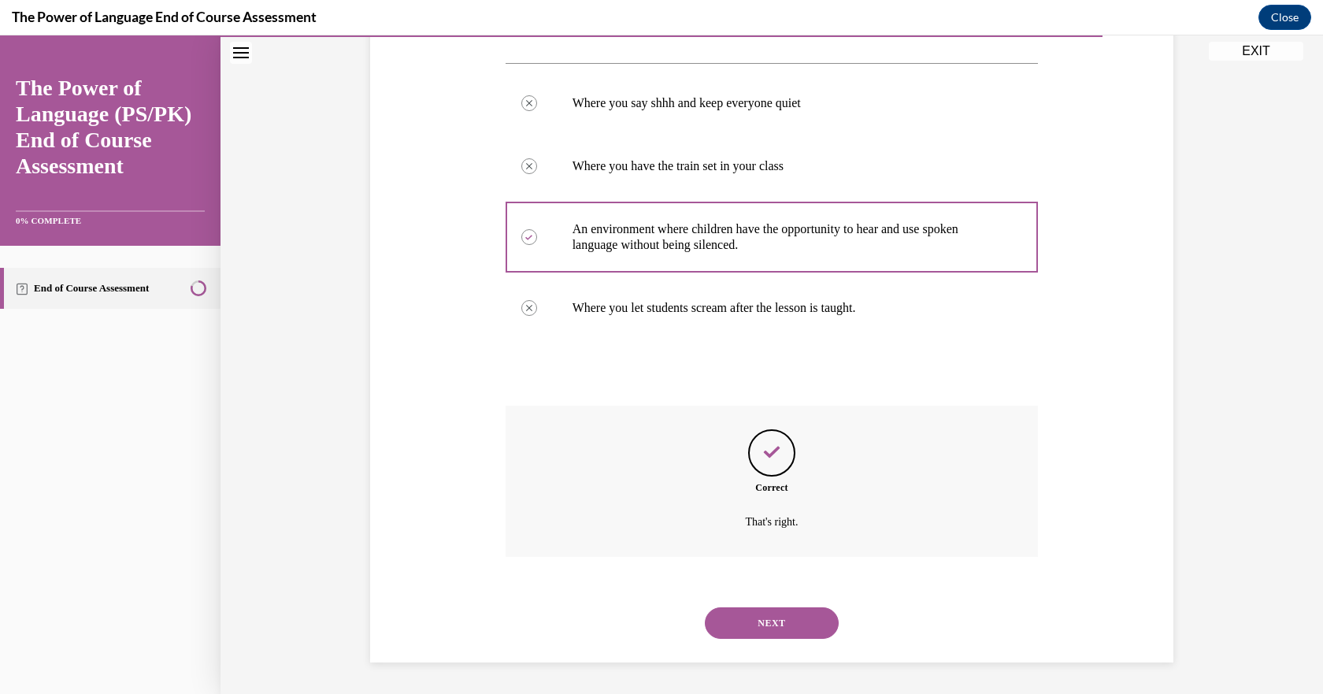
click at [783, 621] on button "NEXT" at bounding box center [772, 623] width 134 height 32
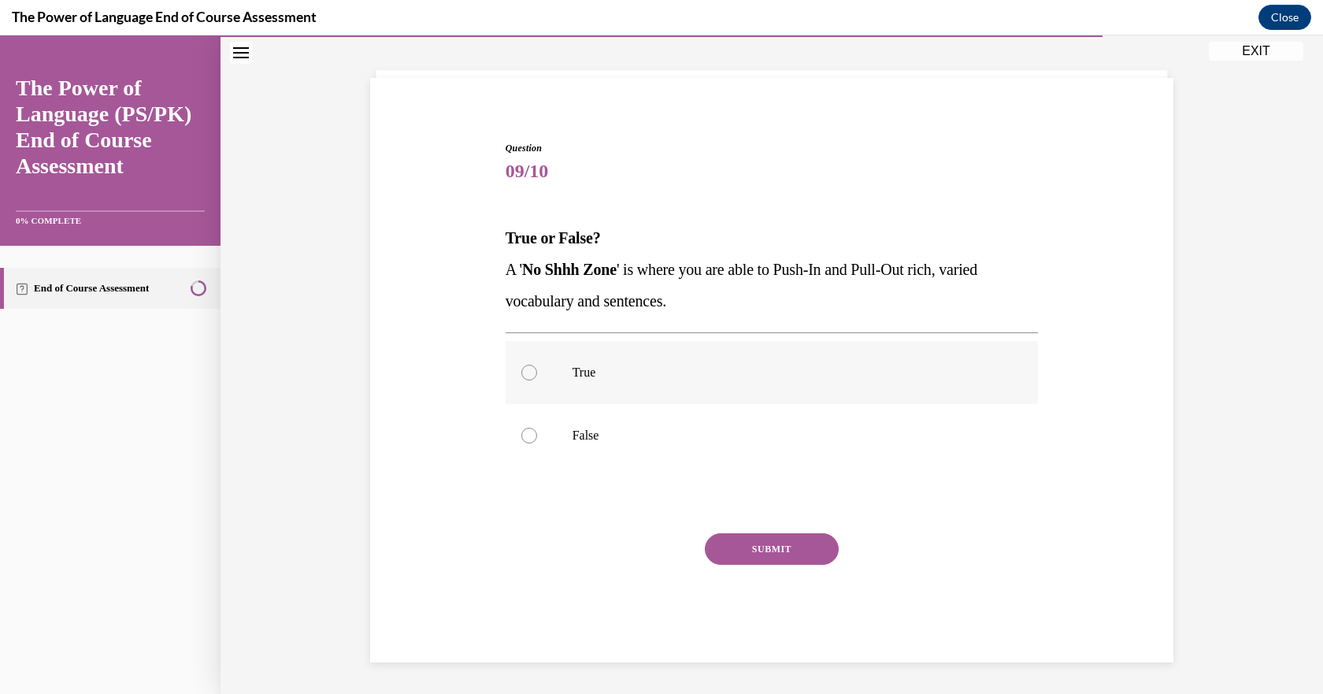
click at [521, 380] on div at bounding box center [529, 373] width 16 height 16
click at [521, 380] on input "True" at bounding box center [529, 373] width 16 height 16
radio input "true"
click at [803, 551] on button "SUBMIT" at bounding box center [772, 549] width 134 height 32
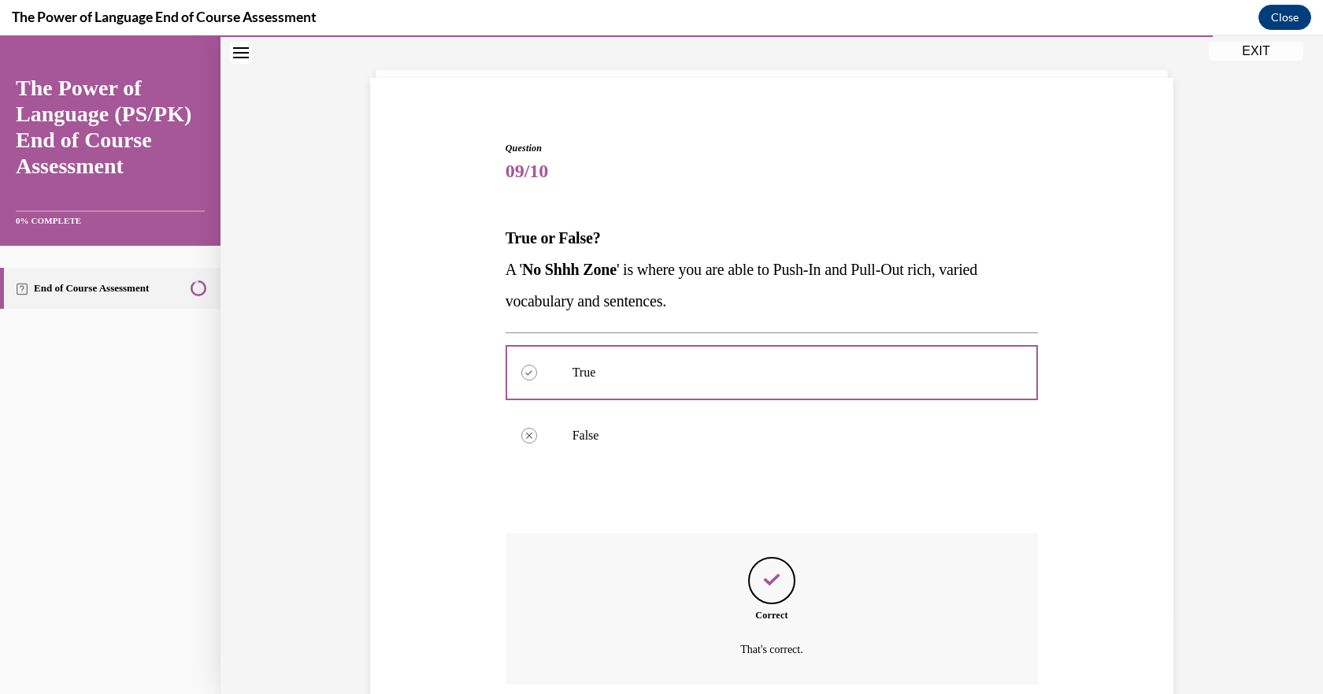
scroll to position [206, 0]
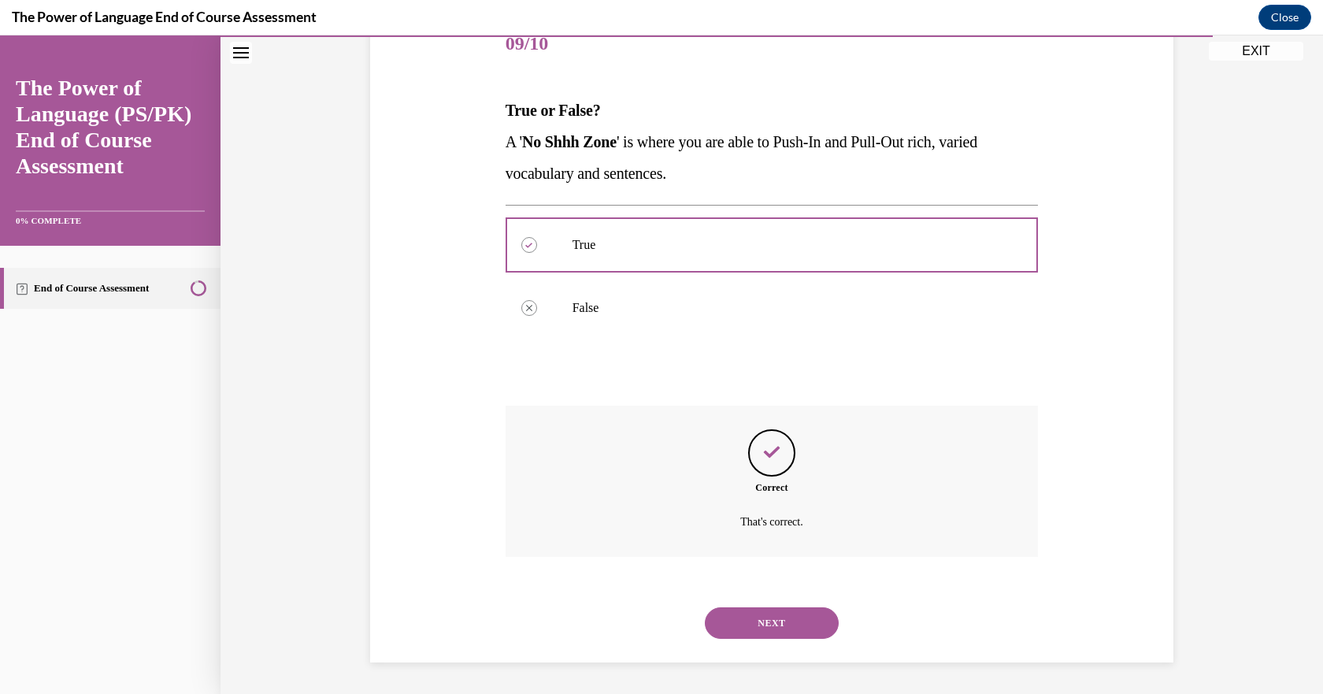
click at [773, 616] on button "NEXT" at bounding box center [772, 623] width 134 height 32
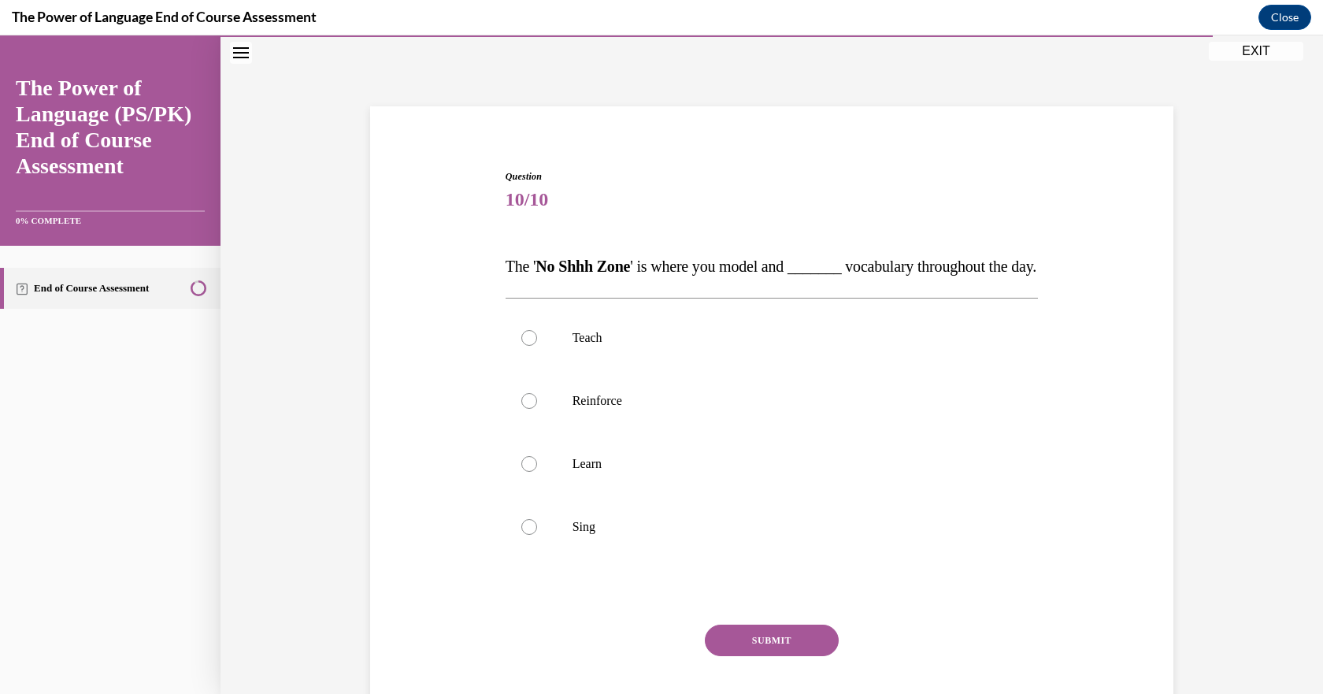
scroll to position [78, 0]
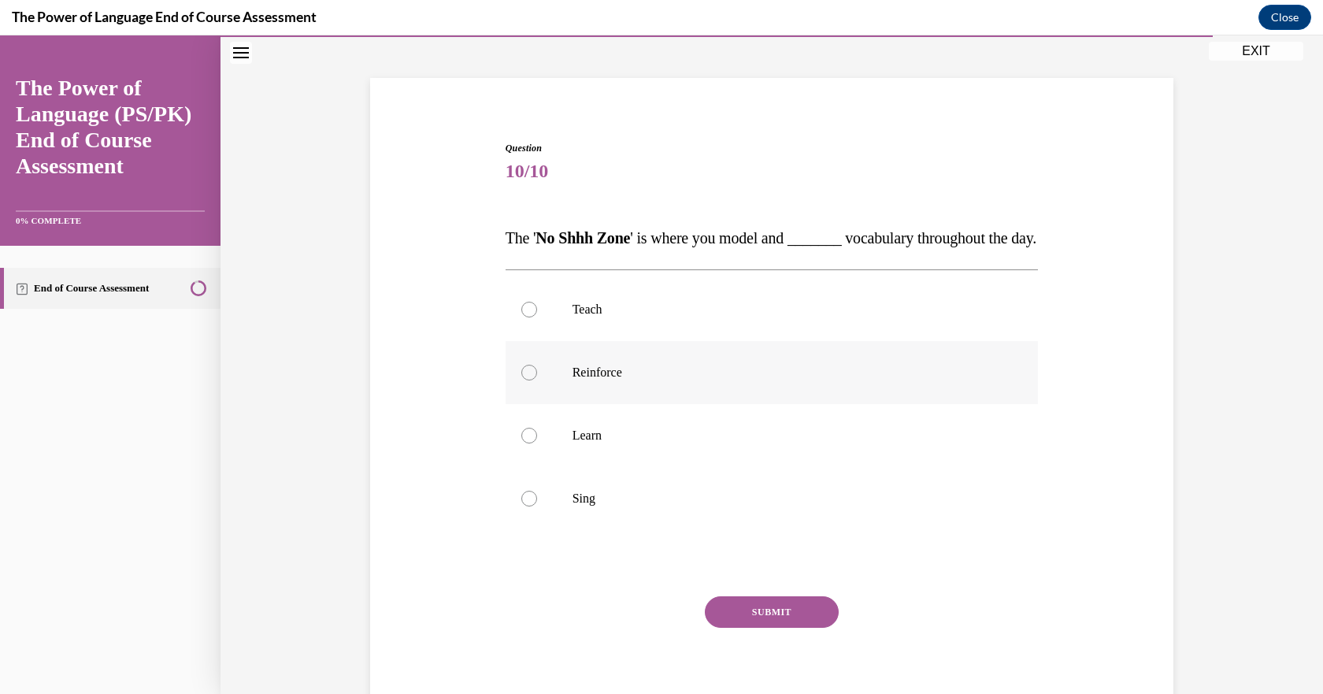
click at [585, 380] on p "Reinforce" at bounding box center [786, 373] width 427 height 16
click at [537, 380] on input "Reinforce" at bounding box center [529, 373] width 16 height 16
radio input "true"
click at [775, 628] on button "SUBMIT" at bounding box center [772, 612] width 134 height 32
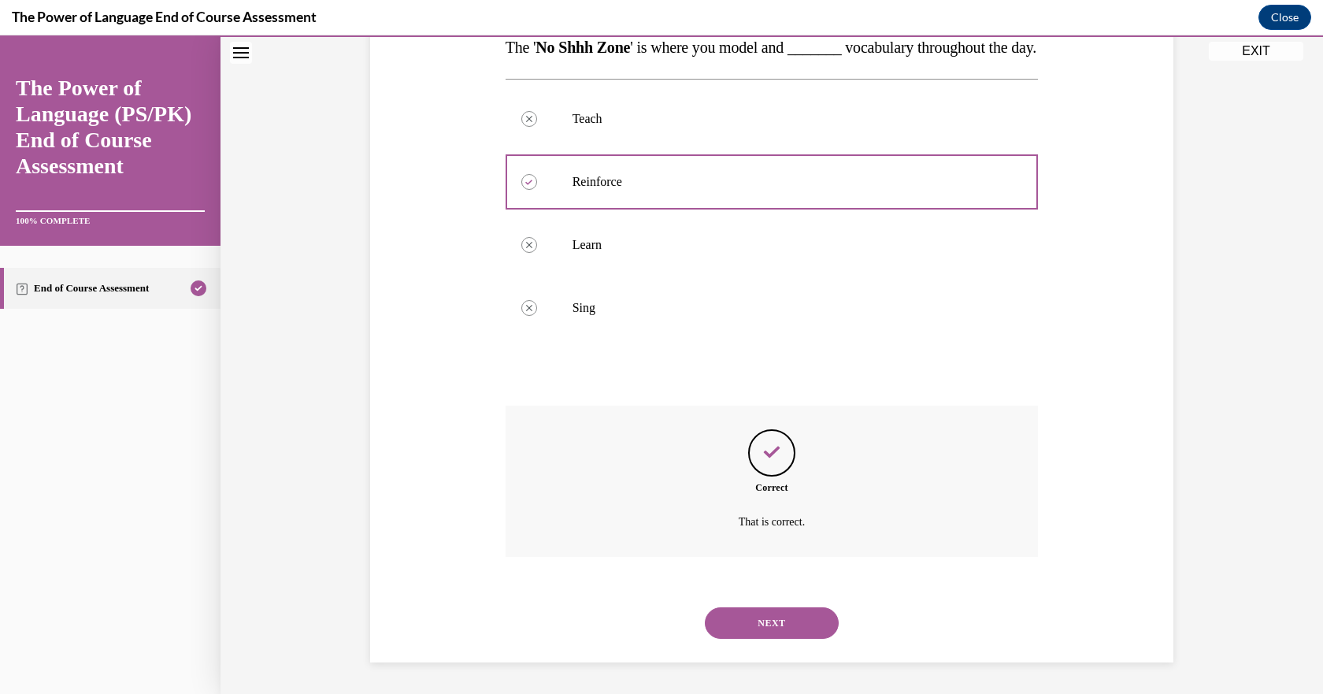
click at [791, 624] on button "NEXT" at bounding box center [772, 623] width 134 height 32
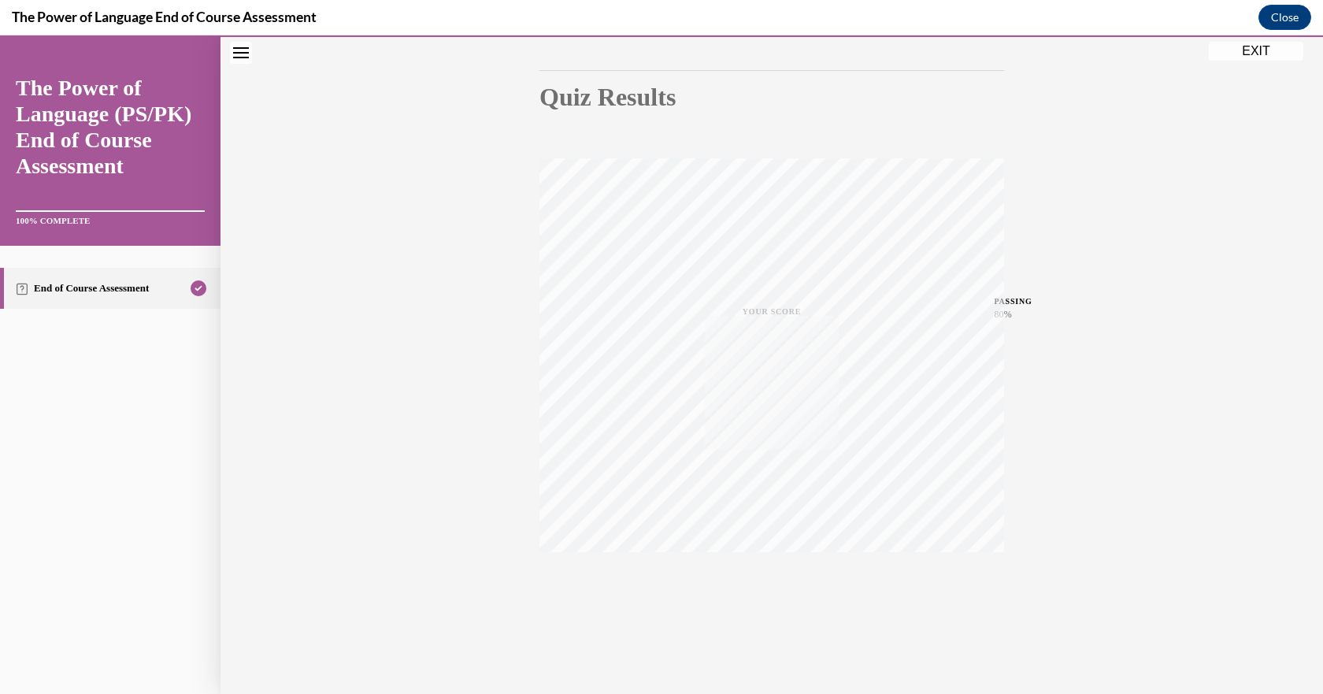
scroll to position [149, 0]
click at [1249, 51] on button "EXIT" at bounding box center [1256, 51] width 95 height 19
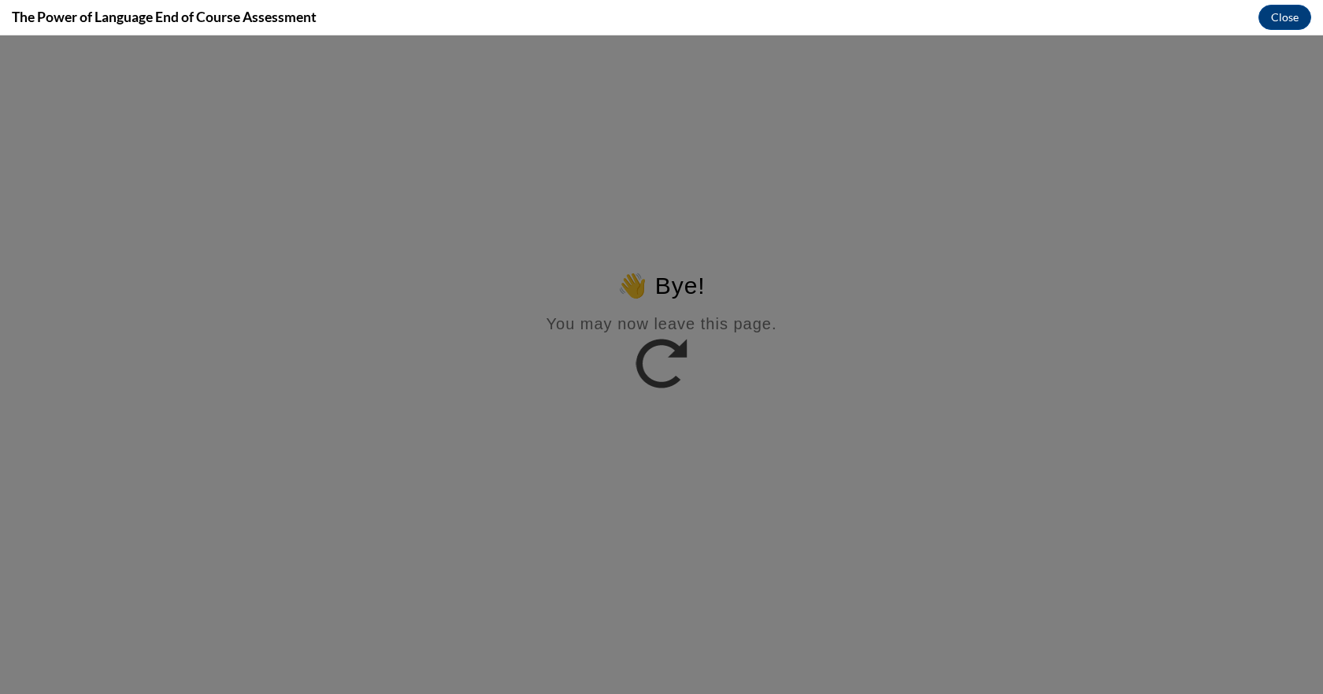
scroll to position [0, 0]
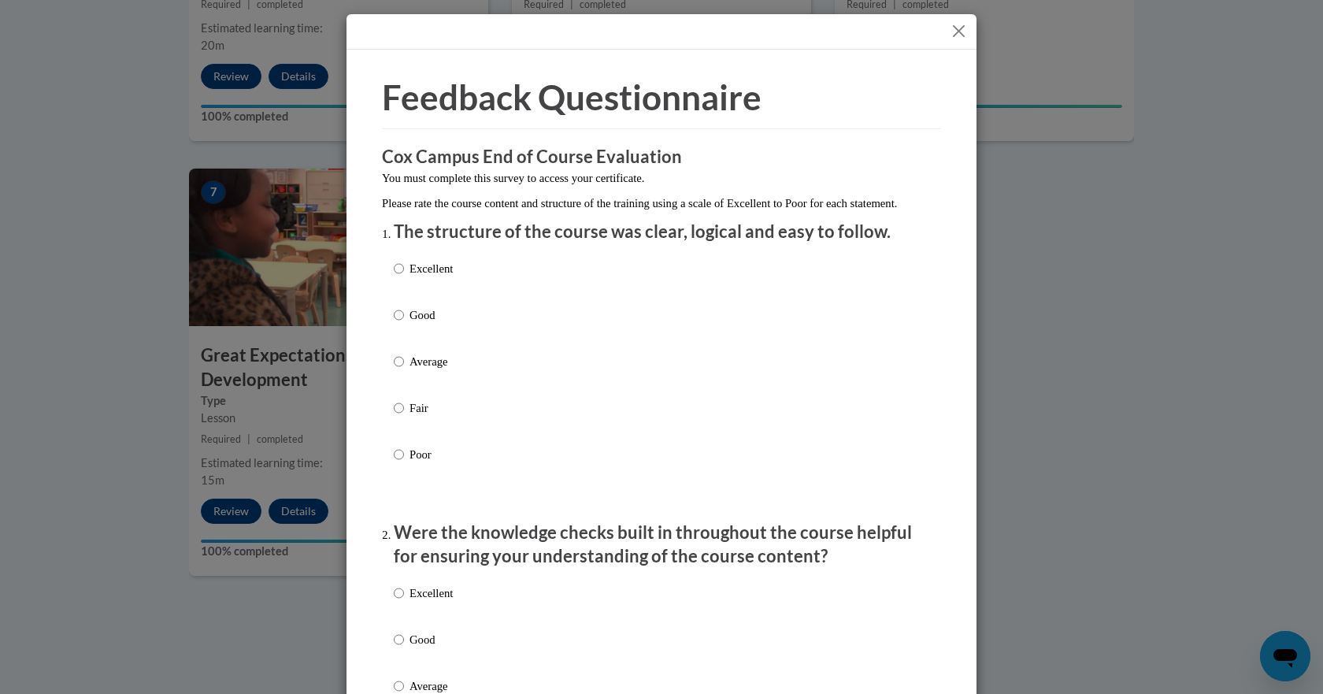
click at [402, 299] on label "Excellent" at bounding box center [423, 281] width 59 height 43
click at [402, 277] on input "Excellent" at bounding box center [399, 268] width 10 height 17
radio input "true"
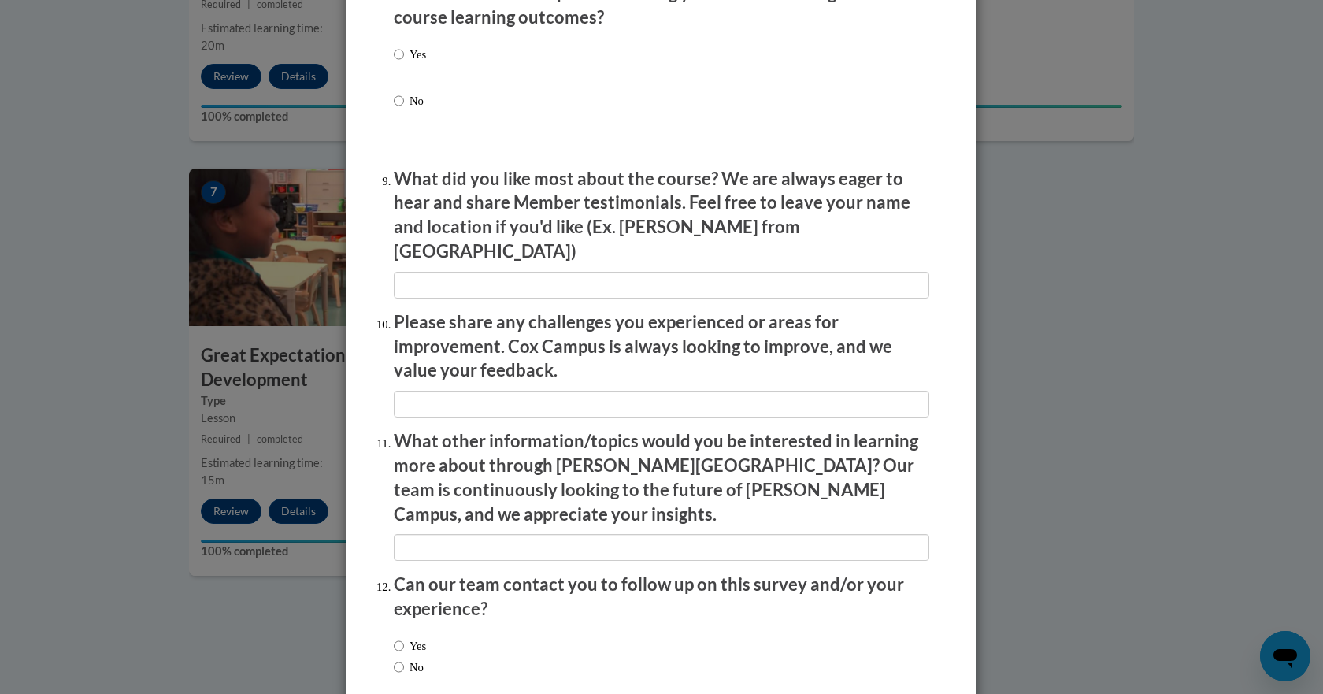
scroll to position [2579, 0]
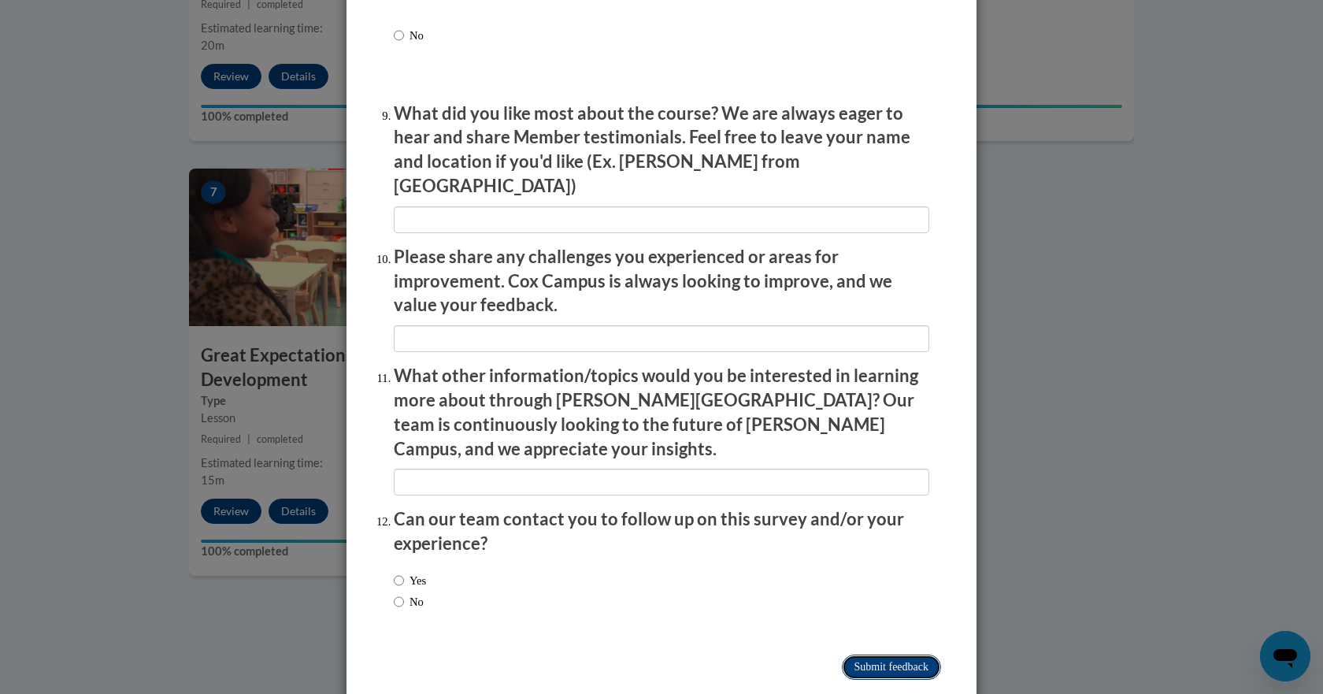
click at [883, 655] on input "Submit feedback" at bounding box center [891, 667] width 99 height 25
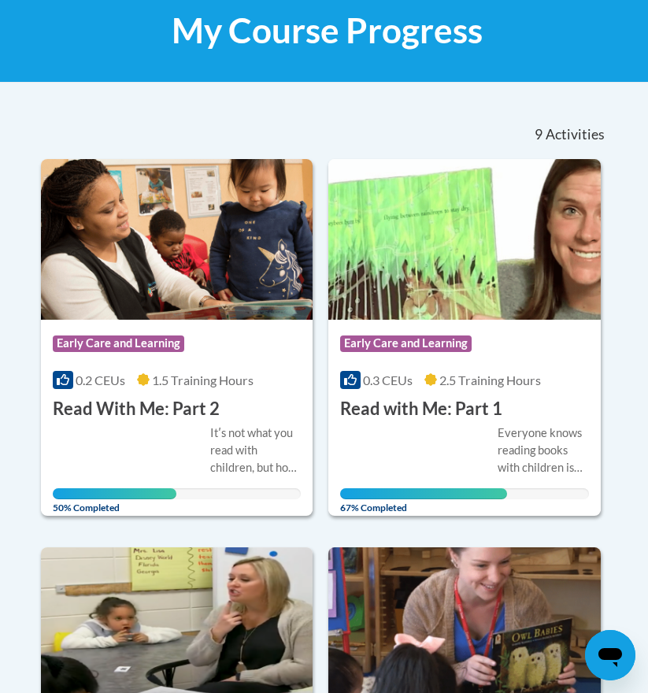
scroll to position [315, 0]
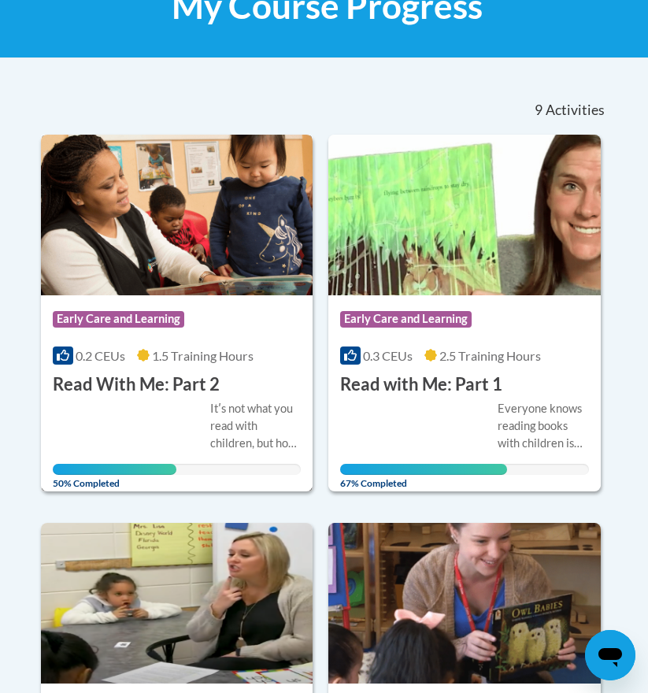
click at [172, 343] on div "Course Category: Early Care and Learning 0.2 CEUs 1.5 Training Hours COURSE Rea…" at bounding box center [177, 345] width 273 height 101
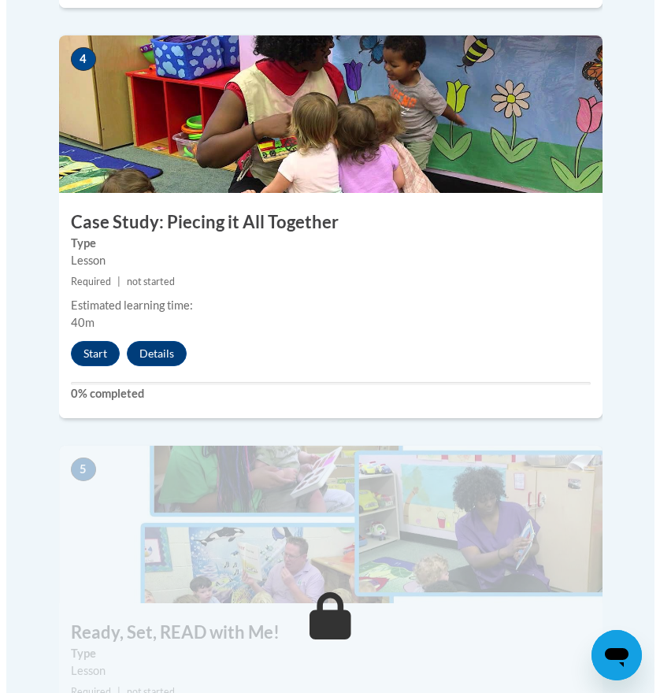
scroll to position [1654, 0]
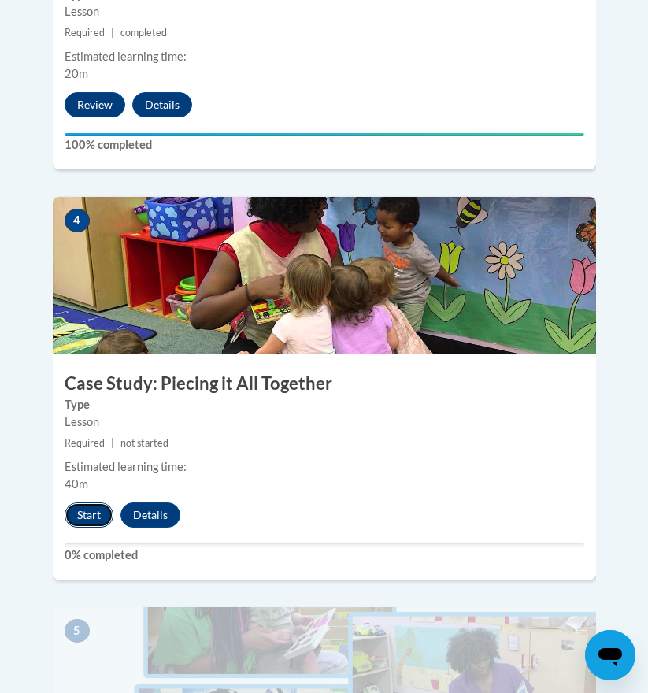
click at [76, 503] on button "Start" at bounding box center [89, 515] width 49 height 25
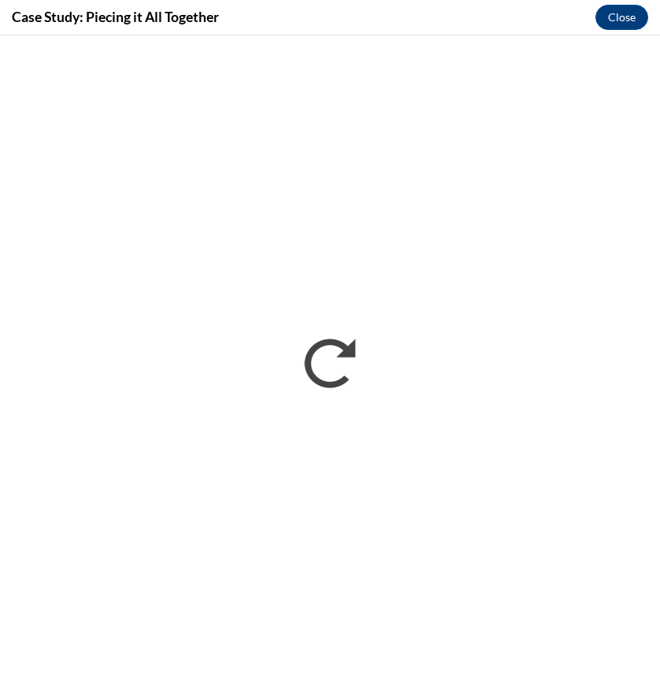
scroll to position [0, 0]
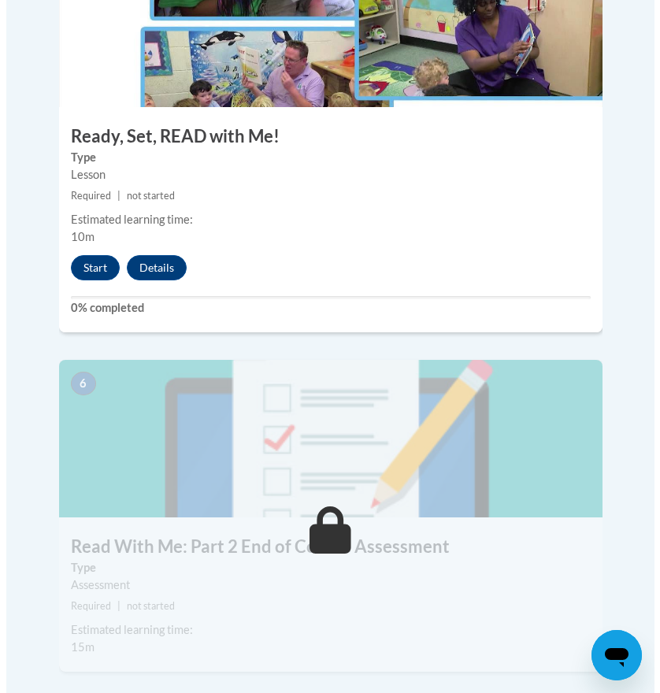
scroll to position [2284, 0]
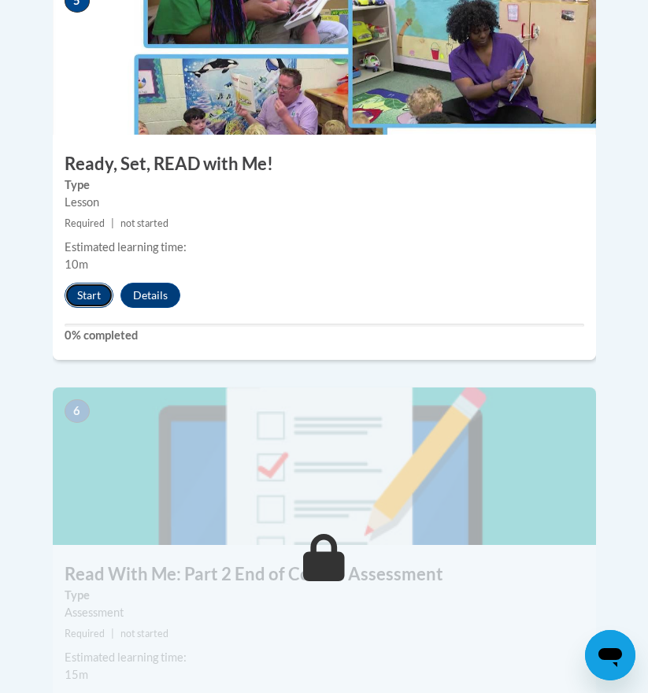
click at [72, 283] on button "Start" at bounding box center [89, 295] width 49 height 25
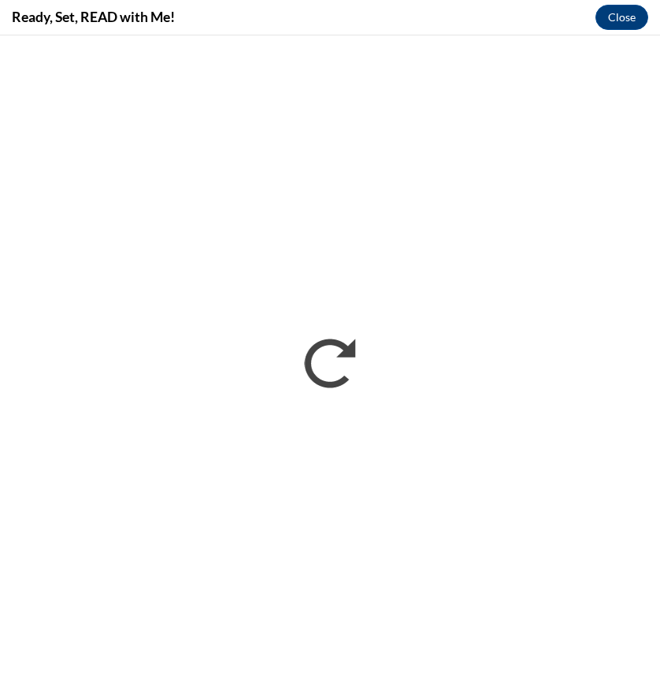
scroll to position [0, 0]
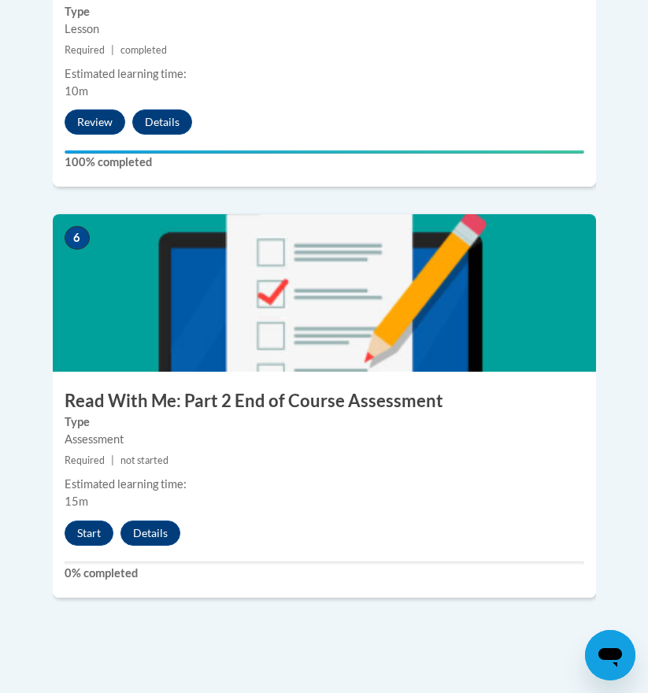
scroll to position [2361, 0]
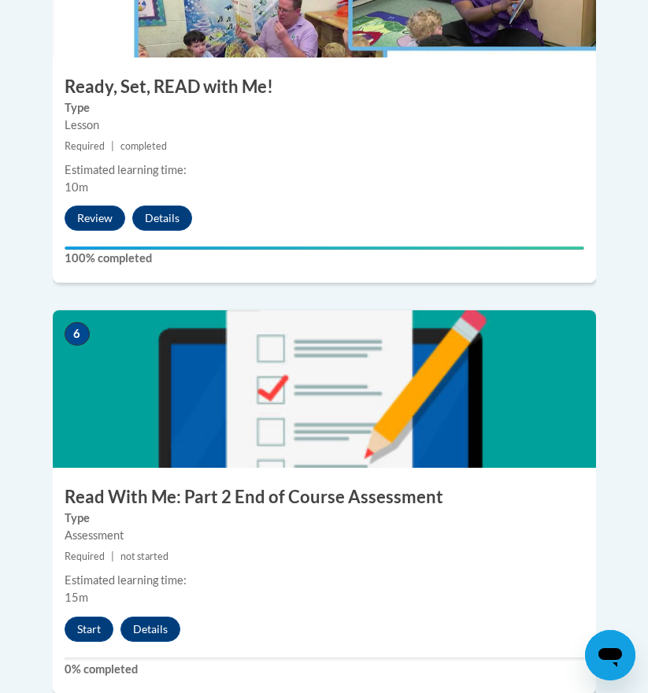
click at [536, 510] on label "Type" at bounding box center [325, 518] width 520 height 17
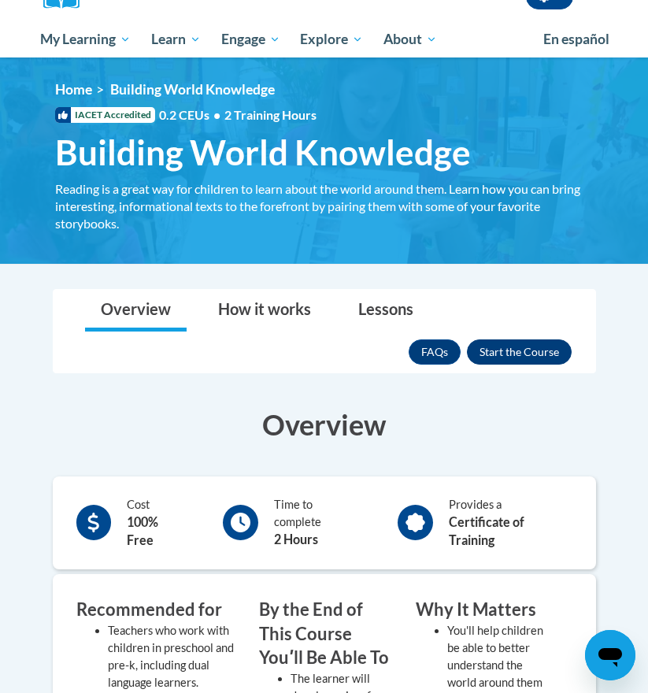
scroll to position [236, 0]
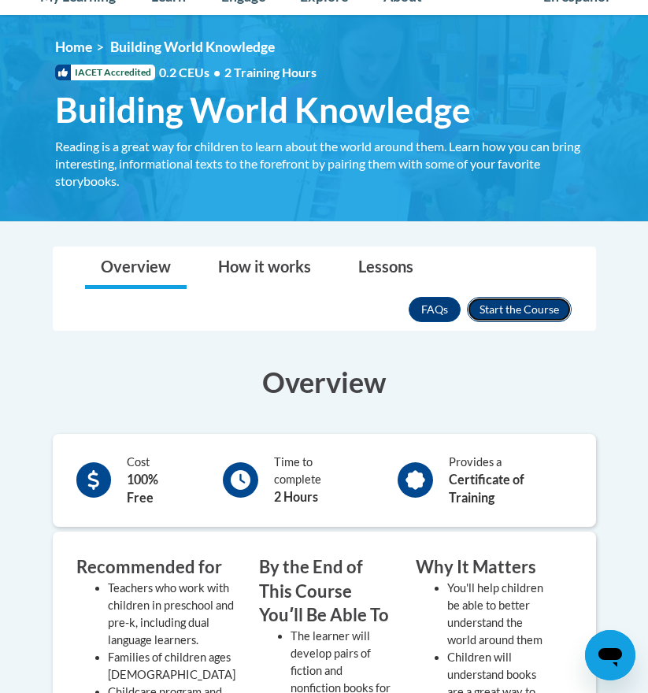
click at [534, 302] on button "Enroll" at bounding box center [519, 309] width 105 height 25
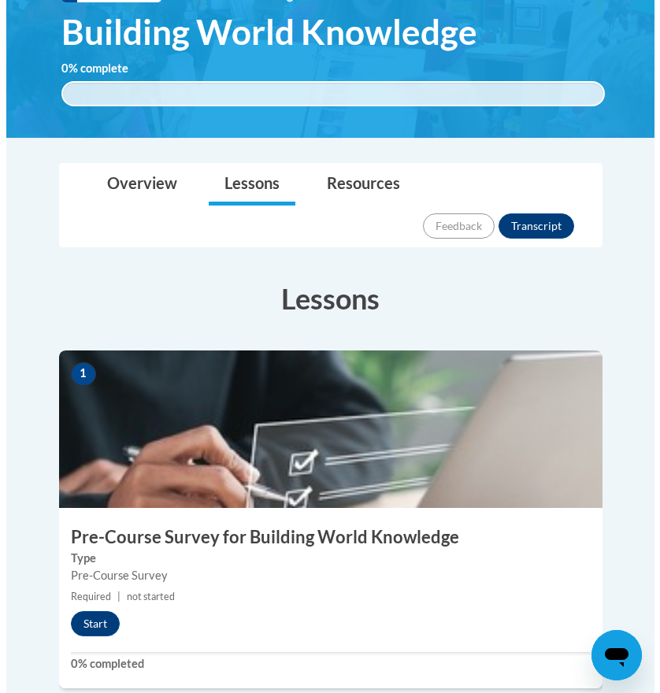
scroll to position [315, 0]
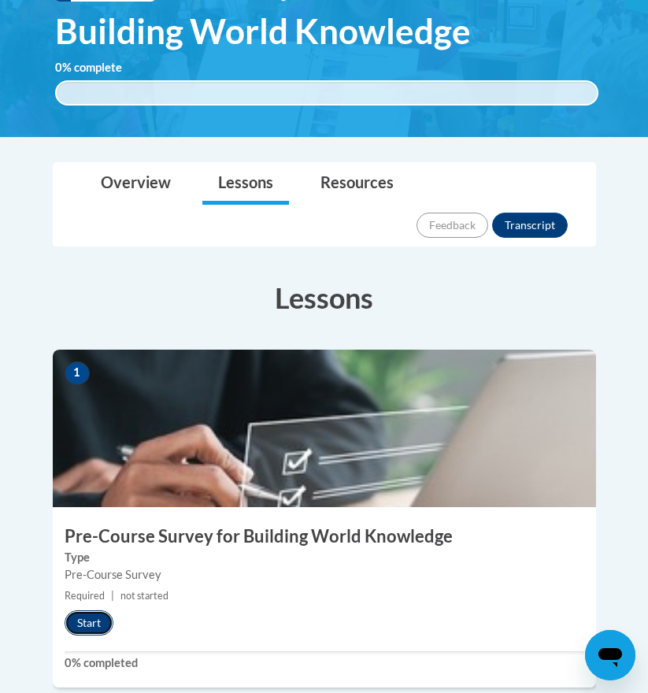
click at [101, 610] on button "Start" at bounding box center [89, 622] width 49 height 25
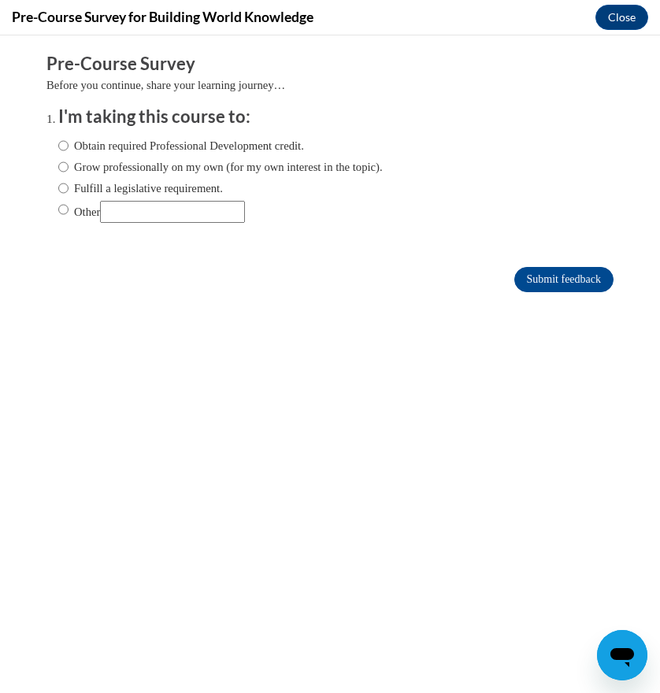
scroll to position [0, 0]
click at [78, 169] on label "Grow professionally on my own (for my own interest in the topic)." at bounding box center [220, 166] width 325 height 17
click at [69, 169] on input "Grow professionally on my own (for my own interest in the topic)." at bounding box center [63, 166] width 10 height 17
radio input "true"
click at [547, 276] on input "Submit feedback" at bounding box center [563, 279] width 99 height 25
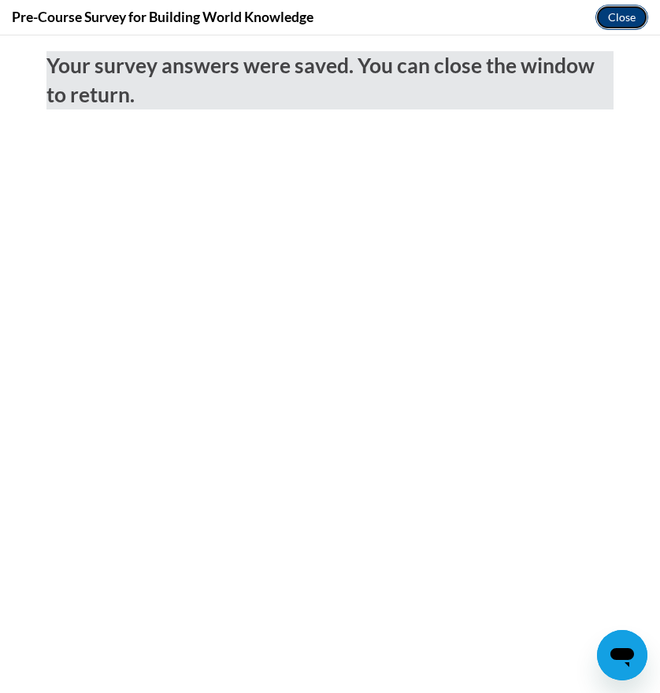
click at [610, 20] on button "Close" at bounding box center [621, 17] width 53 height 25
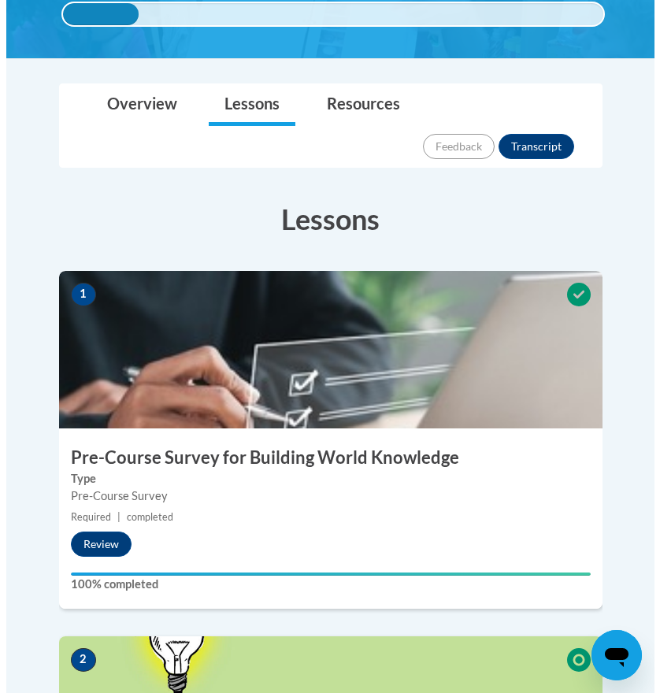
scroll to position [866, 0]
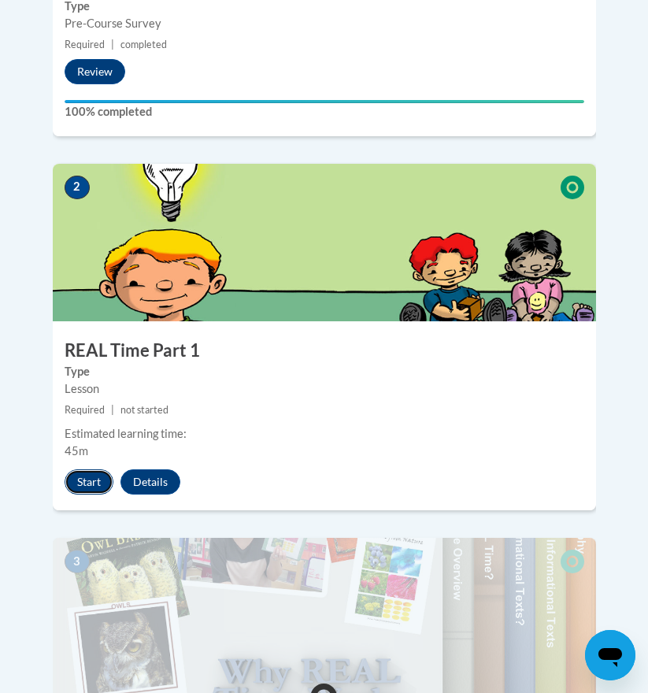
click at [100, 469] on button "Start" at bounding box center [89, 481] width 49 height 25
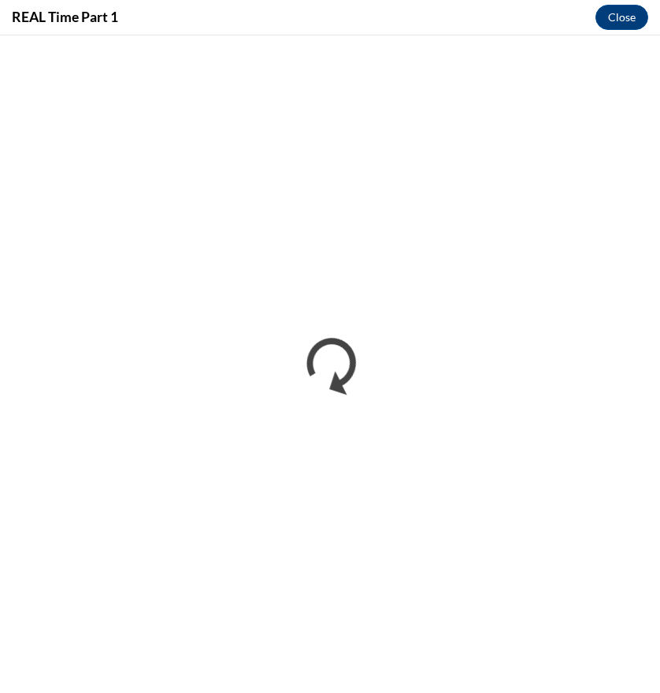
scroll to position [0, 0]
